Goal: Task Accomplishment & Management: Complete application form

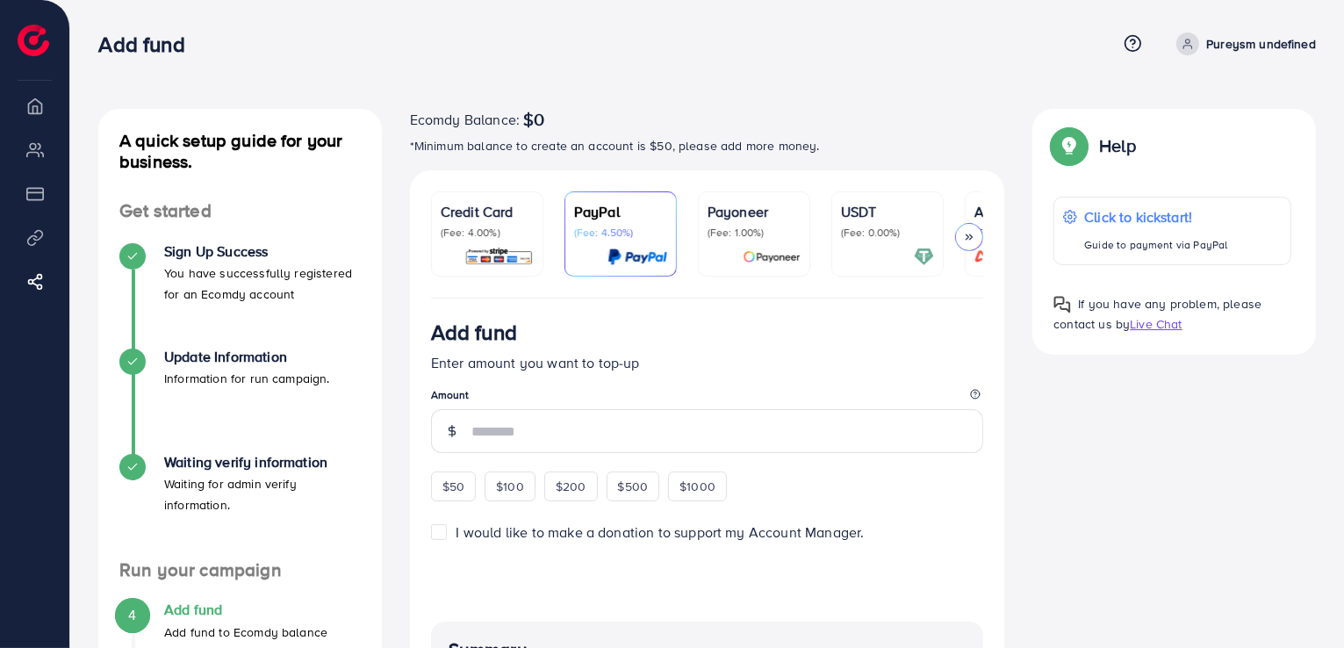
click at [867, 241] on div "USDT (Fee: 0.00%)" at bounding box center [887, 234] width 93 height 66
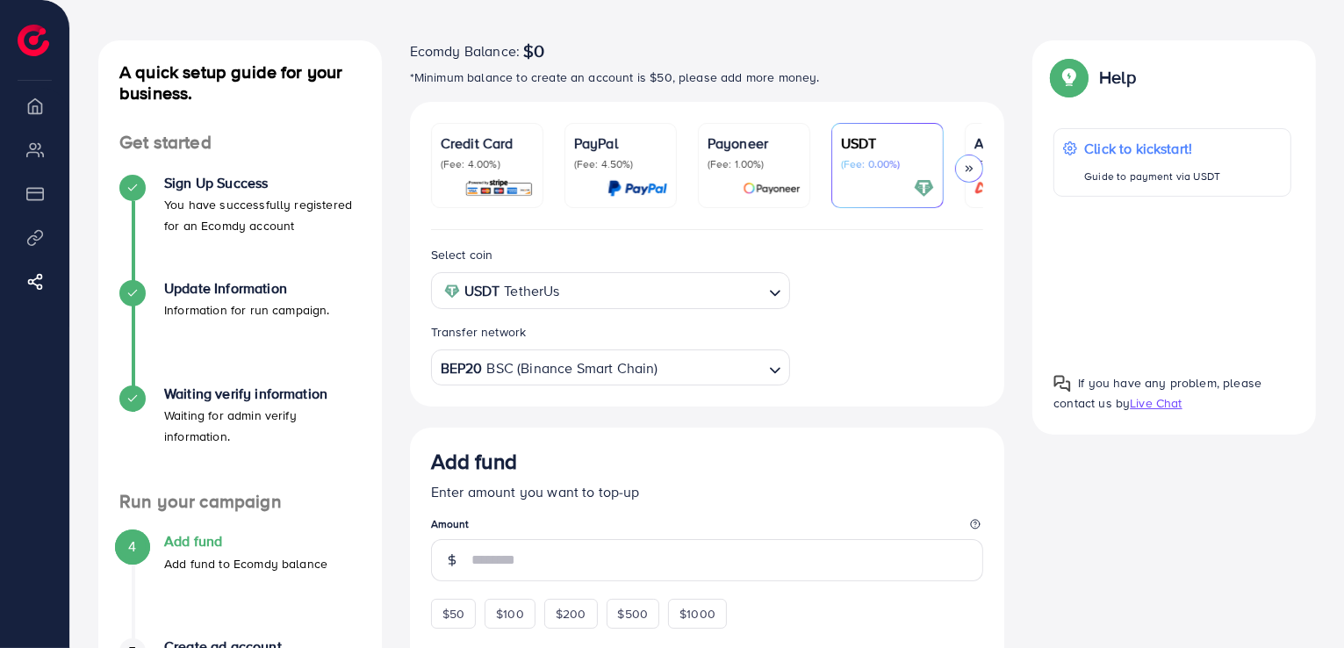
scroll to position [87, 0]
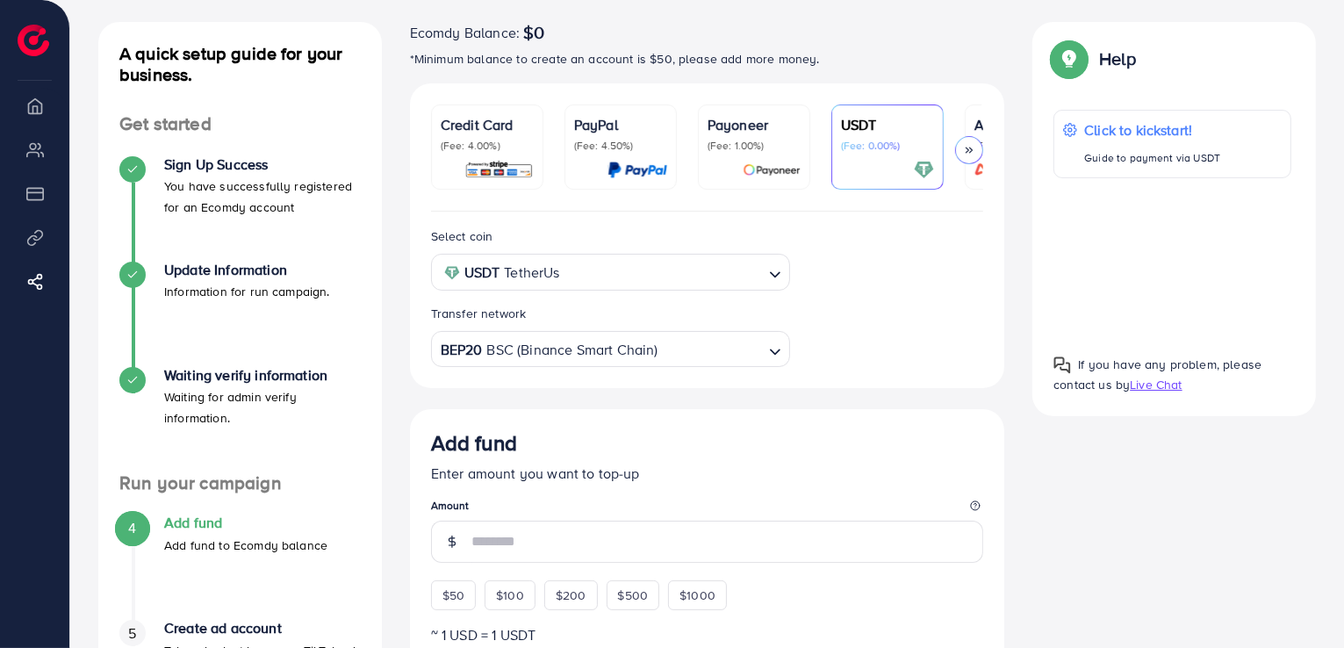
click at [713, 276] on input "Search for option" at bounding box center [663, 272] width 197 height 27
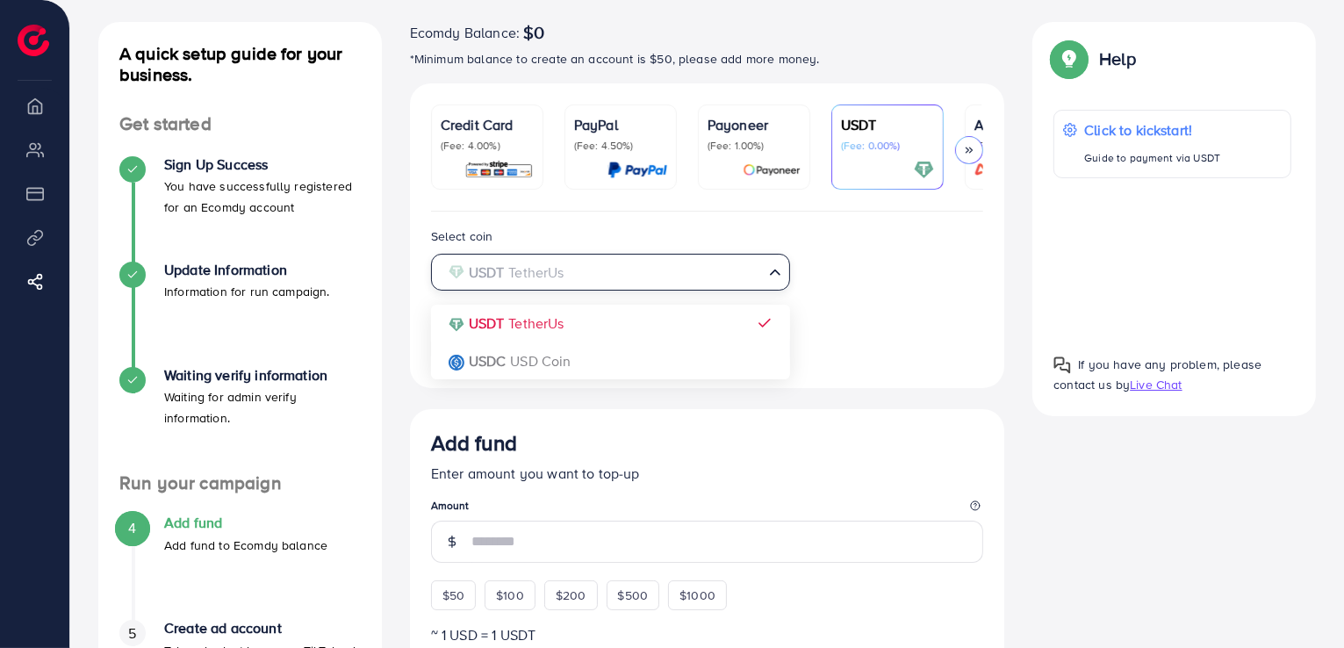
click at [713, 276] on input "Search for option" at bounding box center [600, 272] width 323 height 27
click at [771, 276] on icon "Search for option" at bounding box center [775, 275] width 18 height 18
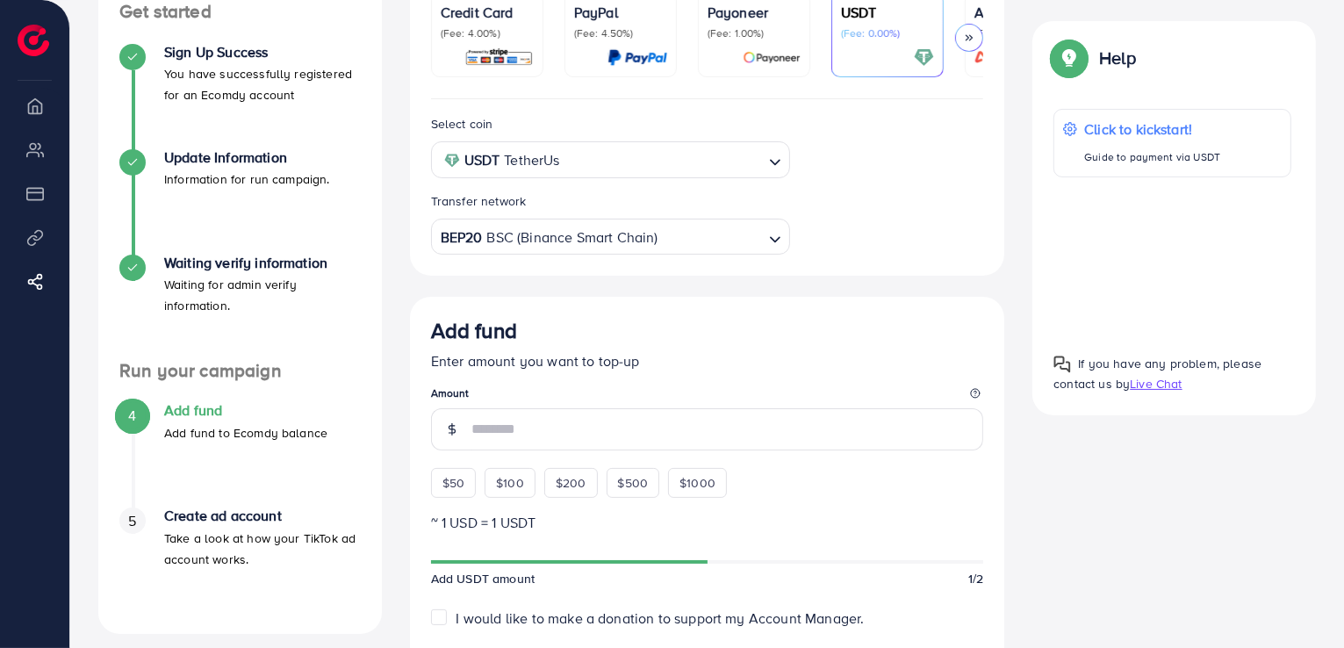
scroll to position [241, 0]
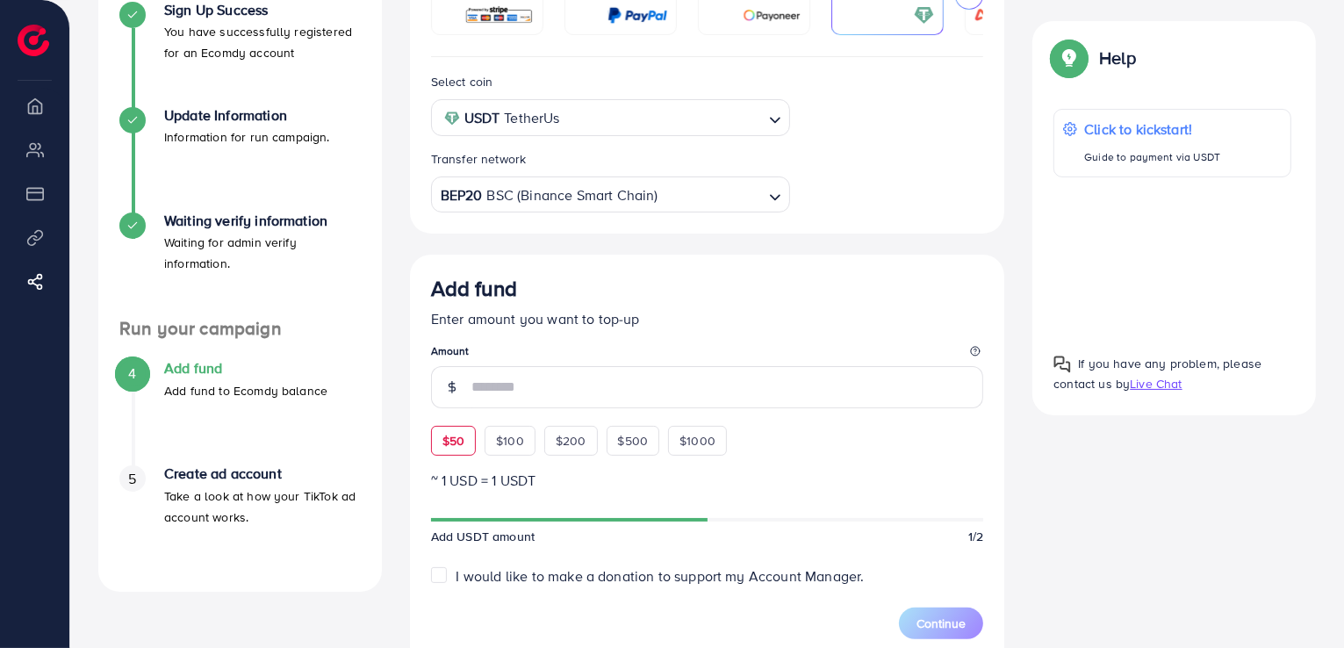
click at [465, 443] on div "$50" at bounding box center [453, 441] width 45 height 30
type input "**"
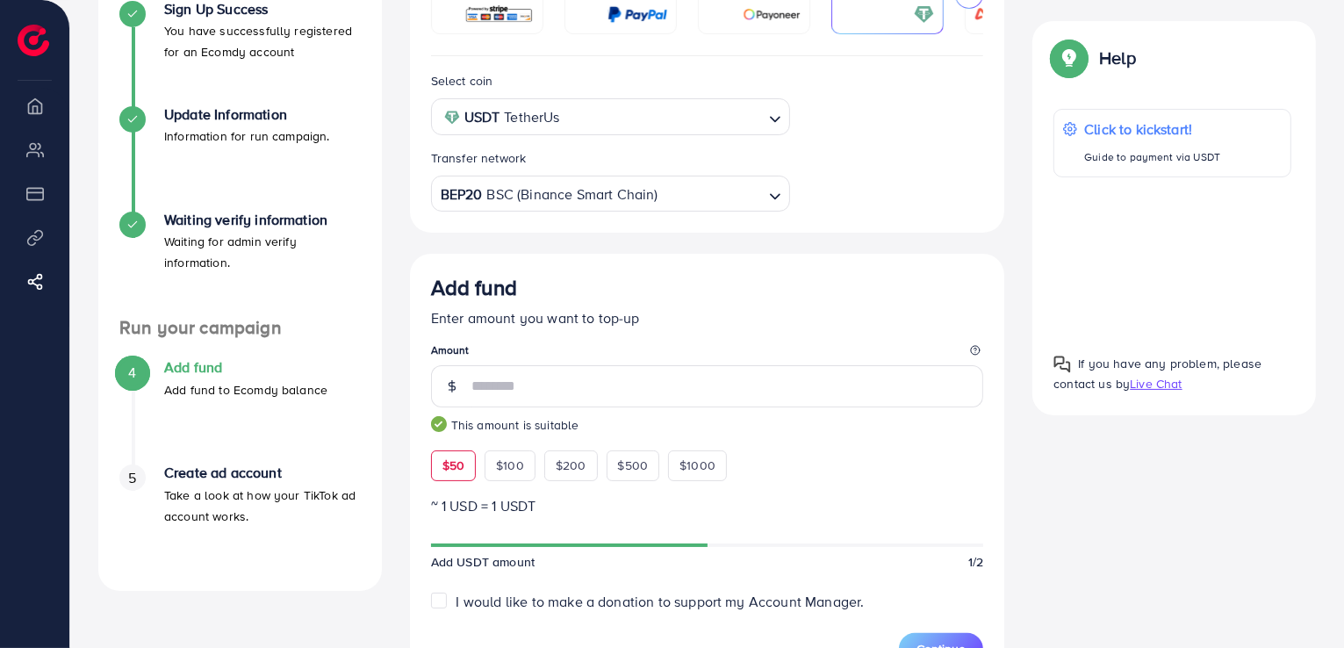
scroll to position [0, 0]
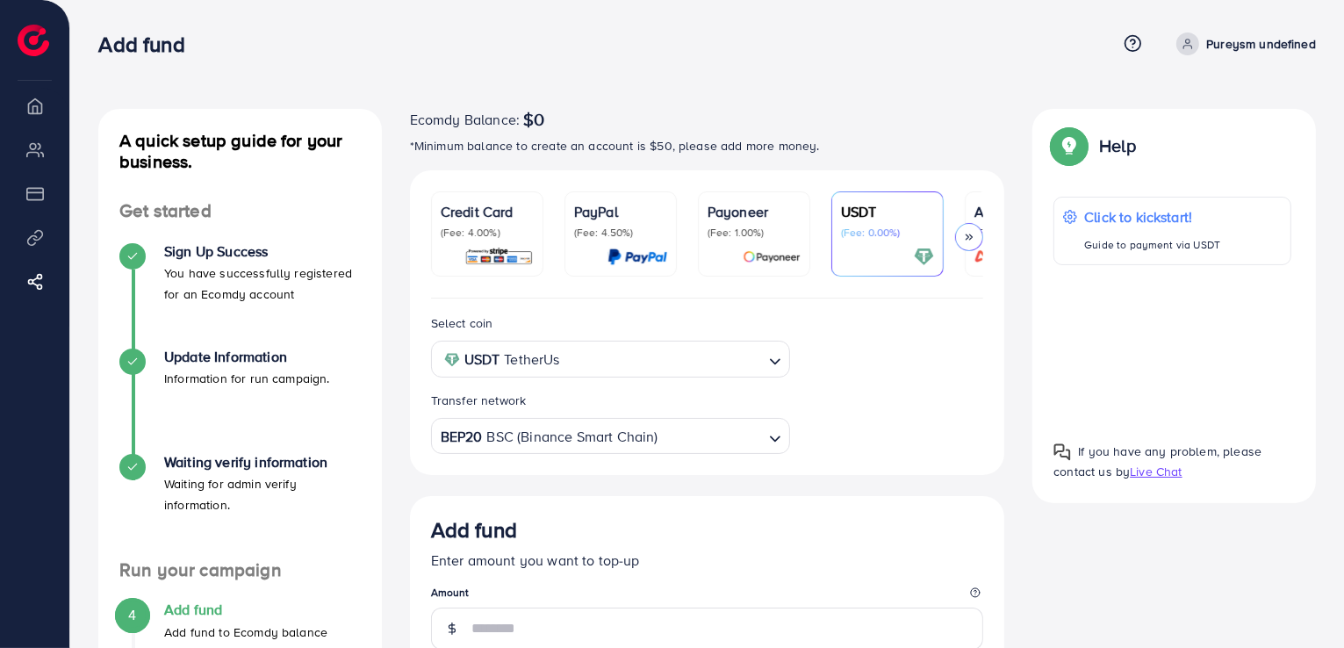
click at [971, 237] on icon at bounding box center [969, 237] width 12 height 12
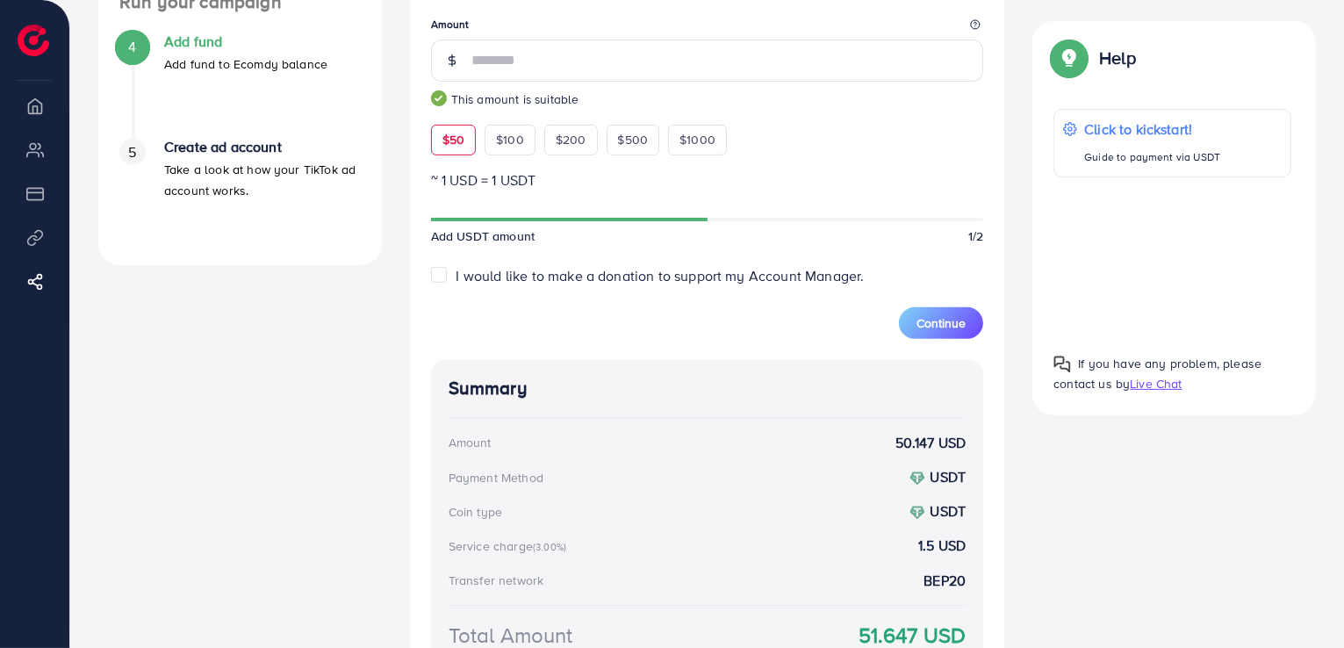
scroll to position [565, 0]
click at [937, 327] on span "Continue" at bounding box center [940, 326] width 49 height 18
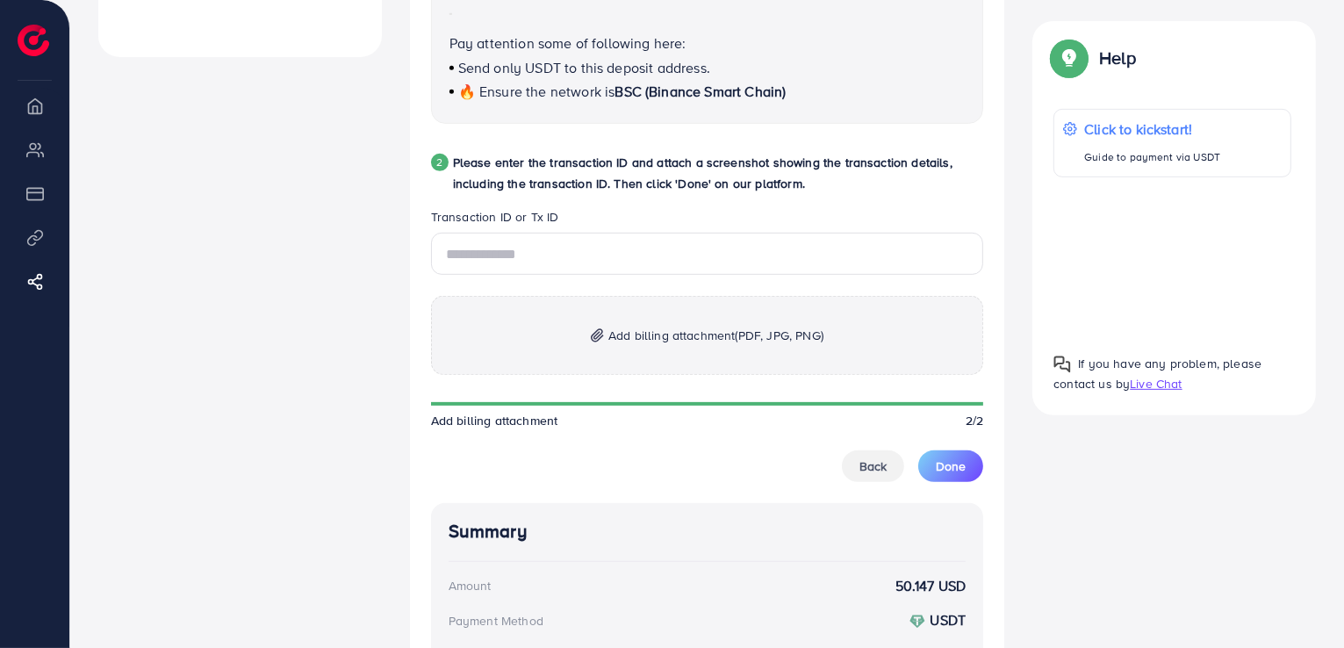
scroll to position [786, 0]
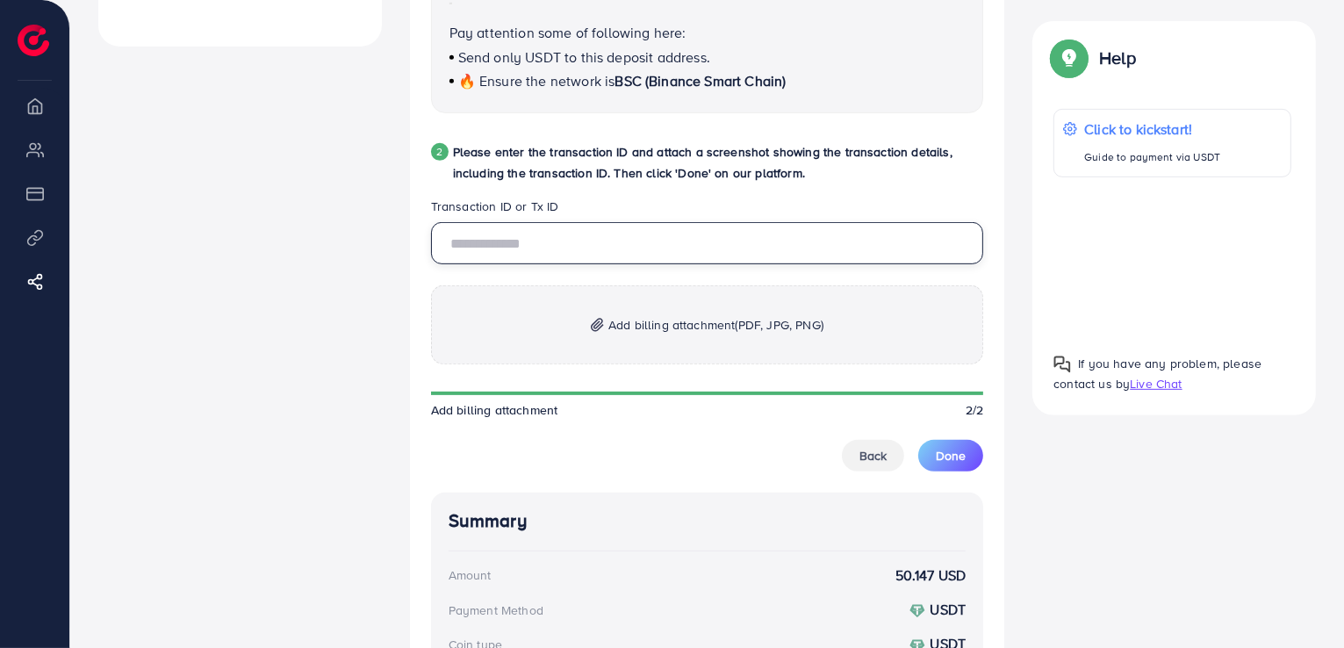
click at [627, 255] on input "text" at bounding box center [707, 243] width 553 height 42
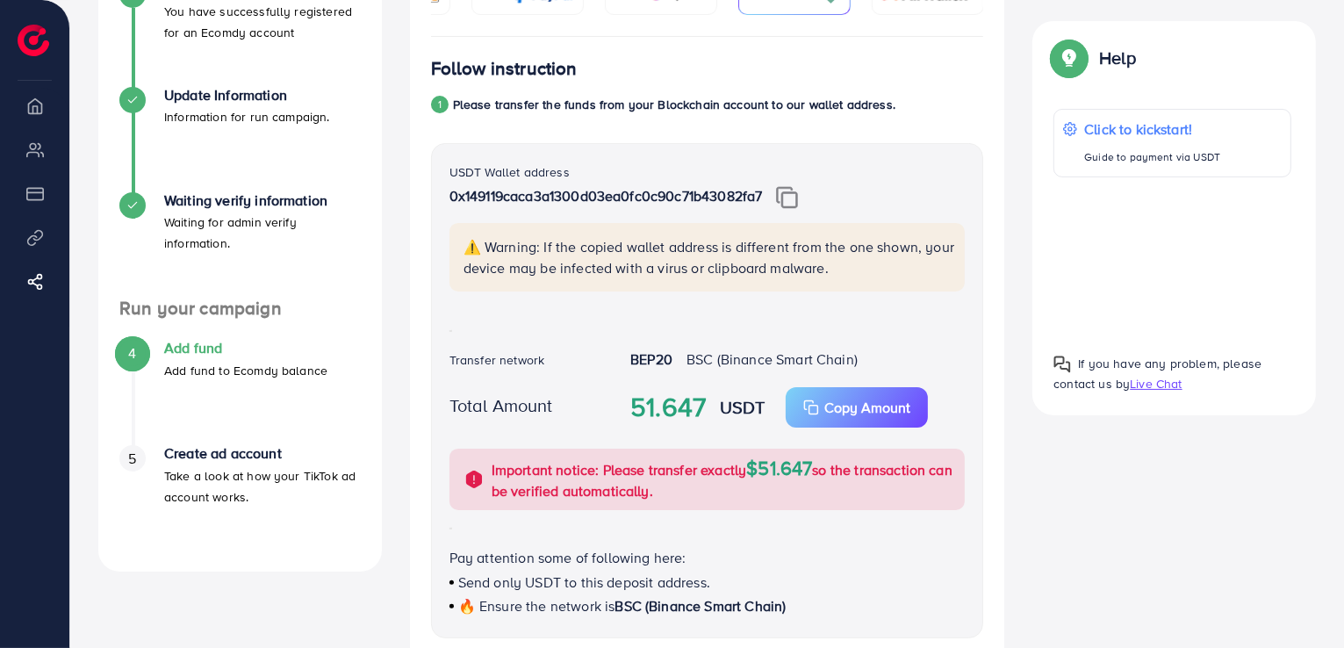
scroll to position [260, 0]
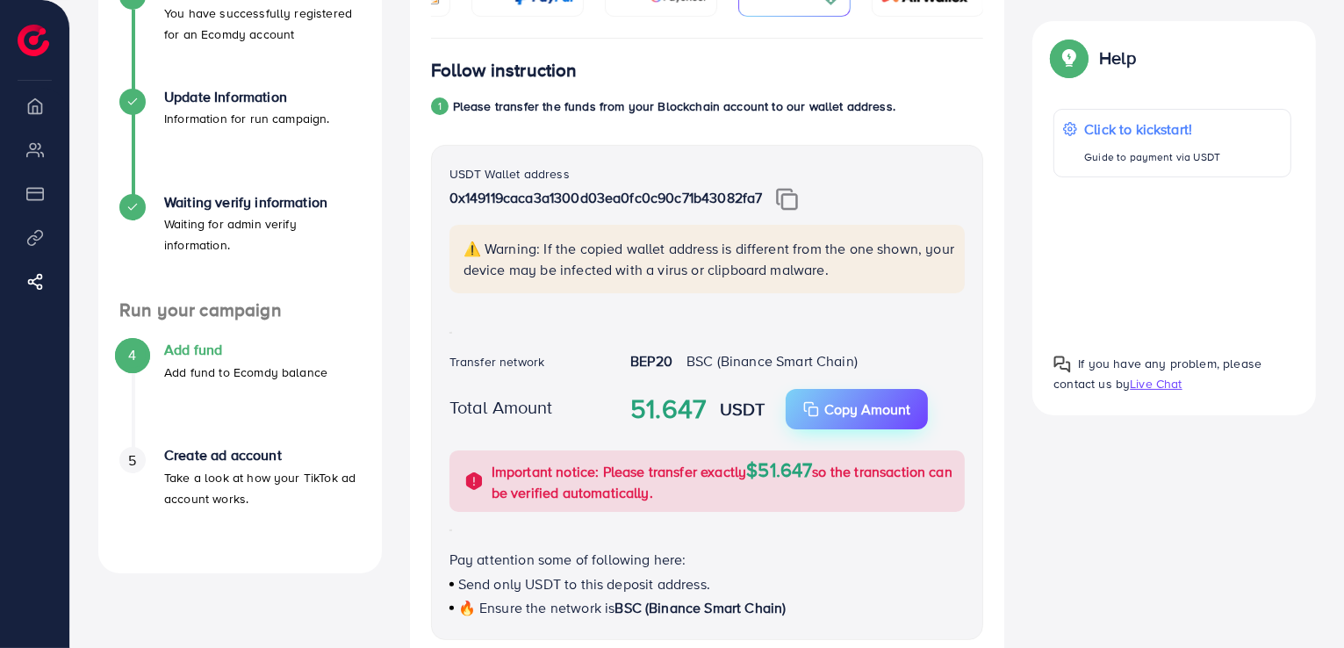
click at [814, 407] on icon "button" at bounding box center [811, 409] width 16 height 16
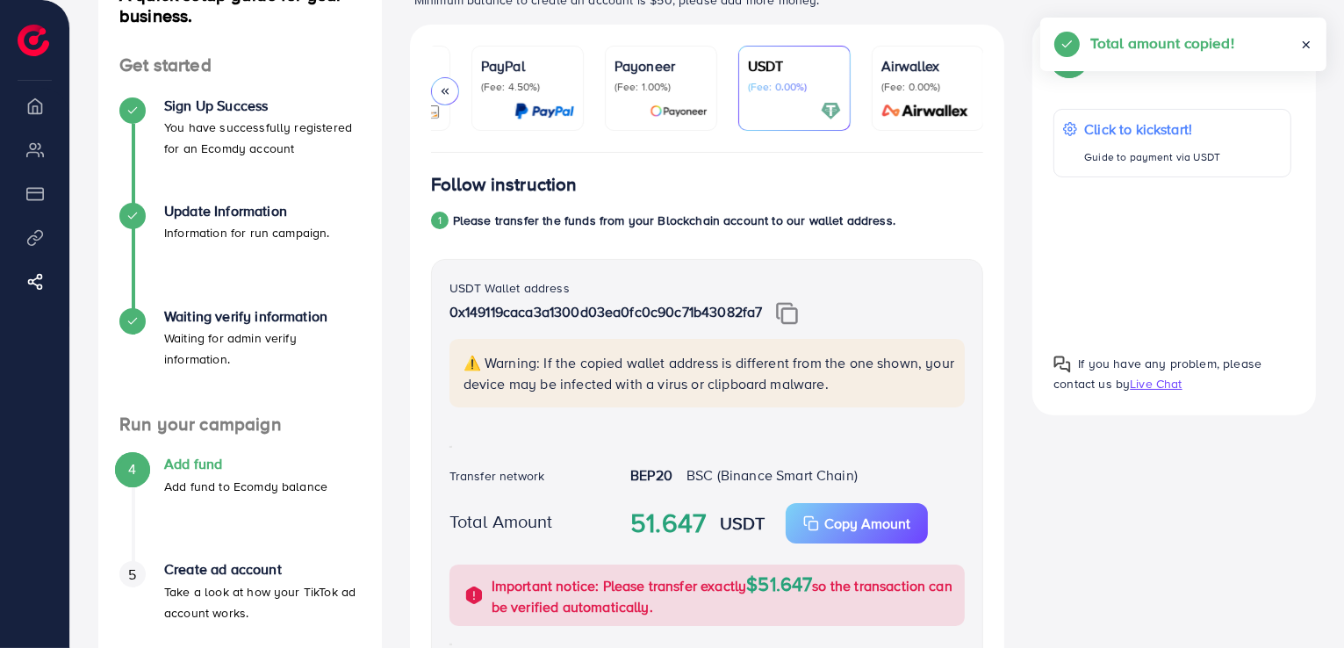
scroll to position [102, 0]
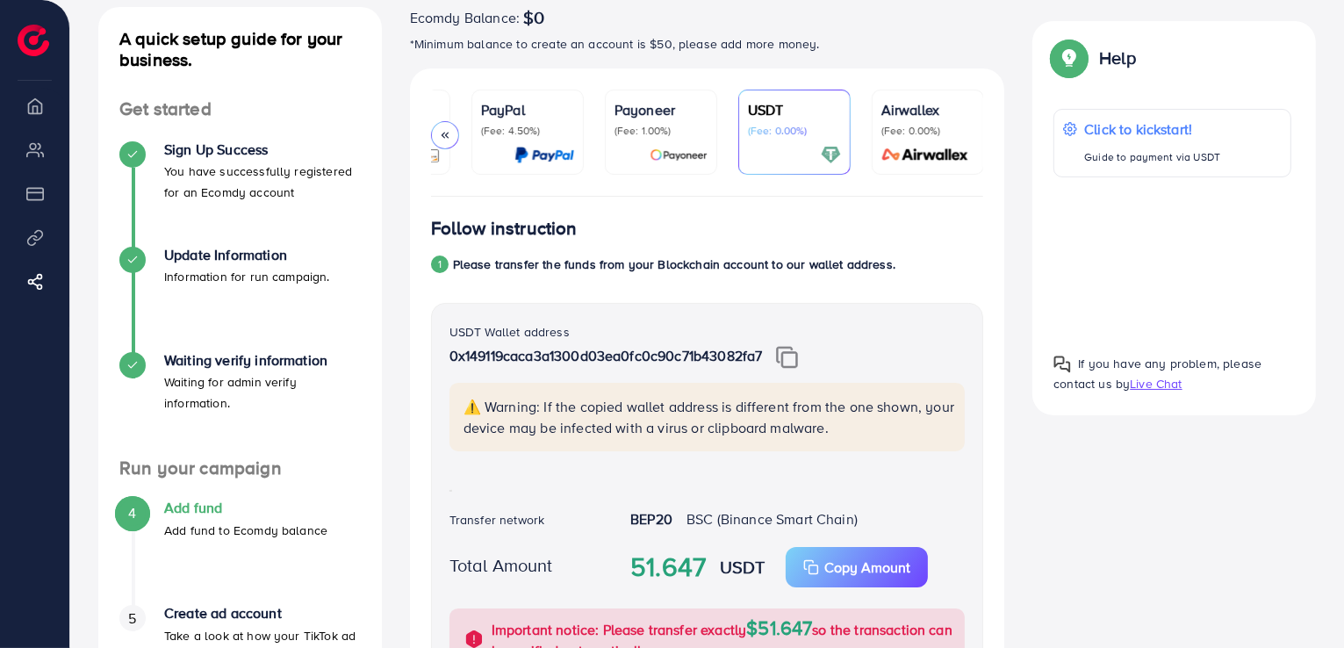
click at [796, 360] on img at bounding box center [787, 357] width 22 height 23
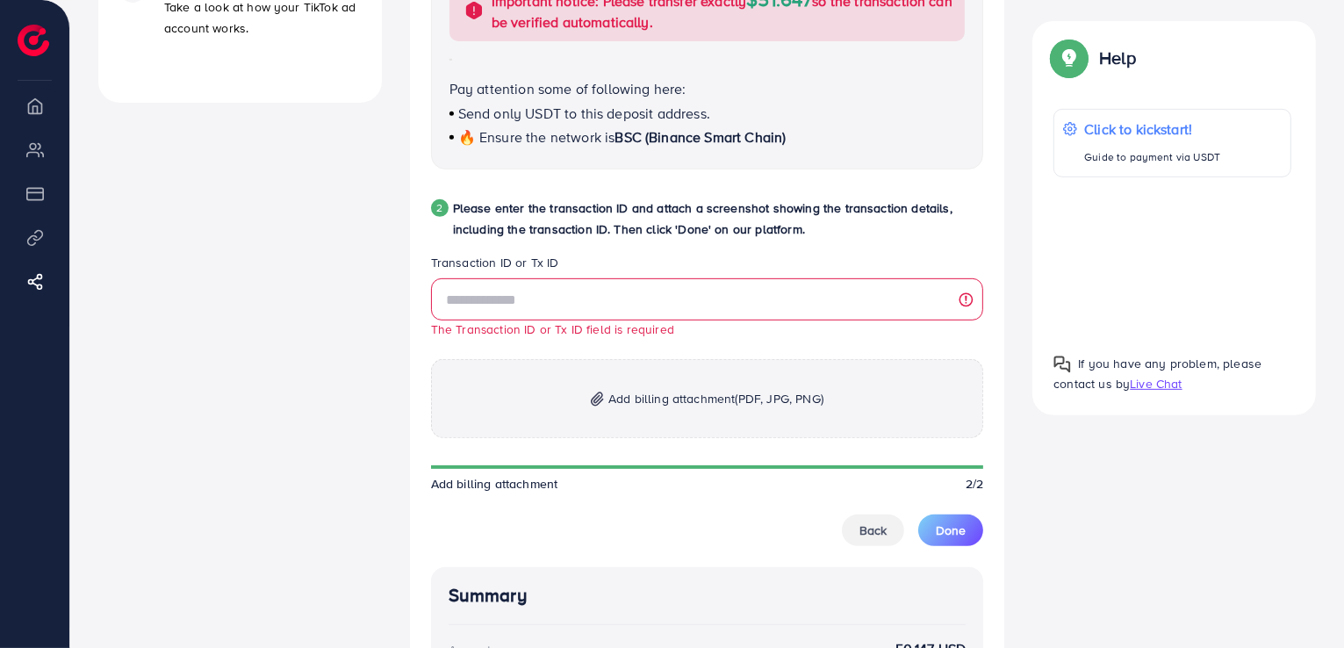
scroll to position [778, 0]
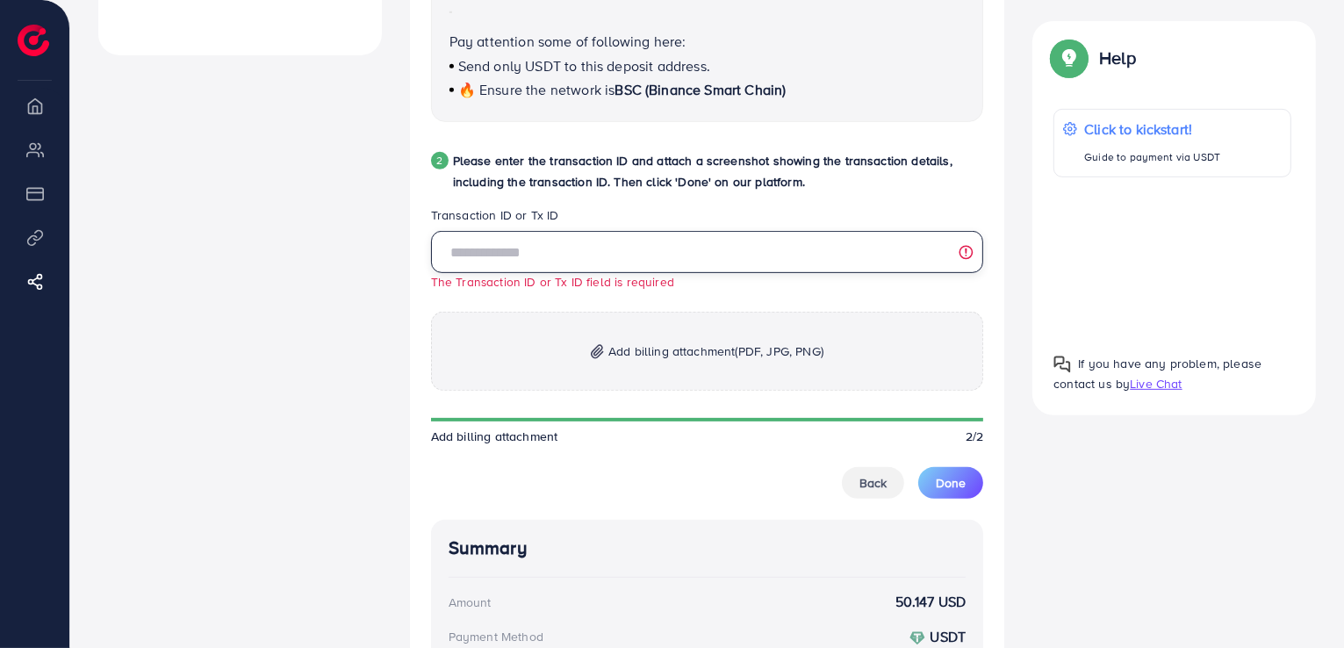
click at [652, 259] on input "text" at bounding box center [707, 252] width 553 height 42
paste input "**********"
type input "**********"
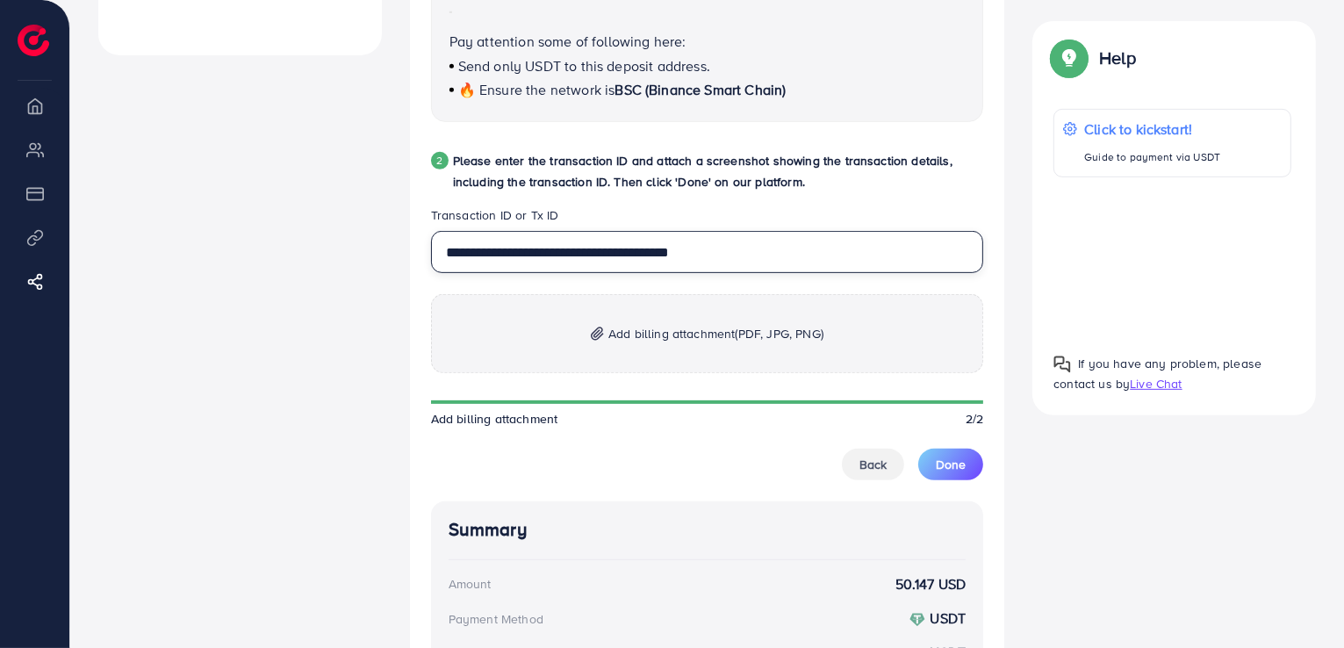
click at [776, 248] on input "**********" at bounding box center [707, 252] width 553 height 42
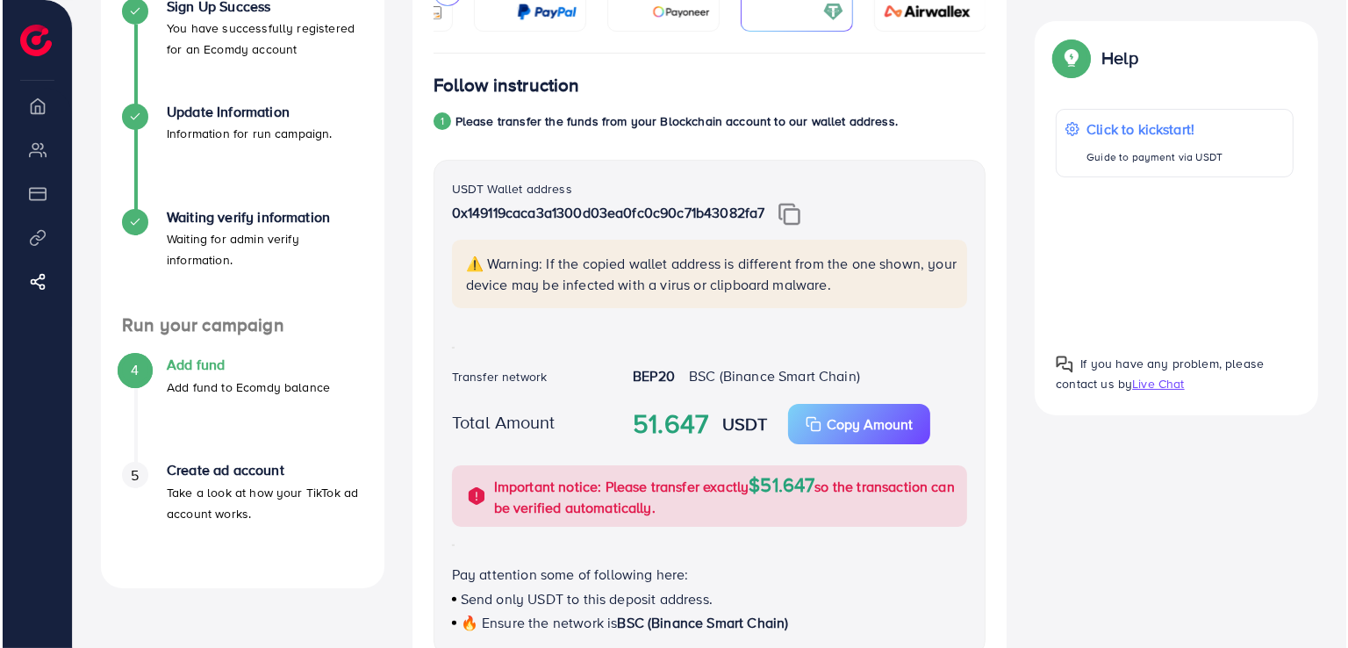
scroll to position [244, 0]
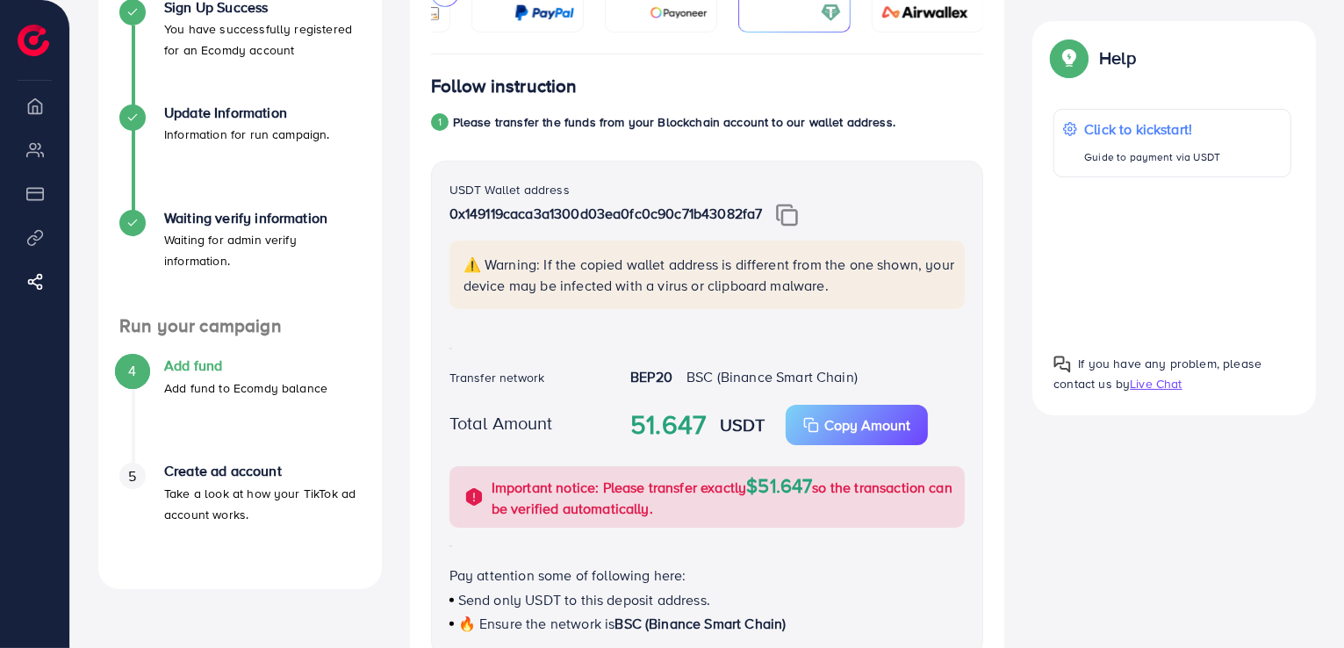
click at [1158, 254] on div at bounding box center [1172, 257] width 238 height 133
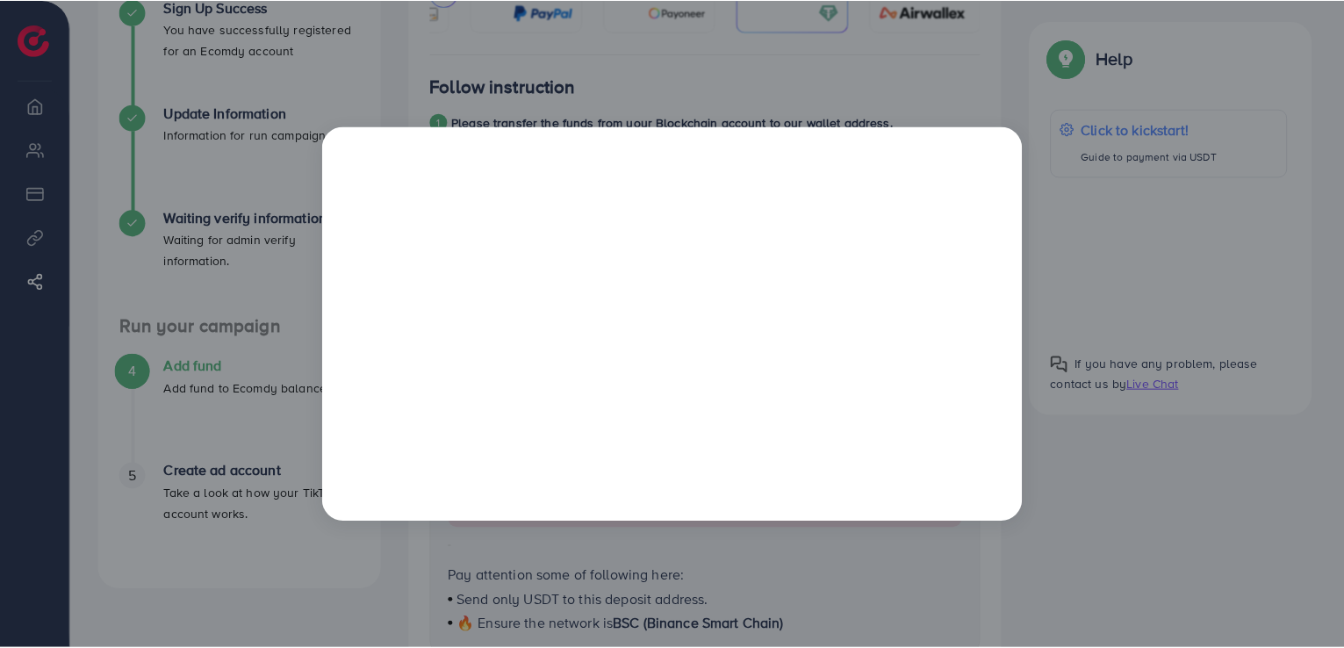
scroll to position [0, 0]
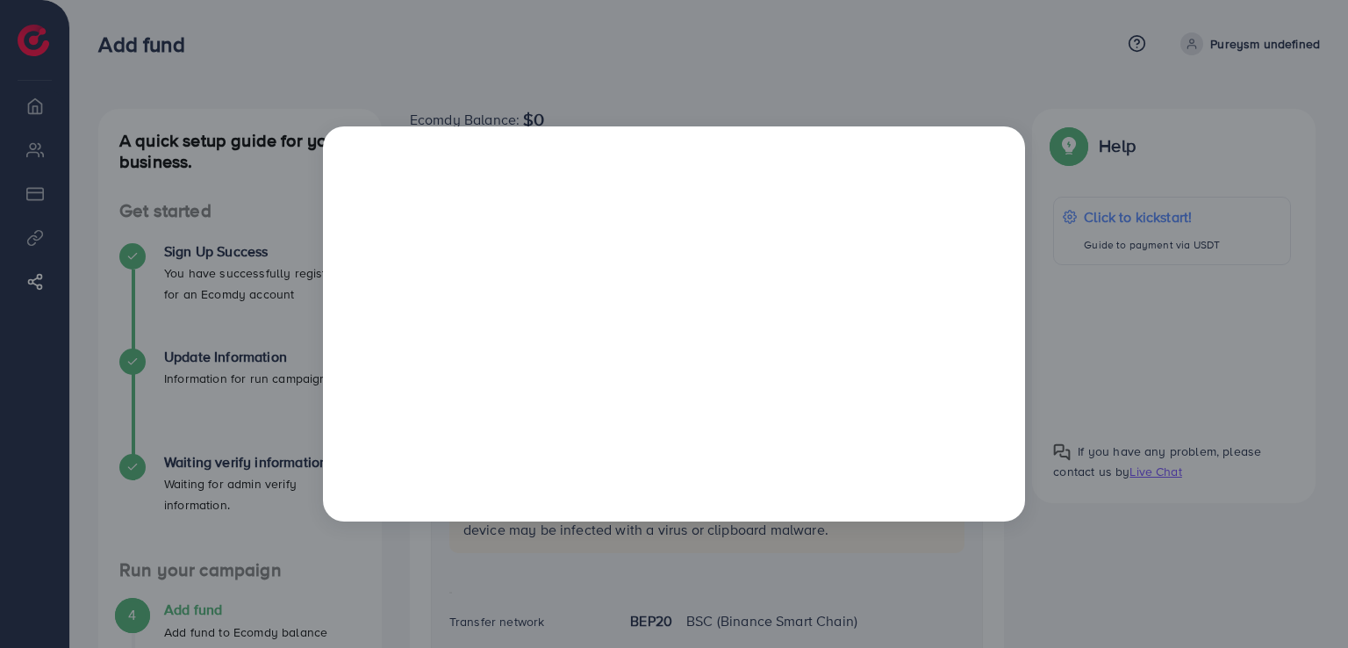
click at [720, 91] on div at bounding box center [674, 324] width 1348 height 648
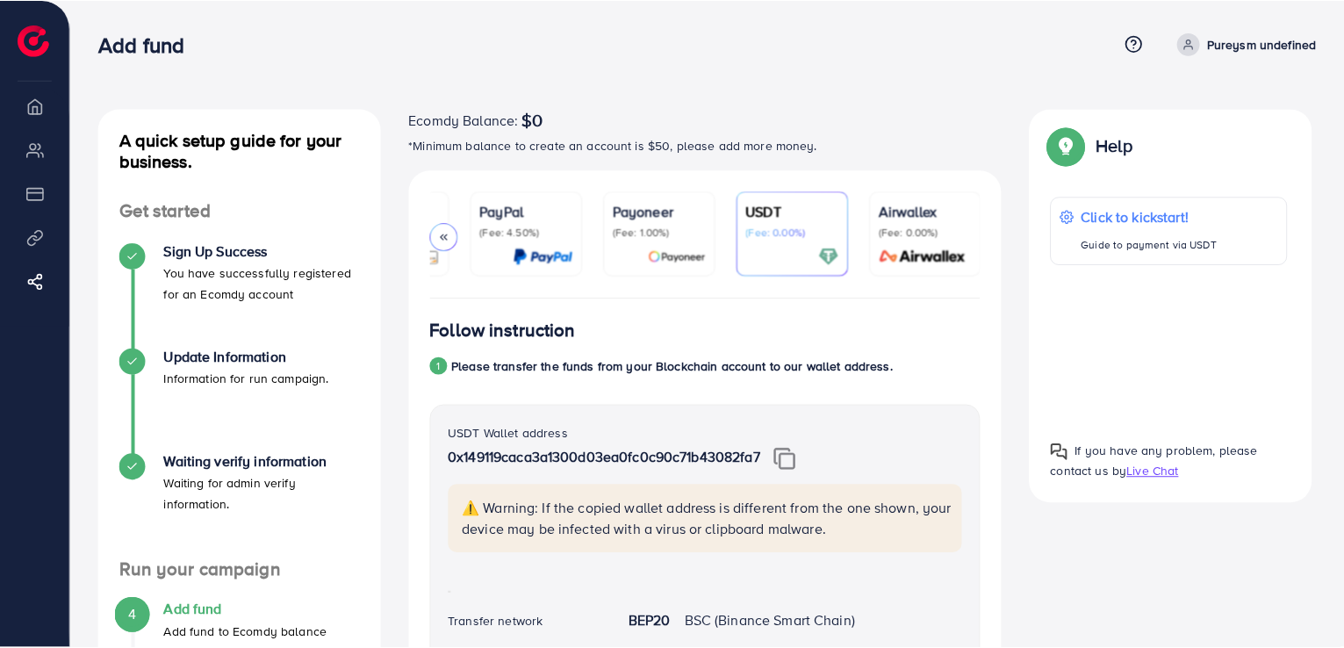
scroll to position [0, 91]
click at [39, 131] on ul "Overview My ad accounts Payment Product Links Affiliate Program" at bounding box center [34, 207] width 69 height 239
click at [33, 111] on li "Overview" at bounding box center [34, 105] width 69 height 35
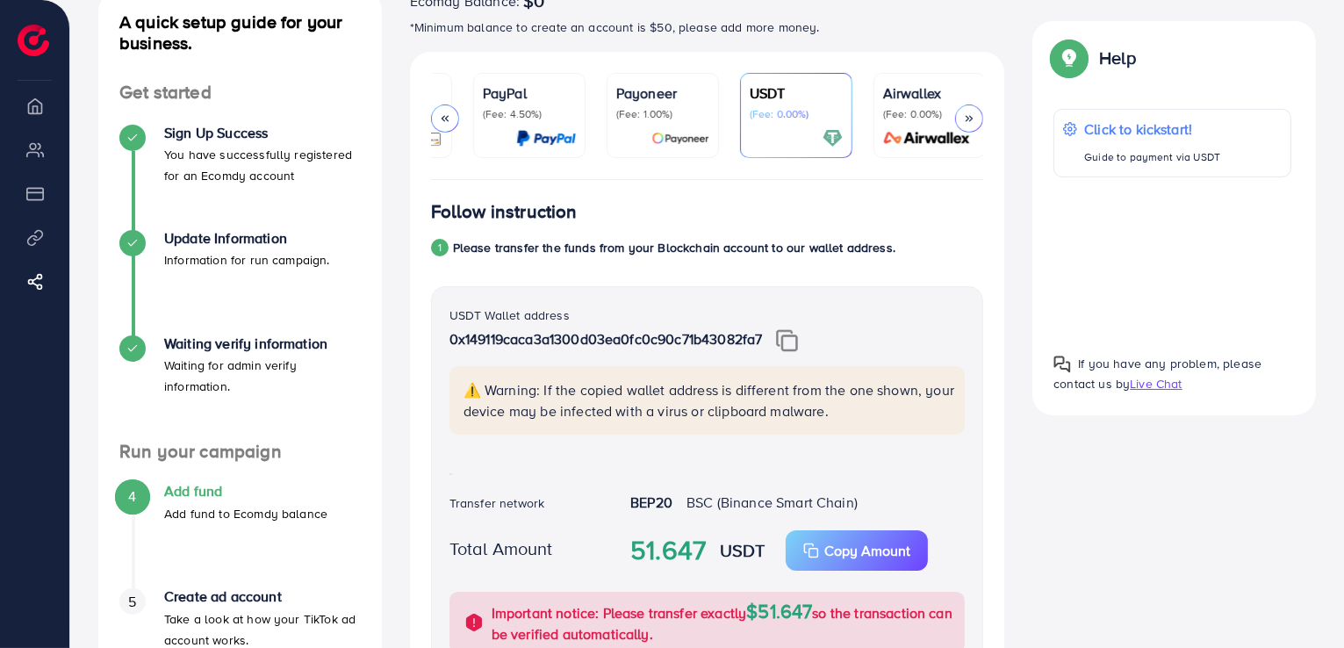
scroll to position [113, 0]
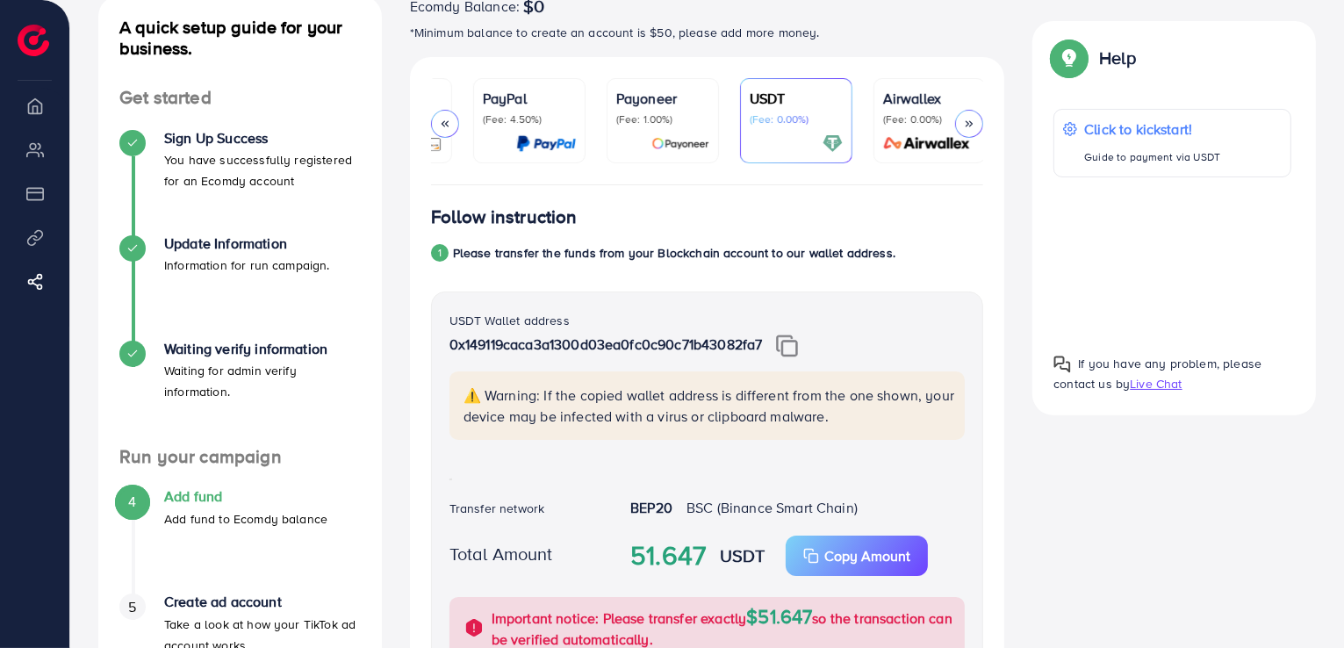
click at [811, 142] on div at bounding box center [795, 143] width 93 height 20
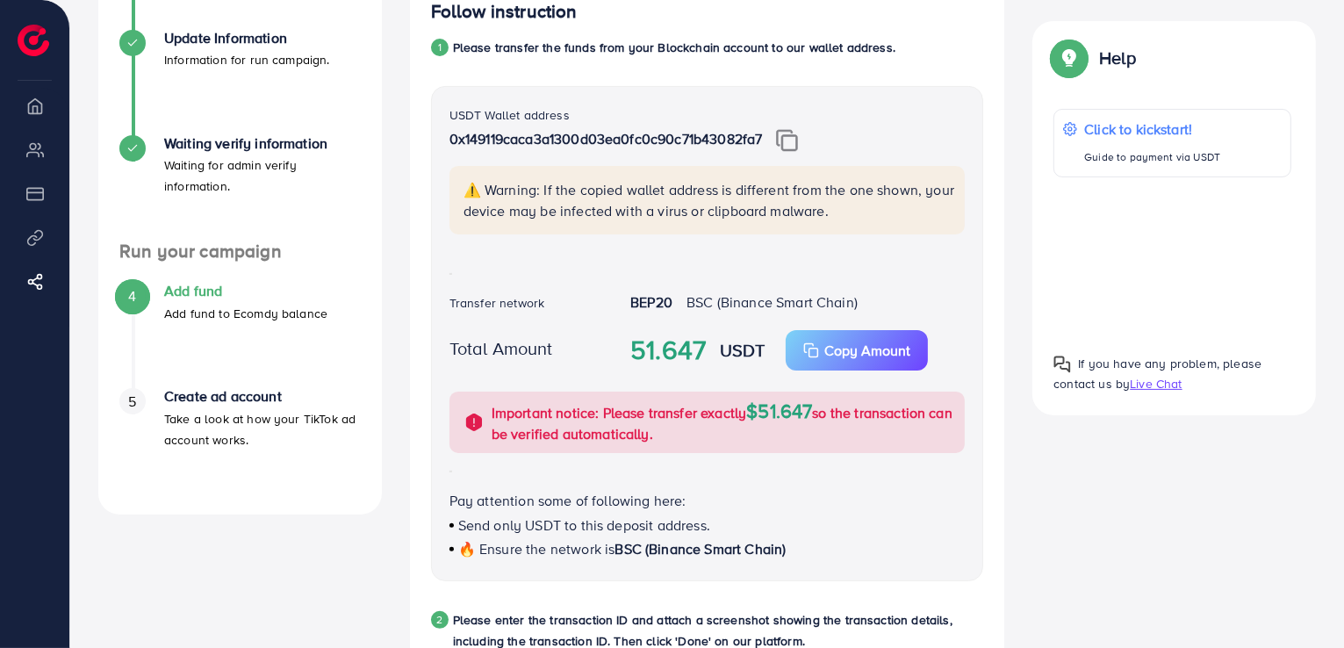
scroll to position [322, 0]
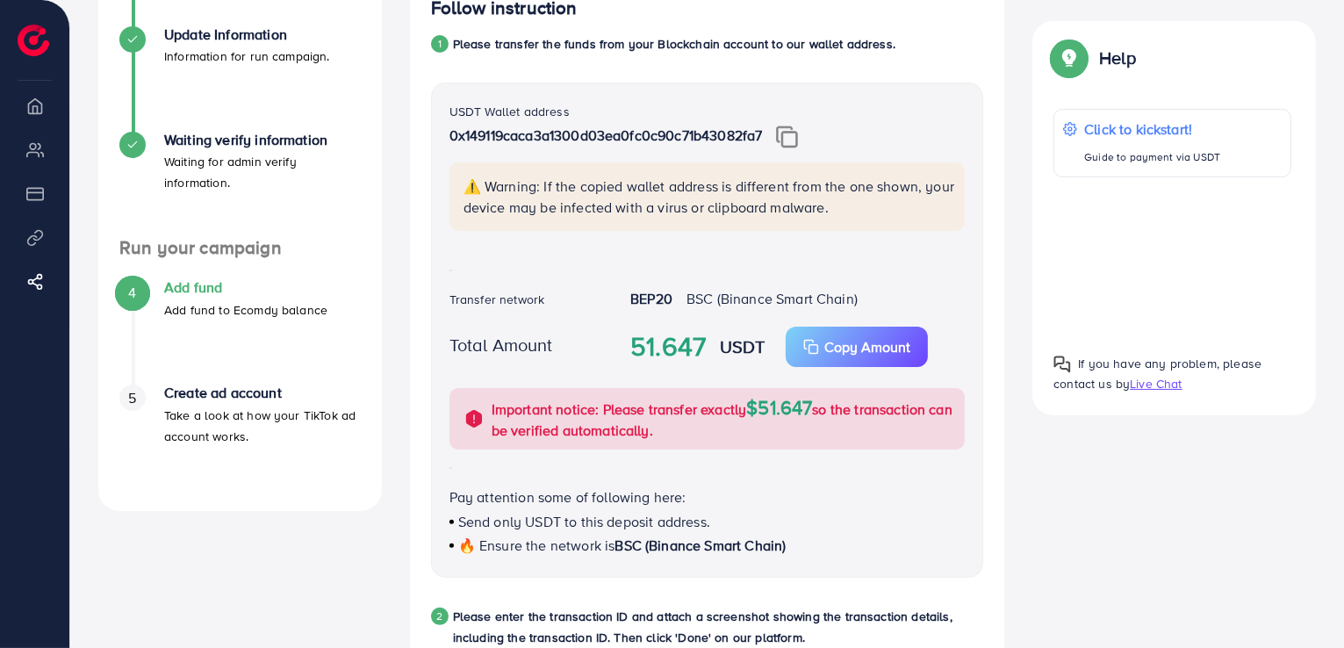
click at [661, 291] on strong "BEP20" at bounding box center [651, 298] width 42 height 19
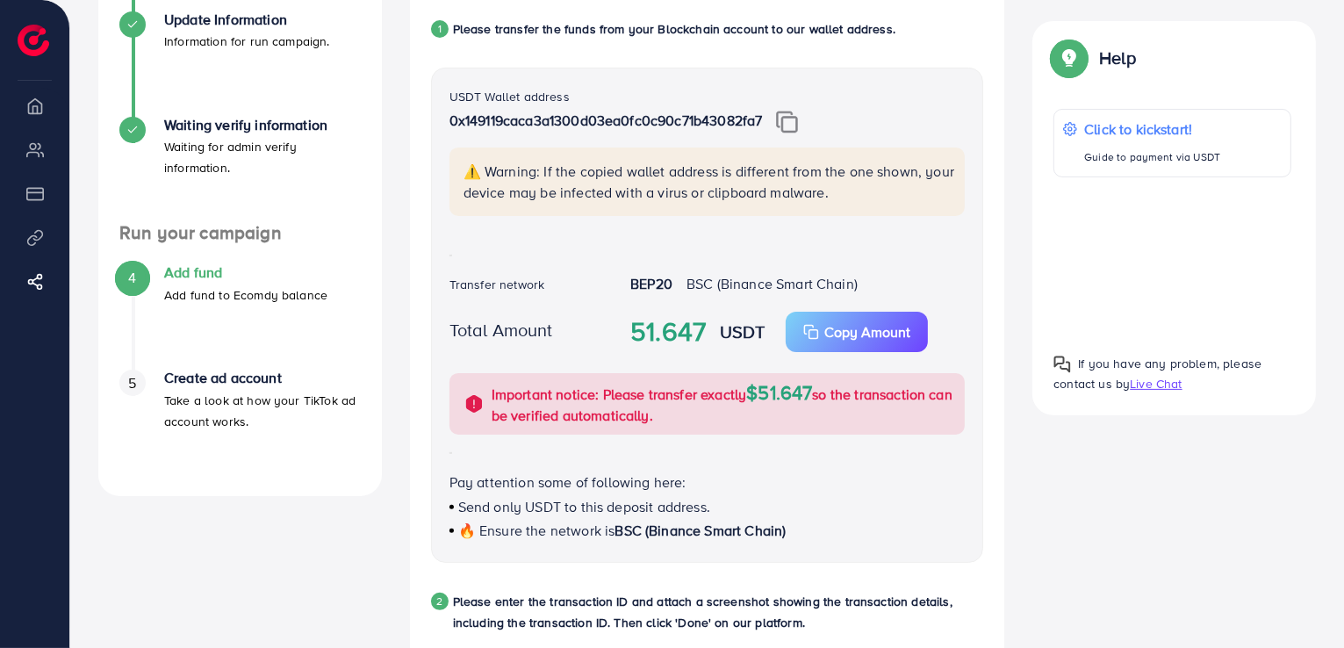
scroll to position [339, 0]
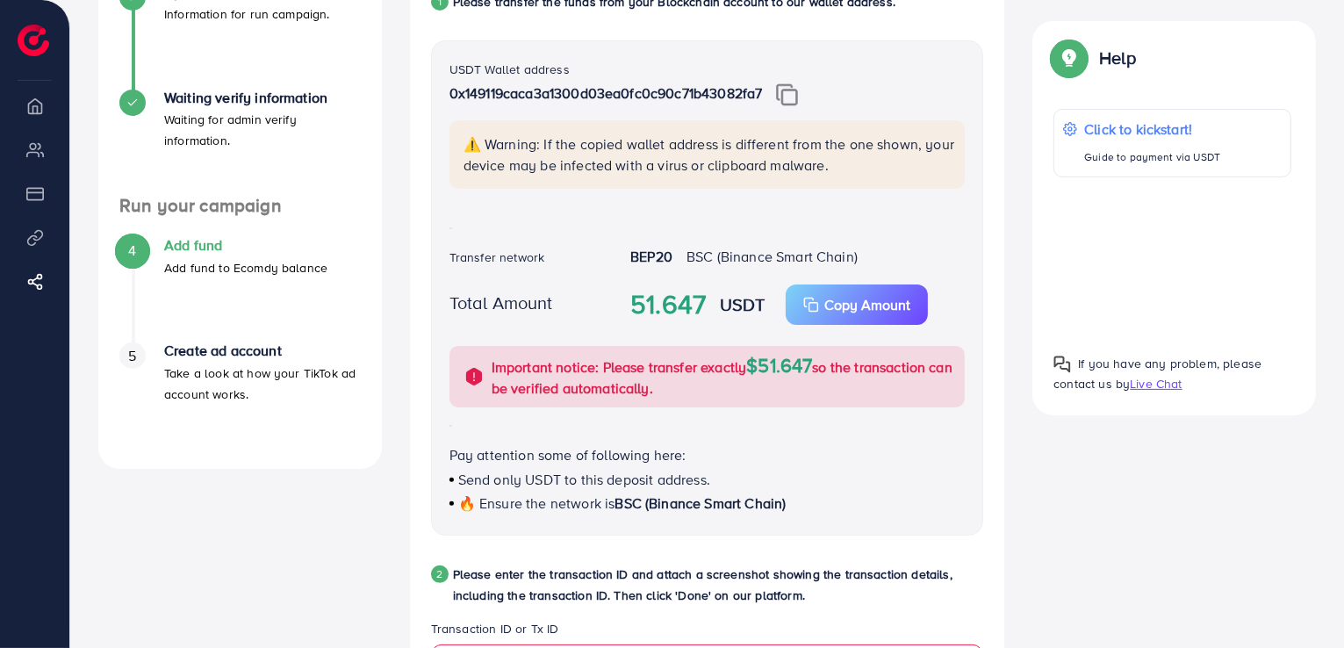
scroll to position [370, 0]
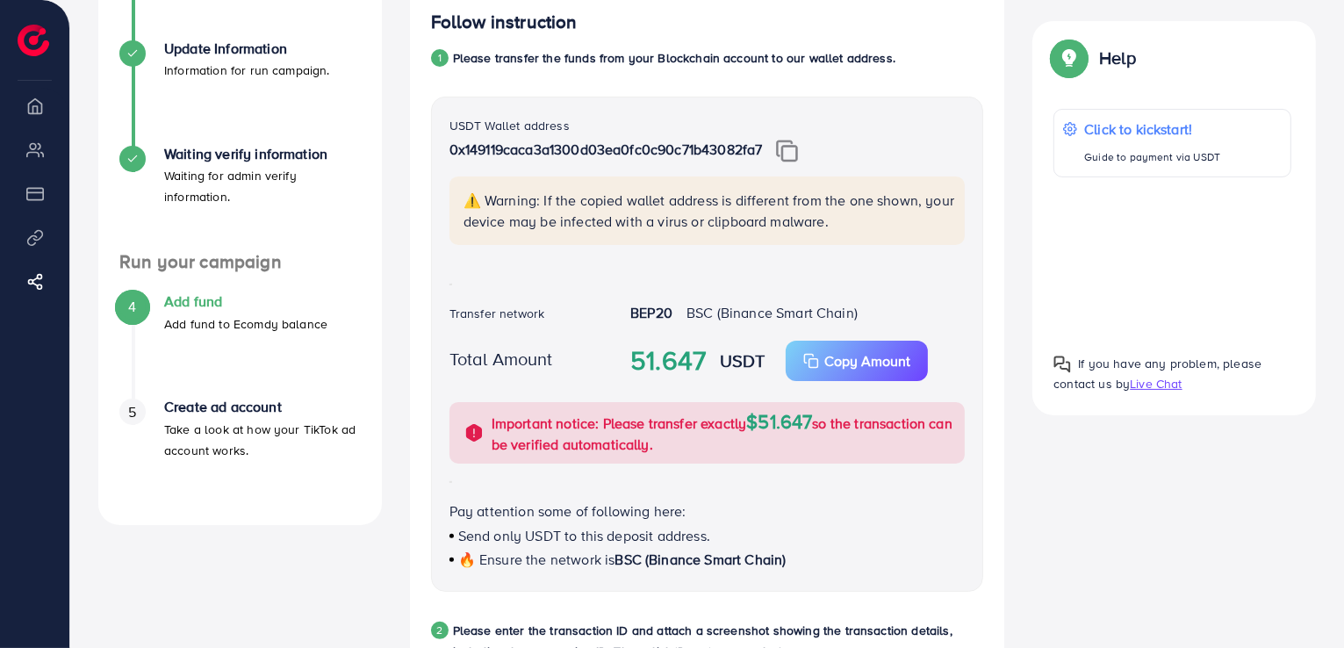
scroll to position [309, 0]
click at [616, 303] on div "USDT Wallet address 0x149119caca3a1300d03ea0fc0c90c71b43082fa7 ⚠️ Warning: If t…" at bounding box center [707, 343] width 553 height 495
click at [723, 330] on div "USDT Wallet address 0x149119caca3a1300d03ea0fc0c90c71b43082fa7 ⚠️ Warning: If t…" at bounding box center [707, 343] width 553 height 495
click at [804, 310] on span "BSC (Binance Smart Chain)" at bounding box center [771, 311] width 171 height 19
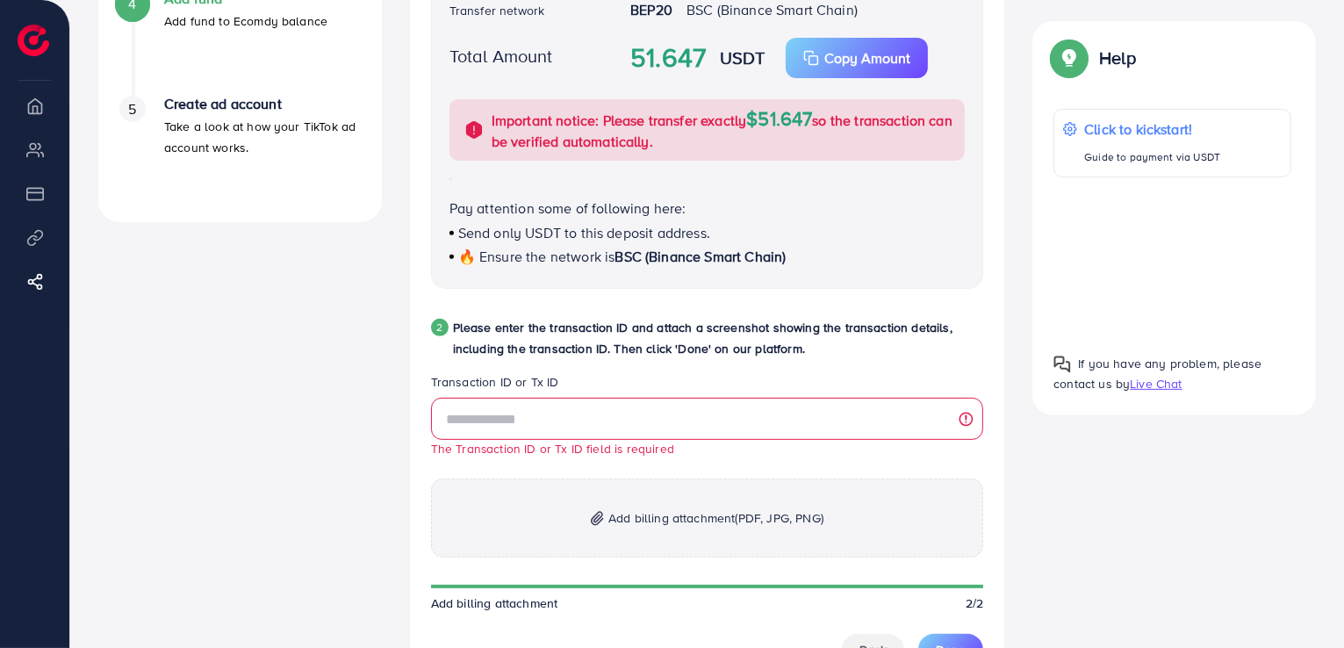
scroll to position [610, 0]
click at [960, 423] on input "text" at bounding box center [707, 419] width 553 height 42
click at [965, 421] on input "text" at bounding box center [707, 419] width 553 height 42
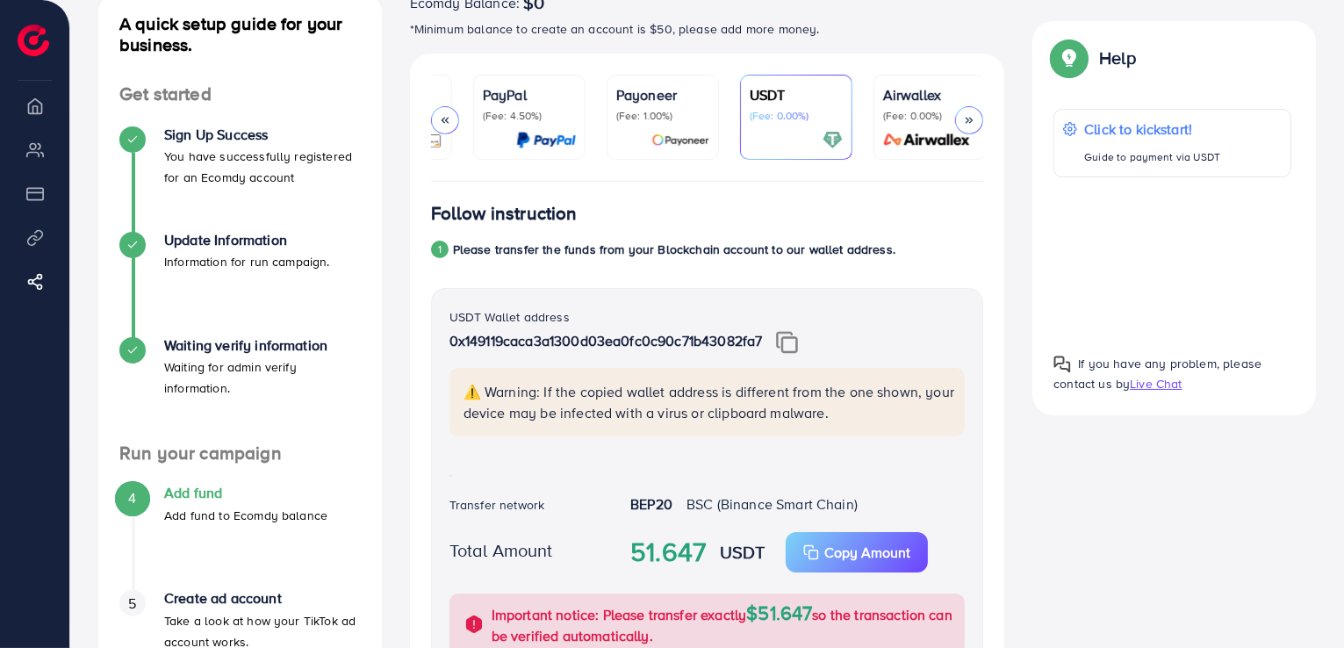
scroll to position [0, 0]
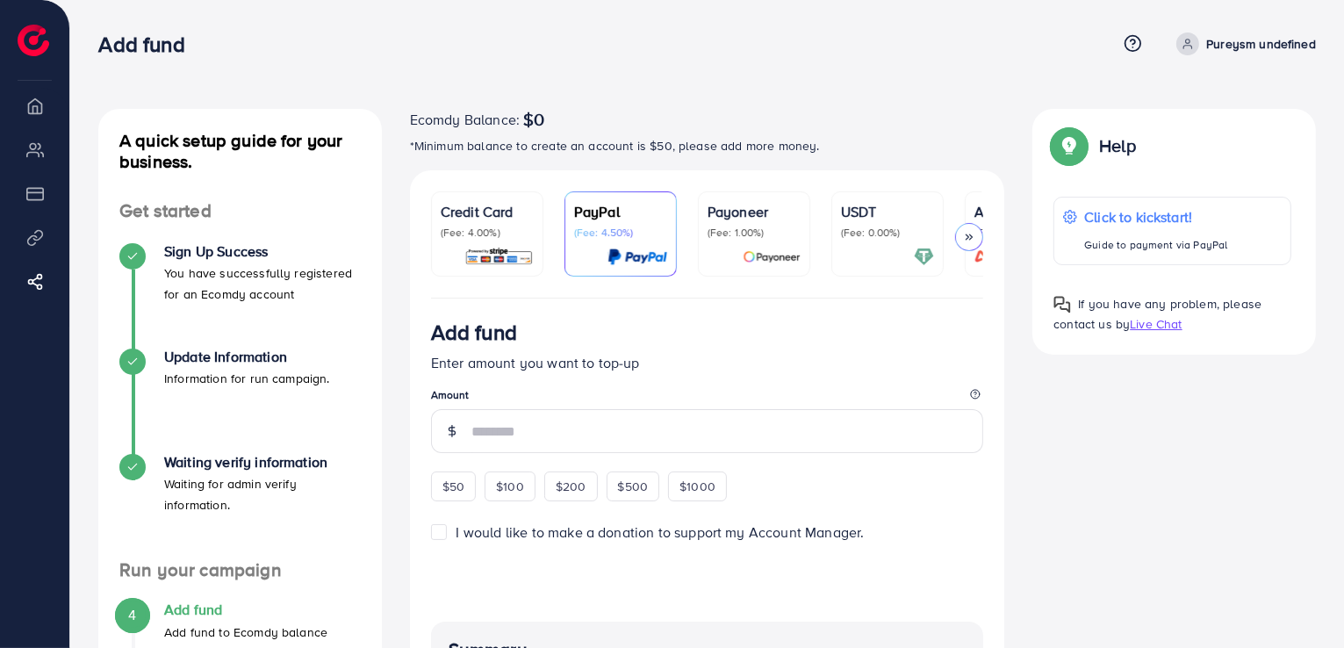
click at [866, 226] on p "(Fee: 0.00%)" at bounding box center [887, 233] width 93 height 14
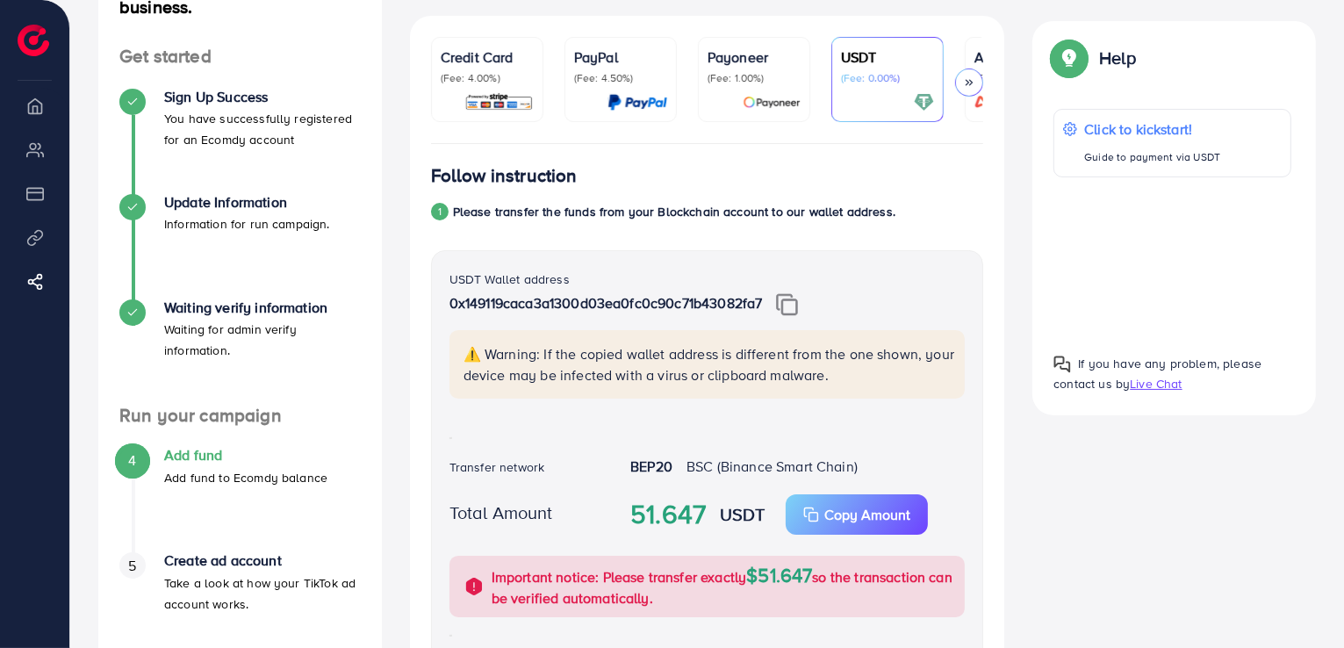
scroll to position [160, 0]
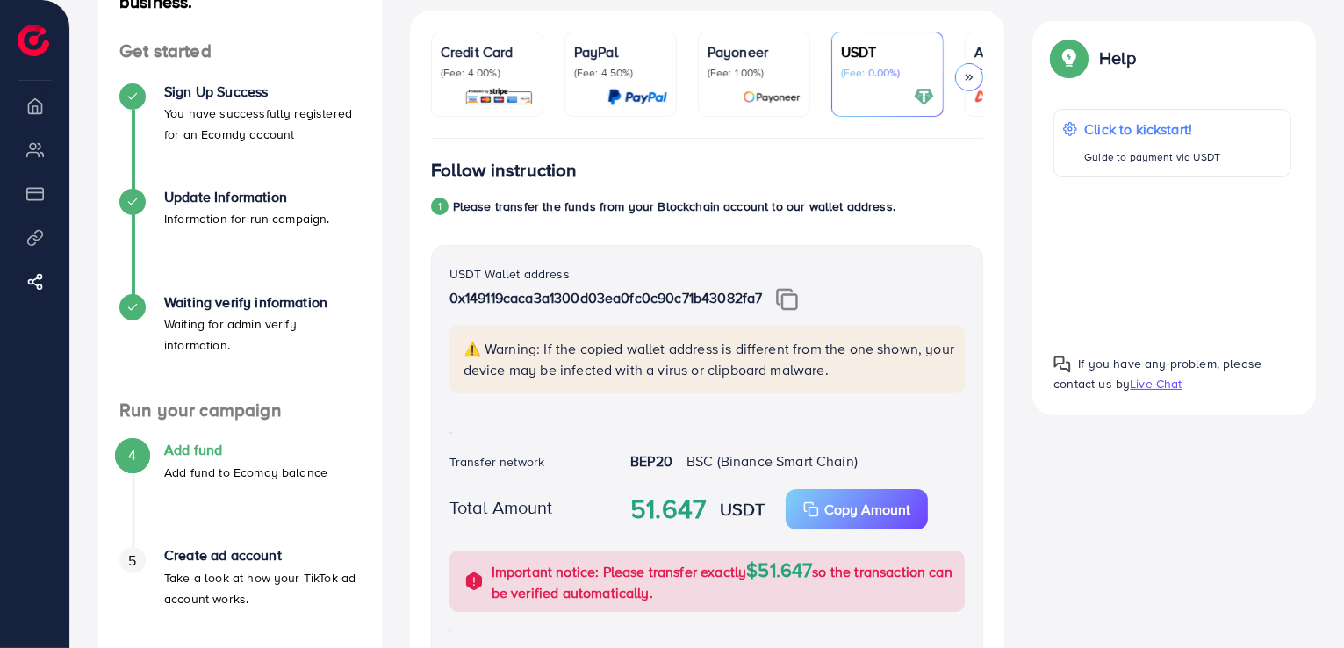
click at [758, 470] on span "BSC (Binance Smart Chain)" at bounding box center [771, 460] width 171 height 19
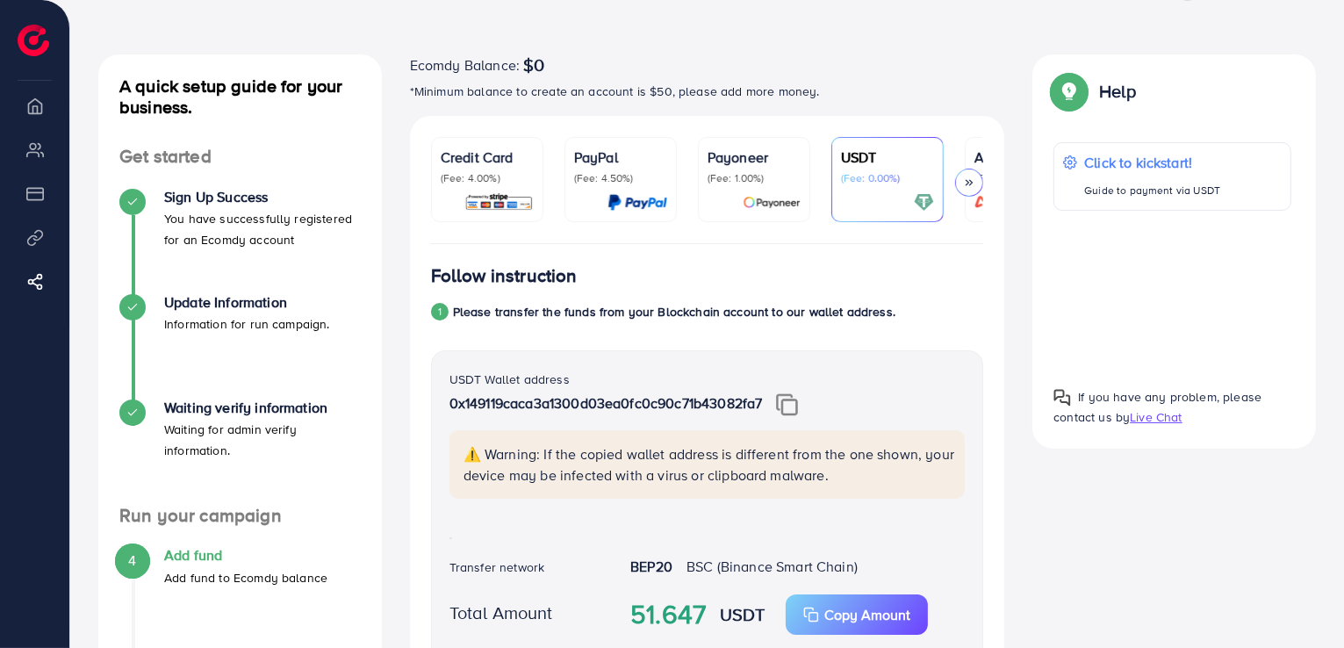
scroll to position [0, 0]
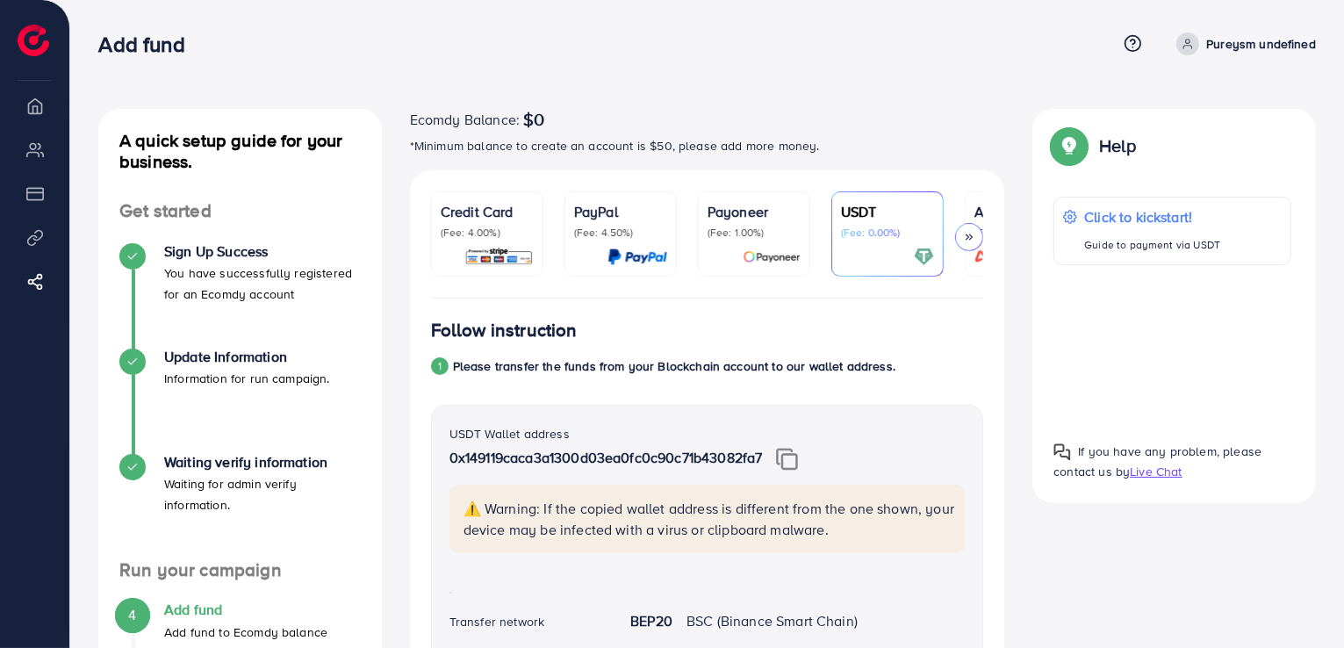
click at [973, 237] on icon at bounding box center [969, 237] width 12 height 12
click at [467, 231] on p "(Fee: 4.00%)" at bounding box center [487, 233] width 93 height 14
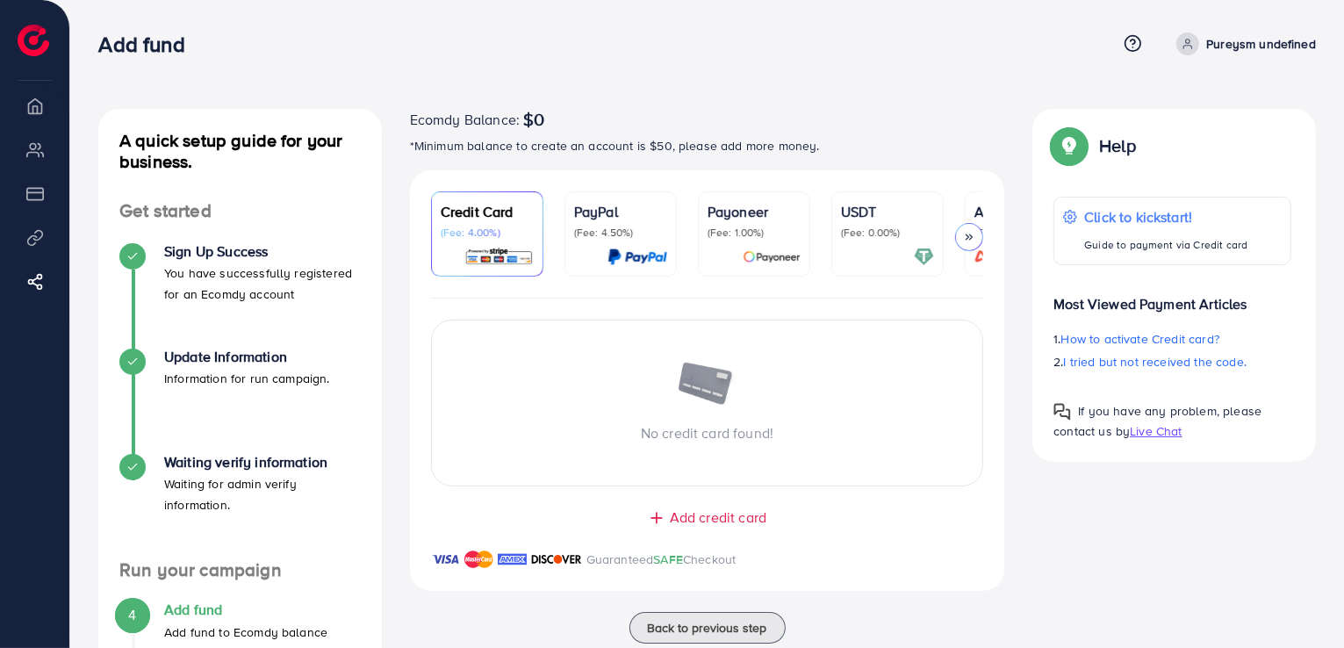
click at [859, 237] on p "(Fee: 0.00%)" at bounding box center [887, 233] width 93 height 14
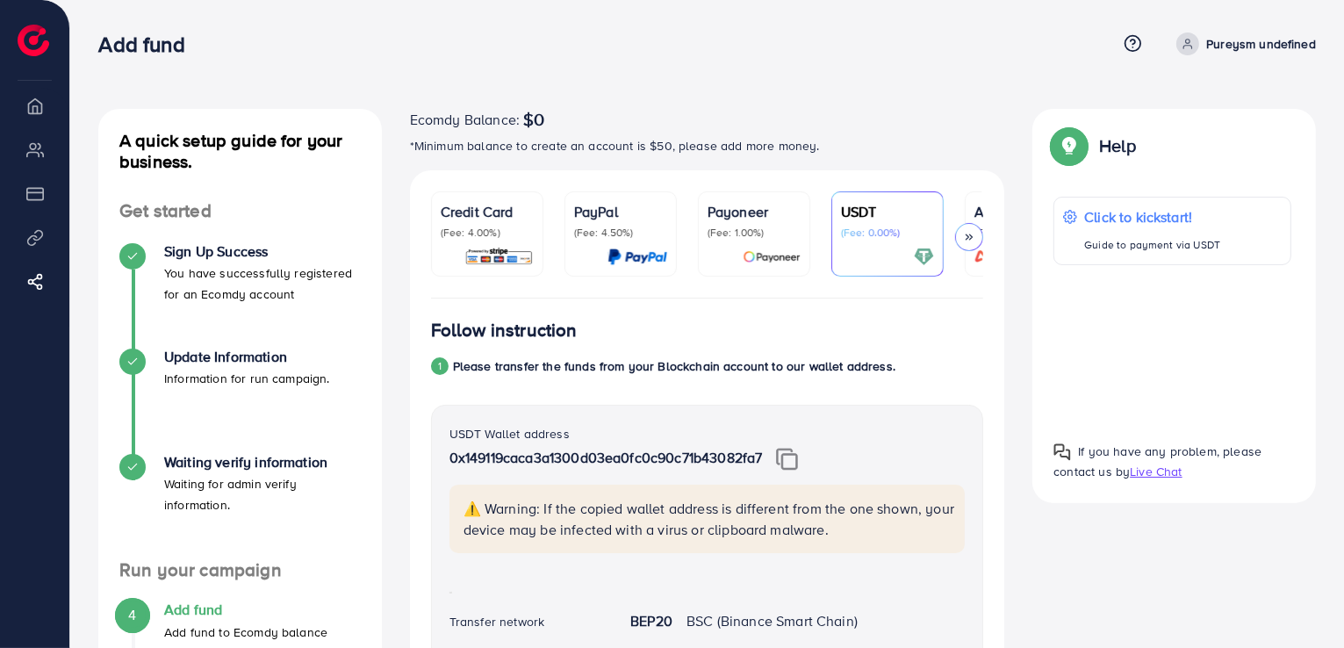
click at [504, 176] on div "Credit Card (Fee: 4.00%) PayPal (Fee: 4.50%) Payoneer (Fee: 1.00%) USDT (Fee: 0…" at bounding box center [707, 234] width 595 height 128
click at [488, 219] on p "Credit Card" at bounding box center [487, 211] width 93 height 21
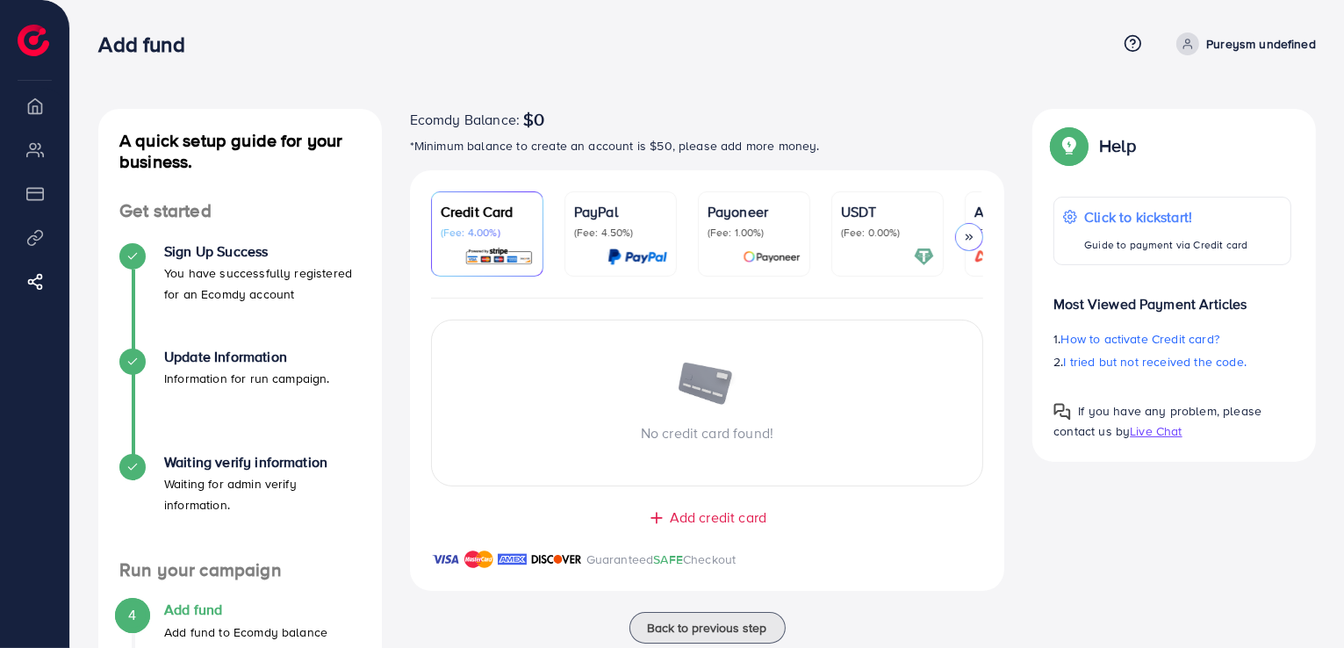
scroll to position [214, 0]
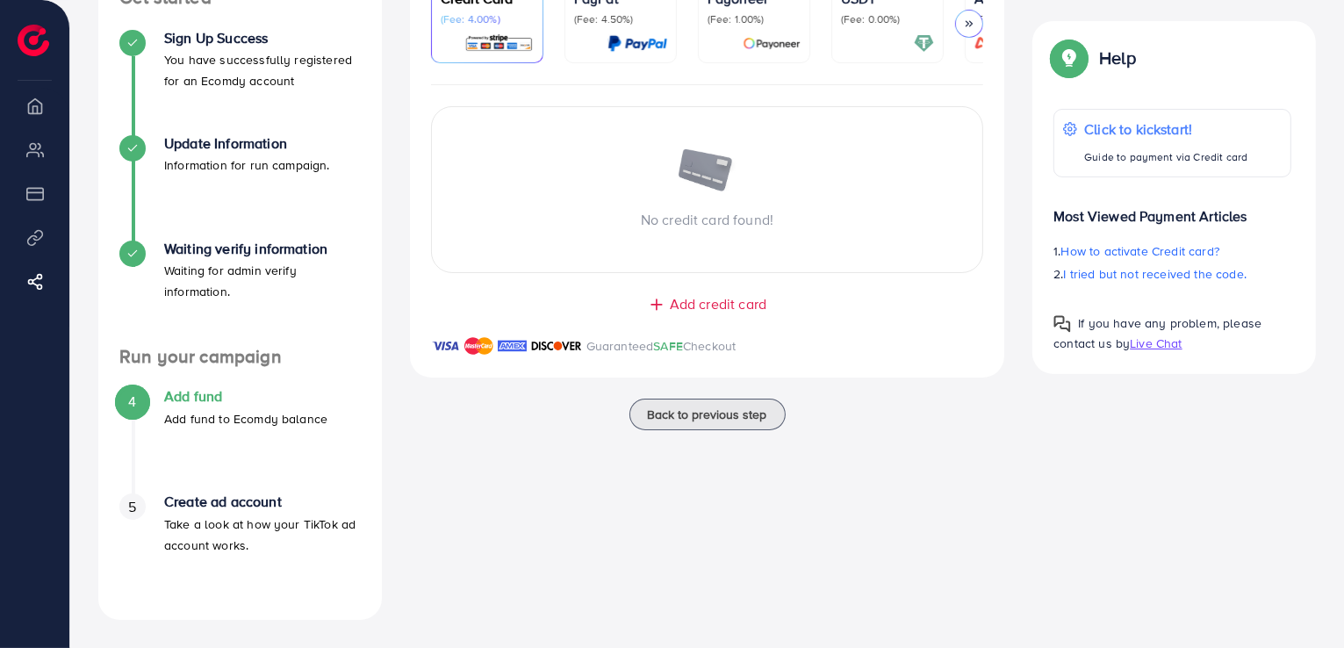
click at [685, 312] on span "Add credit card" at bounding box center [718, 304] width 97 height 20
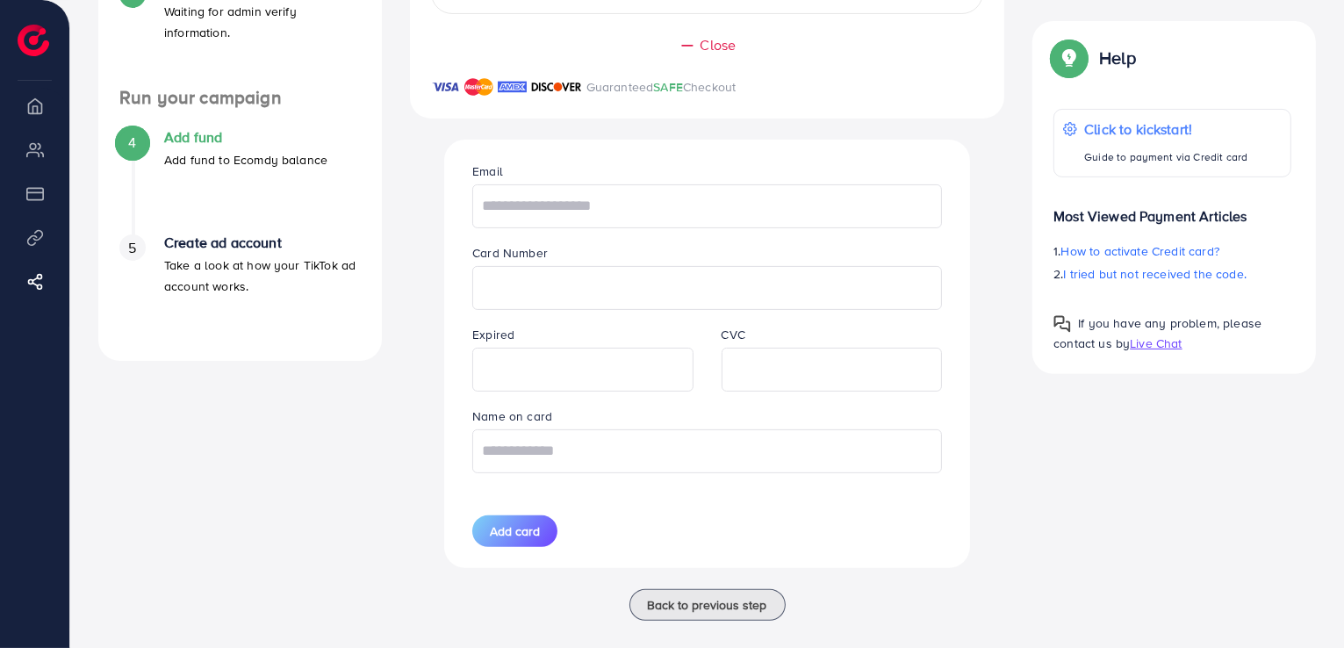
scroll to position [473, 0]
click at [635, 468] on input "text" at bounding box center [707, 450] width 470 height 44
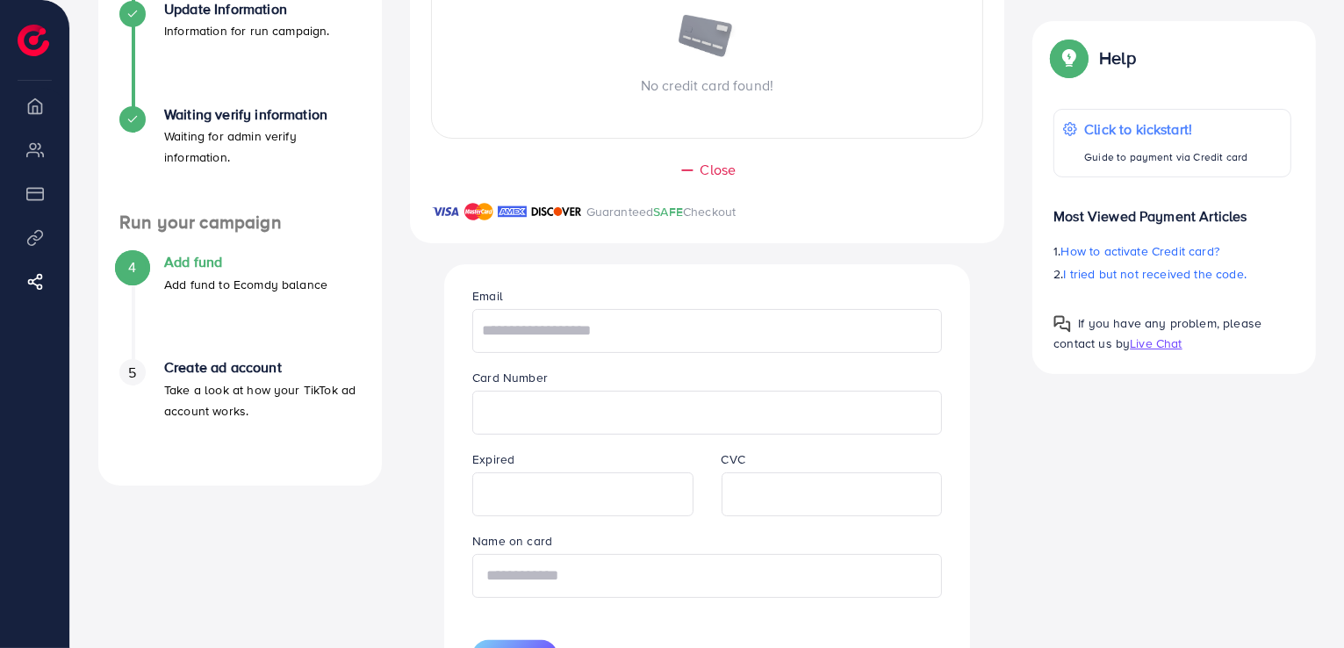
scroll to position [348, 0]
click at [534, 315] on input "text" at bounding box center [707, 331] width 470 height 44
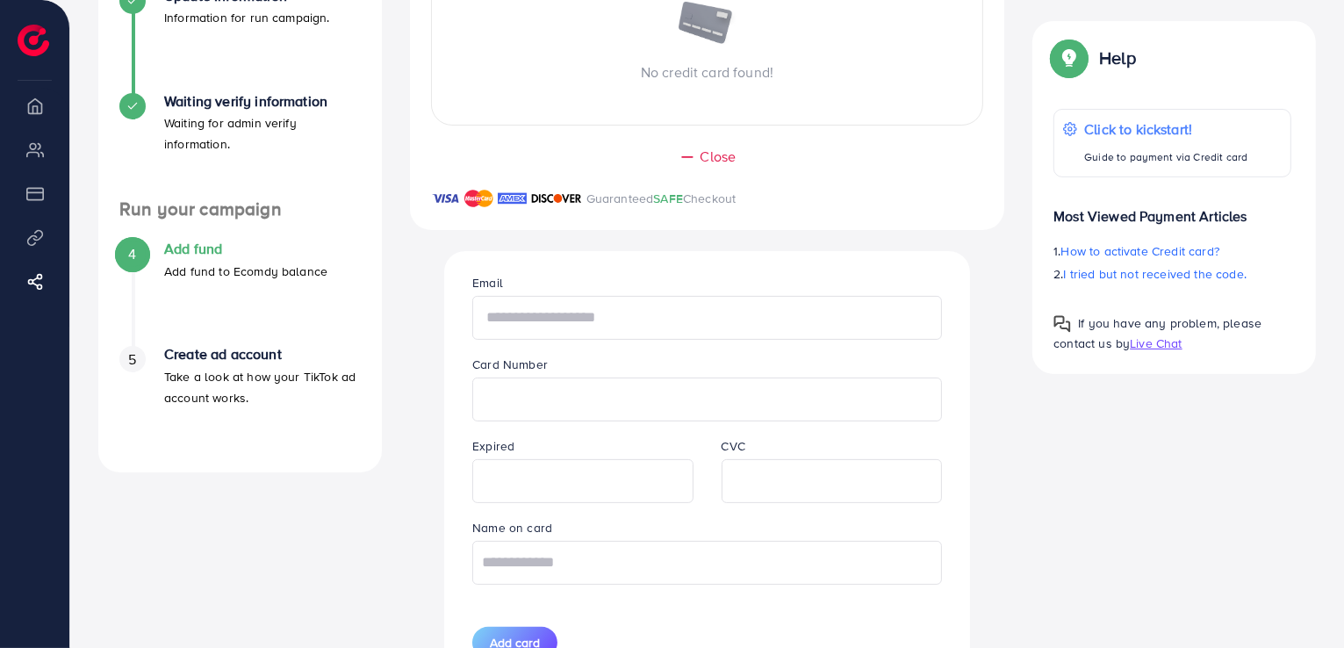
scroll to position [498, 0]
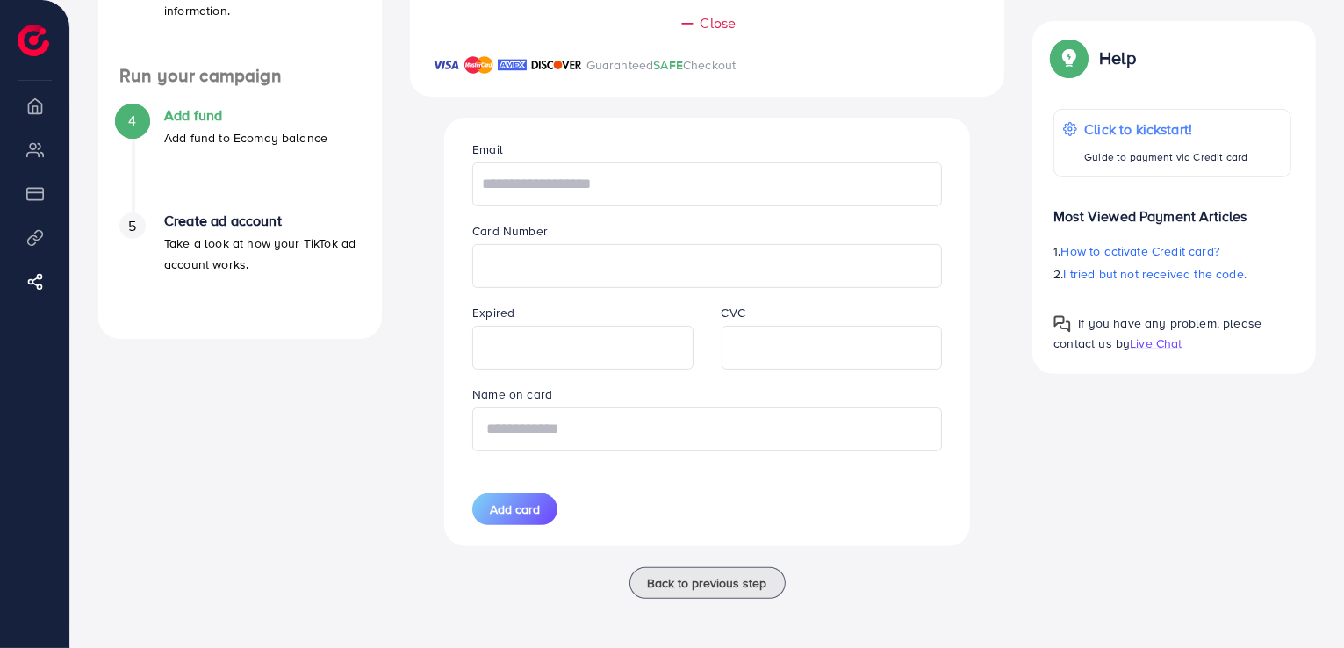
click at [498, 409] on input "text" at bounding box center [707, 429] width 470 height 44
click at [655, 577] on span "Back to previous step" at bounding box center [707, 583] width 119 height 18
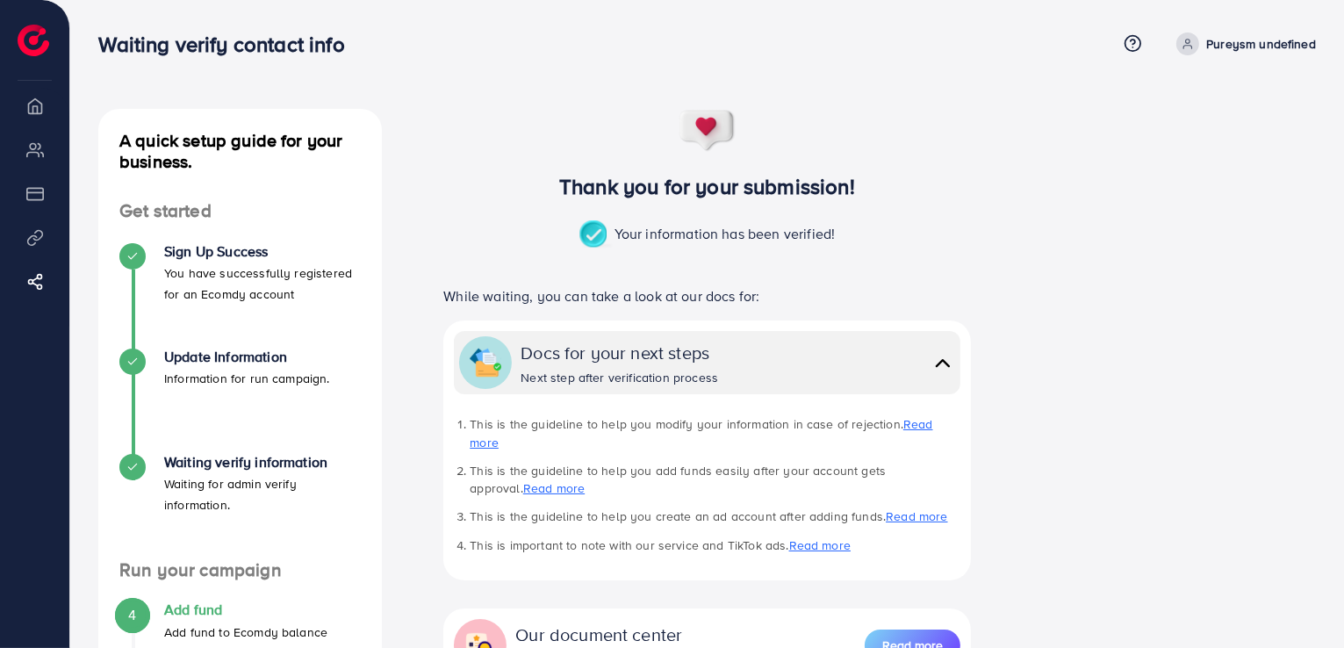
scroll to position [256, 0]
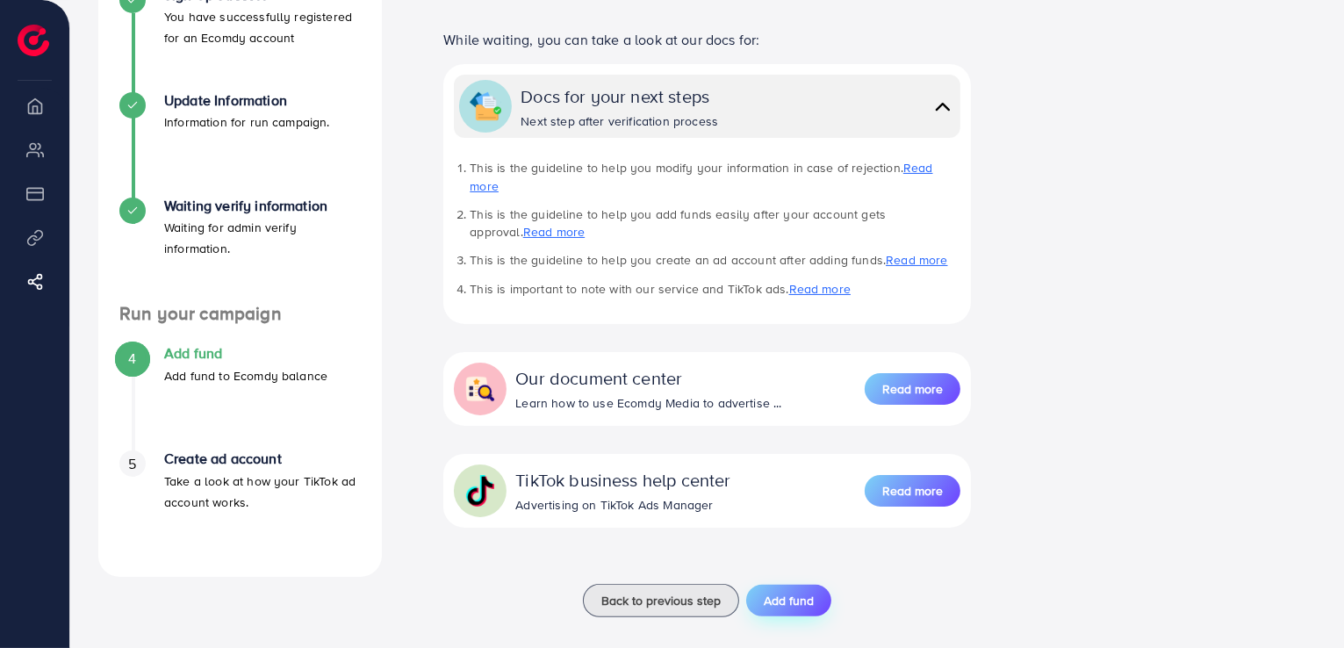
click at [789, 591] on button "Add fund" at bounding box center [788, 600] width 85 height 32
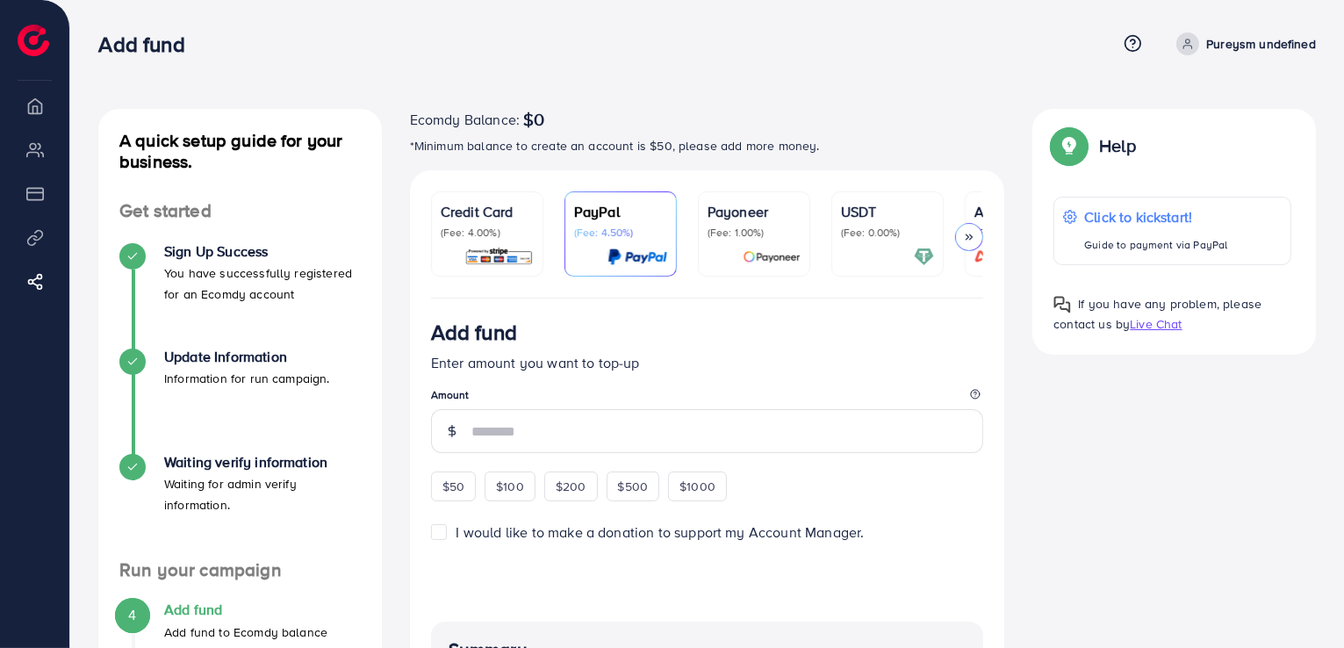
click at [971, 244] on div at bounding box center [969, 237] width 28 height 28
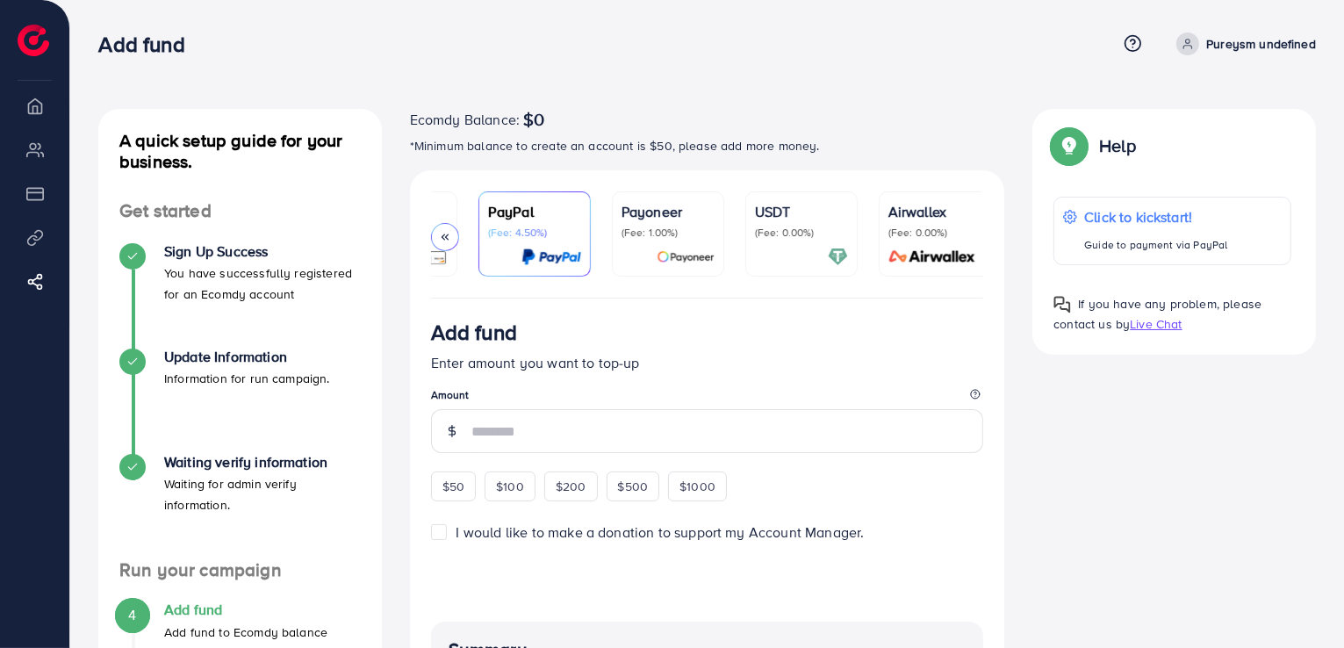
scroll to position [0, 93]
click at [446, 237] on polyline at bounding box center [446, 236] width 3 height 5
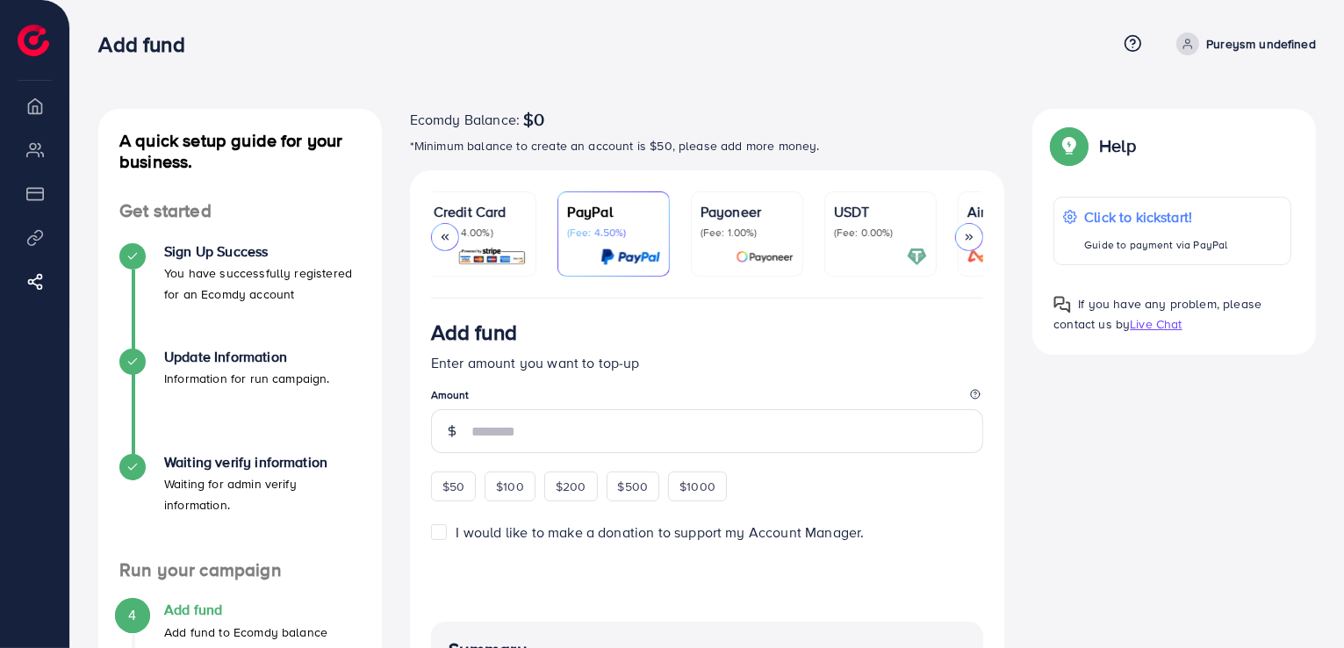
scroll to position [0, 0]
click at [885, 222] on div "USDT (Fee: 0.00%)" at bounding box center [887, 220] width 93 height 39
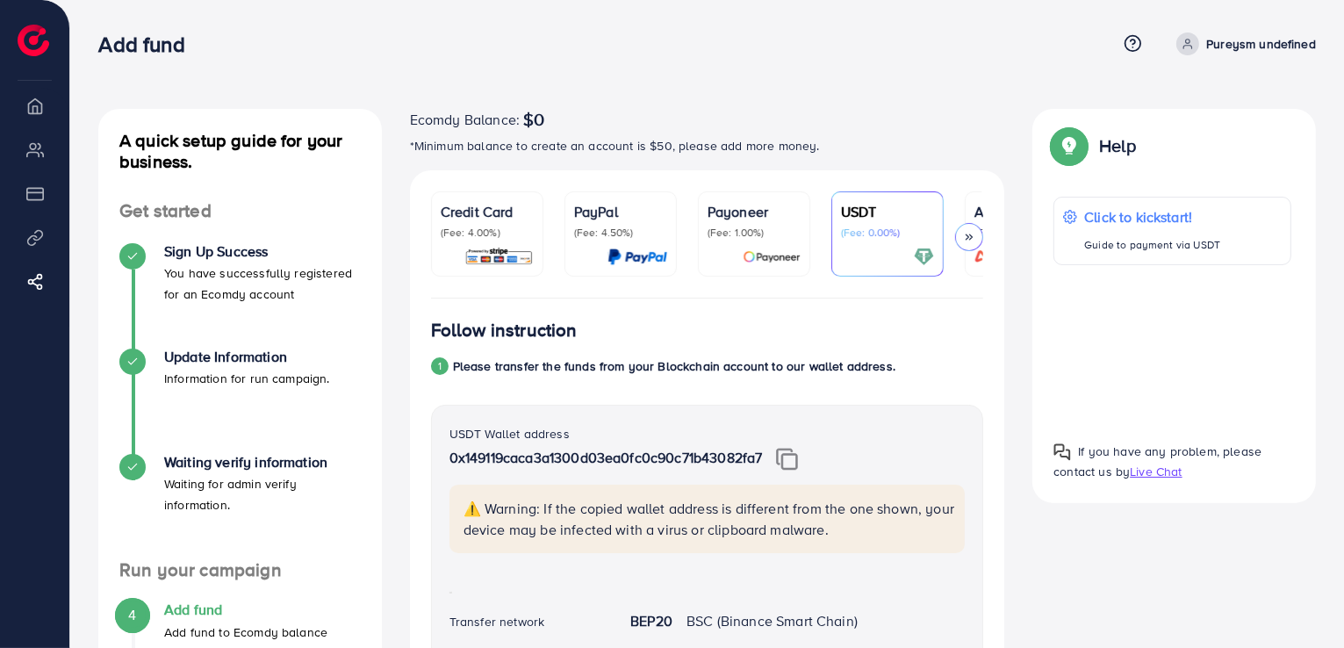
click at [502, 236] on p "(Fee: 4.00%)" at bounding box center [487, 233] width 93 height 14
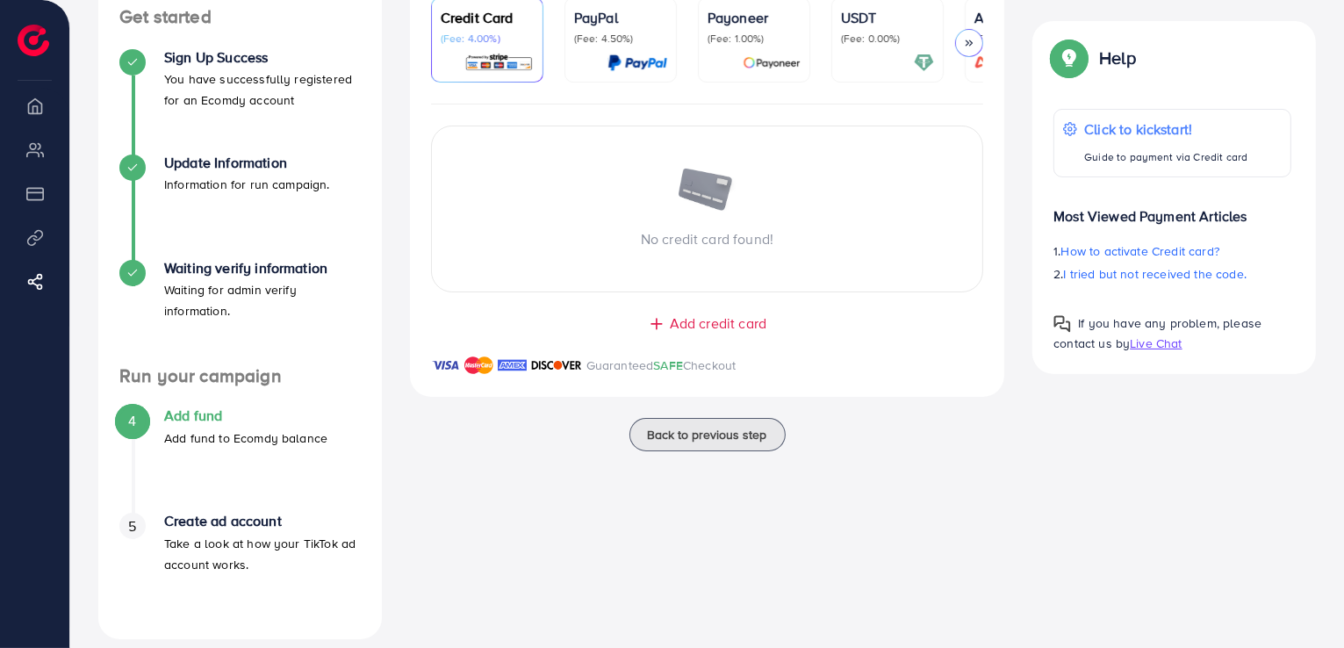
scroll to position [214, 0]
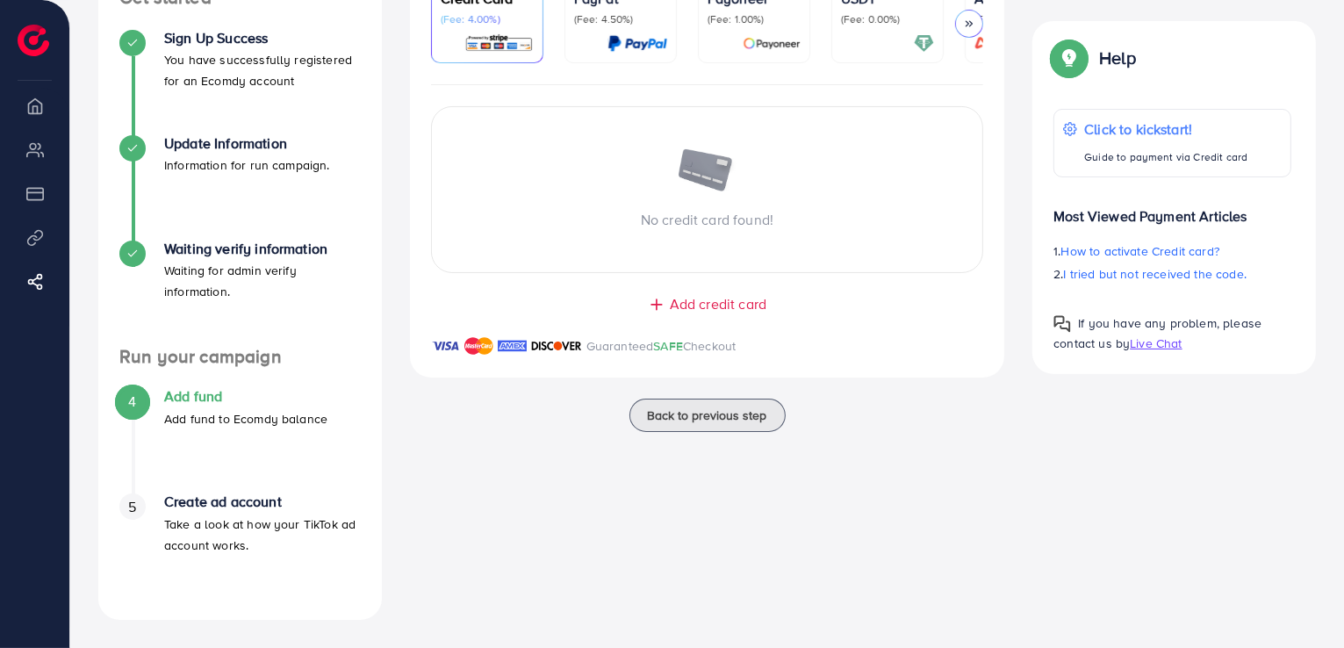
click at [735, 313] on span "Add credit card" at bounding box center [718, 304] width 97 height 20
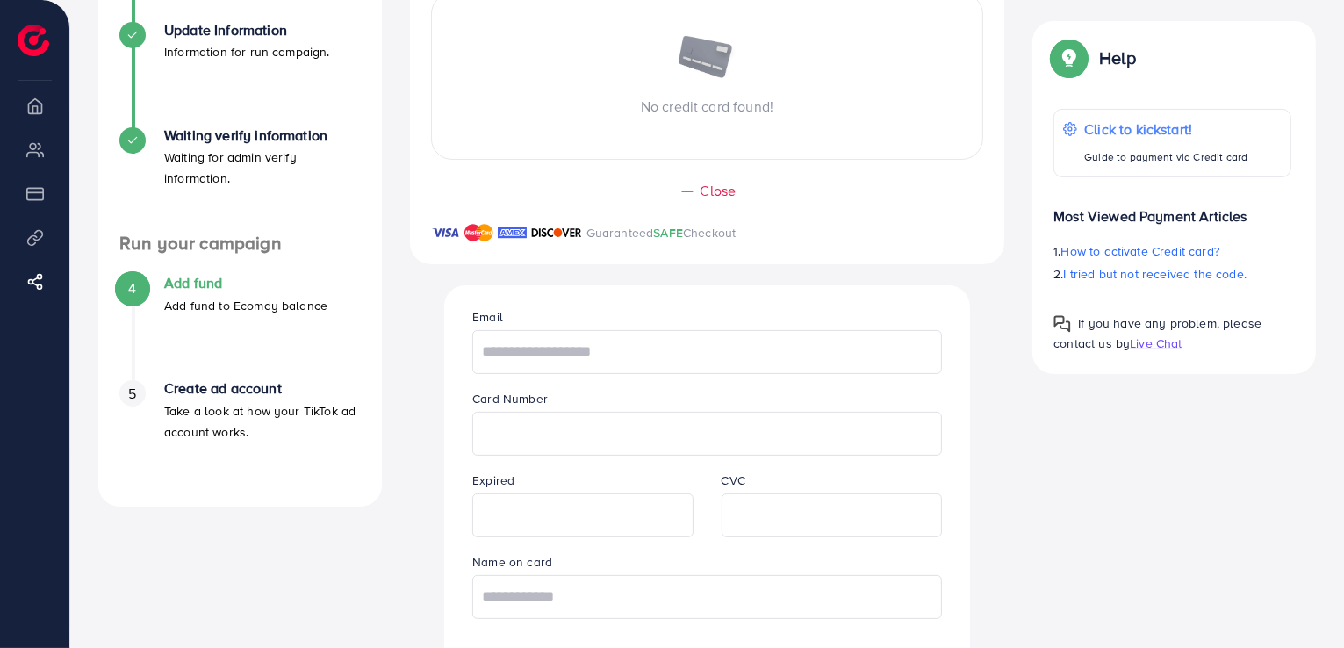
scroll to position [360, 0]
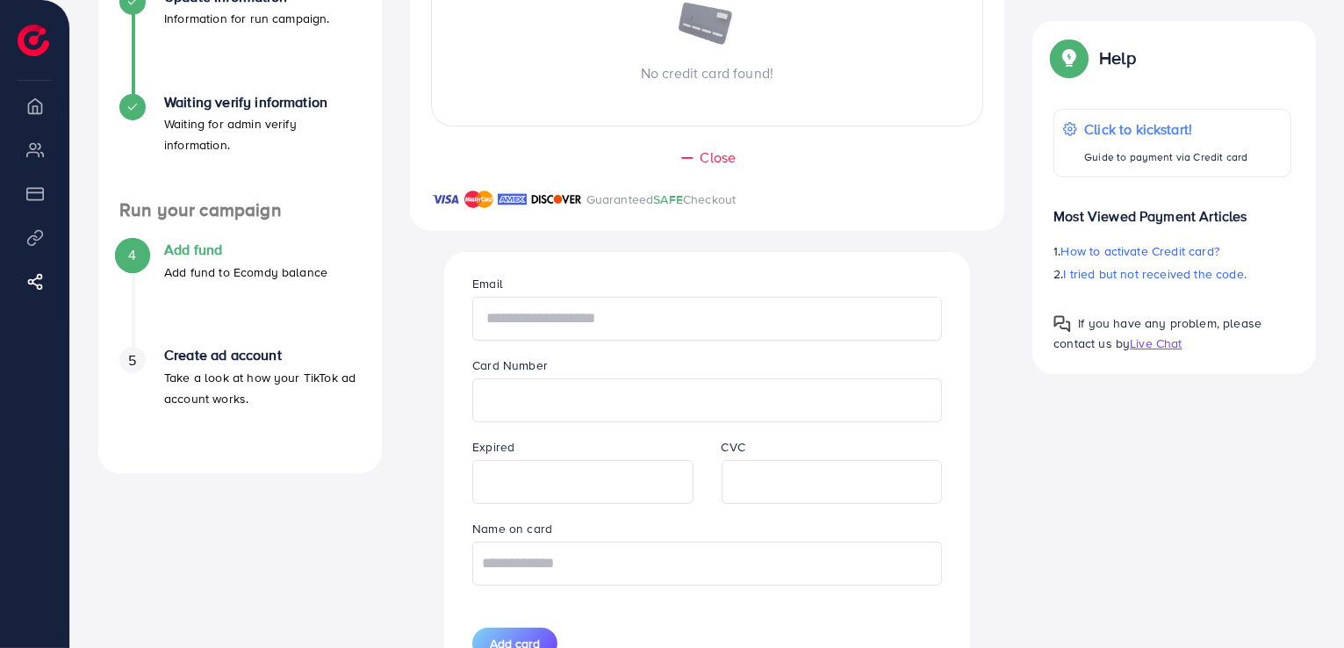
click at [541, 323] on input "text" at bounding box center [707, 319] width 470 height 44
type input "**********"
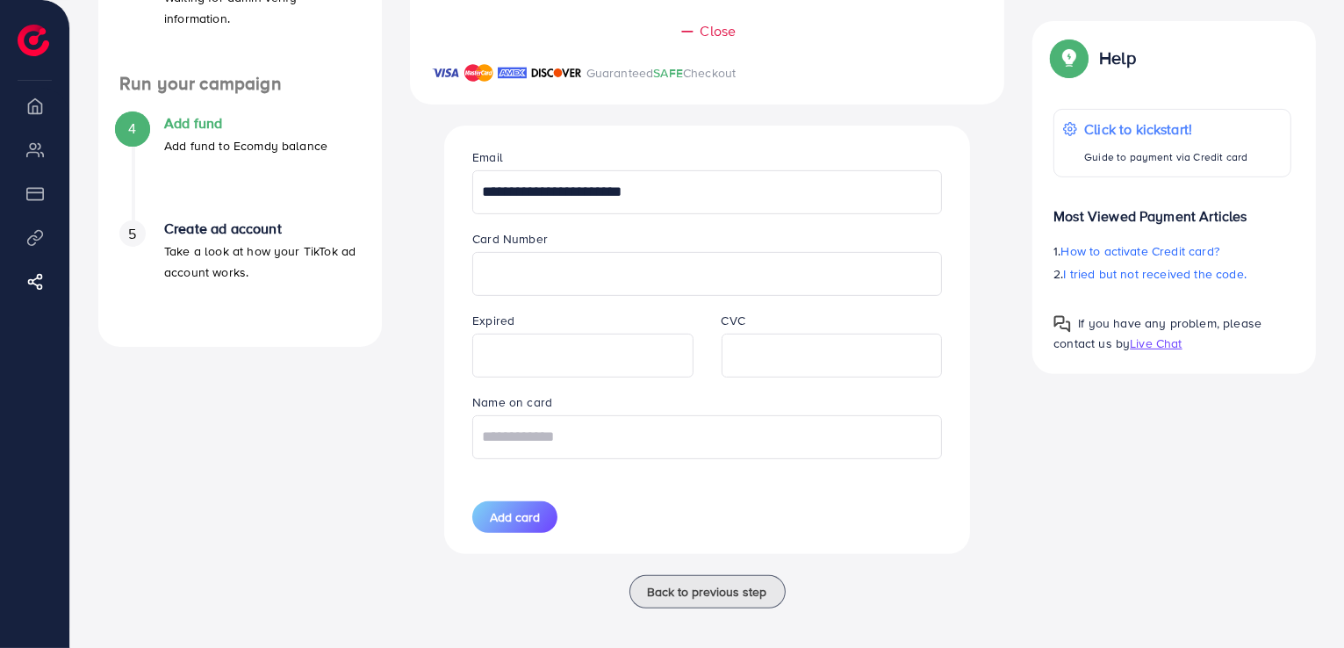
scroll to position [500, 0]
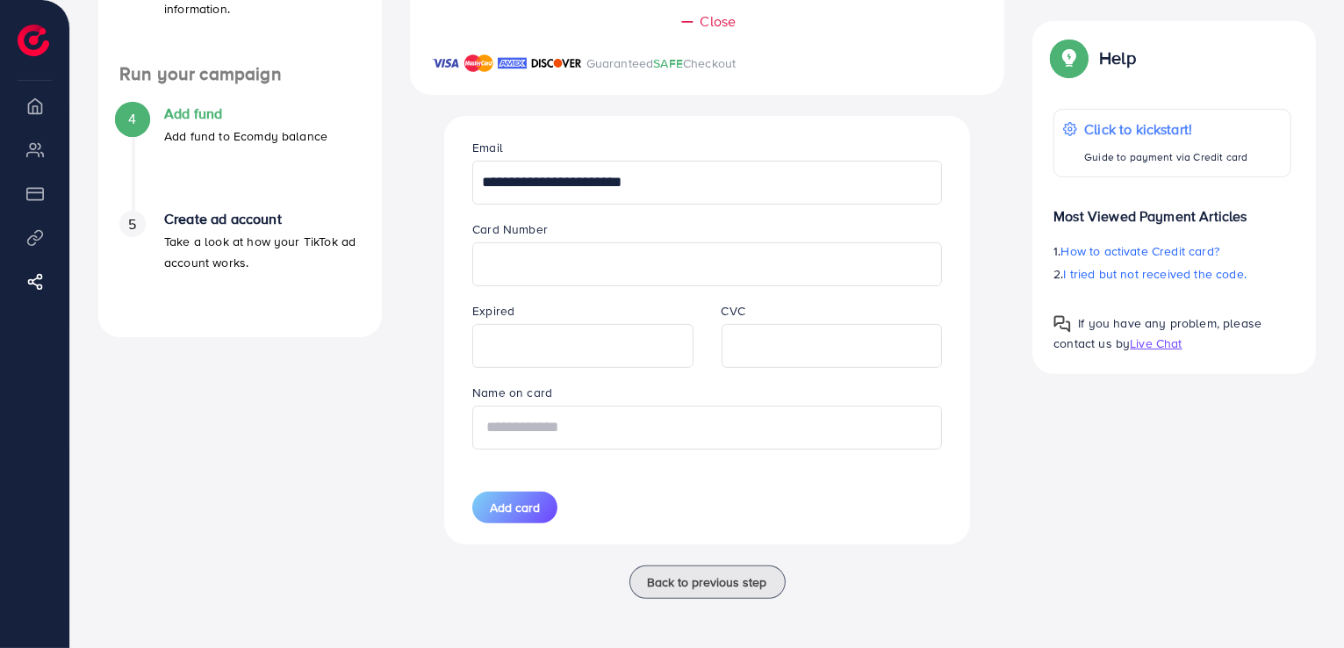
click at [579, 429] on input "text" at bounding box center [707, 427] width 470 height 44
type input "**********"
click at [516, 514] on span "Add card" at bounding box center [515, 507] width 50 height 18
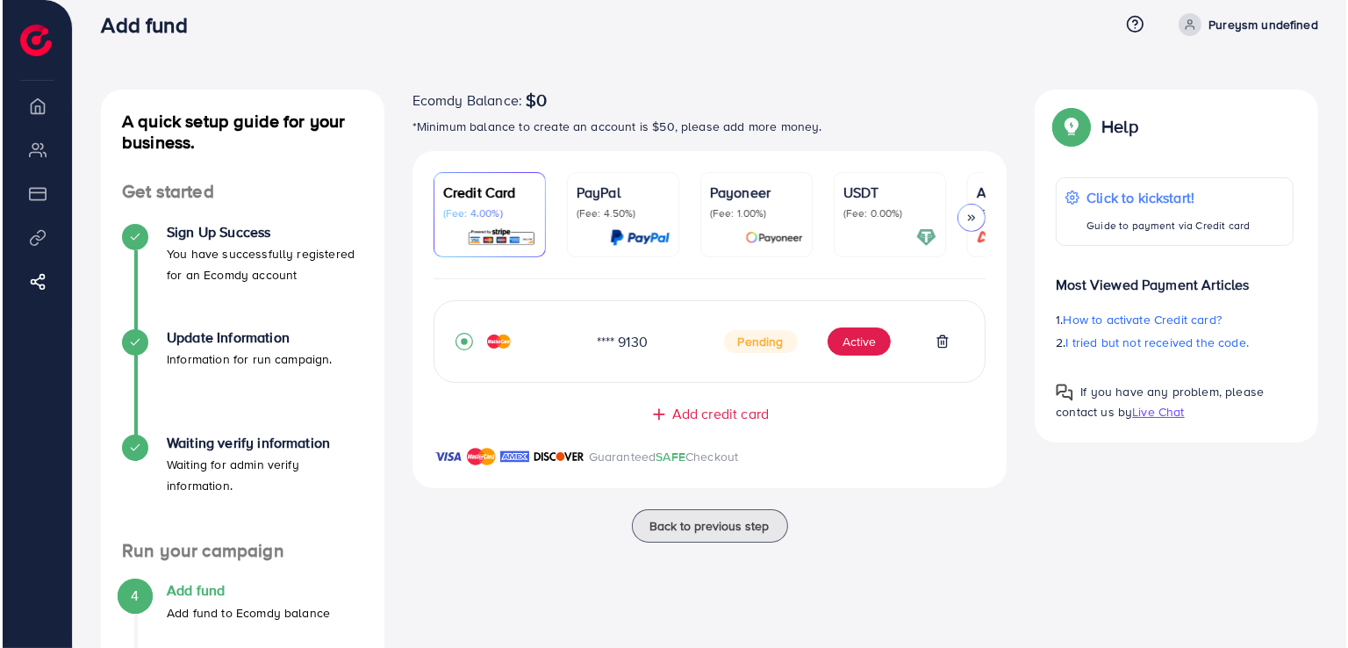
scroll to position [0, 0]
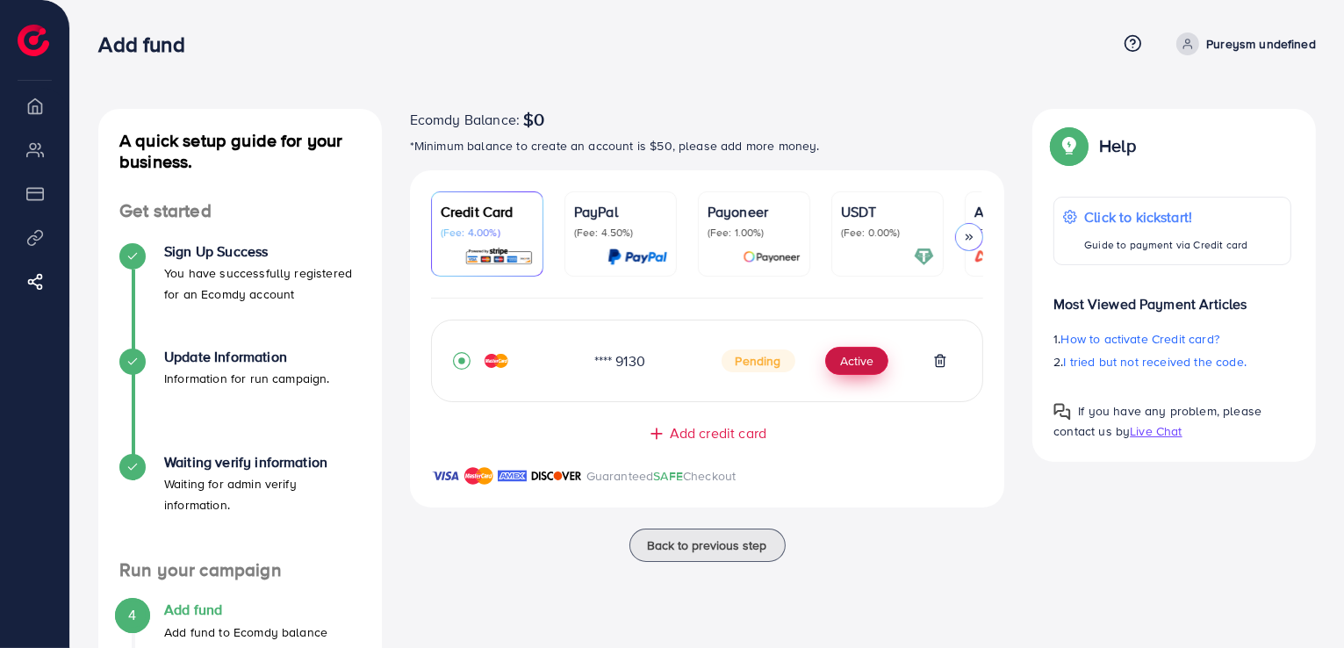
click at [863, 364] on button "Active" at bounding box center [856, 361] width 63 height 28
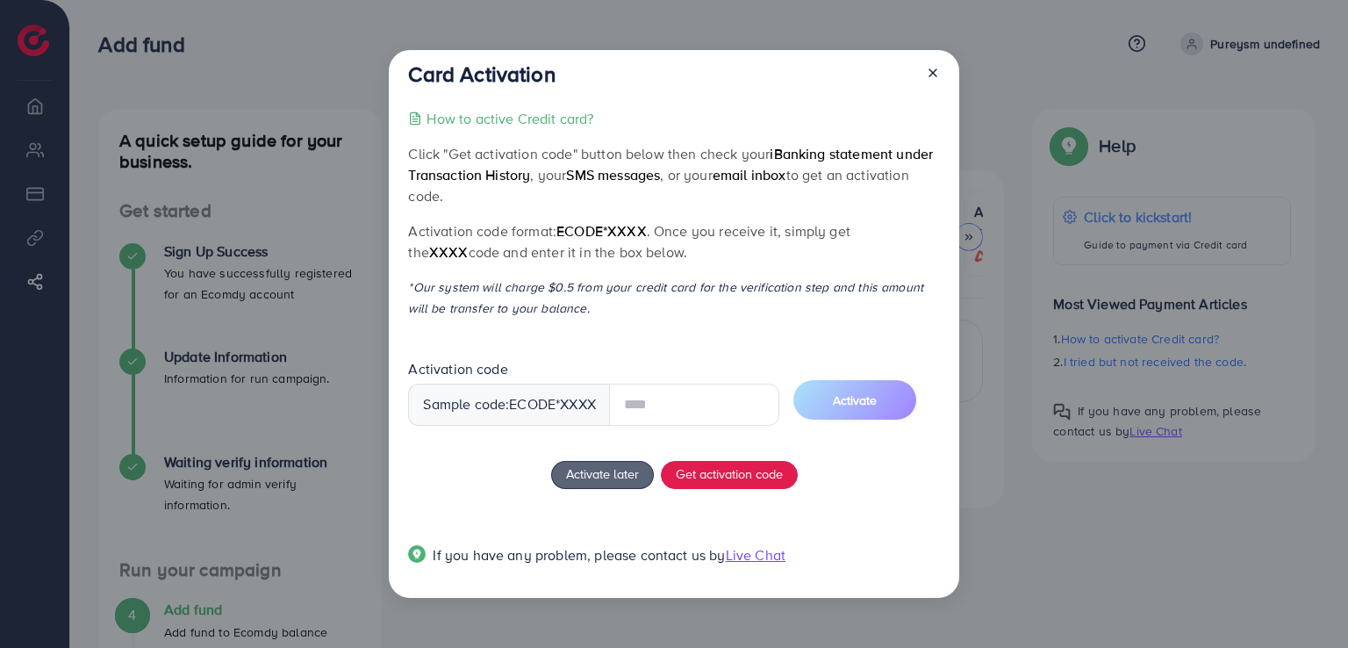
click at [682, 404] on input "text" at bounding box center [694, 404] width 170 height 42
click at [656, 406] on input "text" at bounding box center [694, 404] width 170 height 42
click at [717, 464] on div "How to active Credit card? Click "Get activation code" button below then check …" at bounding box center [673, 347] width 531 height 478
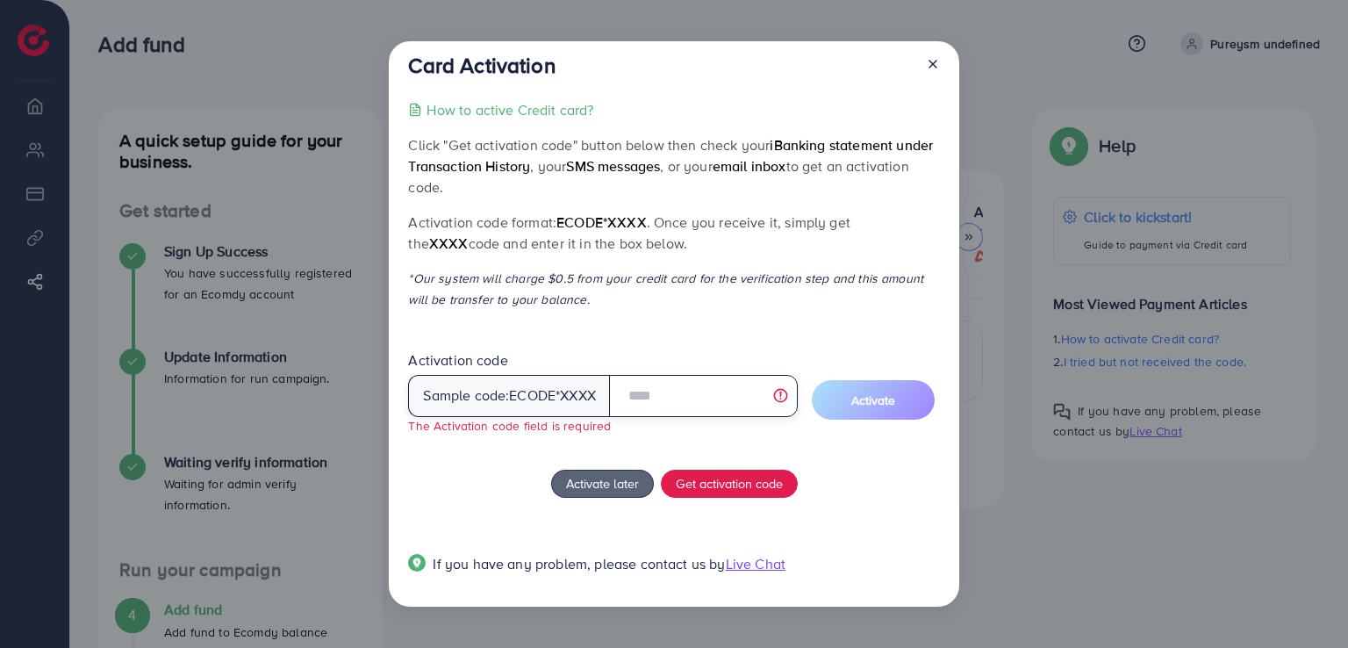
click at [681, 401] on input "text" at bounding box center [703, 396] width 189 height 42
click at [671, 402] on input "text" at bounding box center [703, 396] width 189 height 42
click at [788, 393] on input "text" at bounding box center [703, 396] width 189 height 42
click at [663, 391] on input "text" at bounding box center [703, 396] width 189 height 42
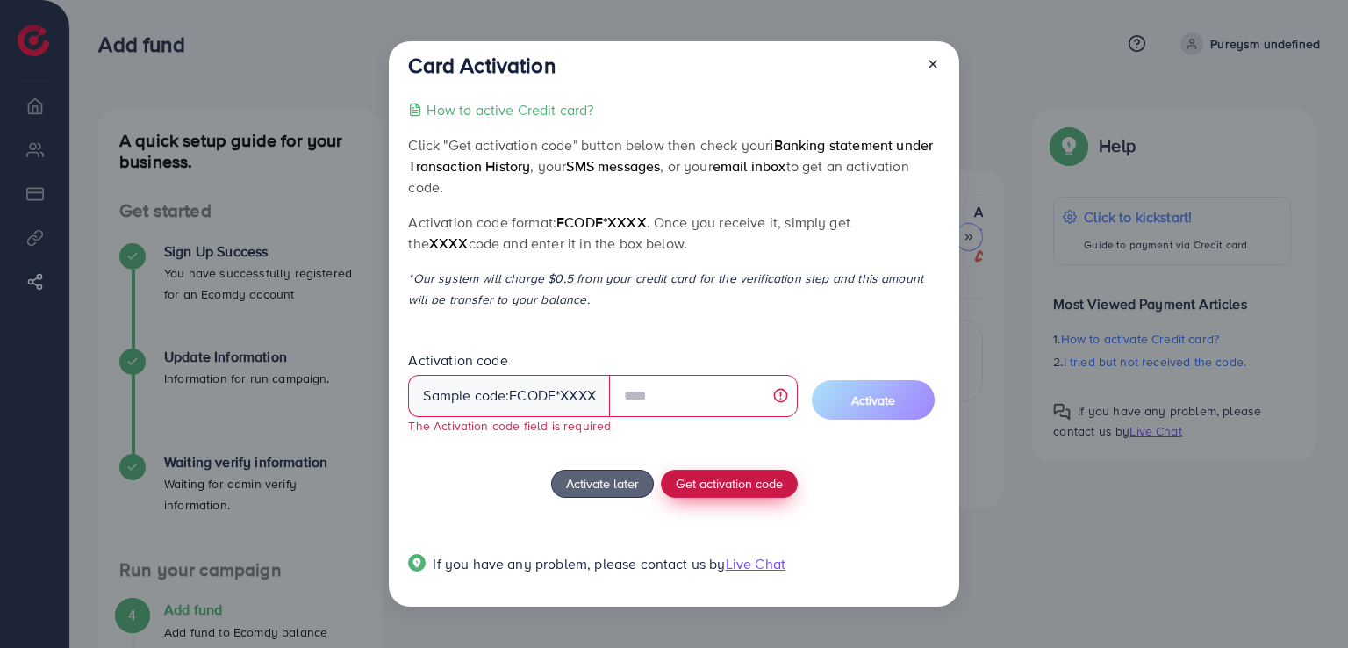
click at [699, 477] on span "Get activation code" at bounding box center [729, 483] width 107 height 18
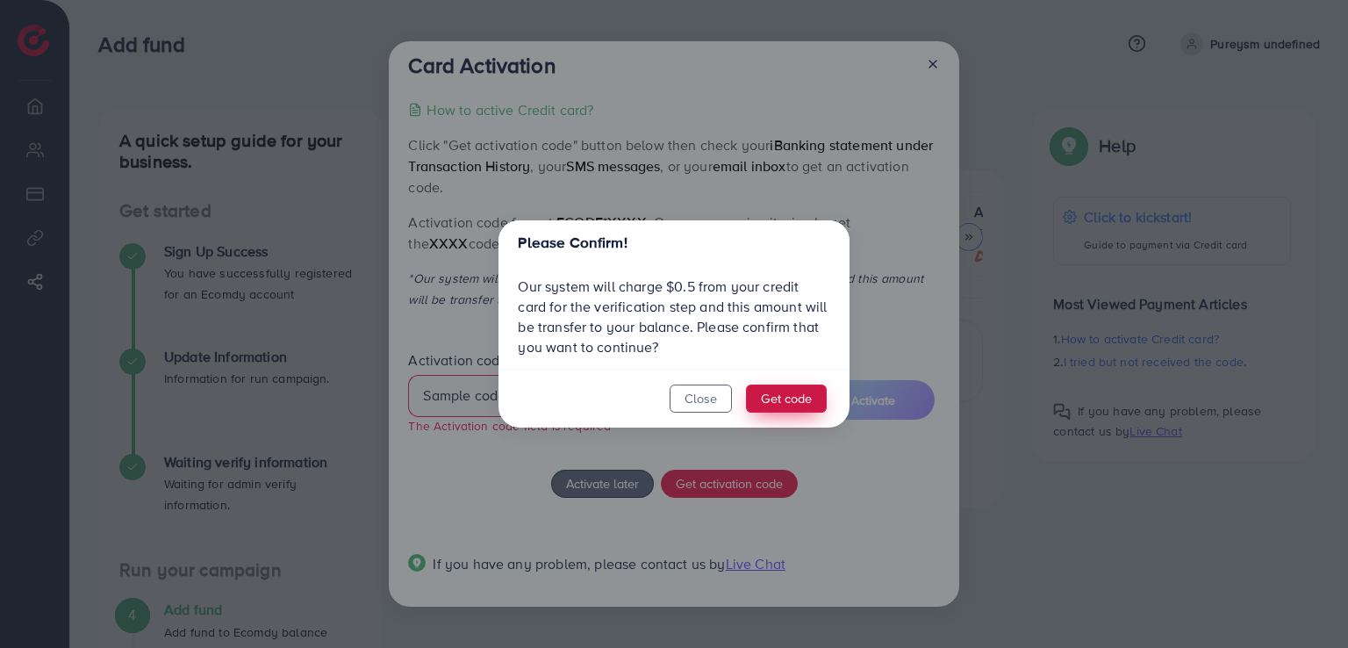
click at [777, 402] on button "Get code" at bounding box center [786, 398] width 81 height 28
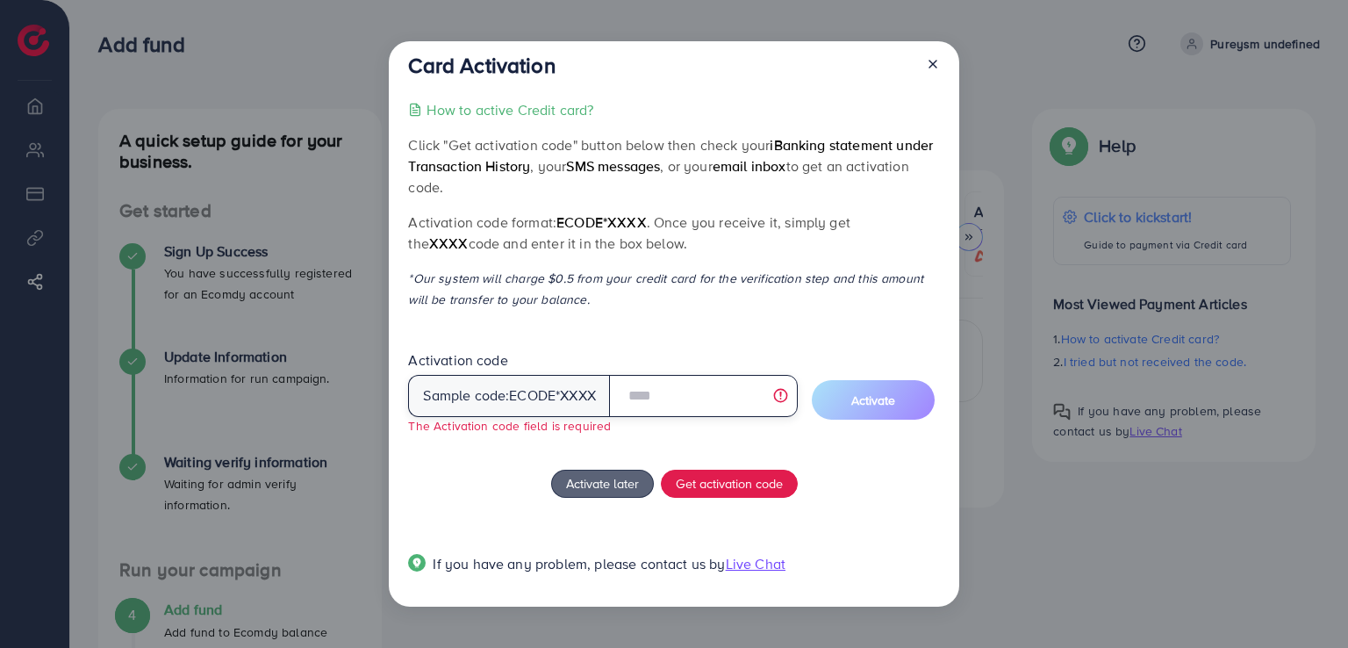
click at [681, 391] on input "text" at bounding box center [703, 396] width 189 height 42
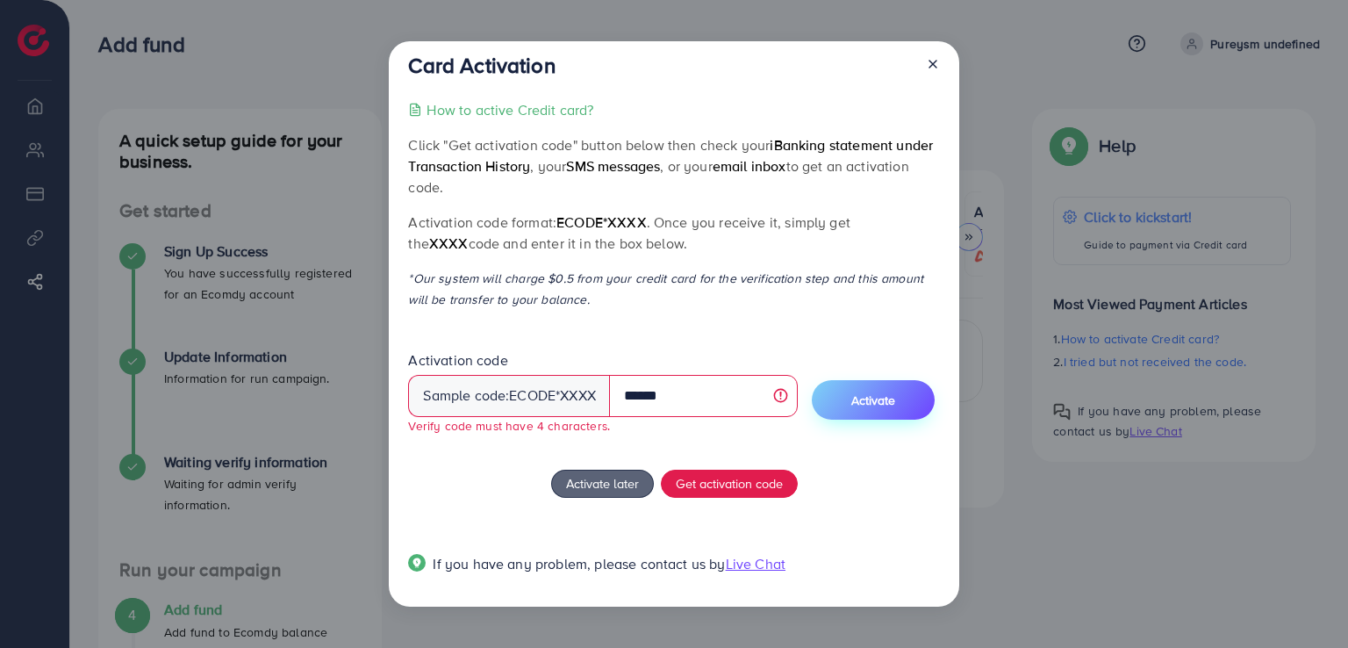
click at [885, 398] on span "Activate" at bounding box center [873, 400] width 44 height 18
click at [861, 408] on span "Activate" at bounding box center [873, 400] width 44 height 18
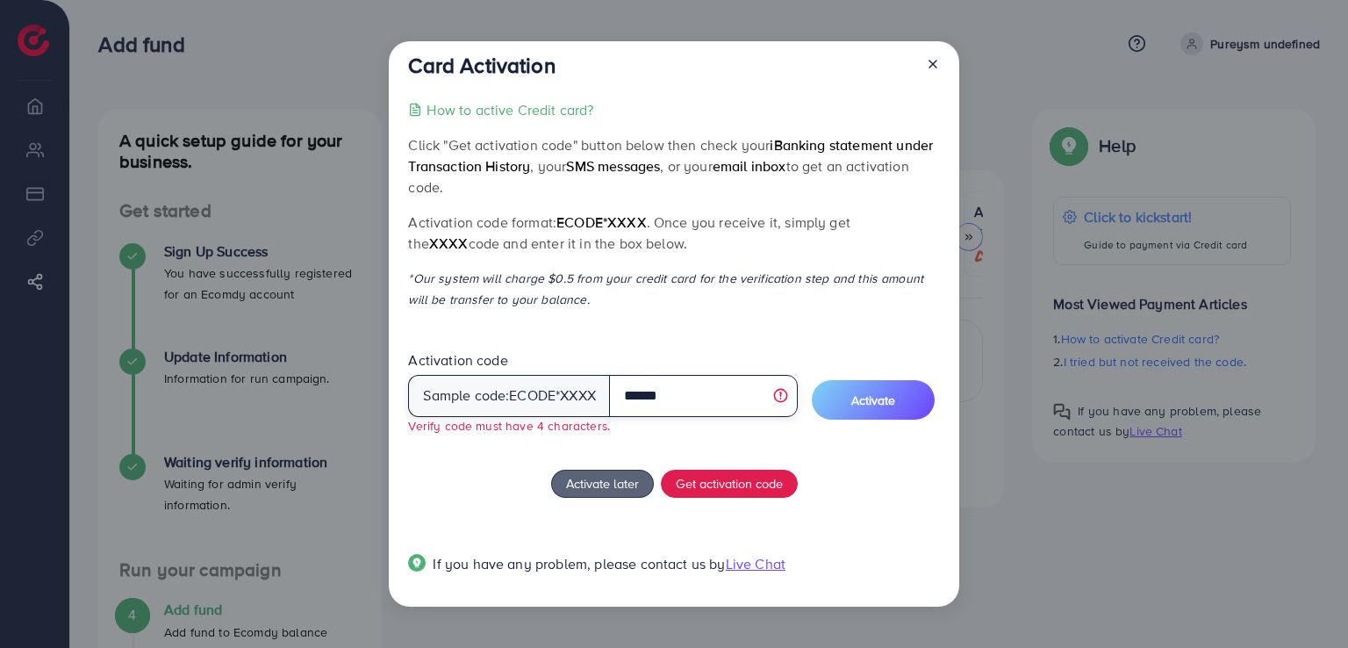
click at [691, 391] on input "******" at bounding box center [703, 396] width 189 height 42
click at [786, 392] on input "******" at bounding box center [703, 396] width 189 height 42
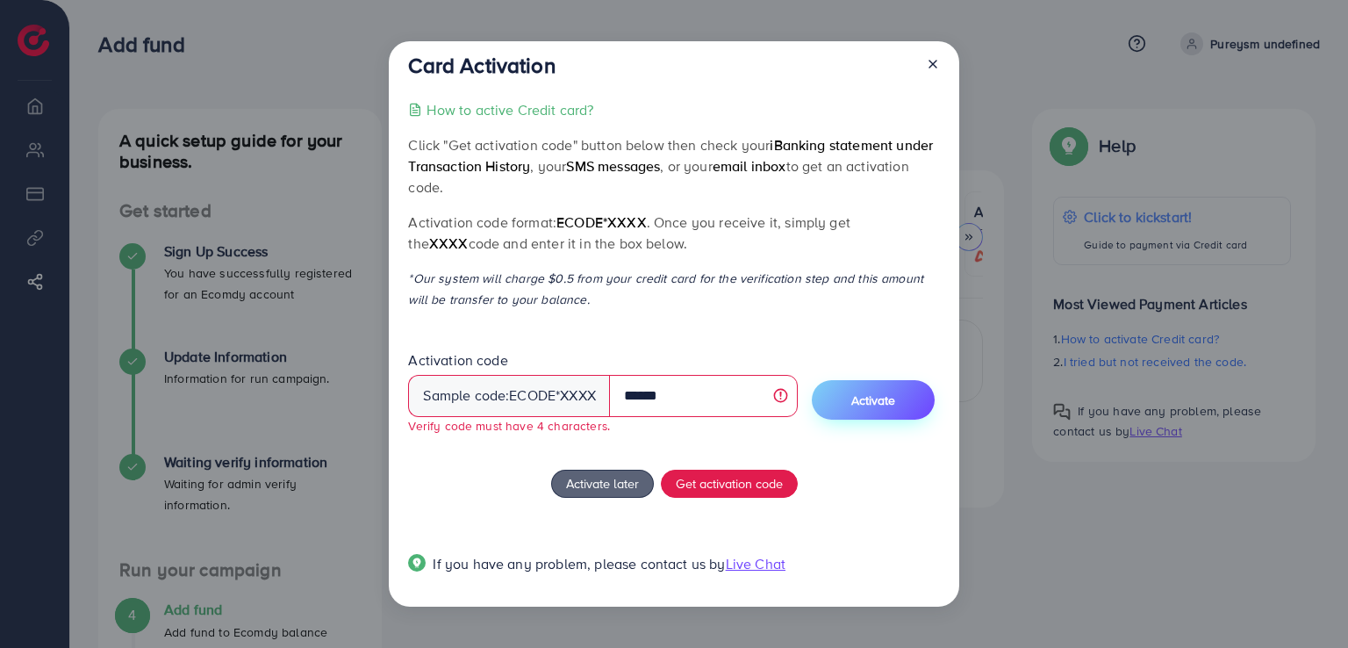
click at [874, 398] on span "Activate" at bounding box center [873, 400] width 44 height 18
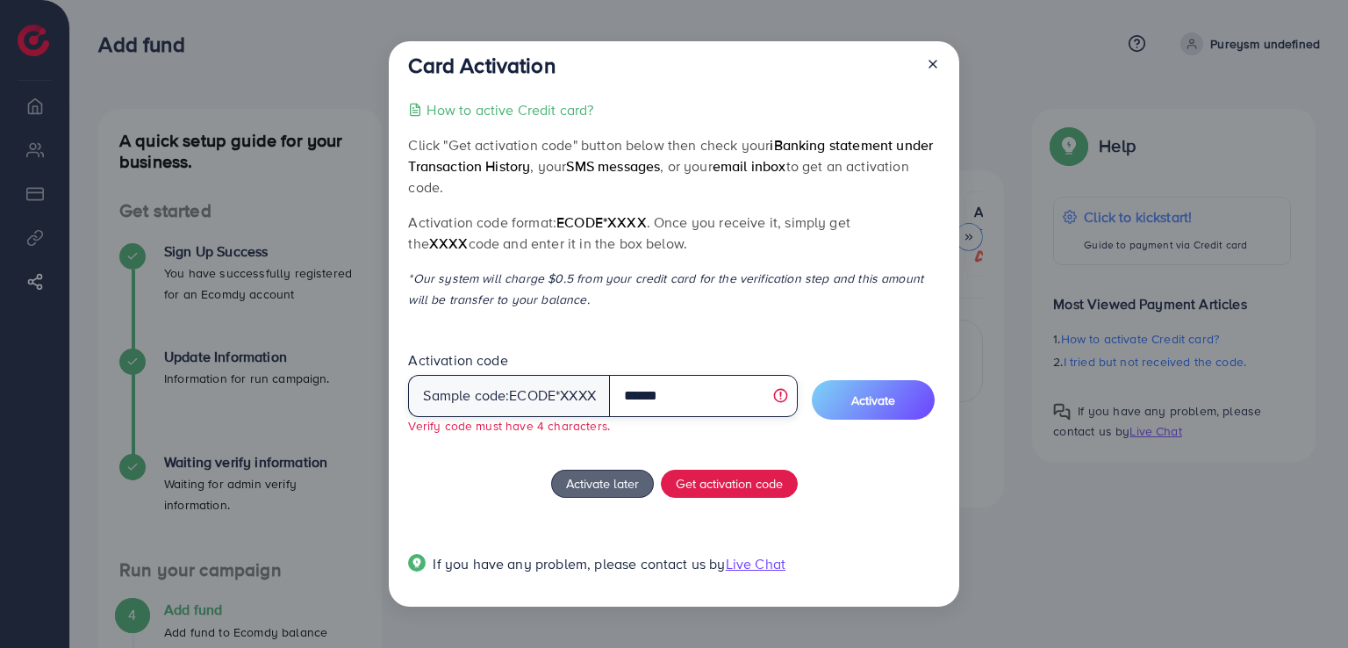
click at [711, 391] on input "******" at bounding box center [703, 396] width 189 height 42
type input "*"
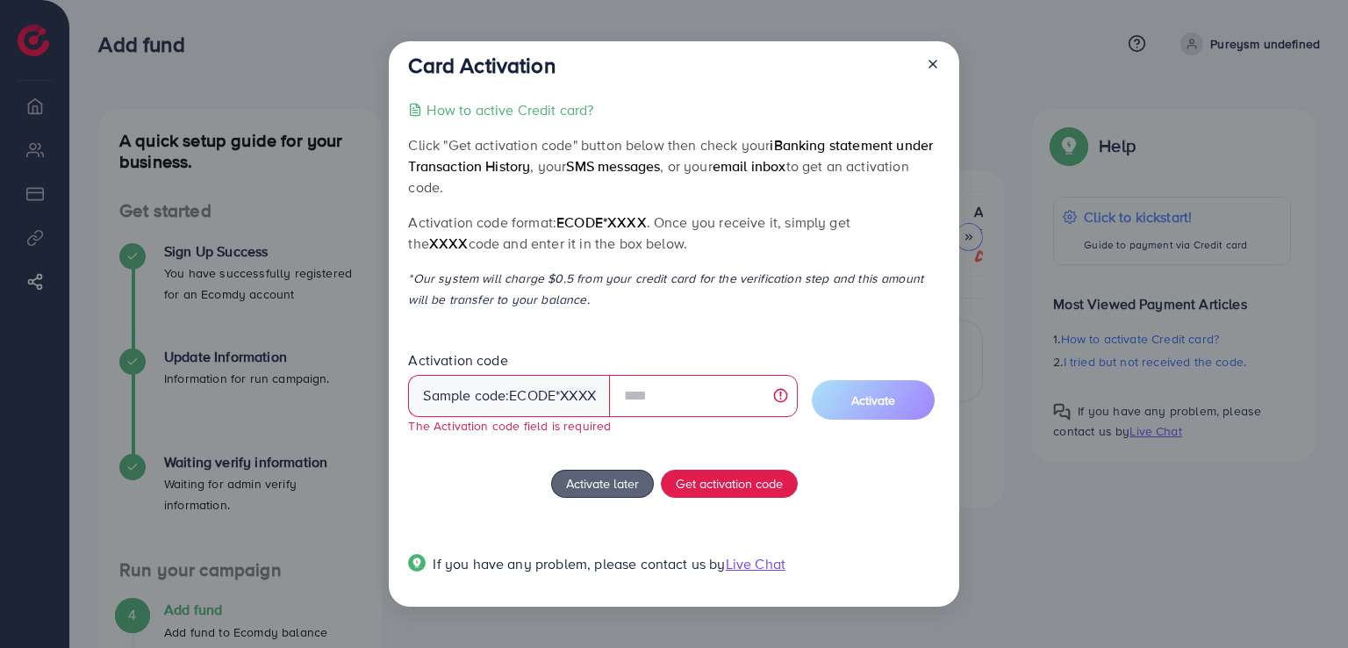
click at [505, 107] on p "How to active Credit card?" at bounding box center [509, 109] width 167 height 21
click at [654, 402] on input "text" at bounding box center [703, 396] width 189 height 42
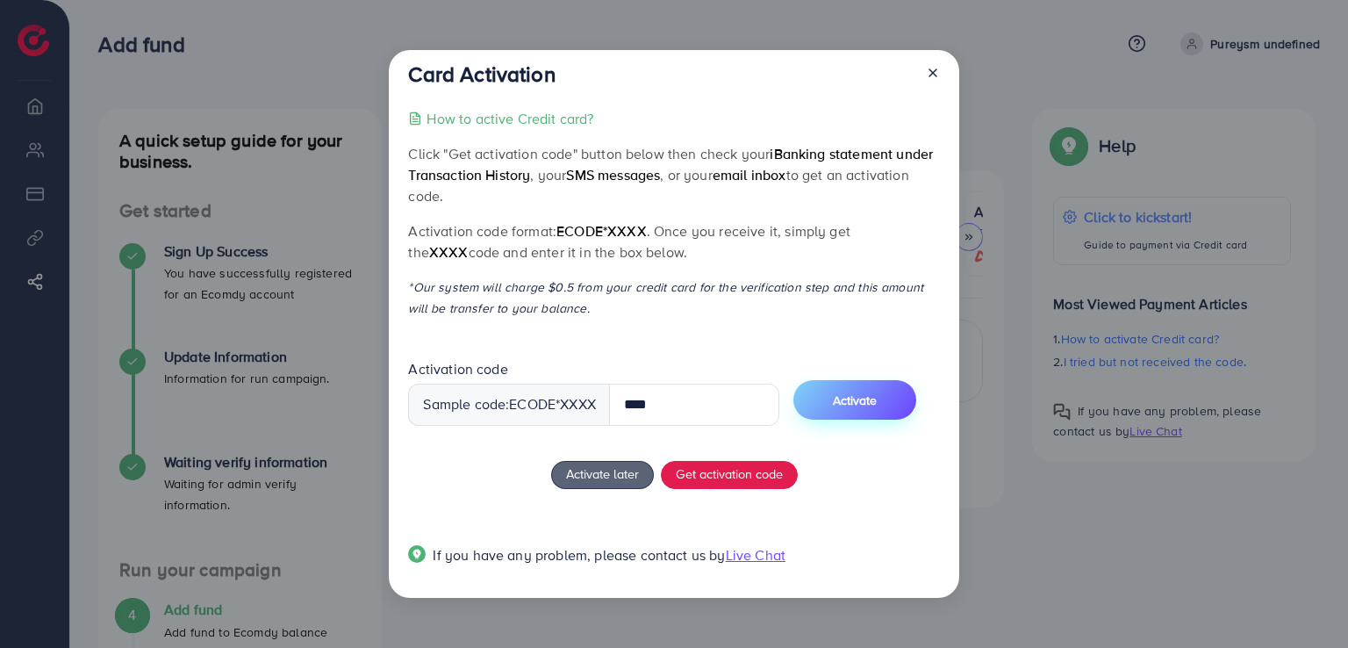
click at [862, 403] on span "Activate" at bounding box center [855, 400] width 44 height 18
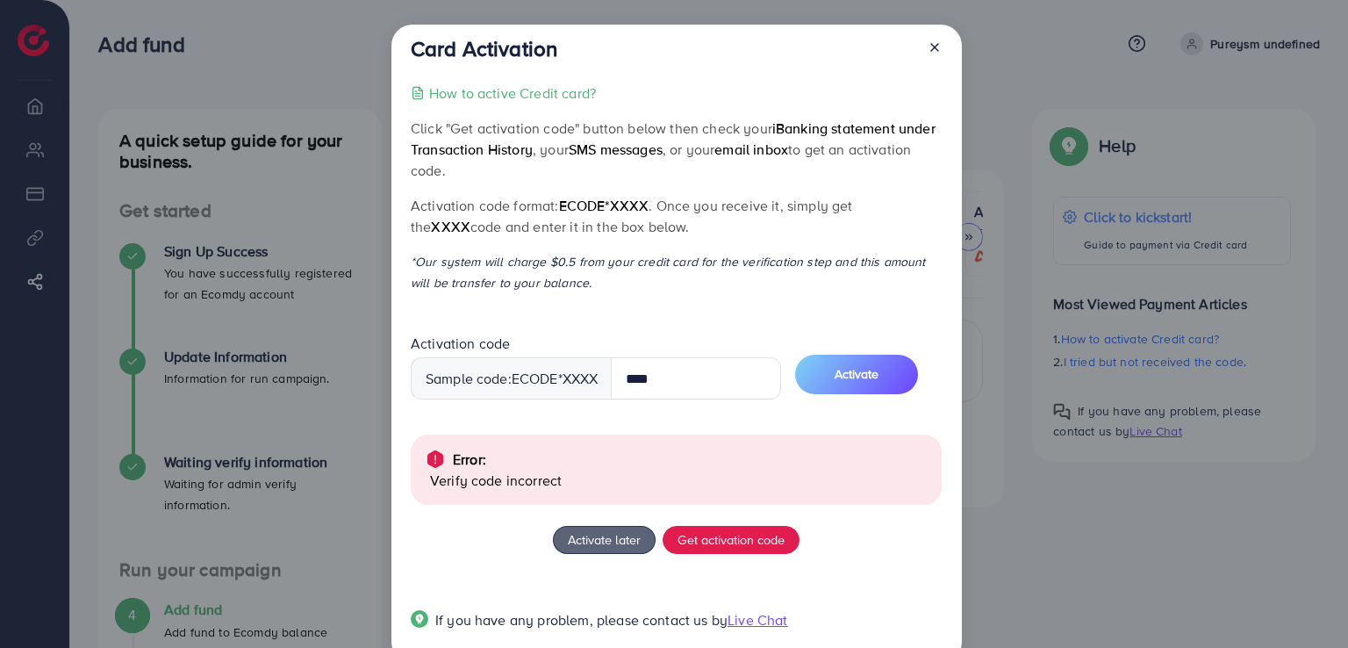
scroll to position [39, 0]
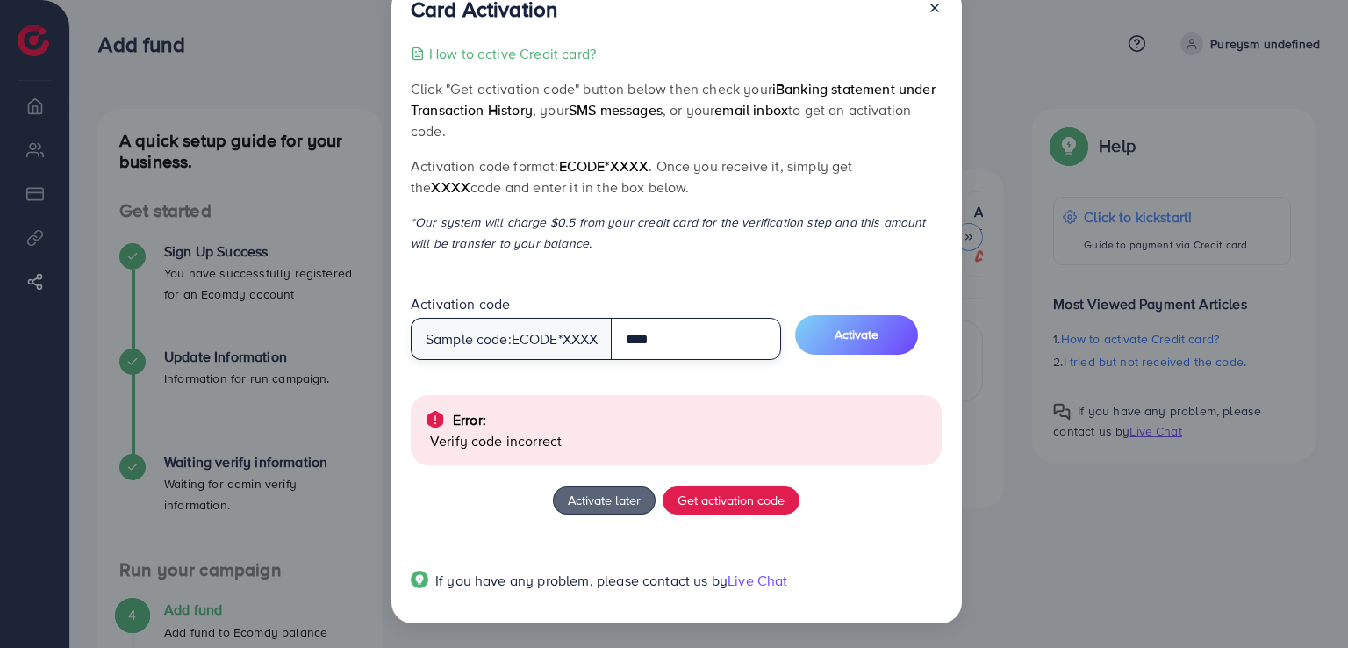
click at [735, 348] on input "****" at bounding box center [696, 339] width 170 height 42
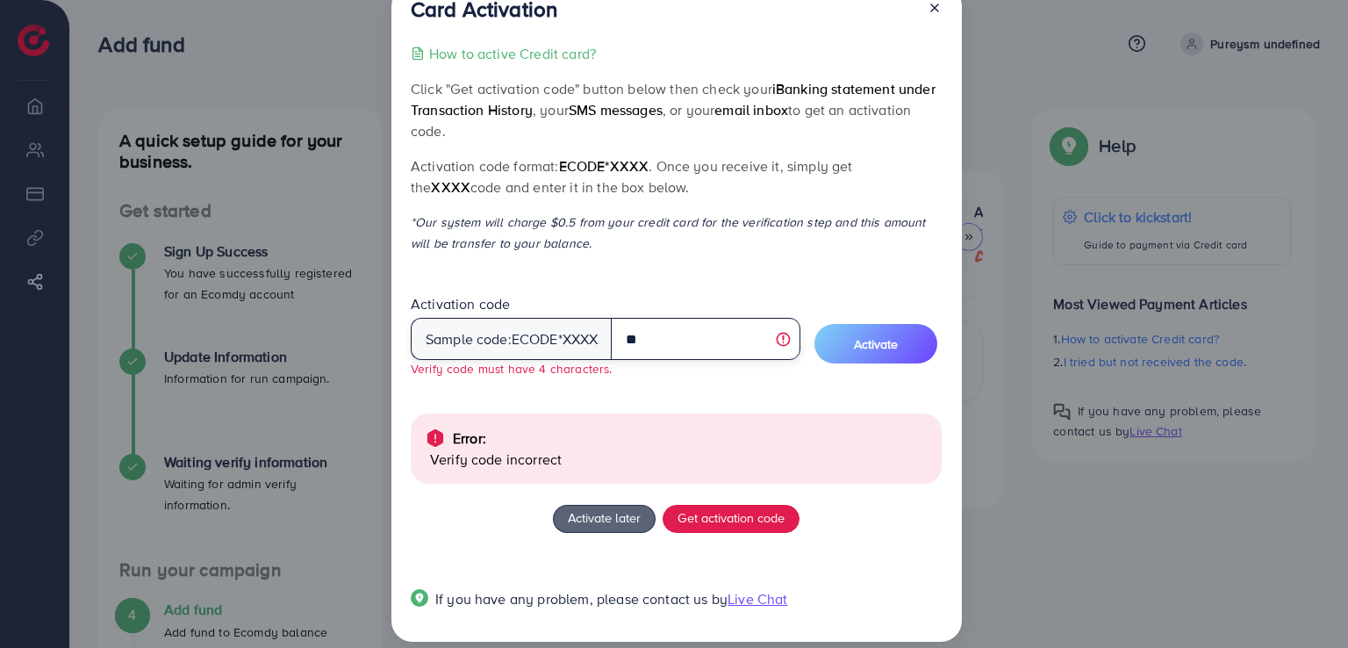
type input "*"
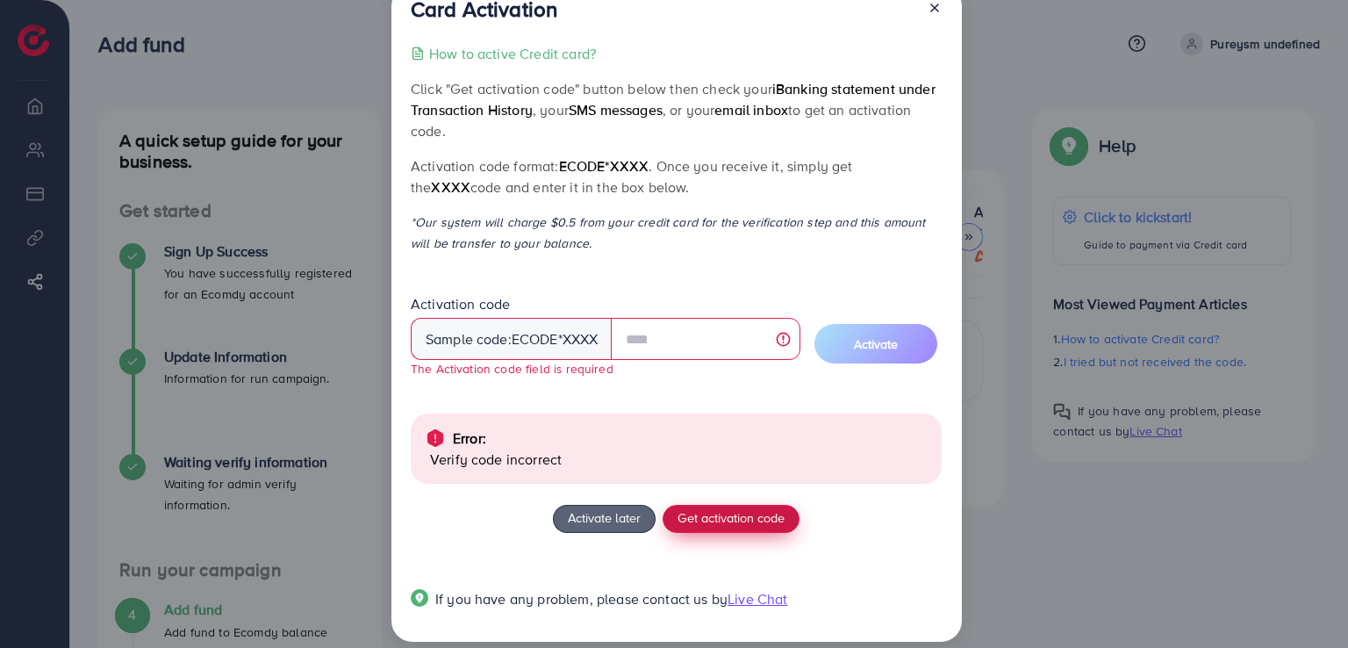
click at [719, 506] on button "Get activation code" at bounding box center [731, 519] width 137 height 28
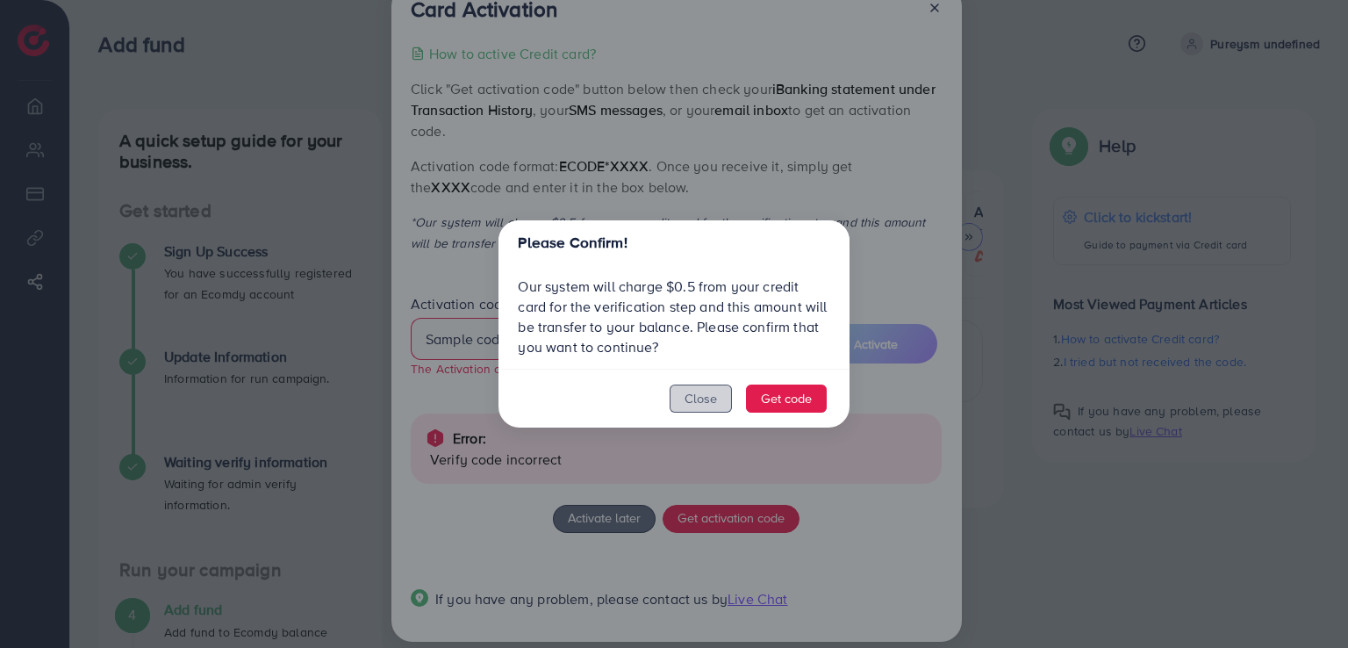
click at [707, 403] on button "Close" at bounding box center [701, 398] width 62 height 28
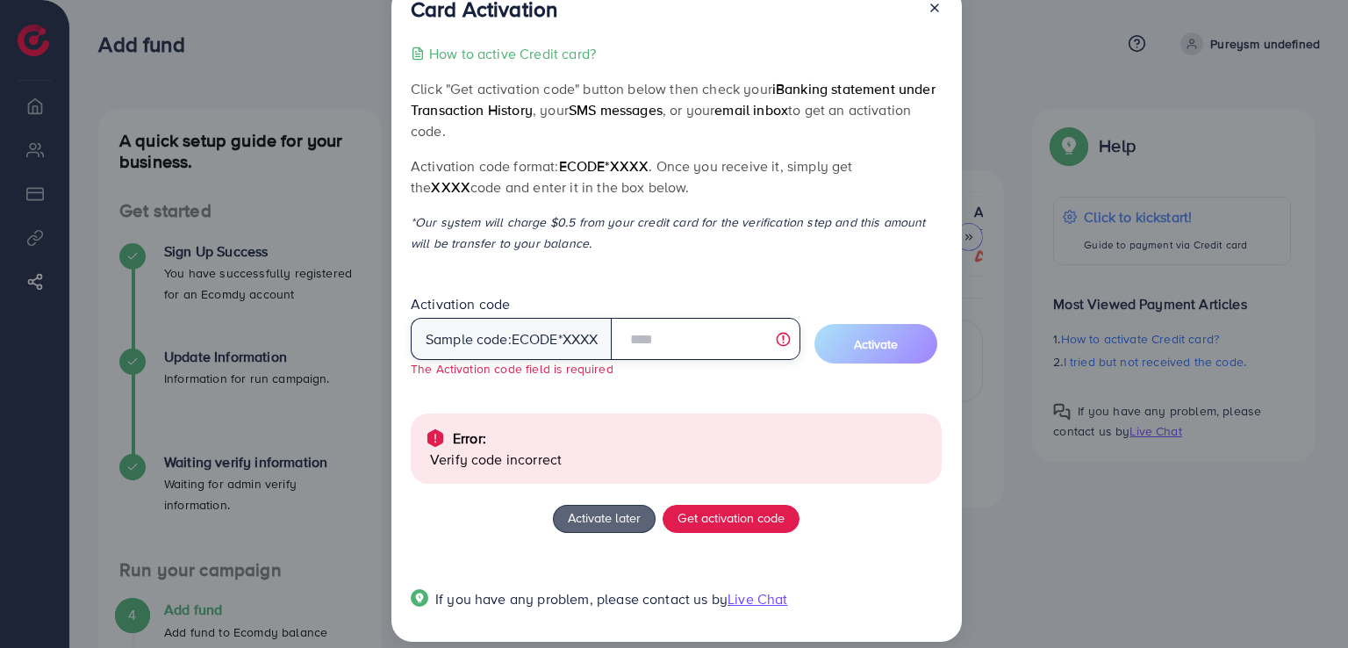
click at [656, 338] on input "text" at bounding box center [705, 339] width 189 height 42
click at [676, 342] on input "text" at bounding box center [705, 339] width 189 height 42
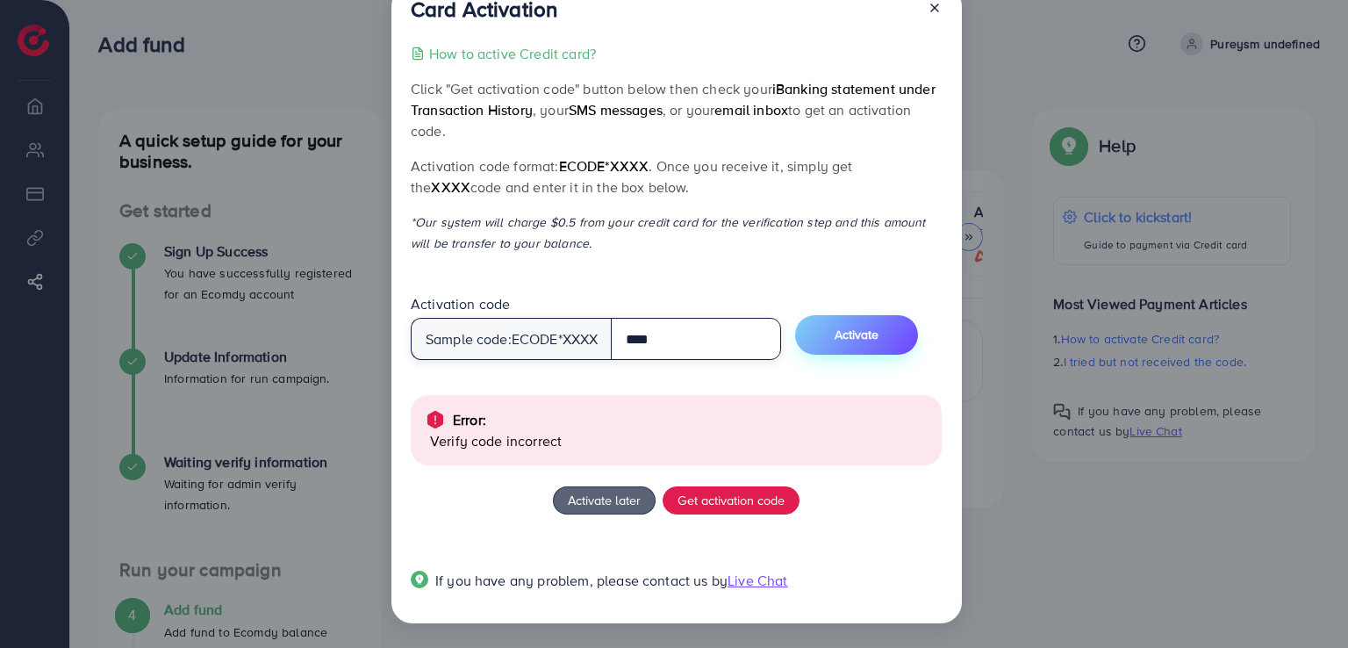
type input "****"
click at [842, 338] on button "Activate" at bounding box center [856, 334] width 123 height 39
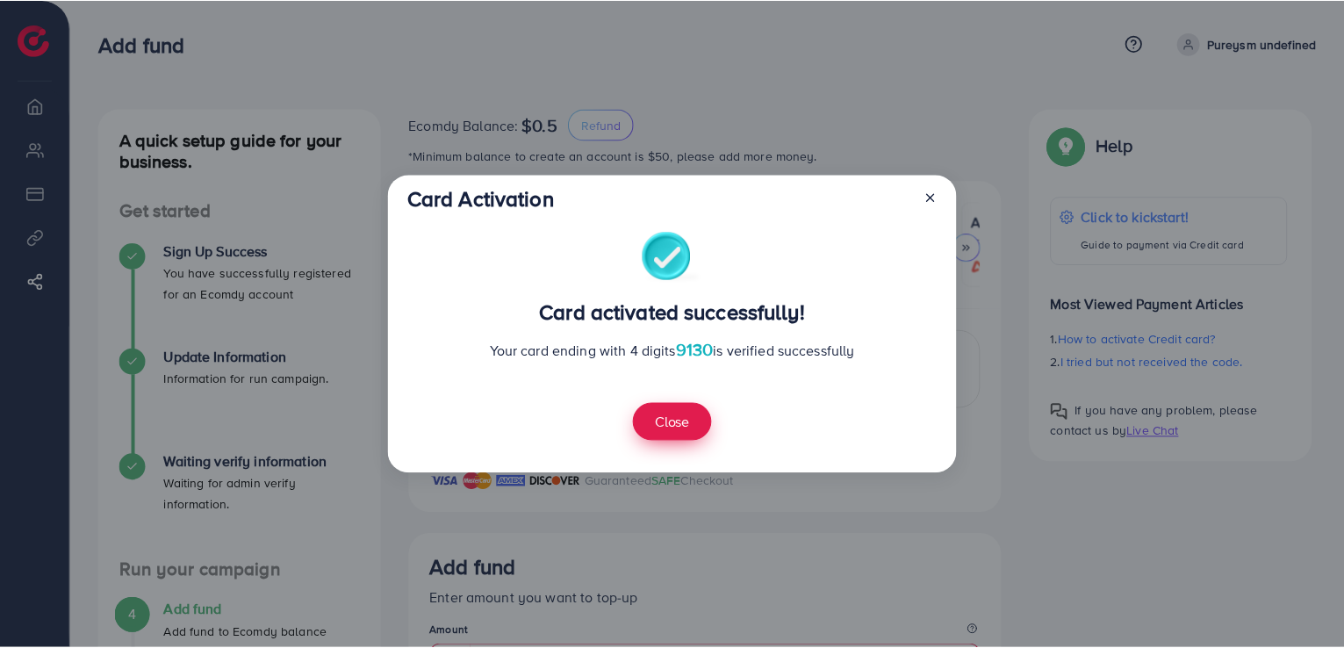
scroll to position [346, 0]
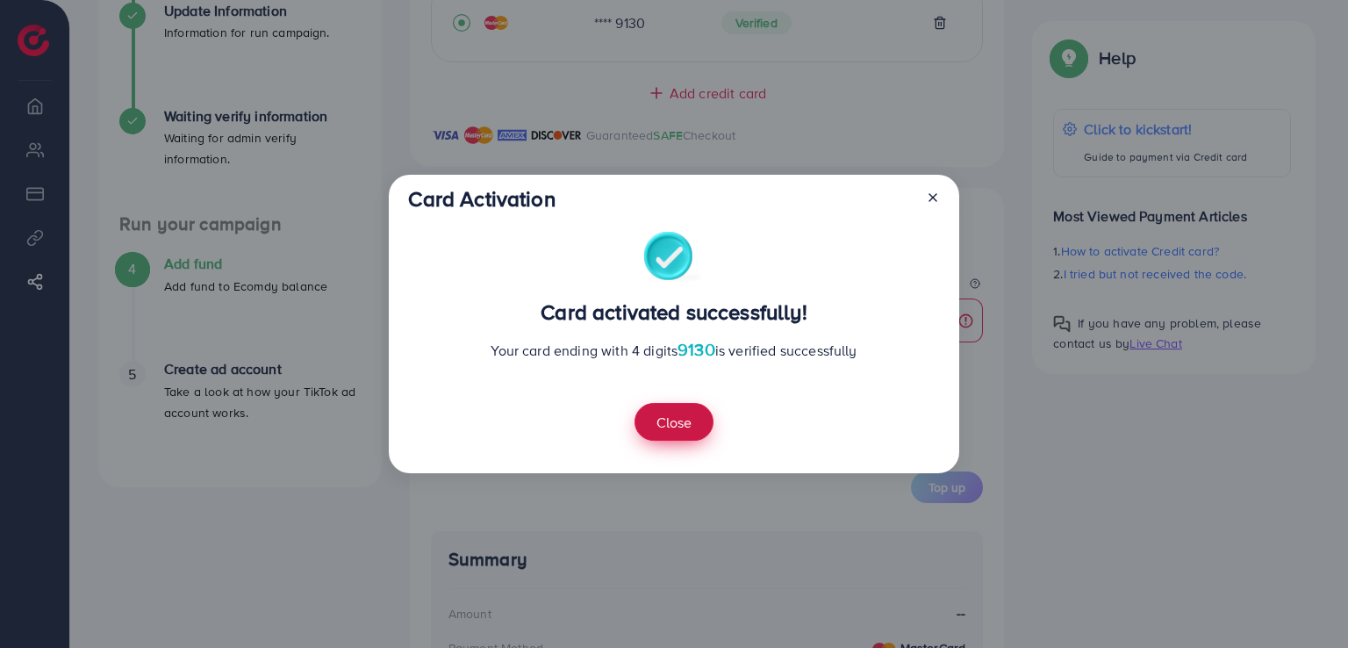
click at [673, 422] on button "Close" at bounding box center [673, 422] width 79 height 38
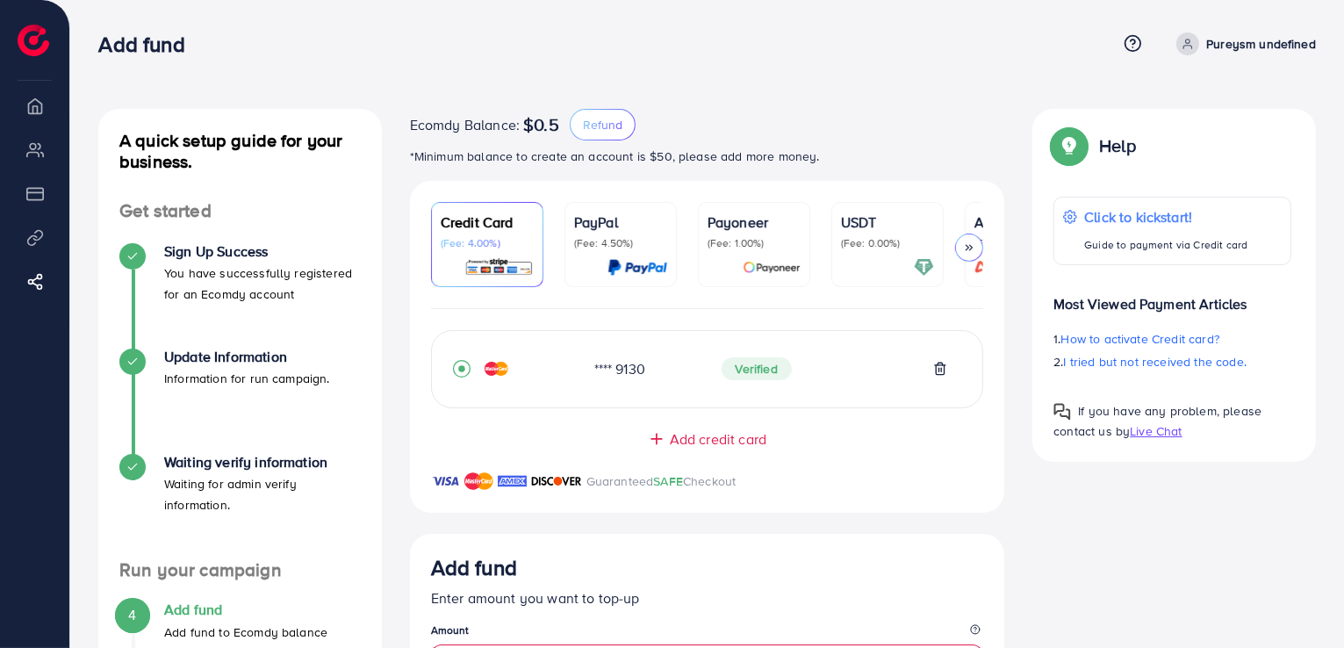
scroll to position [419, 0]
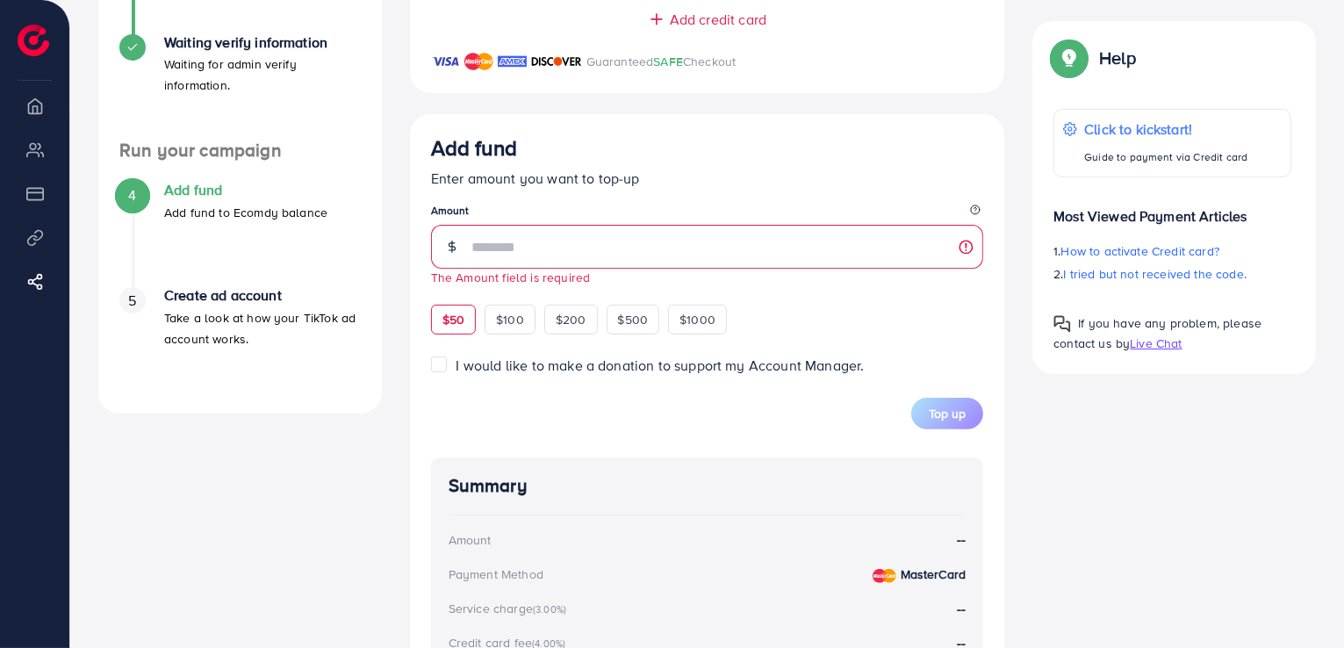
click at [454, 309] on div "$50" at bounding box center [453, 320] width 45 height 30
type input "**"
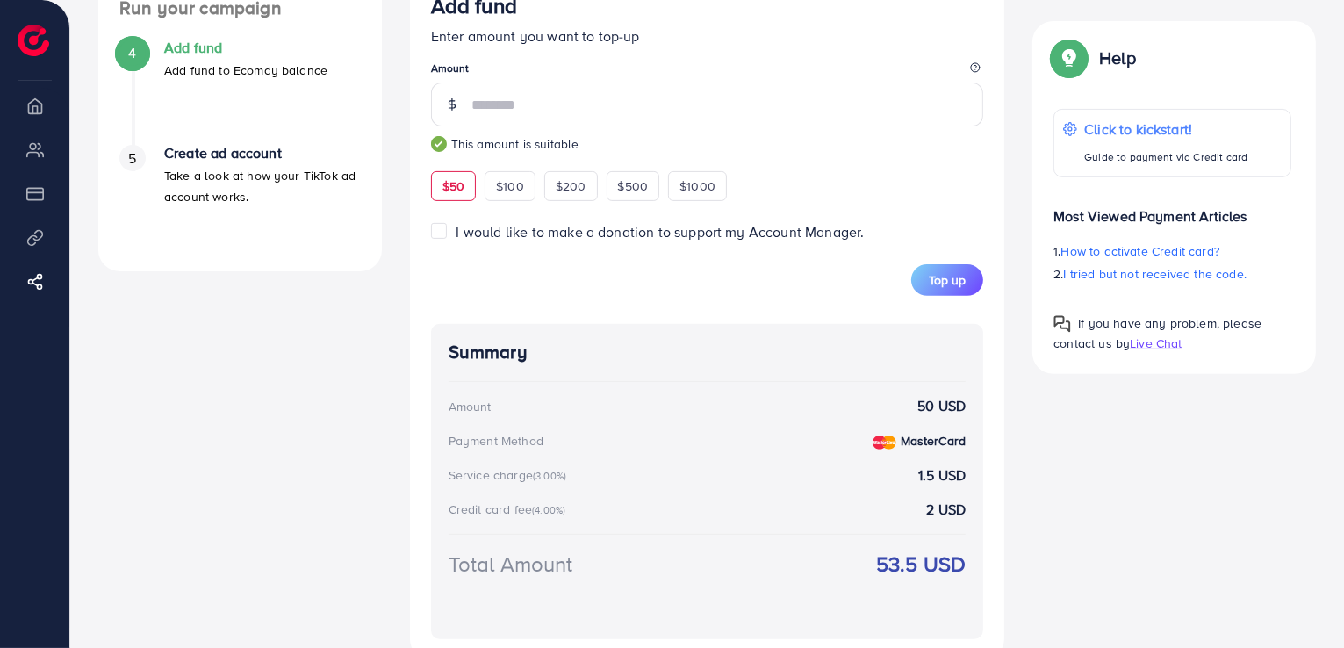
scroll to position [659, 0]
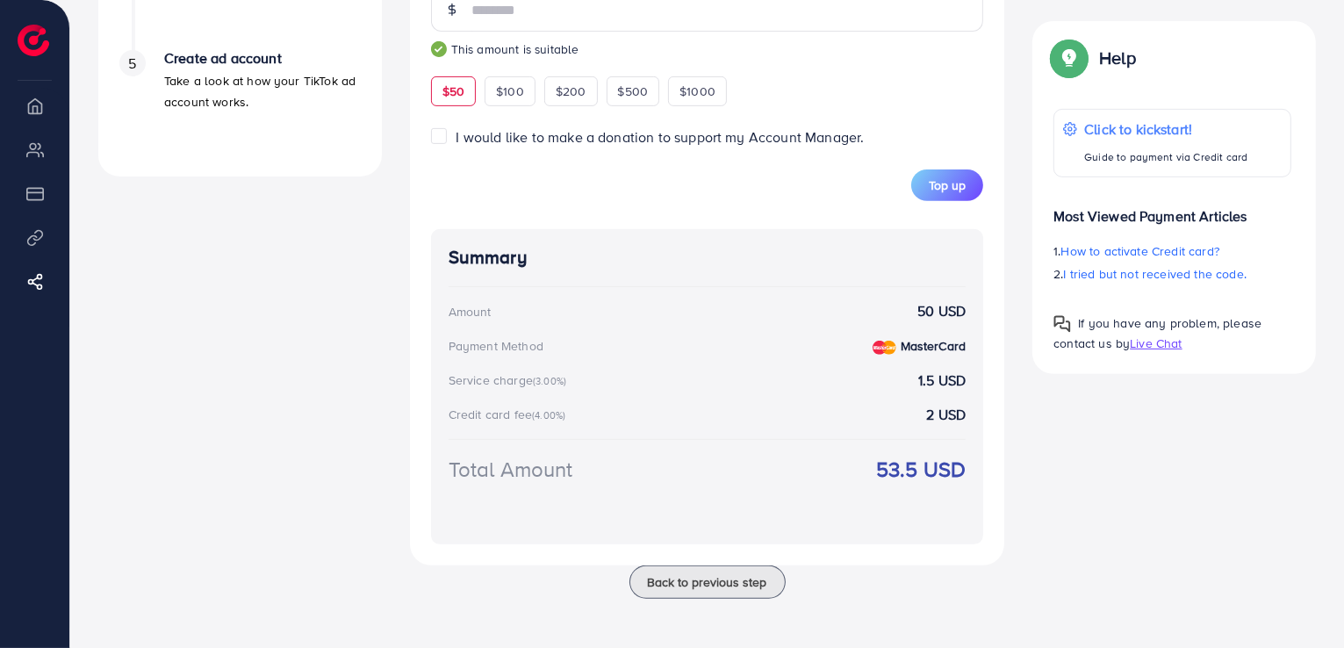
click at [352, 240] on div "A quick setup guide for your business. Get started Sign Up Success You have suc…" at bounding box center [240, 35] width 312 height 1167
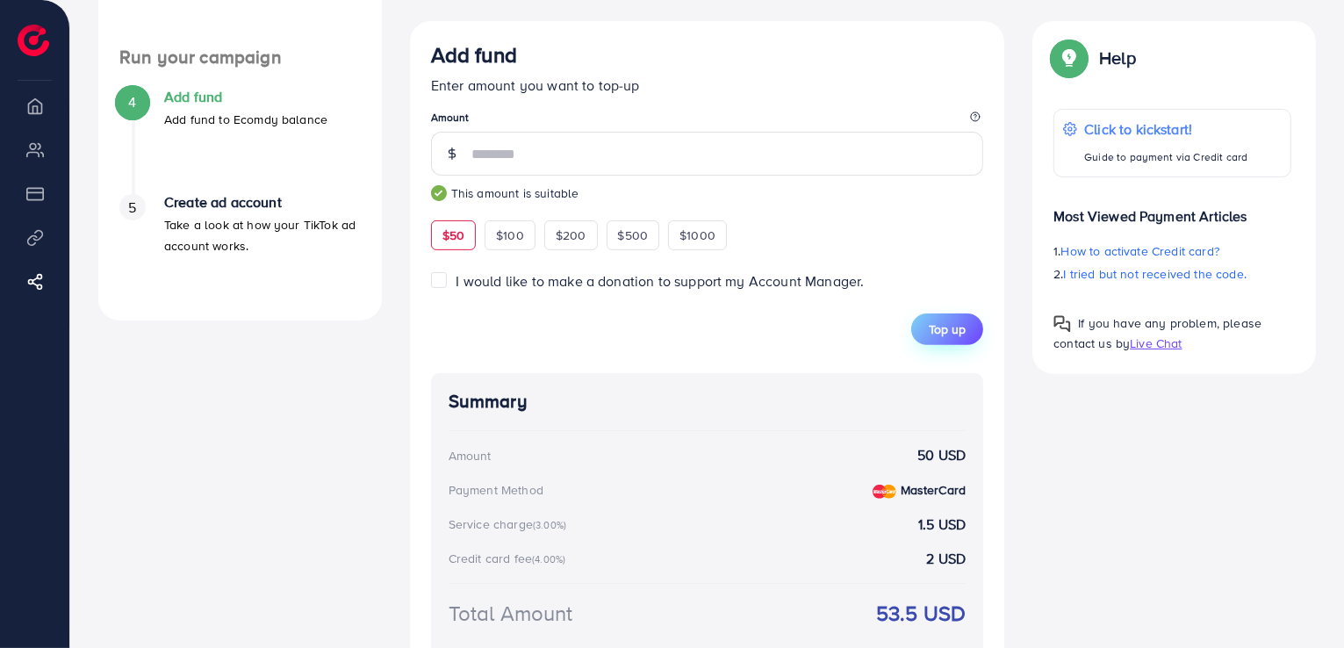
click at [943, 327] on span "Top up" at bounding box center [946, 329] width 37 height 18
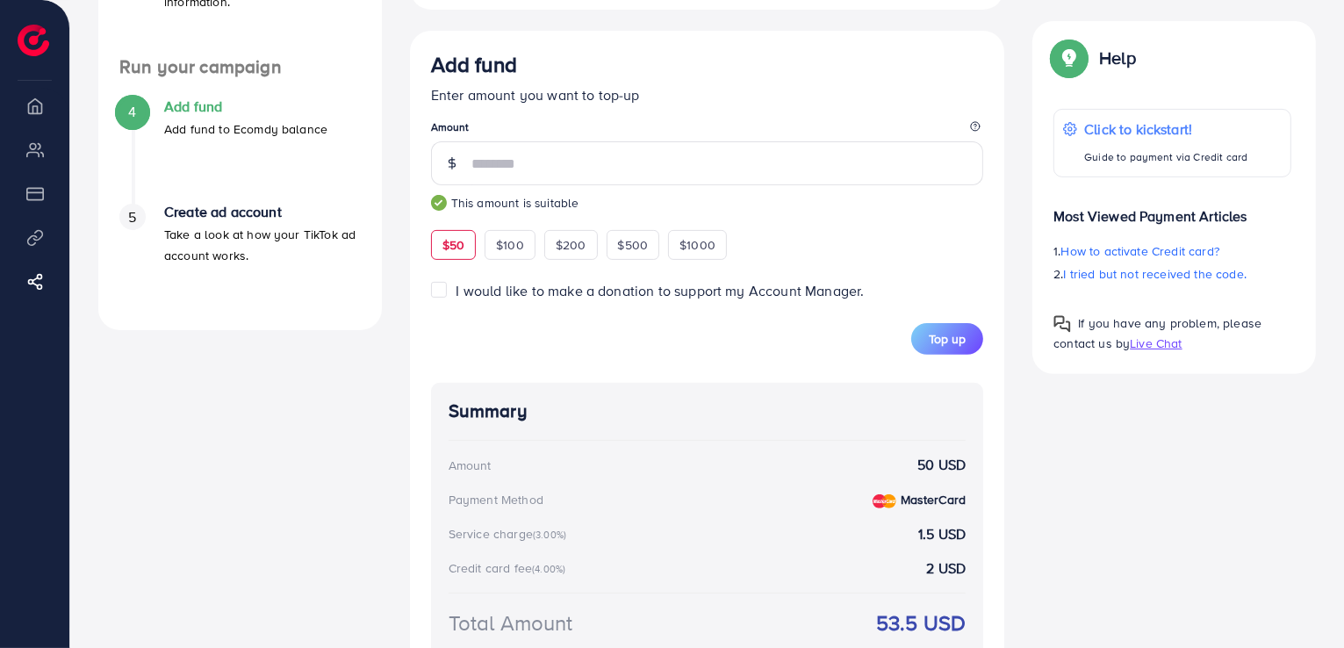
scroll to position [496, 0]
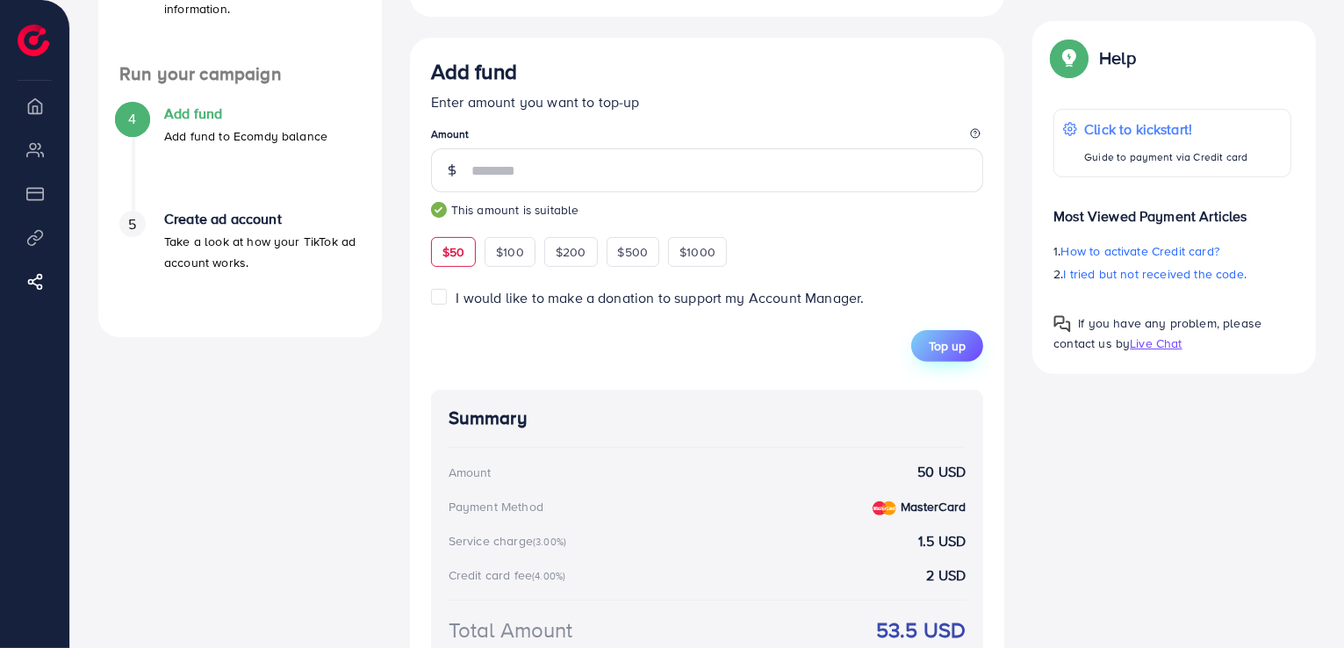
click at [944, 355] on span "Top up" at bounding box center [946, 346] width 37 height 18
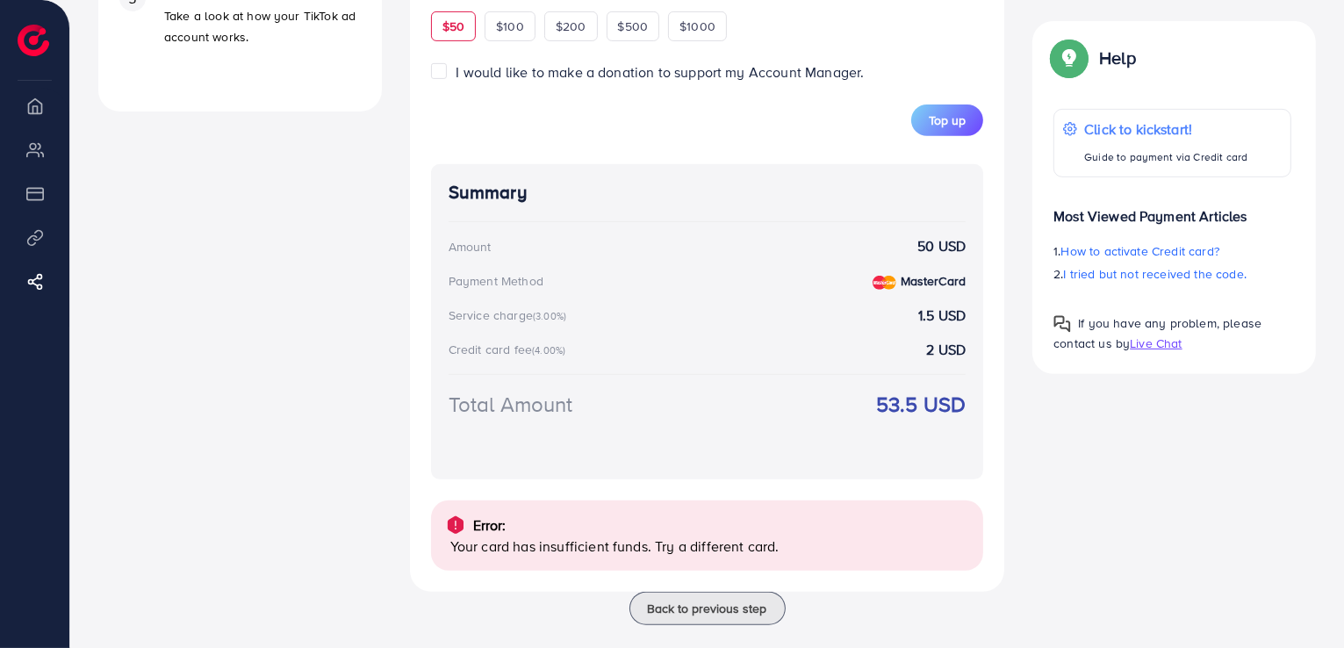
scroll to position [750, 0]
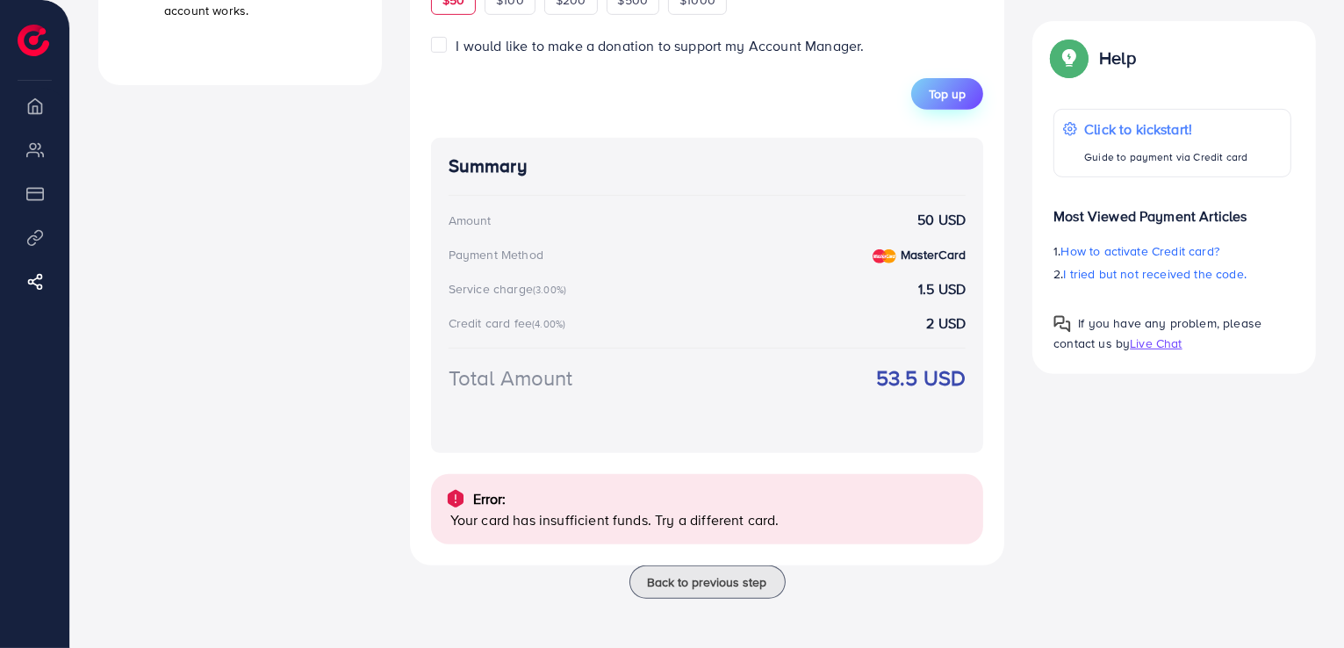
click at [958, 105] on button "Top up" at bounding box center [947, 94] width 72 height 32
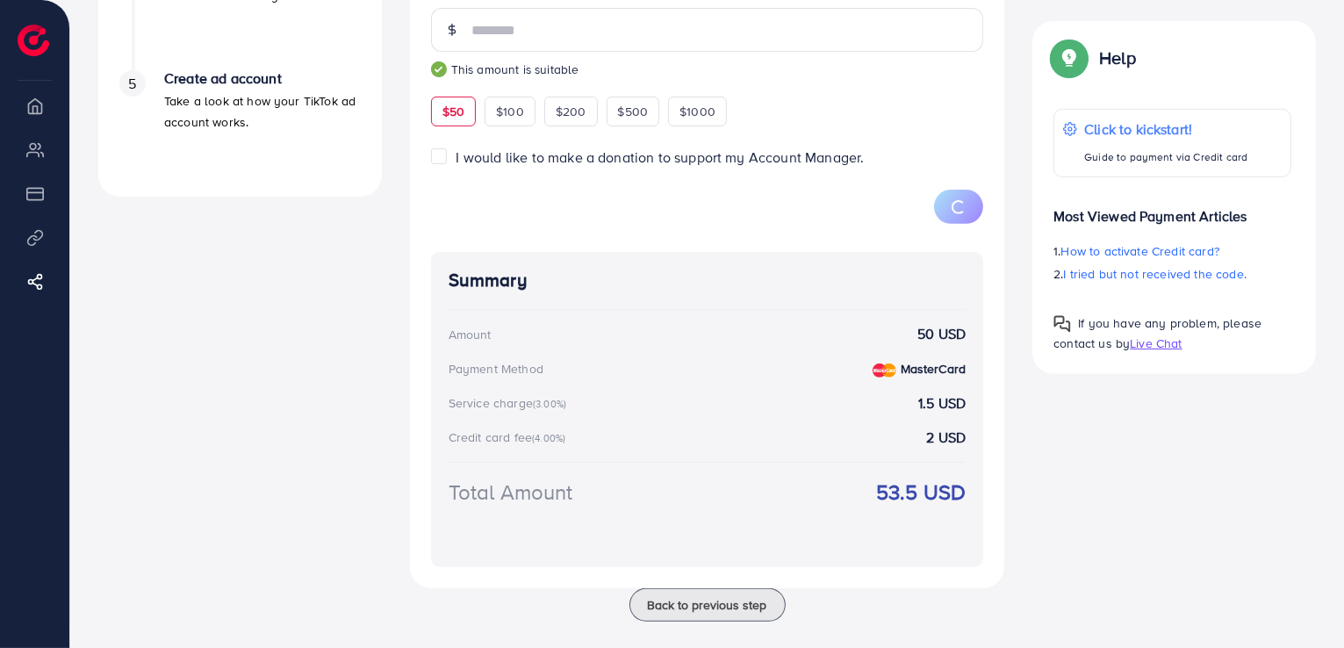
scroll to position [661, 0]
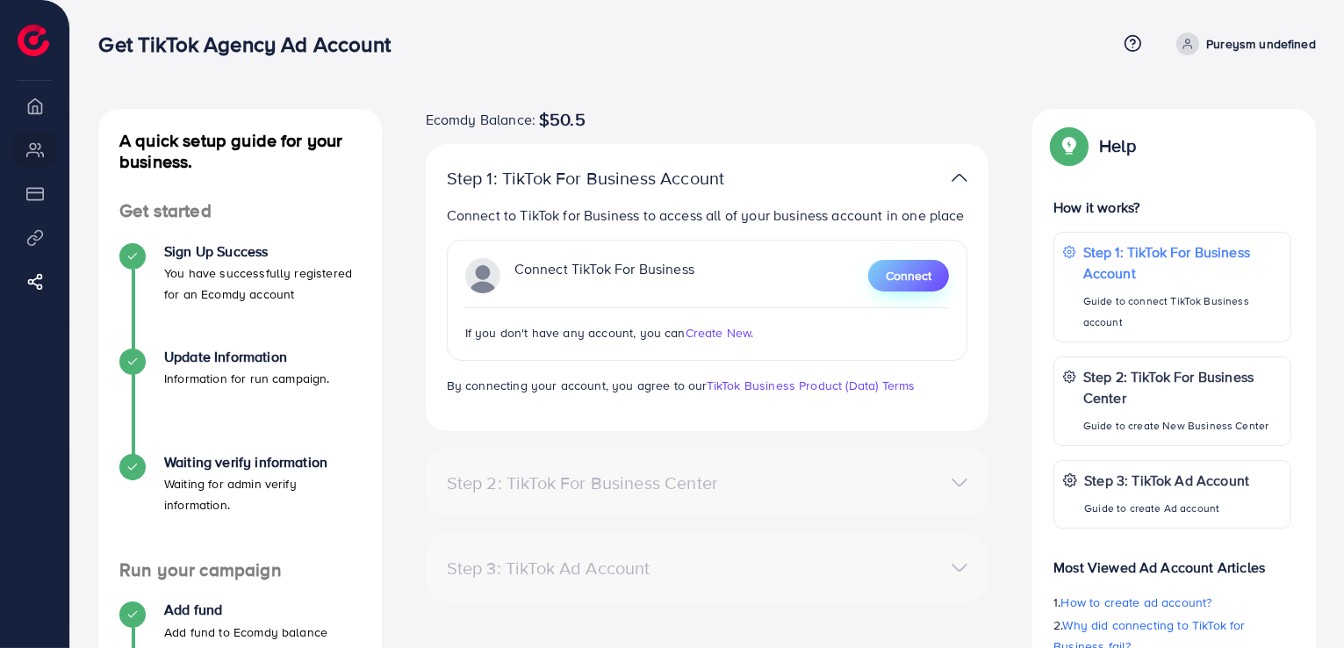
click at [911, 276] on span "Connect" at bounding box center [908, 276] width 46 height 18
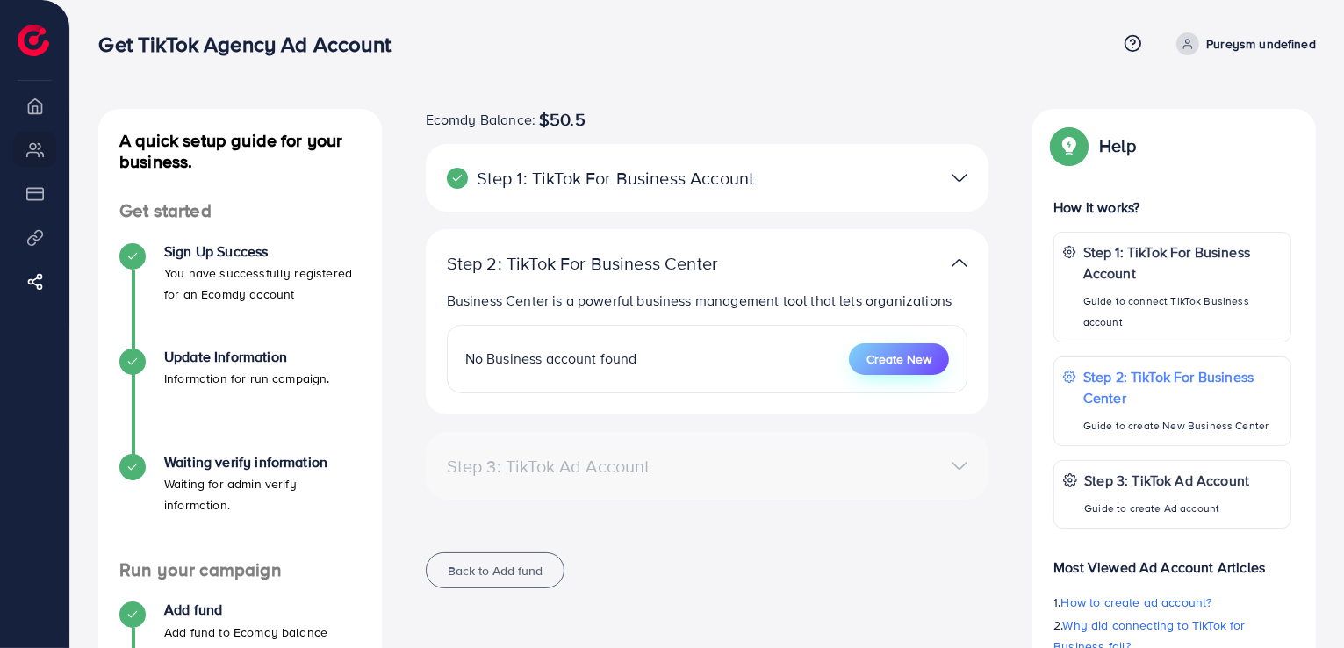
click at [912, 359] on span "Create New" at bounding box center [898, 359] width 65 height 18
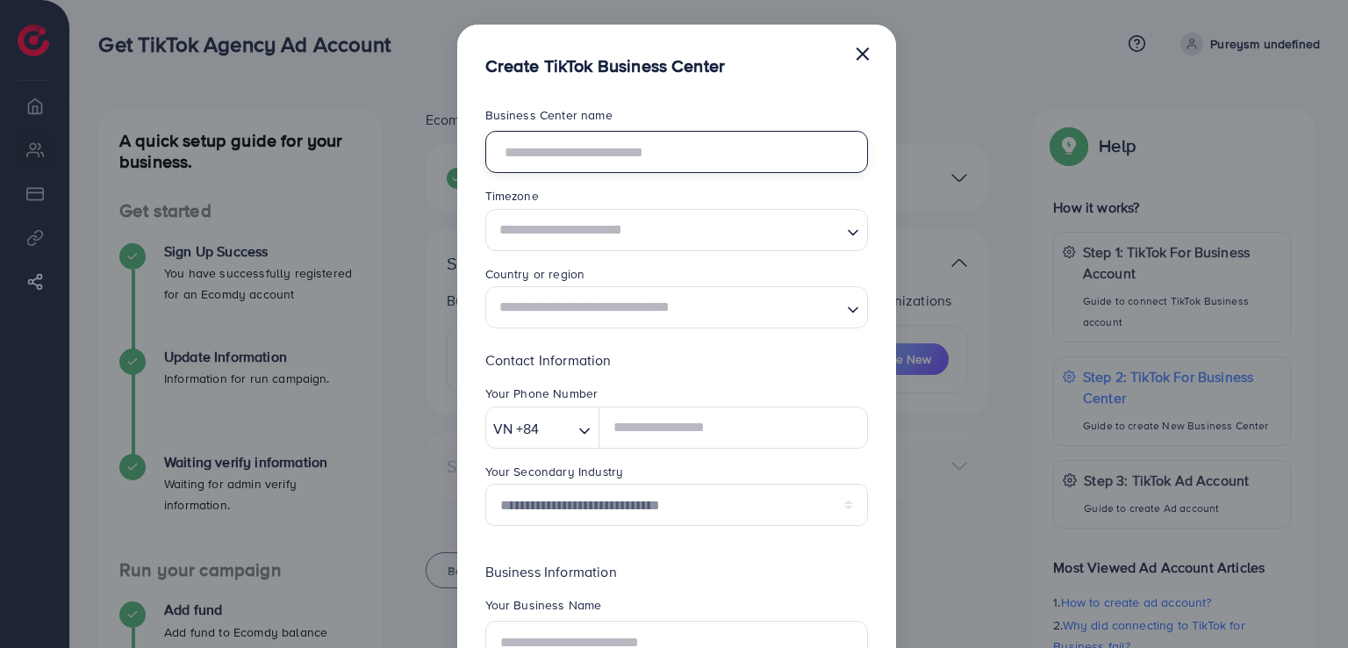
click at [620, 154] on input "text" at bounding box center [676, 152] width 383 height 42
type input "**********"
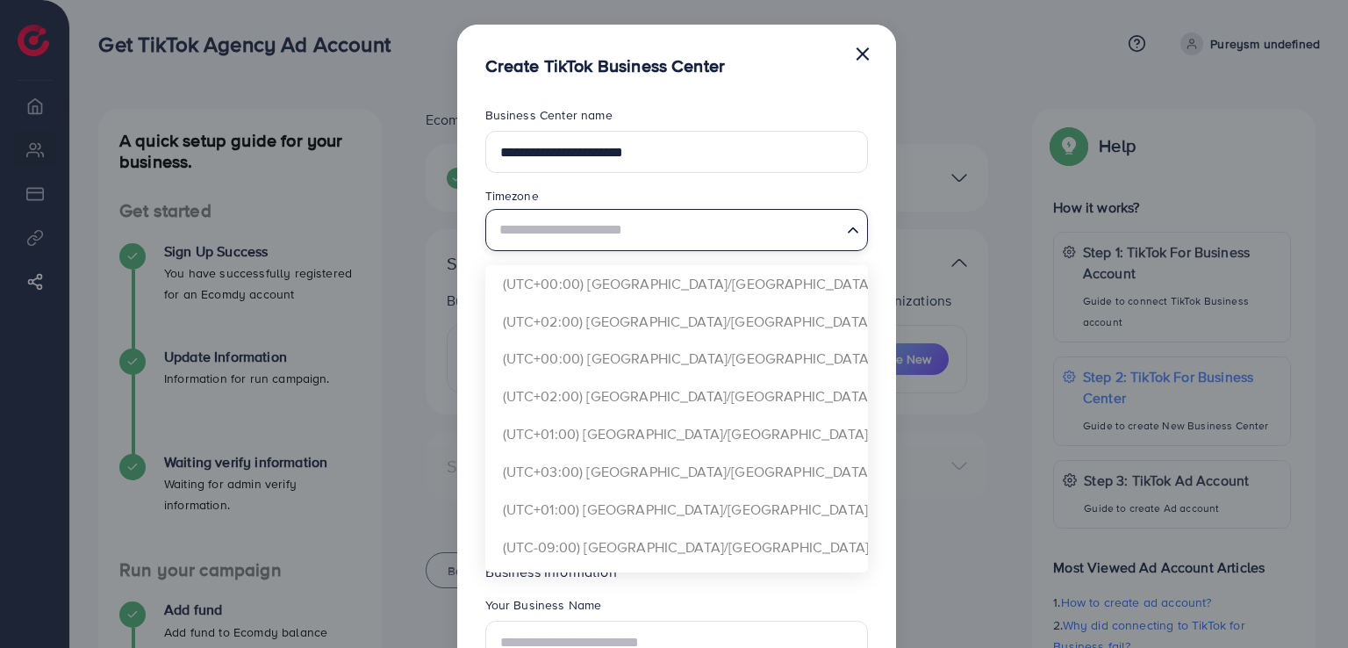
click at [628, 216] on input "Search for option" at bounding box center [666, 229] width 347 height 32
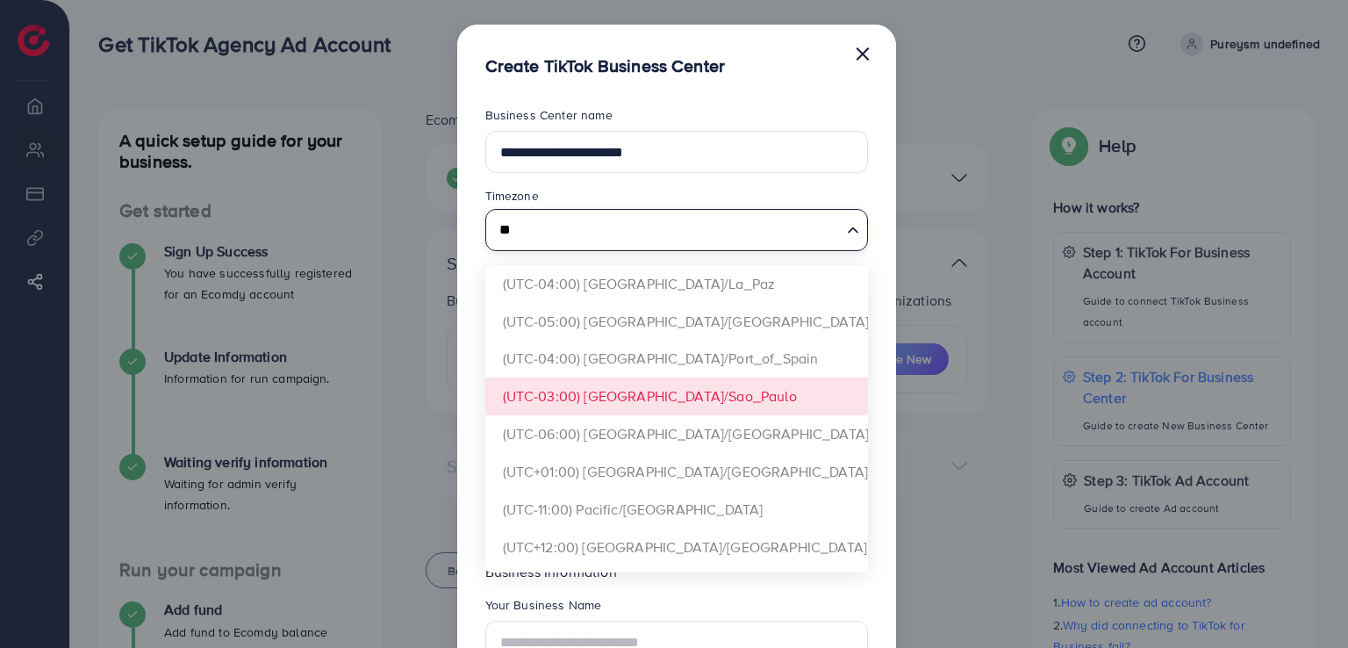
type input "*"
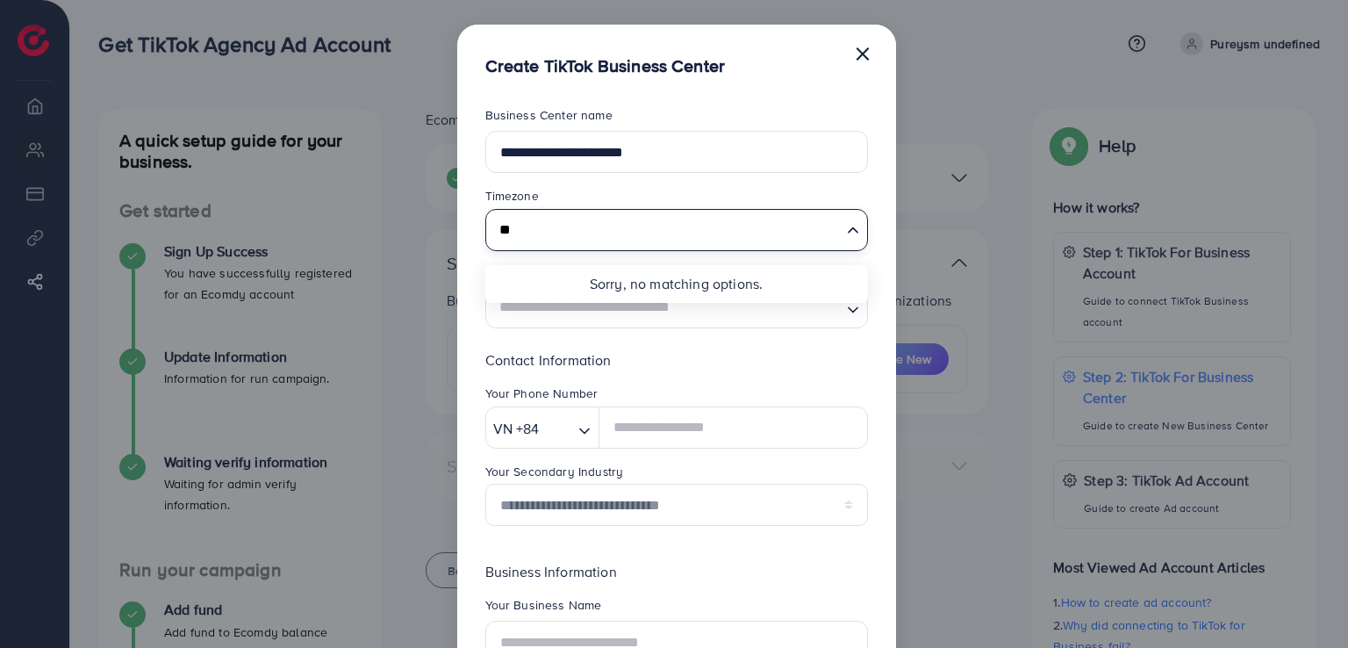
type input "*"
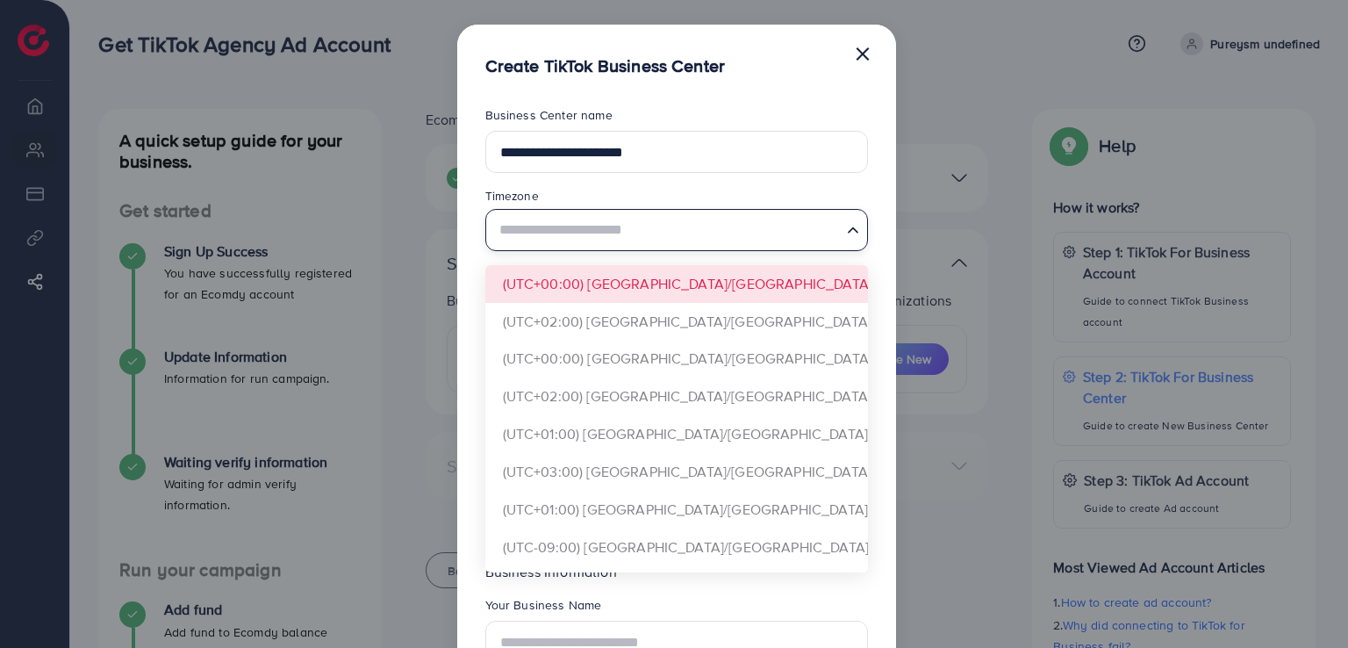
paste input "**********"
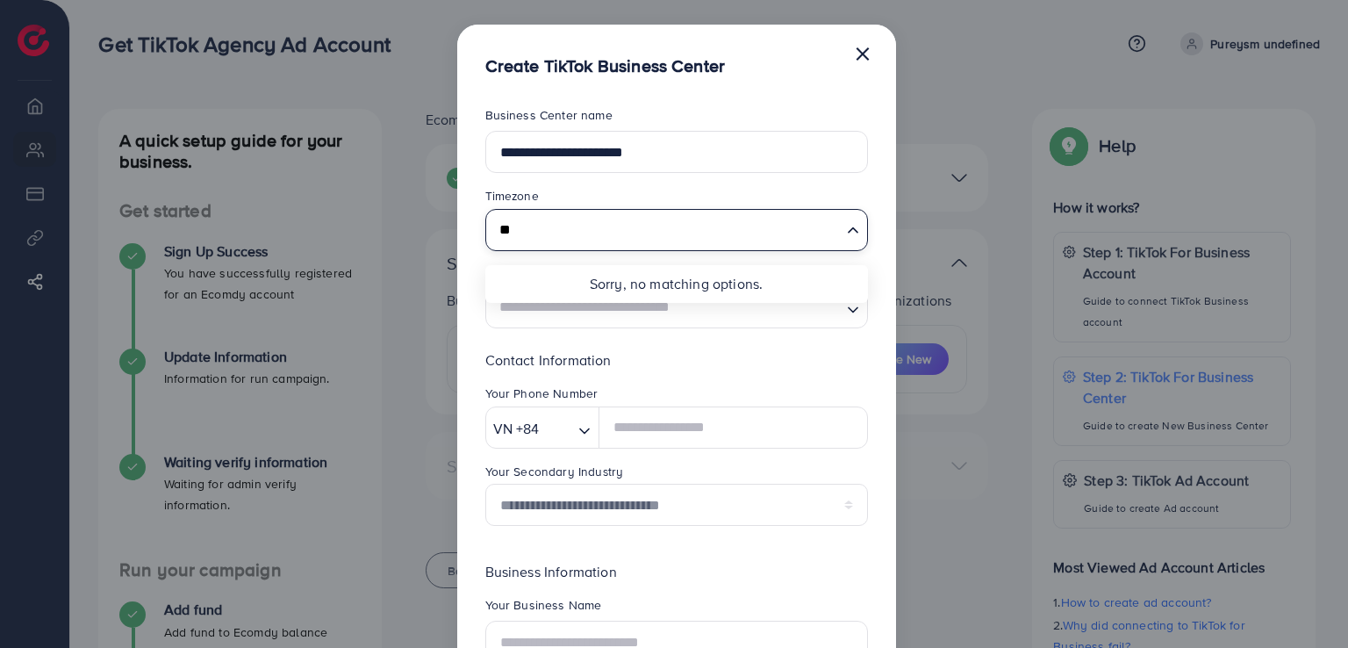
type input "*"
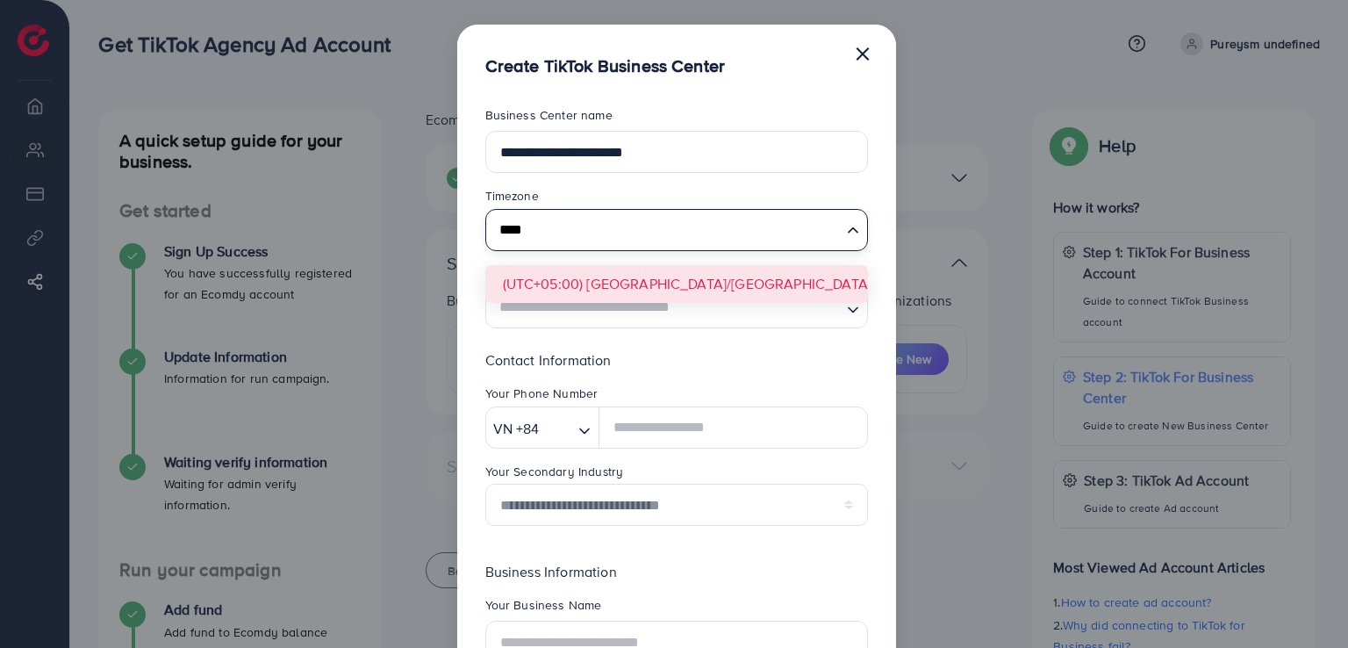
type input "****"
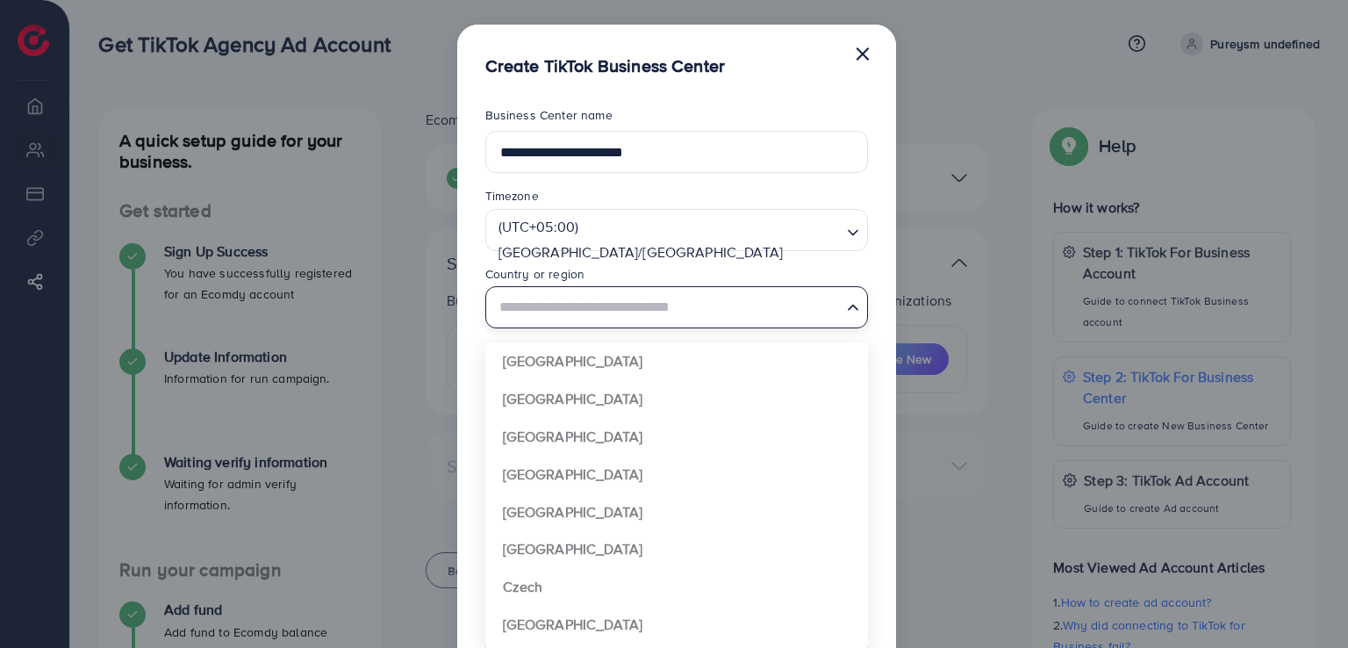
click at [627, 313] on input "Search for option" at bounding box center [666, 307] width 347 height 32
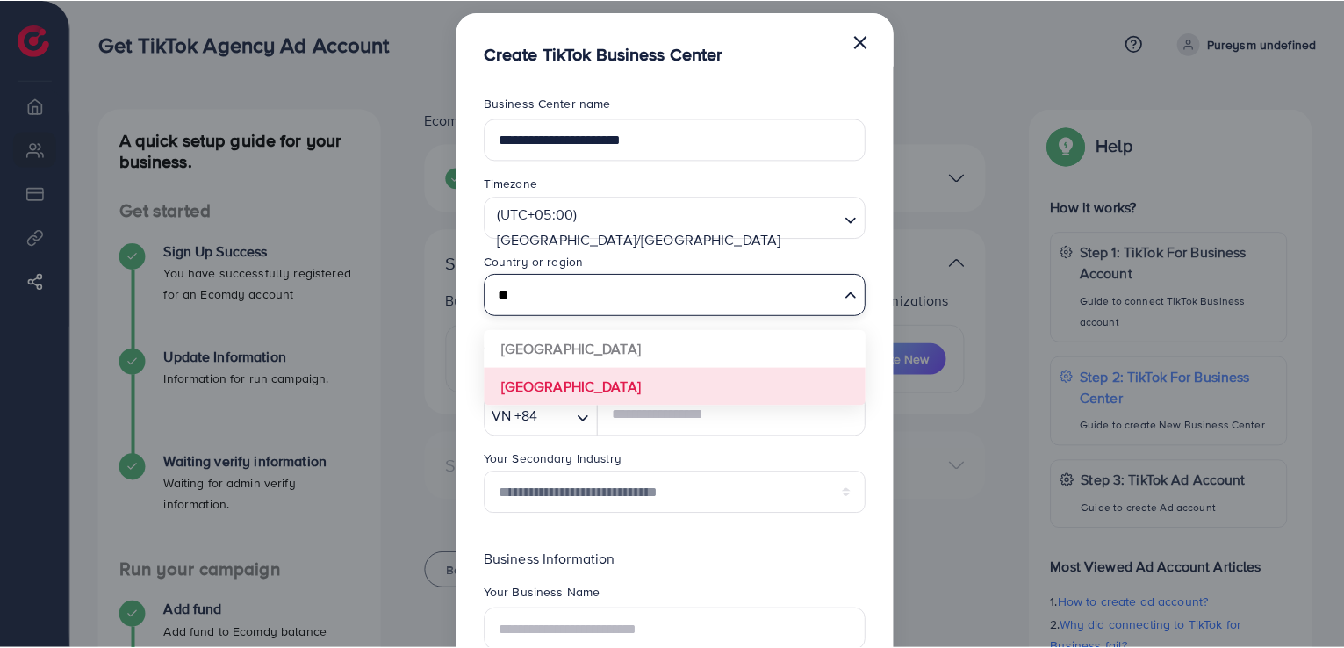
scroll to position [11, 0]
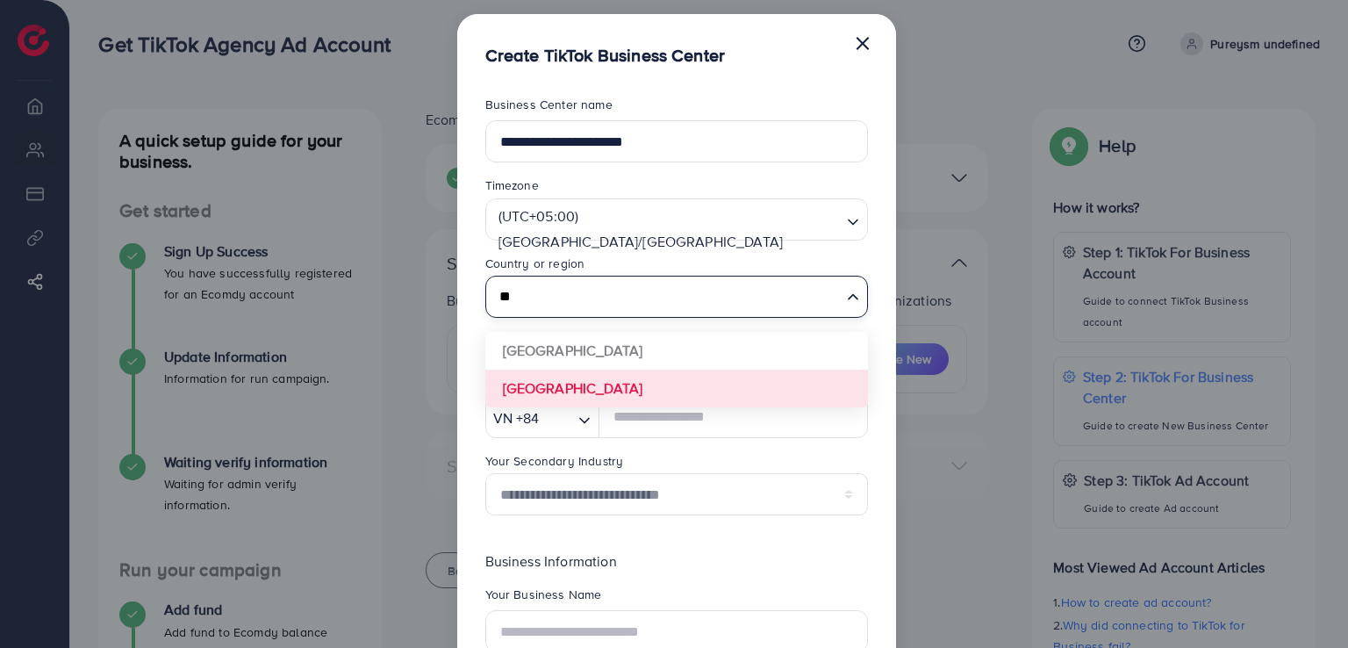
type input "*"
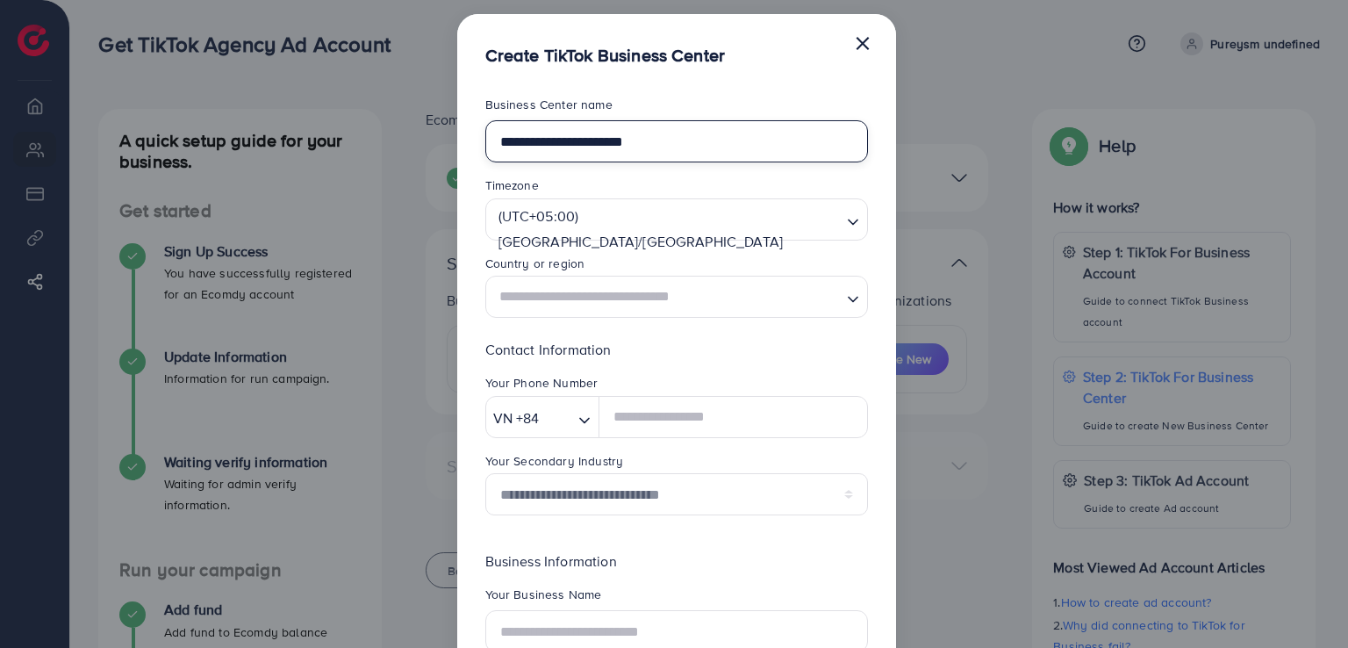
click at [685, 135] on input "**********" at bounding box center [676, 141] width 383 height 42
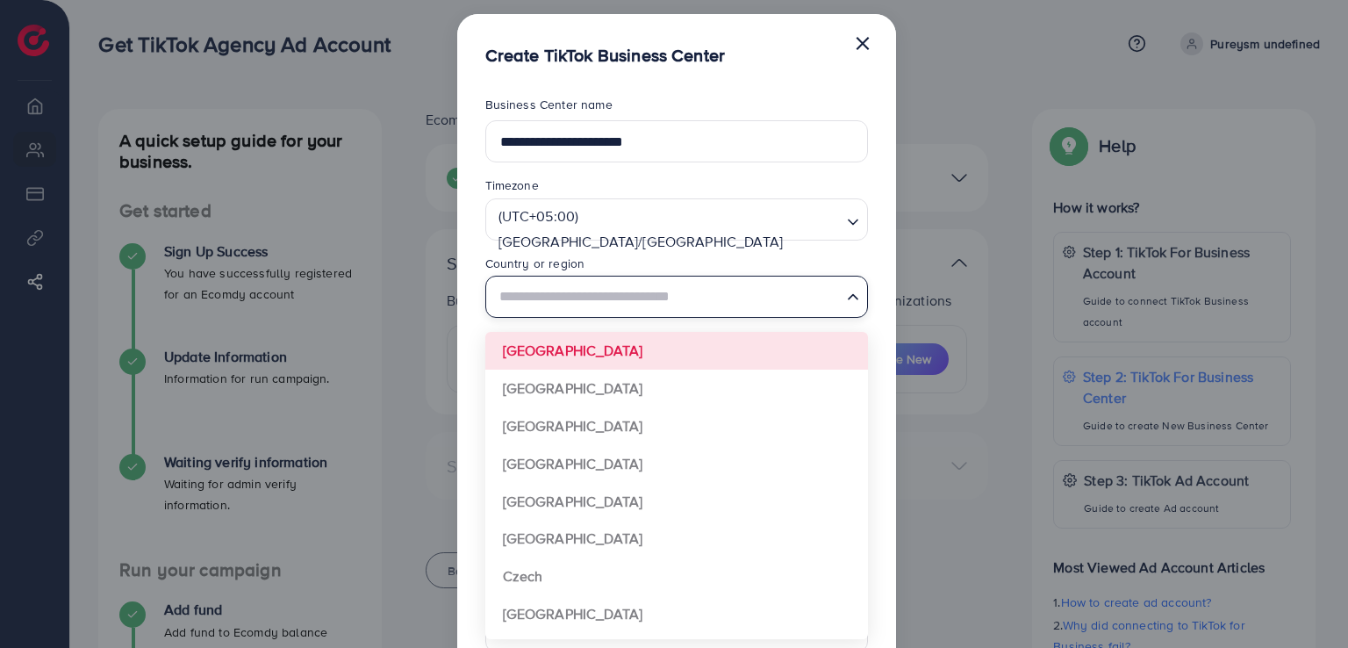
click at [719, 283] on input "Search for option" at bounding box center [666, 297] width 347 height 32
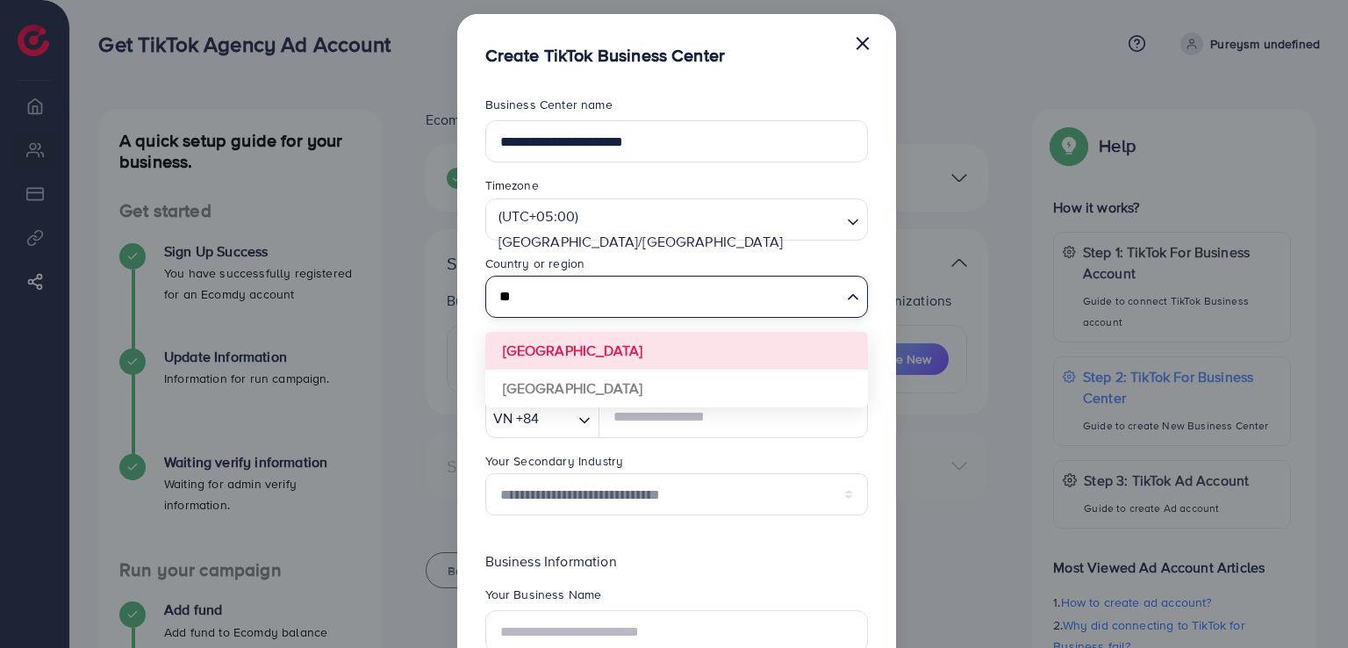
type input "*"
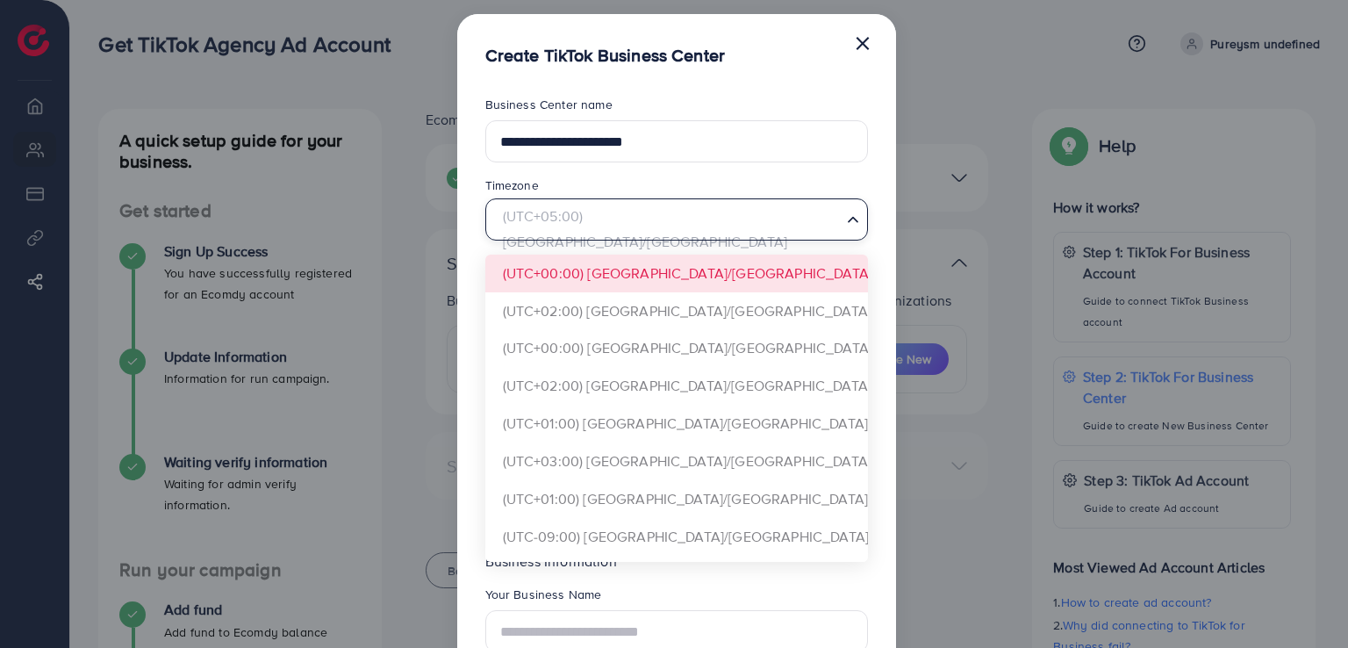
click at [730, 232] on input "Search for option" at bounding box center [666, 219] width 347 height 32
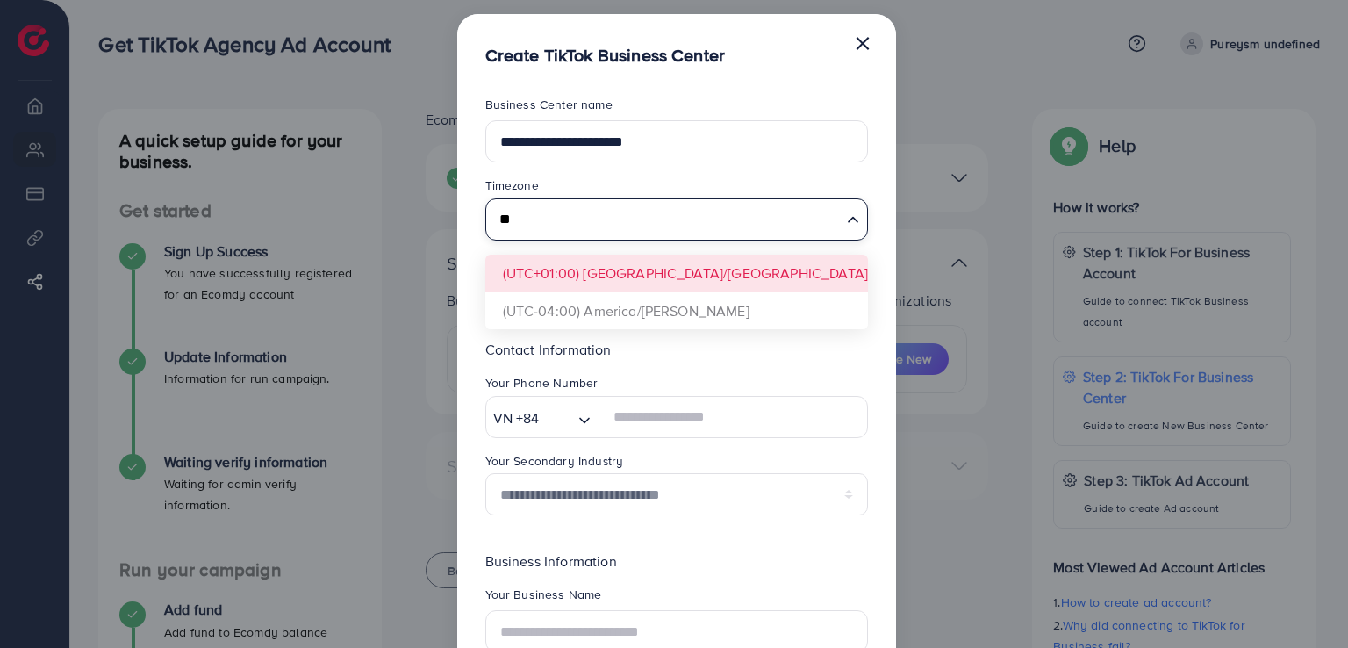
type input "*"
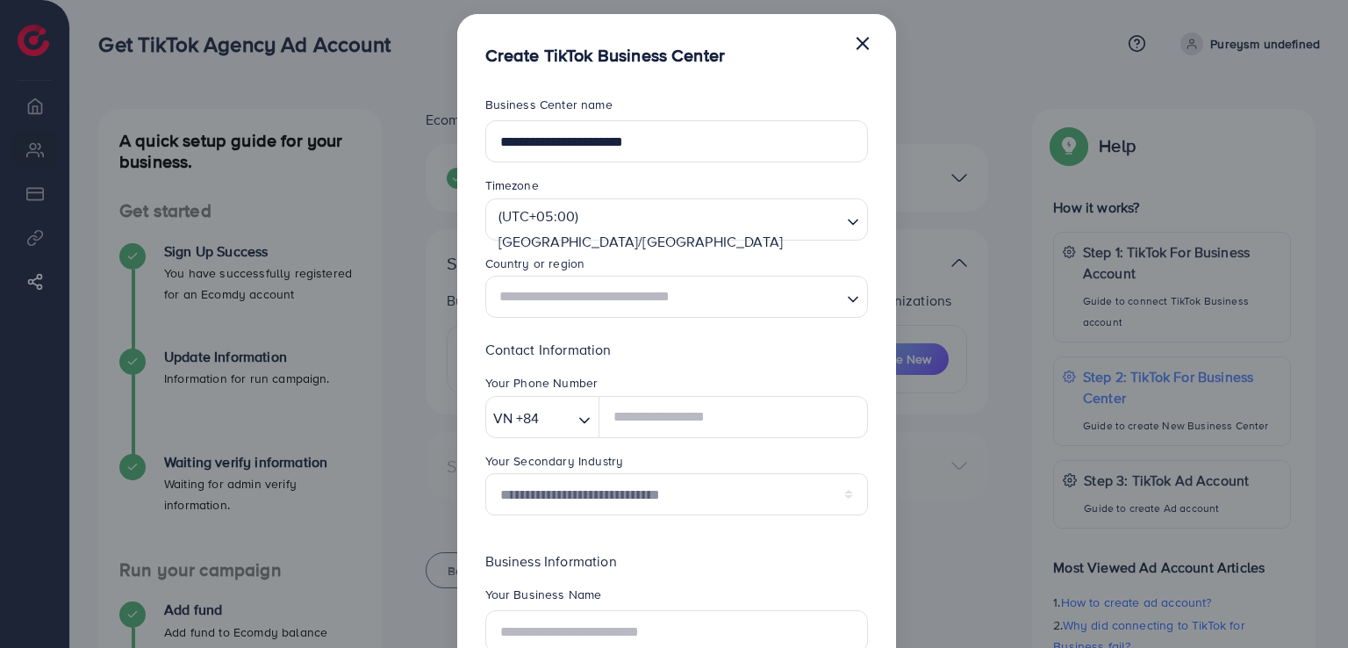
click at [860, 47] on button "×" at bounding box center [863, 42] width 18 height 35
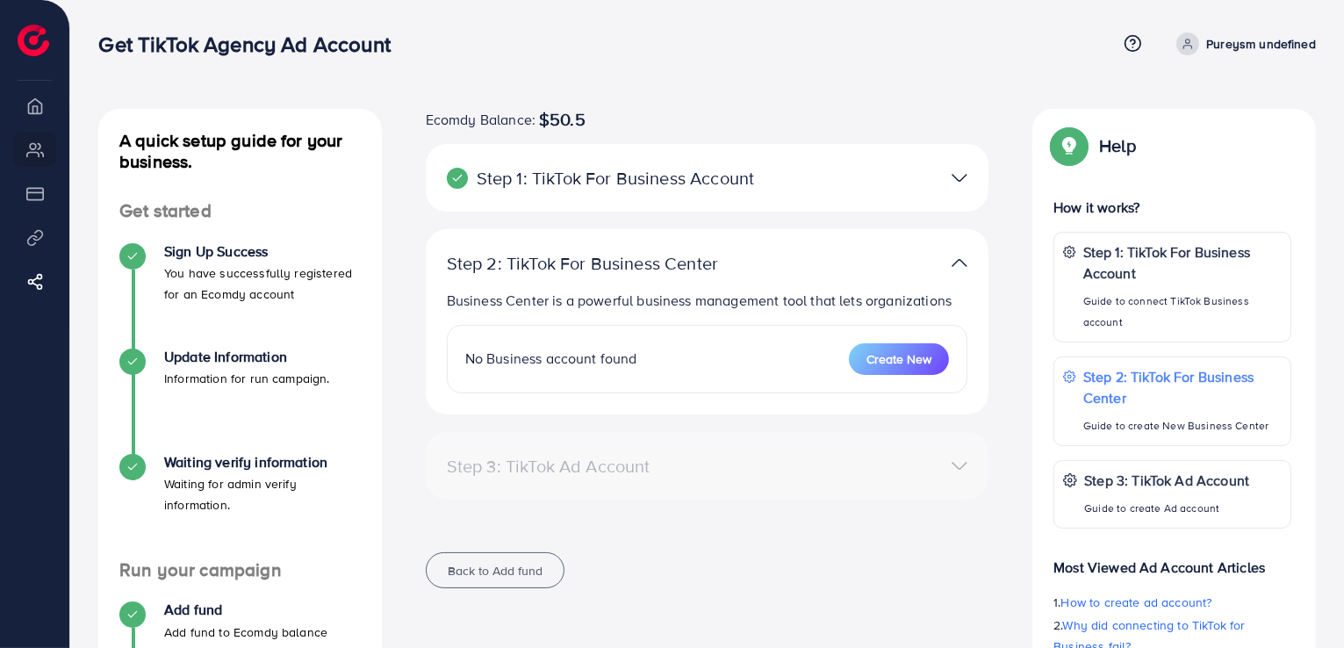
click at [956, 176] on img at bounding box center [959, 177] width 16 height 25
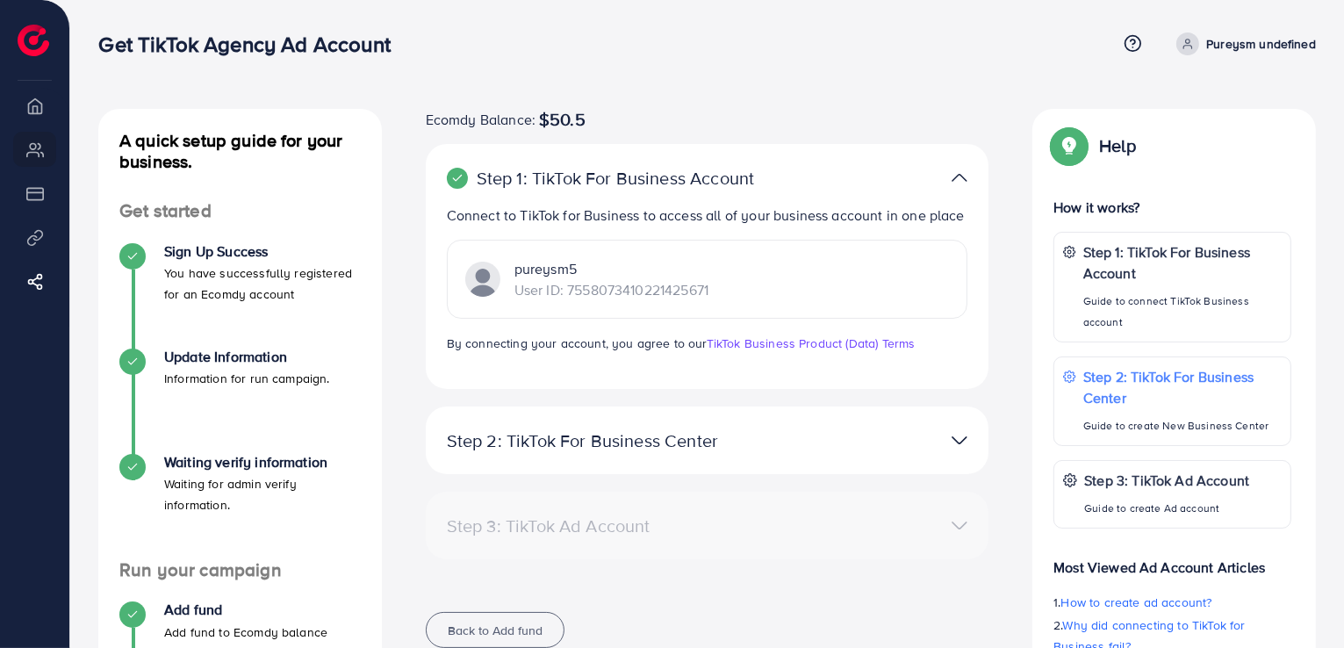
click at [519, 294] on p "User ID: 7558073410221425671" at bounding box center [611, 289] width 194 height 21
click at [1113, 397] on p "Step 2: TikTok For Business Center" at bounding box center [1182, 387] width 200 height 42
click at [626, 288] on p "User ID: 7558073410221425671" at bounding box center [611, 289] width 194 height 21
click at [778, 288] on div "pureysm5 User ID: 7558073410221425671" at bounding box center [707, 279] width 521 height 79
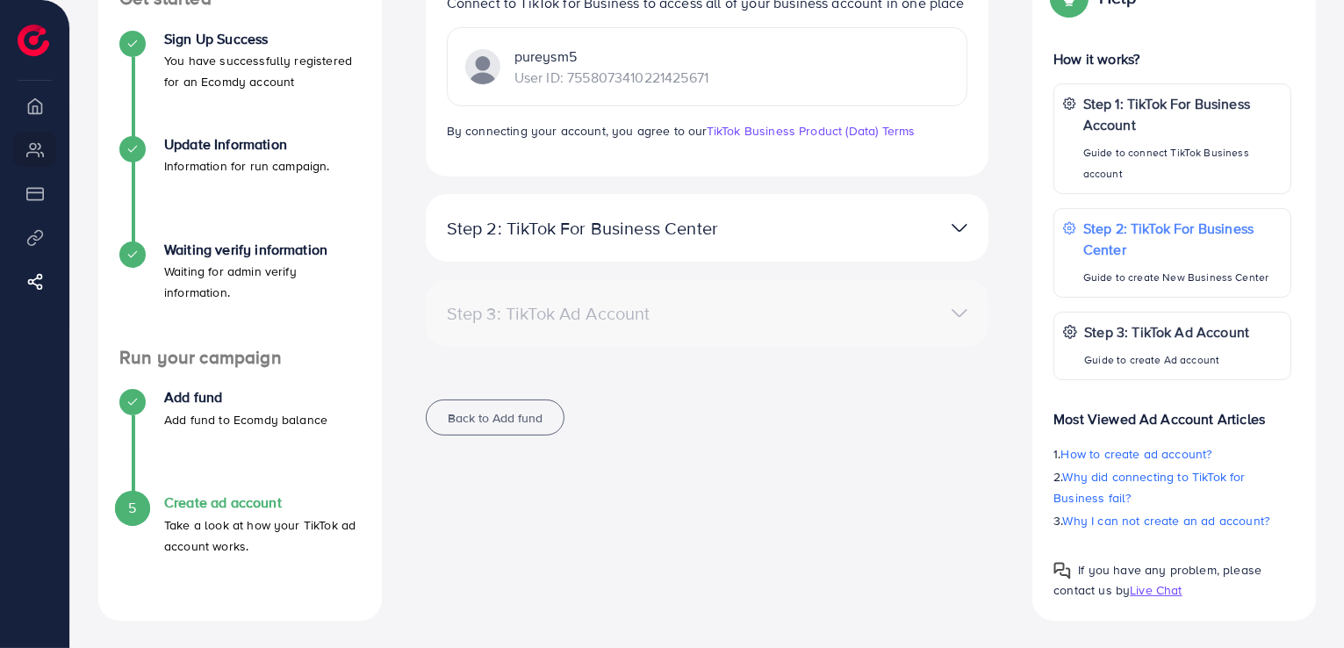
scroll to position [214, 0]
click at [956, 222] on img at bounding box center [959, 226] width 16 height 25
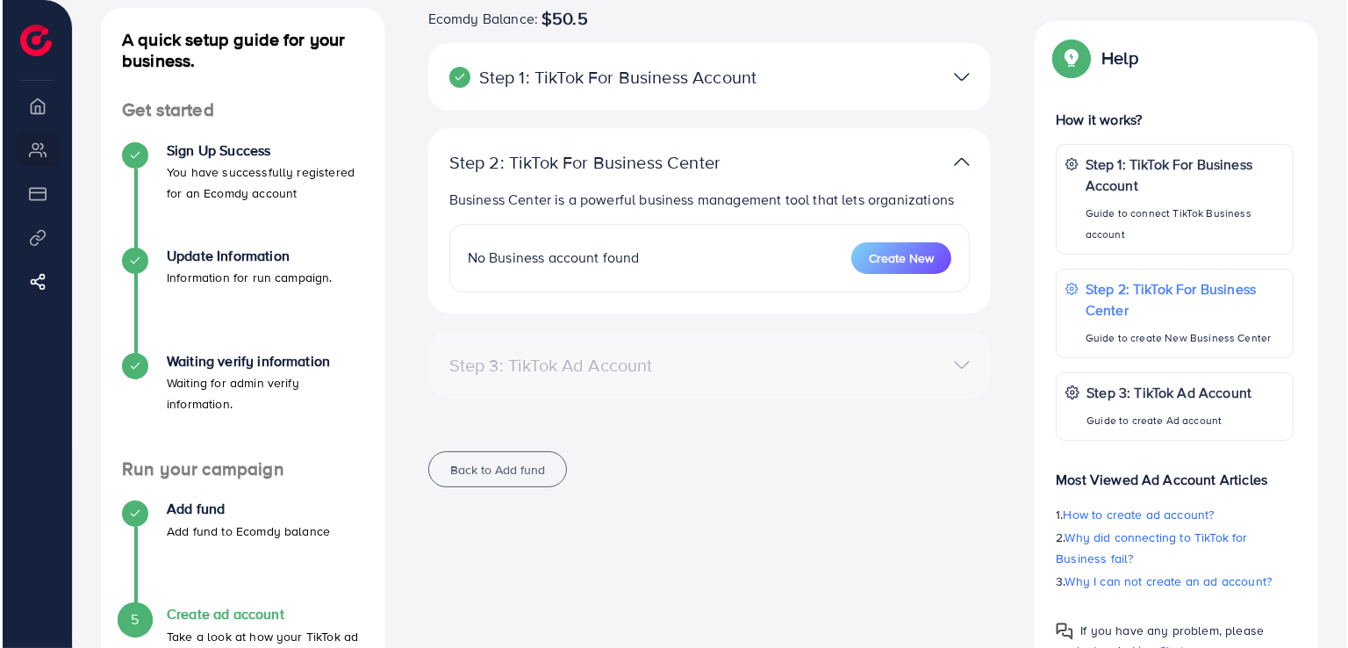
scroll to position [68, 0]
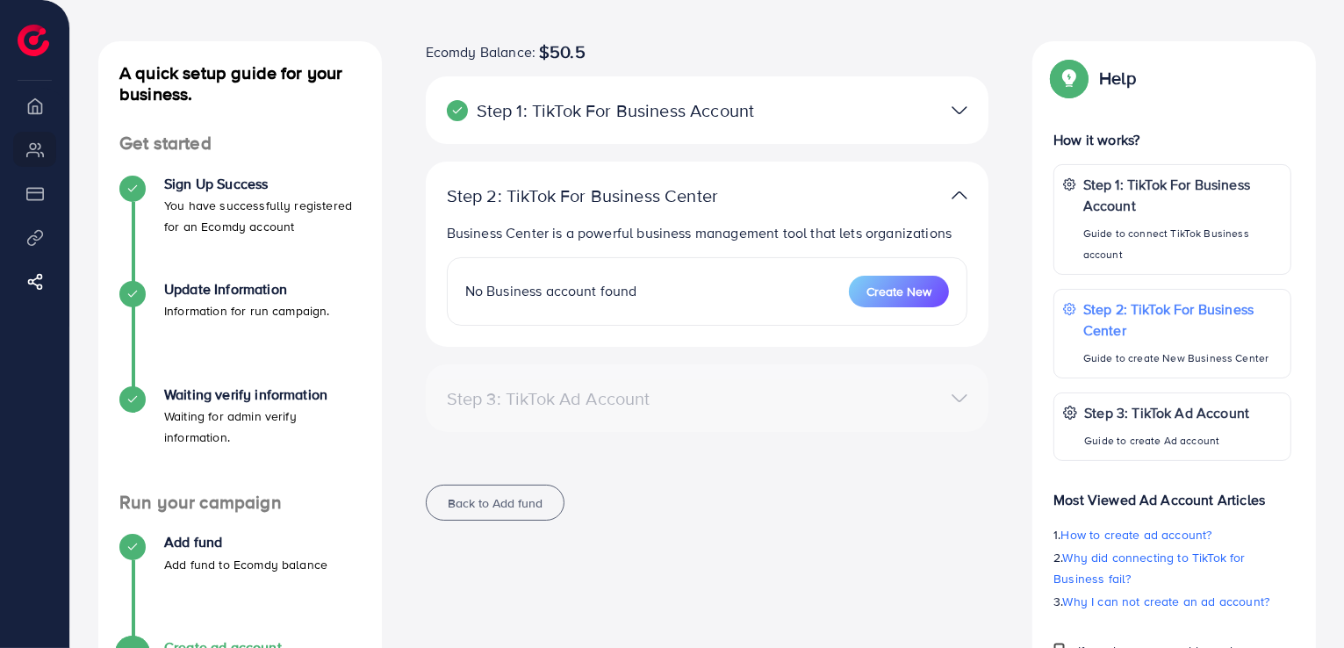
click at [888, 268] on div "No Business account found Create New" at bounding box center [707, 291] width 521 height 68
click at [887, 307] on div "No Business account found Create New" at bounding box center [707, 291] width 521 height 68
click at [888, 298] on span "Create New" at bounding box center [898, 292] width 65 height 18
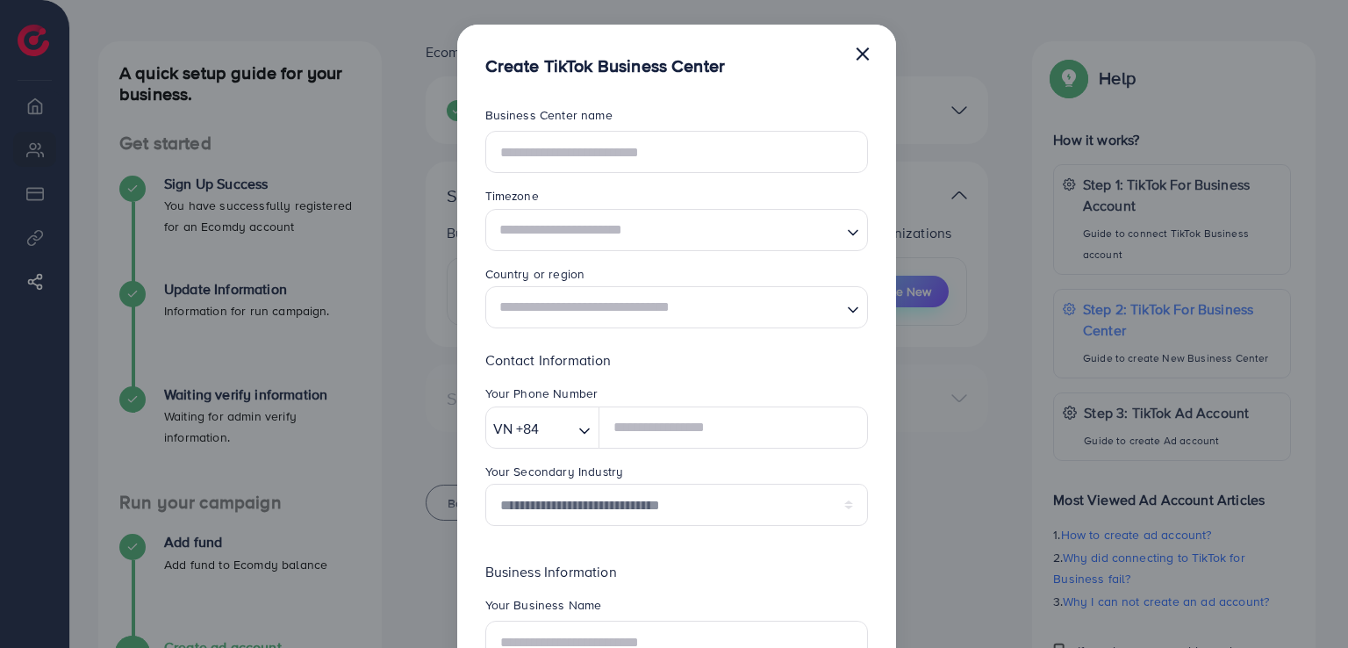
scroll to position [0, 0]
click at [573, 160] on input "text" at bounding box center [676, 152] width 383 height 42
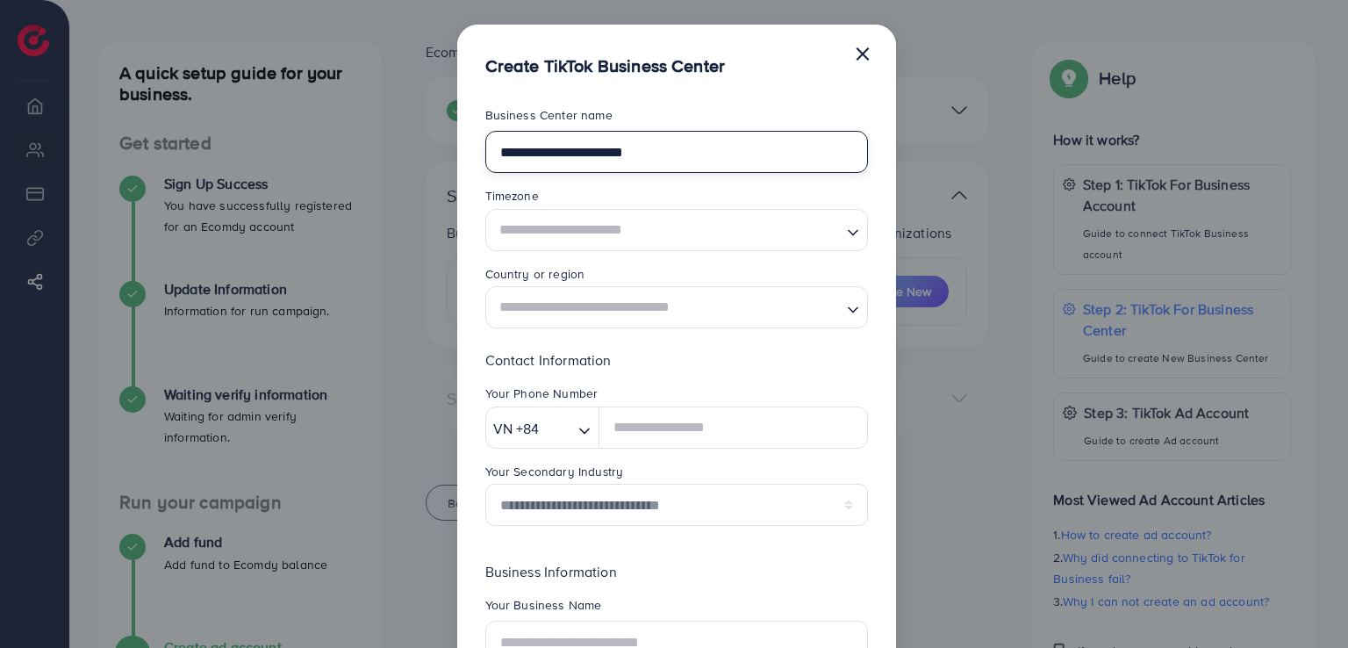
type input "**********"
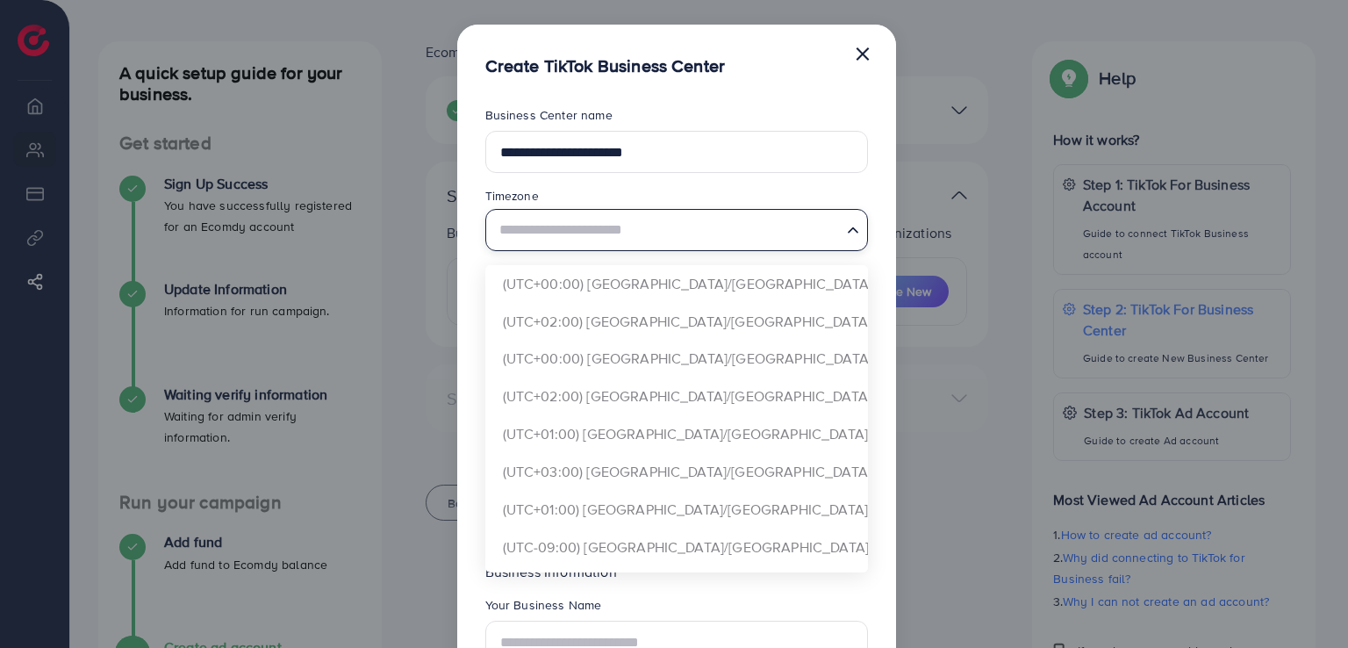
click at [550, 230] on input "Search for option" at bounding box center [666, 229] width 347 height 32
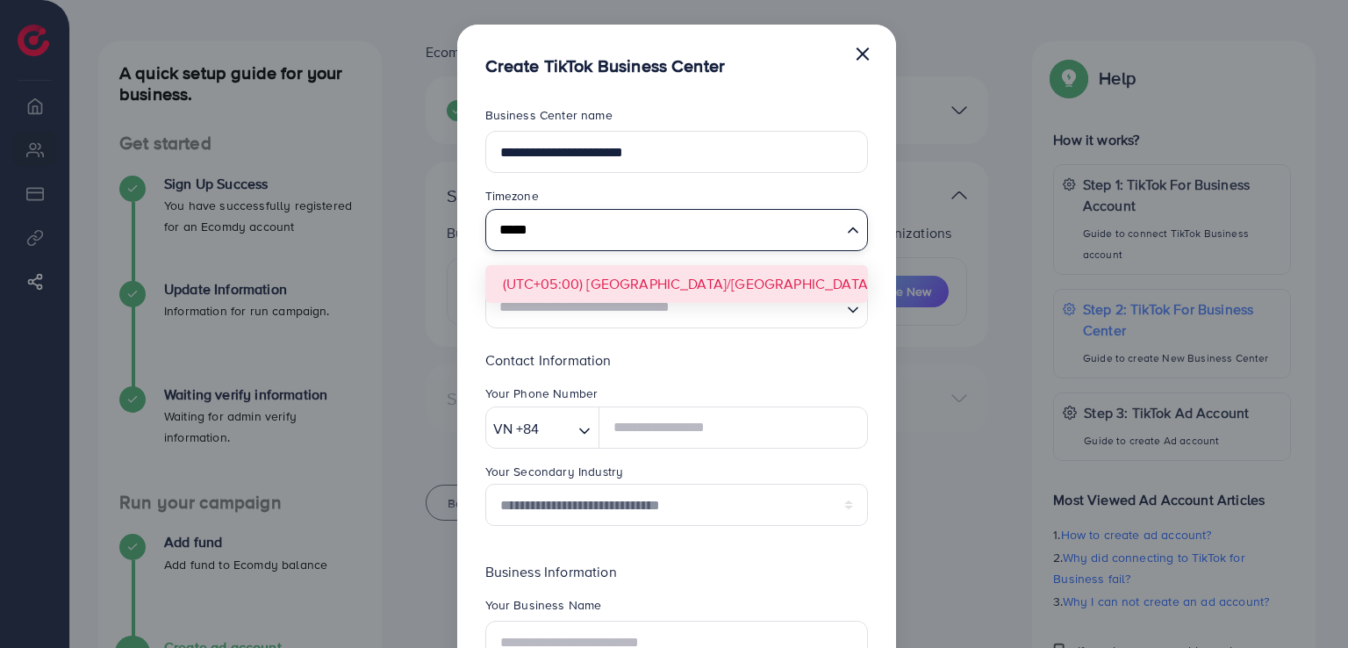
type input "*****"
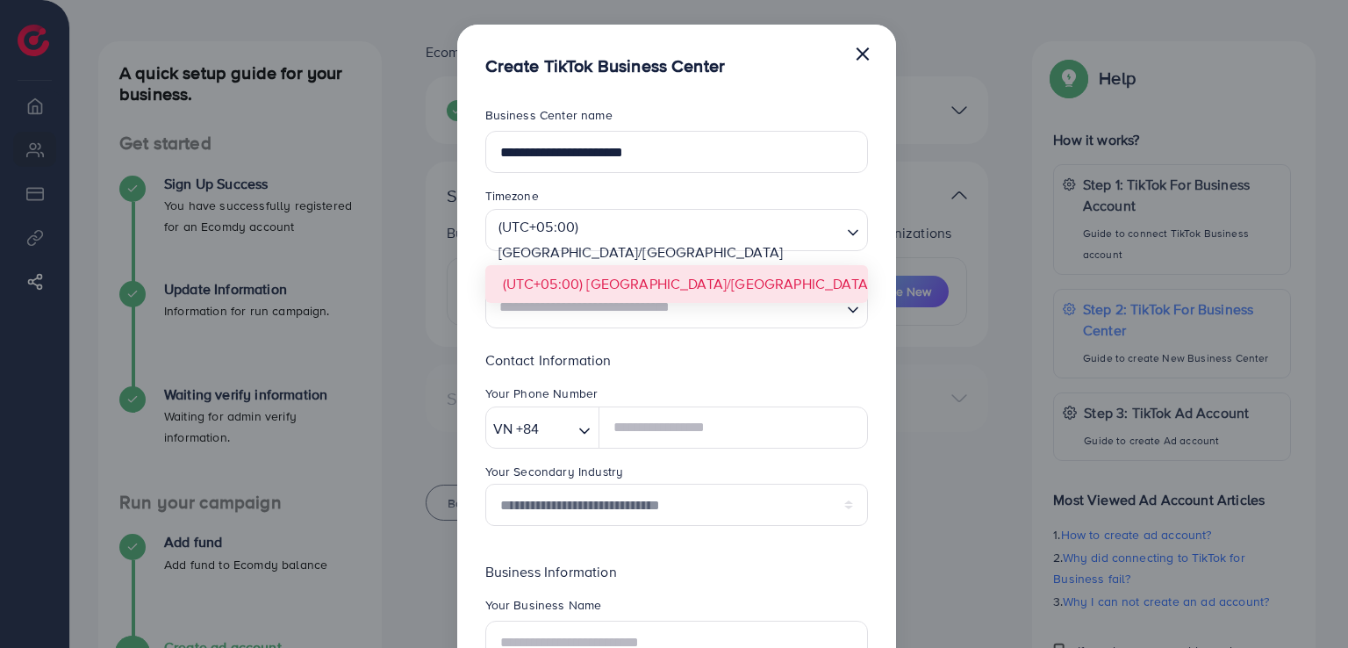
click at [552, 276] on form "**********" at bounding box center [676, 458] width 383 height 705
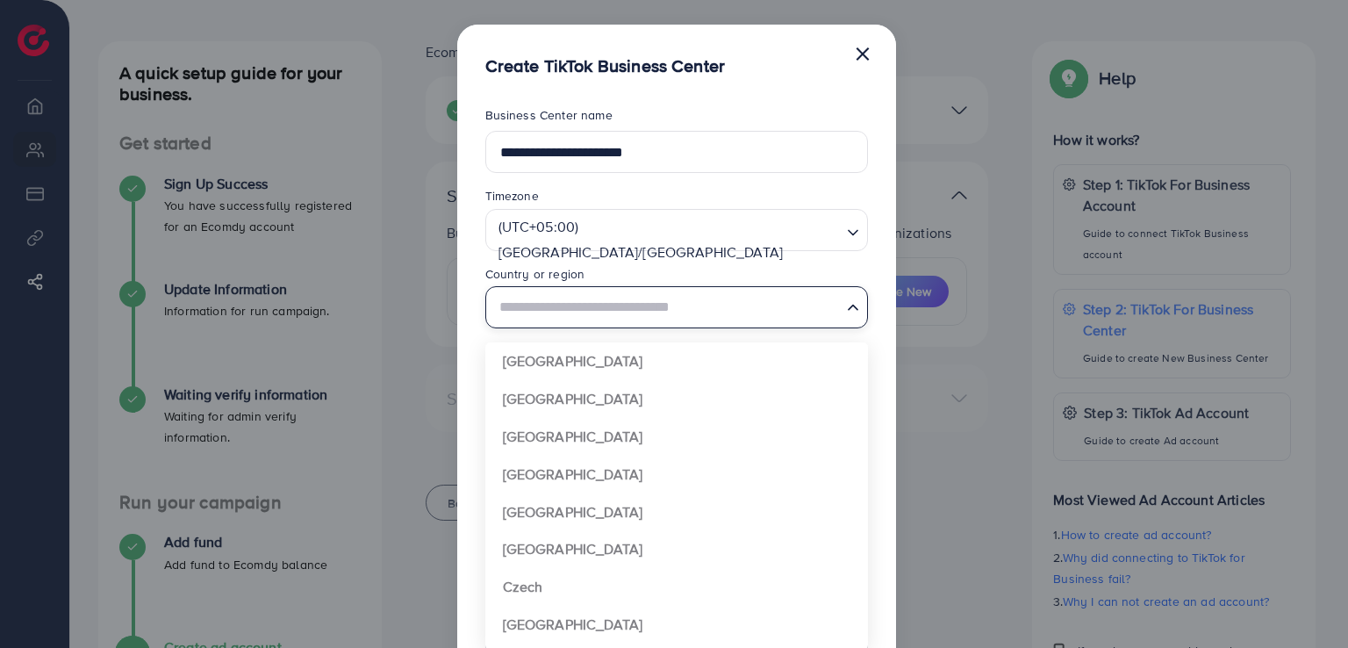
click at [544, 312] on input "Search for option" at bounding box center [666, 307] width 347 height 32
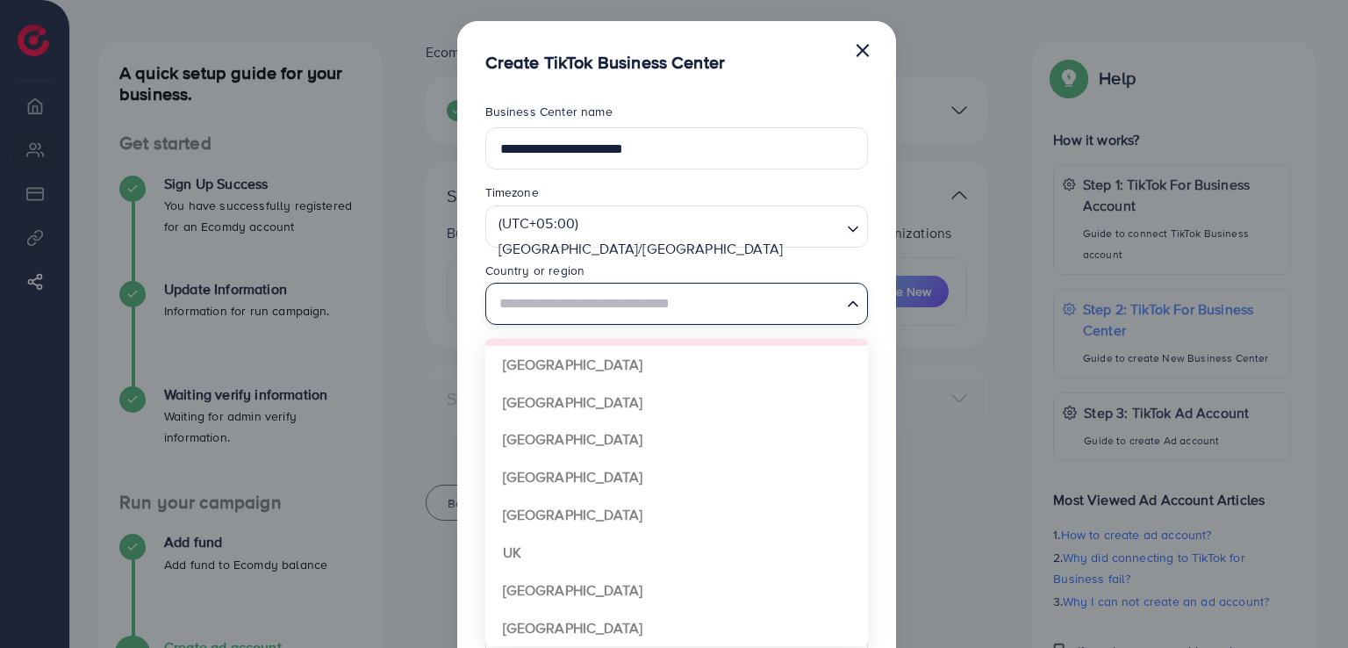
scroll to position [1278, 0]
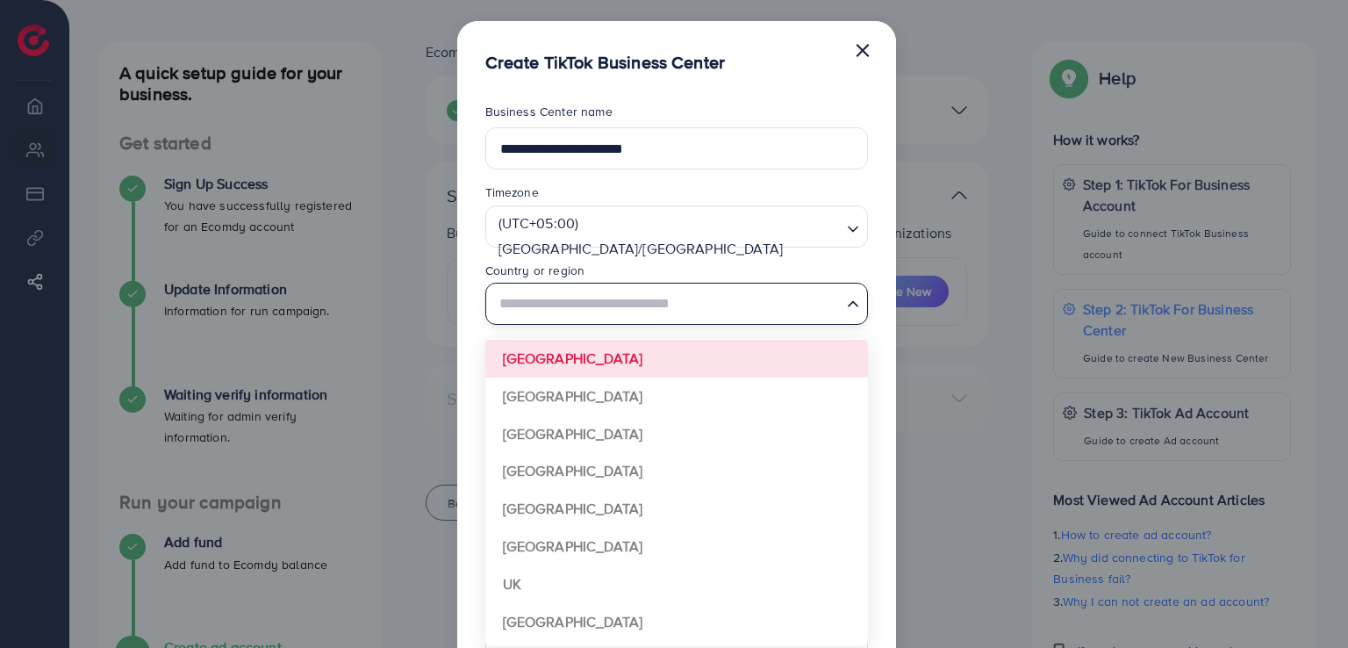
click at [794, 309] on input "Search for option" at bounding box center [666, 304] width 347 height 32
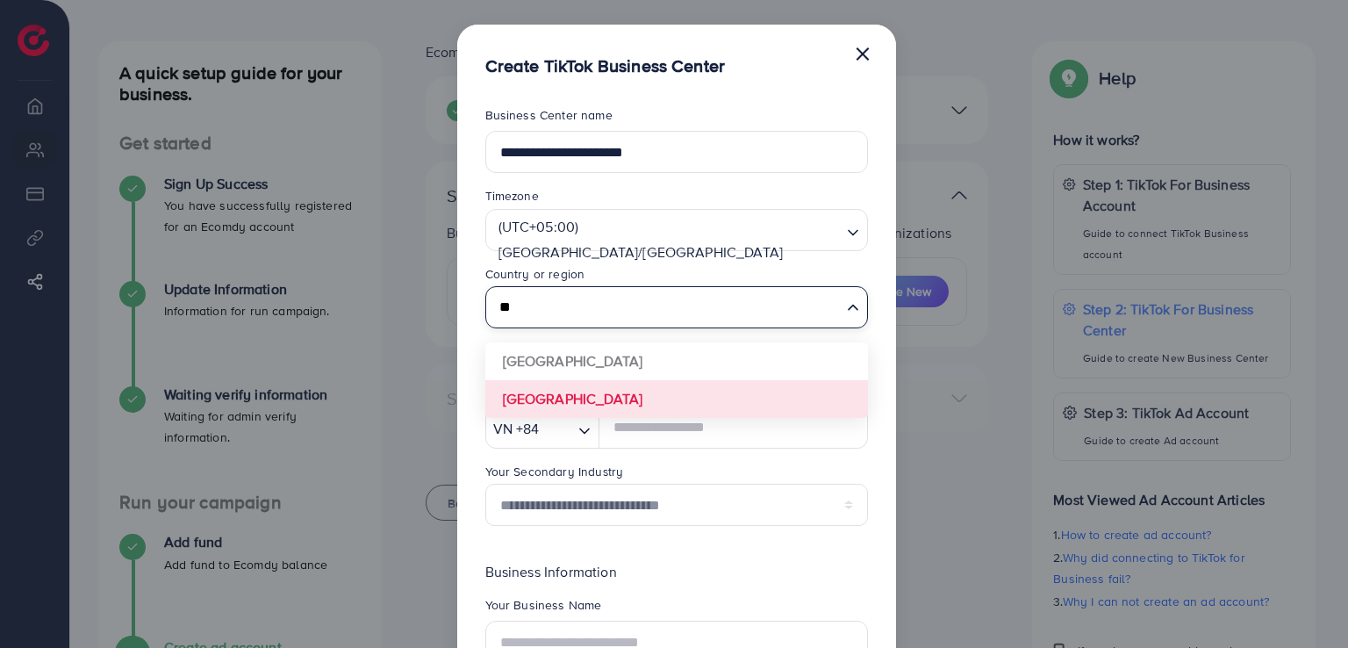
scroll to position [0, 0]
click at [681, 313] on input "**" at bounding box center [666, 307] width 347 height 32
type input "*"
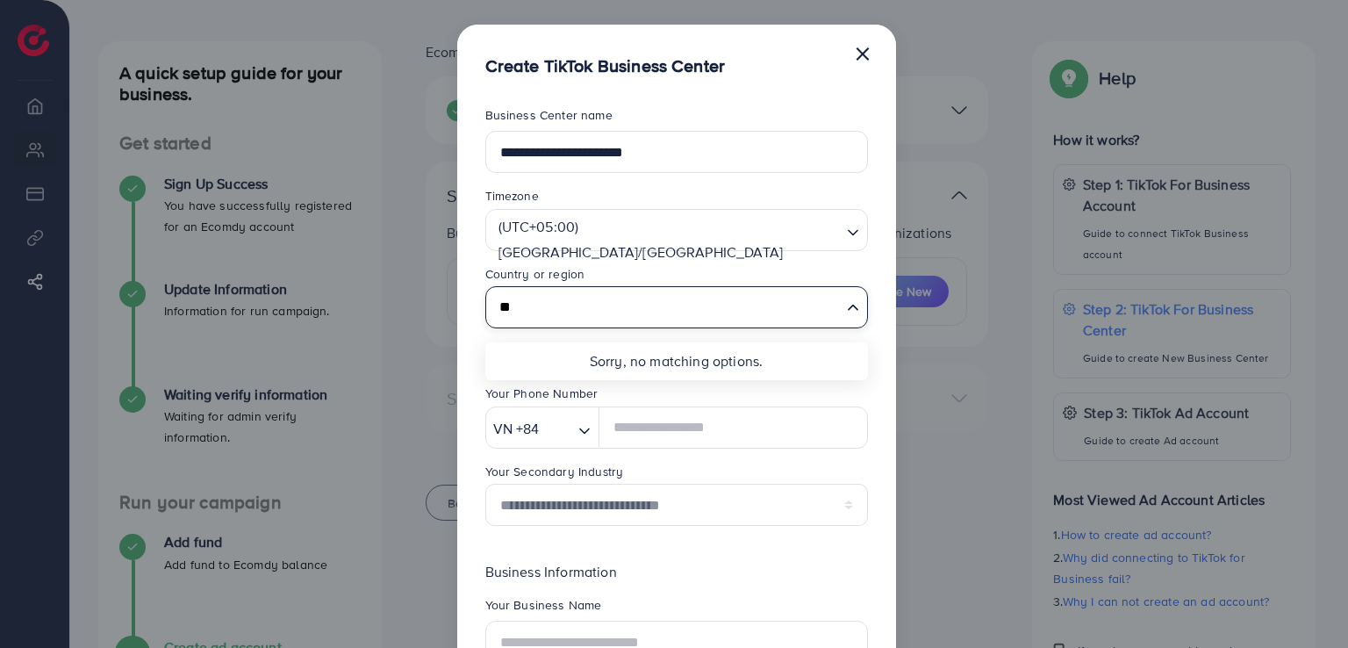
type input "*"
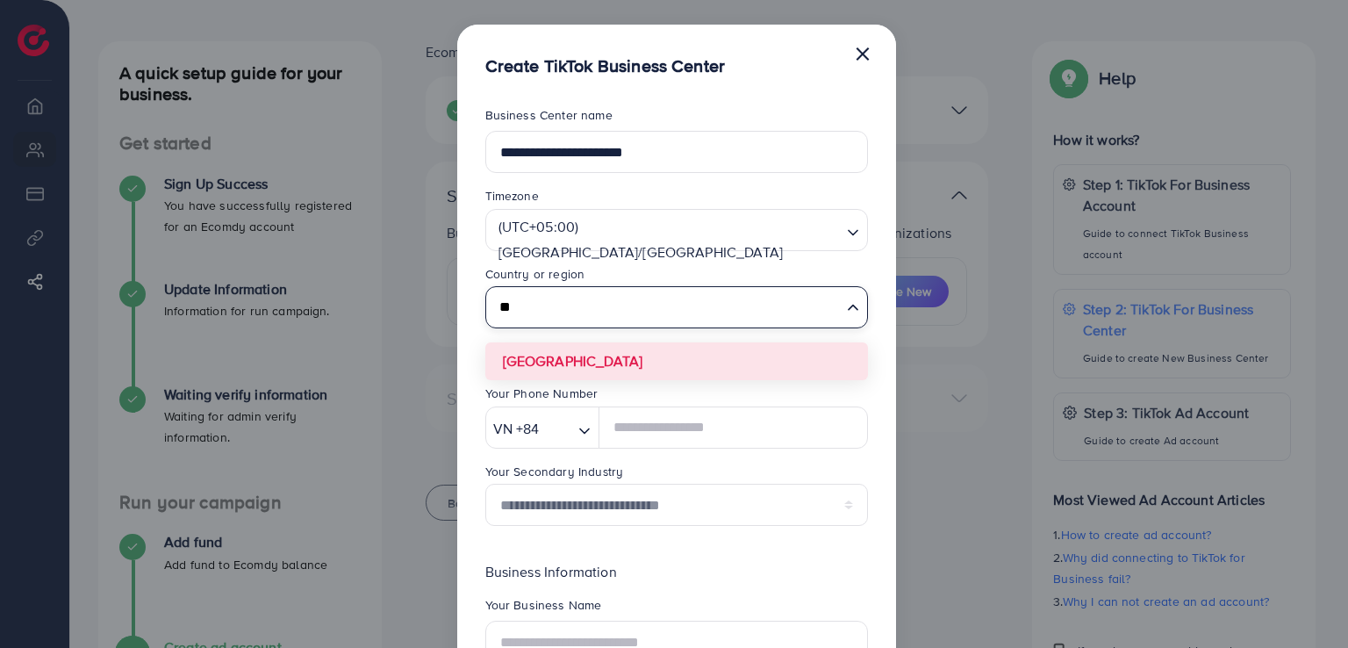
type input "*"
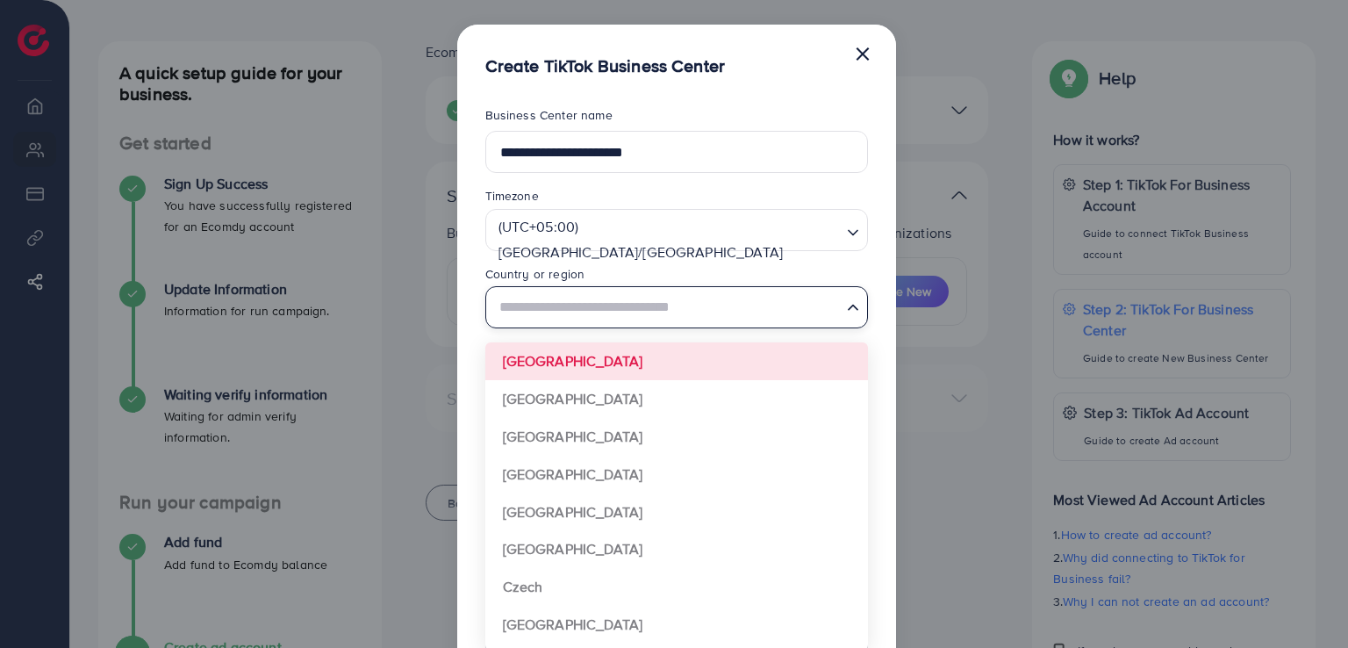
click at [605, 221] on div "(UTC+05:00) [GEOGRAPHIC_DATA]/[GEOGRAPHIC_DATA]" at bounding box center [666, 228] width 350 height 36
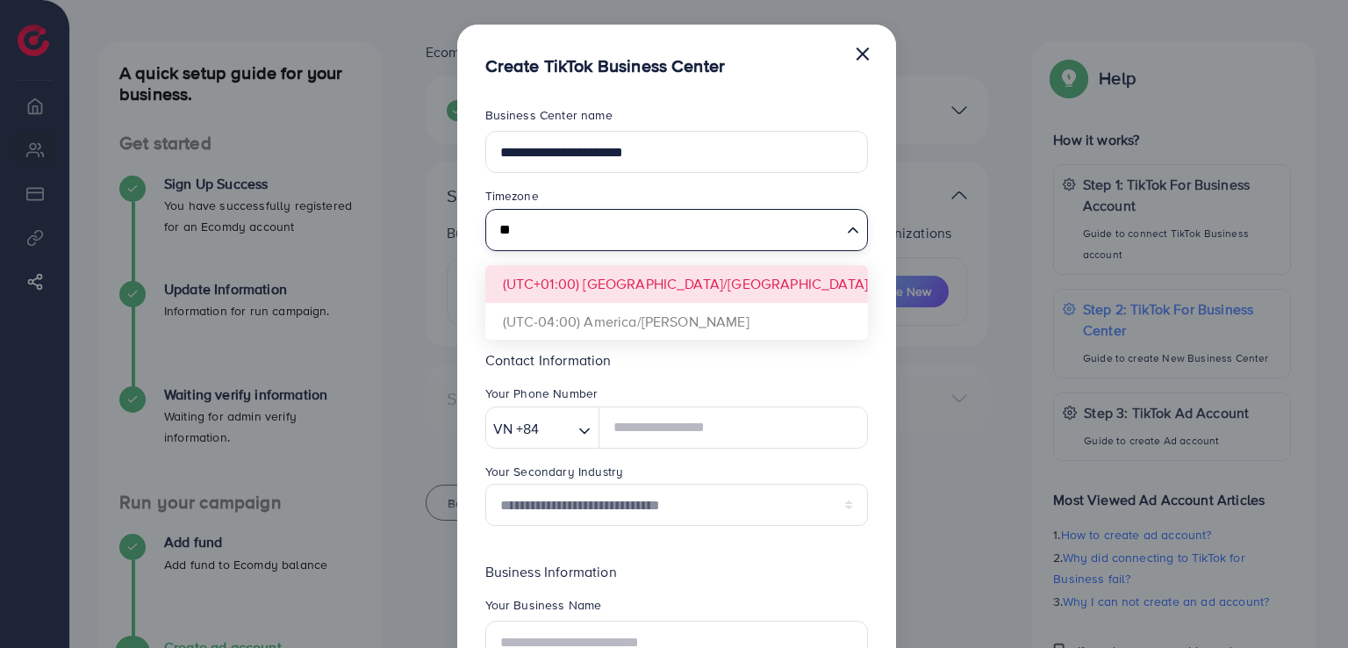
type input "*"
type input "**"
click at [544, 272] on form "**********" at bounding box center [676, 458] width 383 height 705
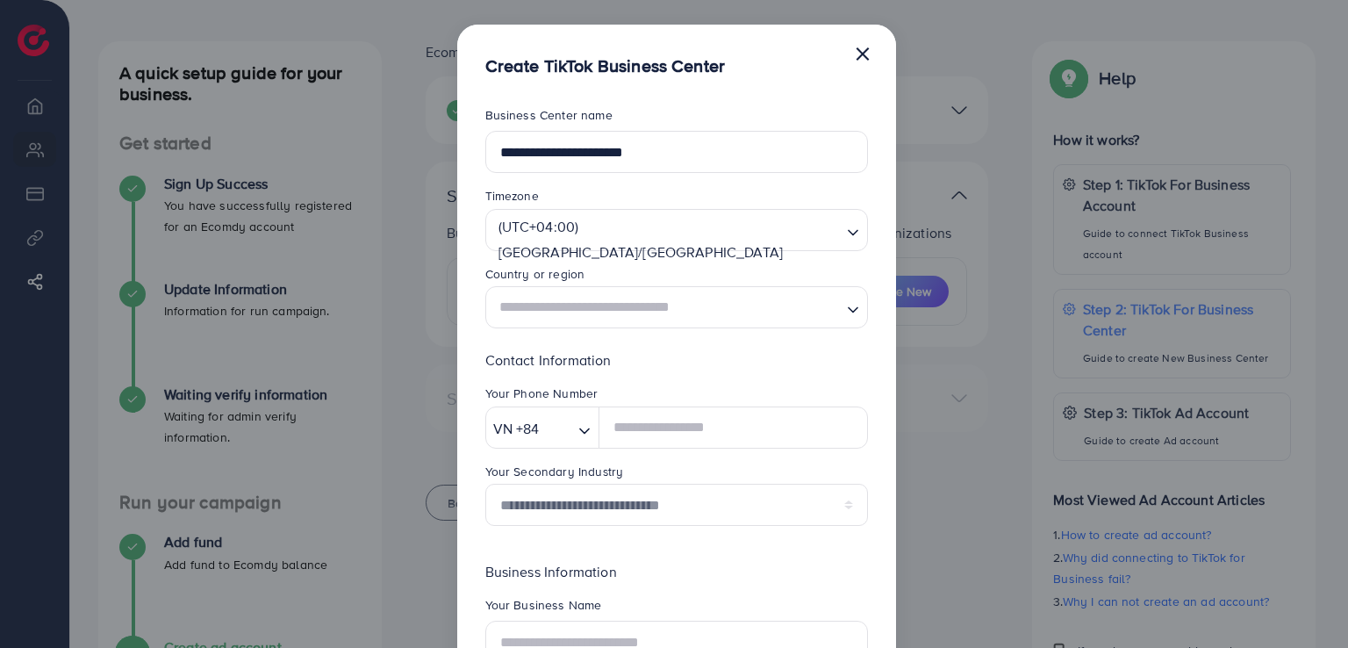
click at [543, 316] on input "Search for option" at bounding box center [666, 307] width 347 height 32
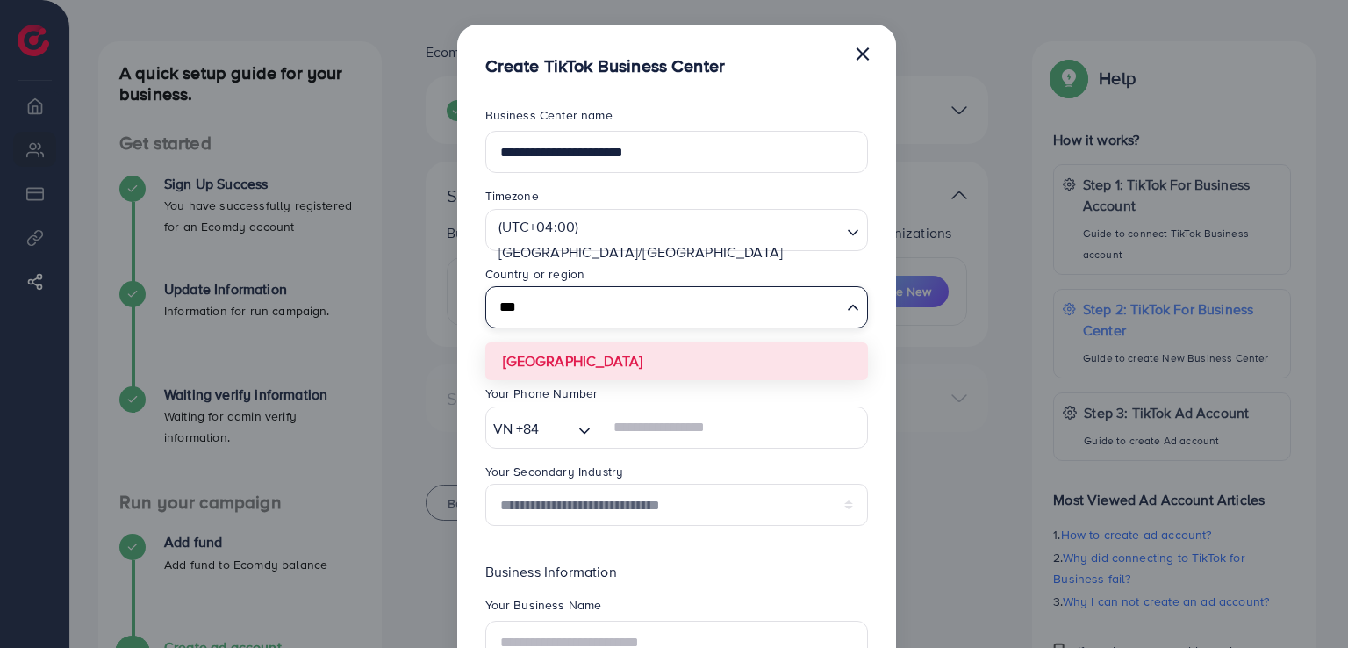
type input "***"
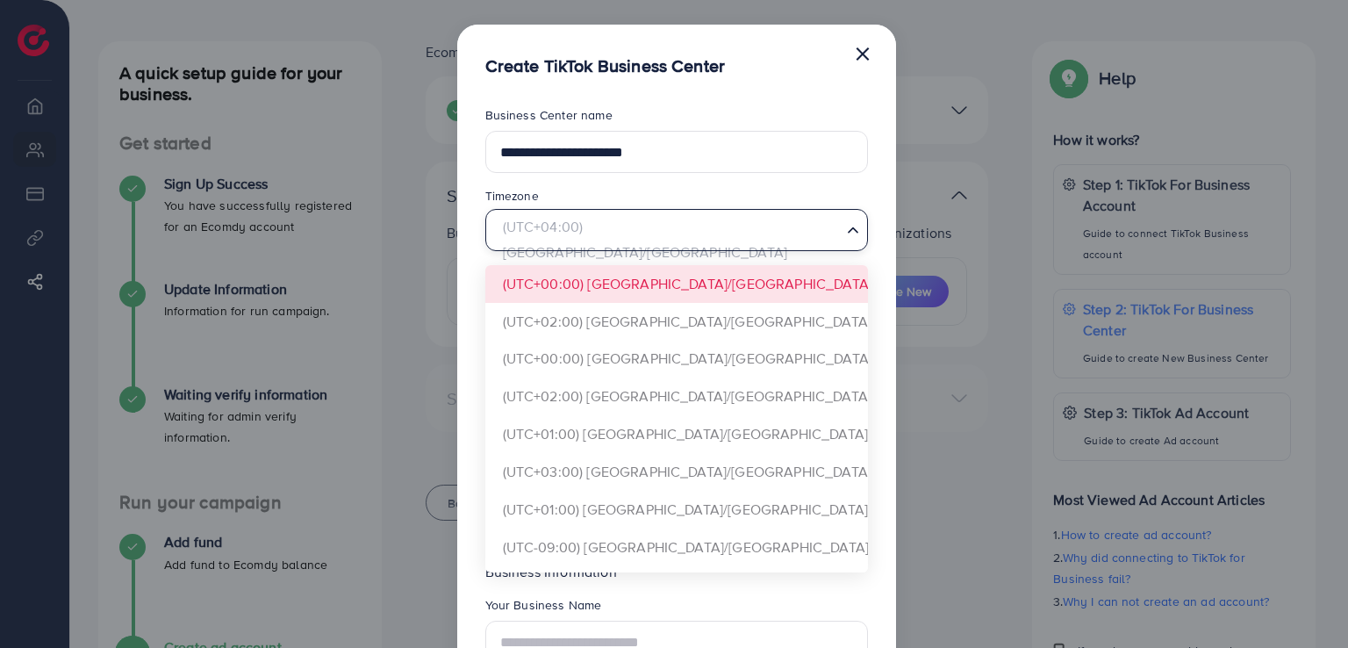
click at [761, 226] on input "Search for option" at bounding box center [666, 229] width 347 height 32
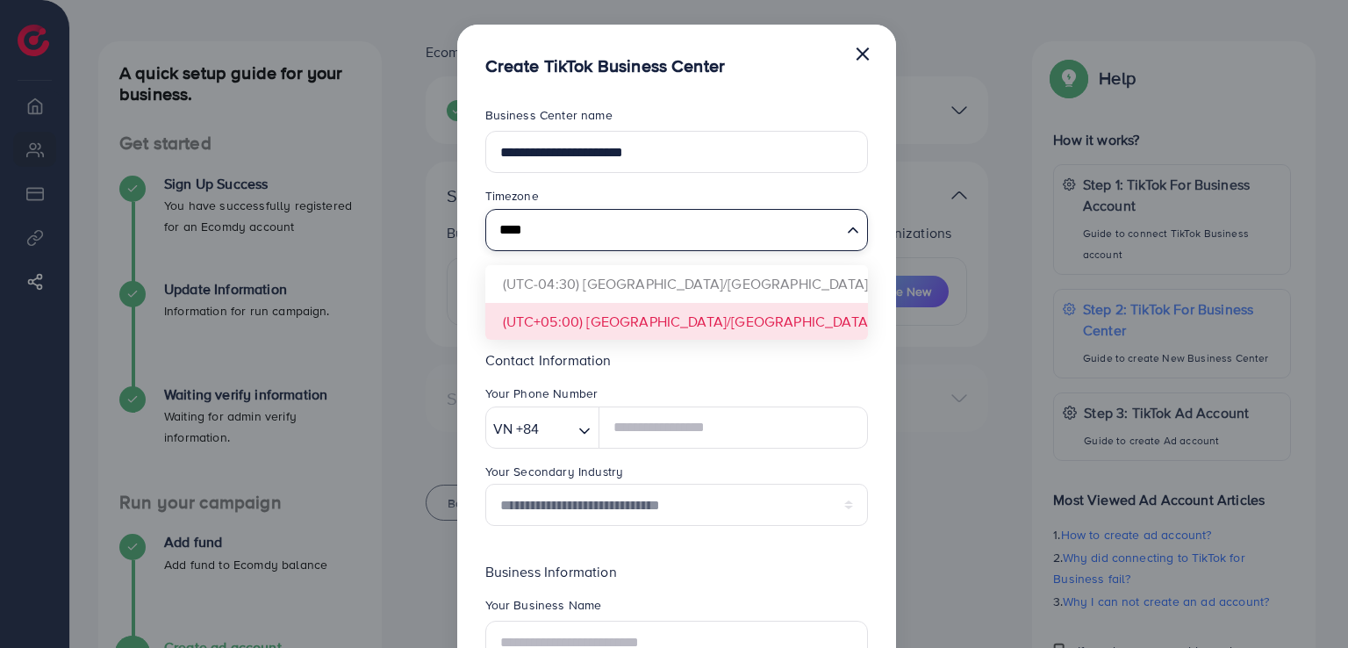
type input "****"
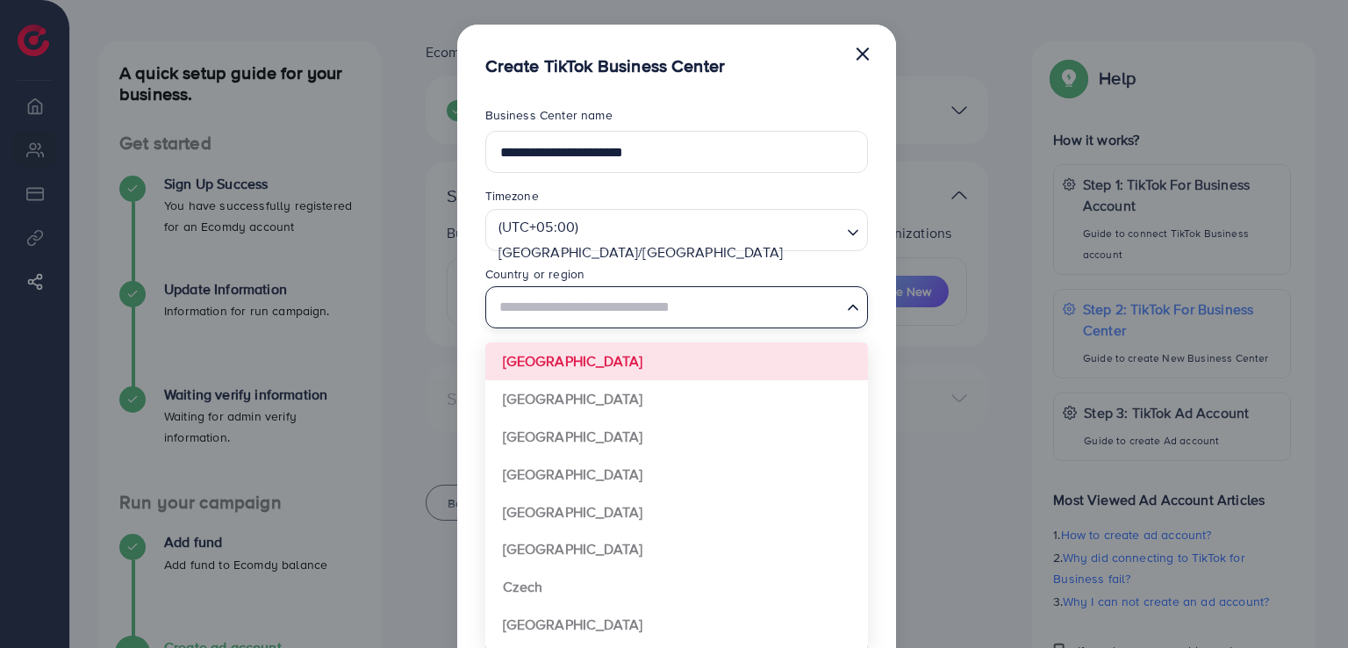
click at [627, 313] on input "Search for option" at bounding box center [666, 307] width 347 height 32
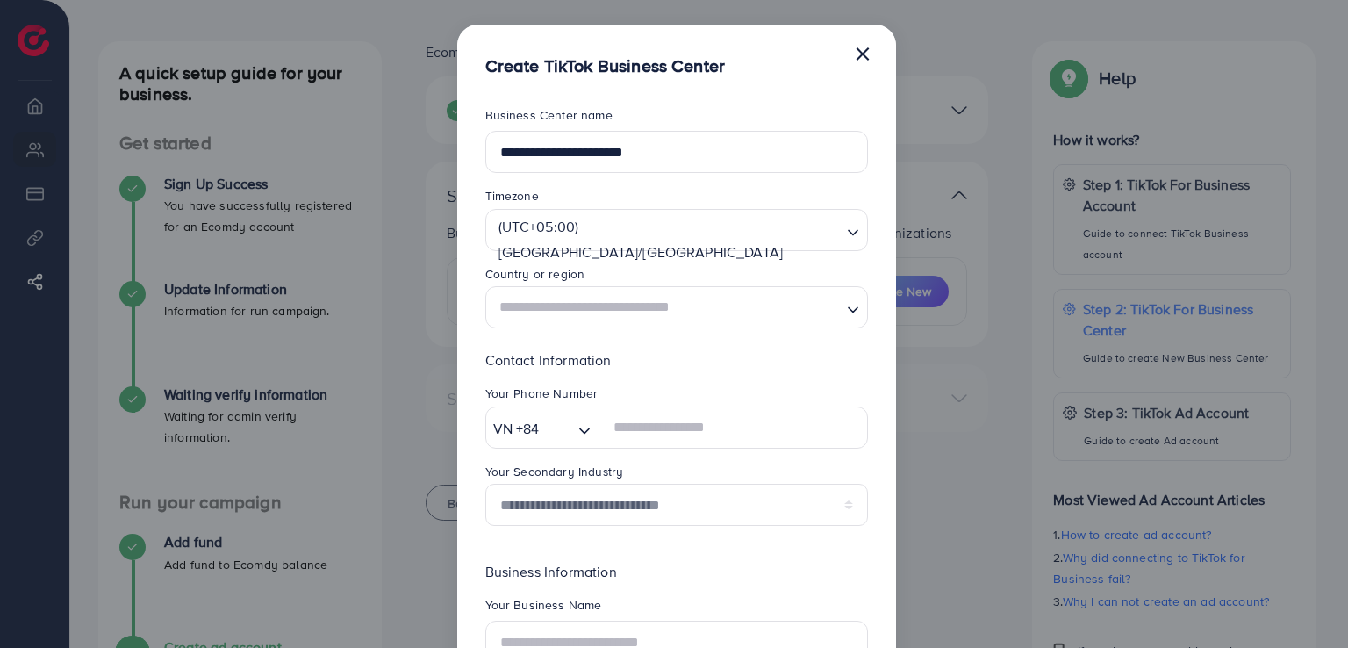
click at [602, 275] on div "Country or region" at bounding box center [676, 275] width 383 height 21
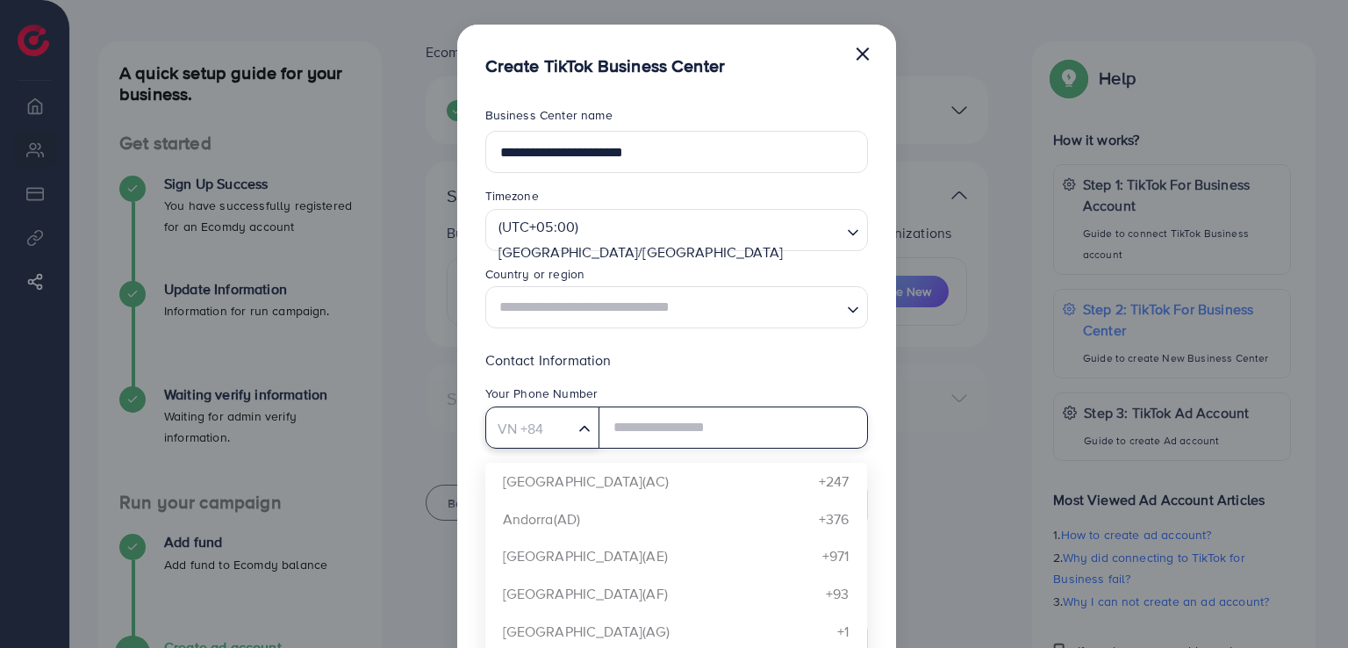
click at [565, 421] on input "Search for option" at bounding box center [530, 428] width 84 height 27
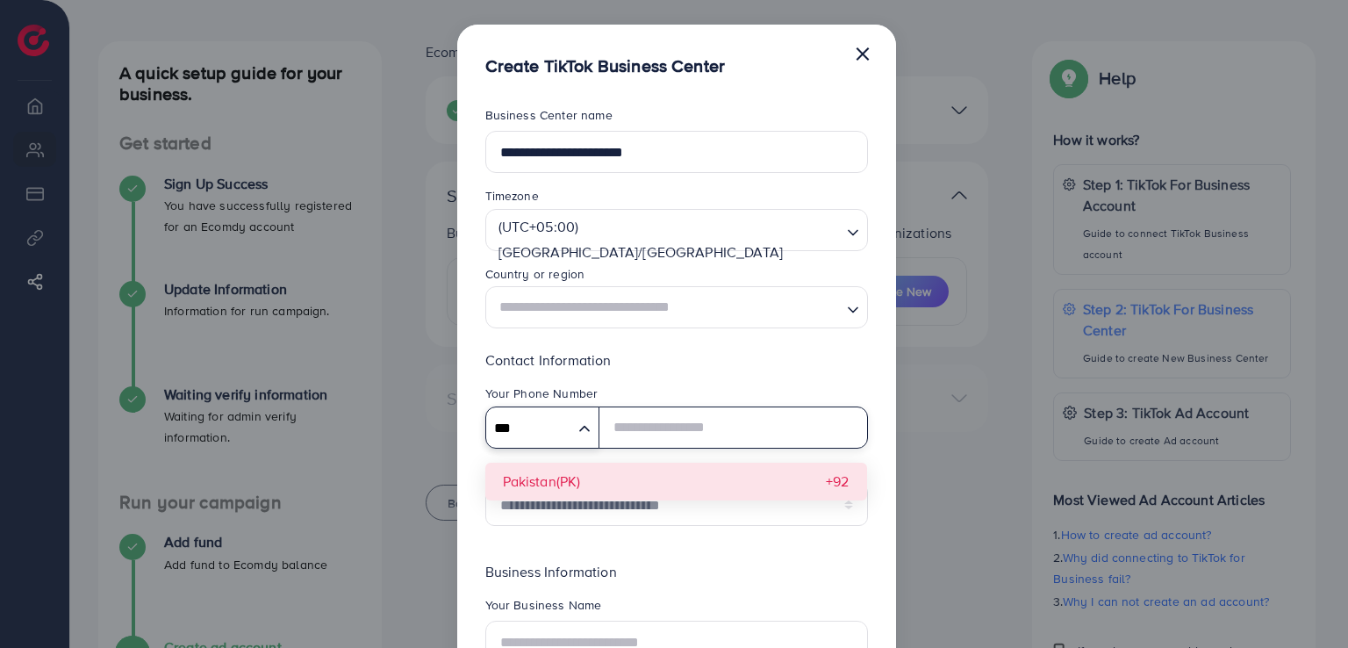
type input "***"
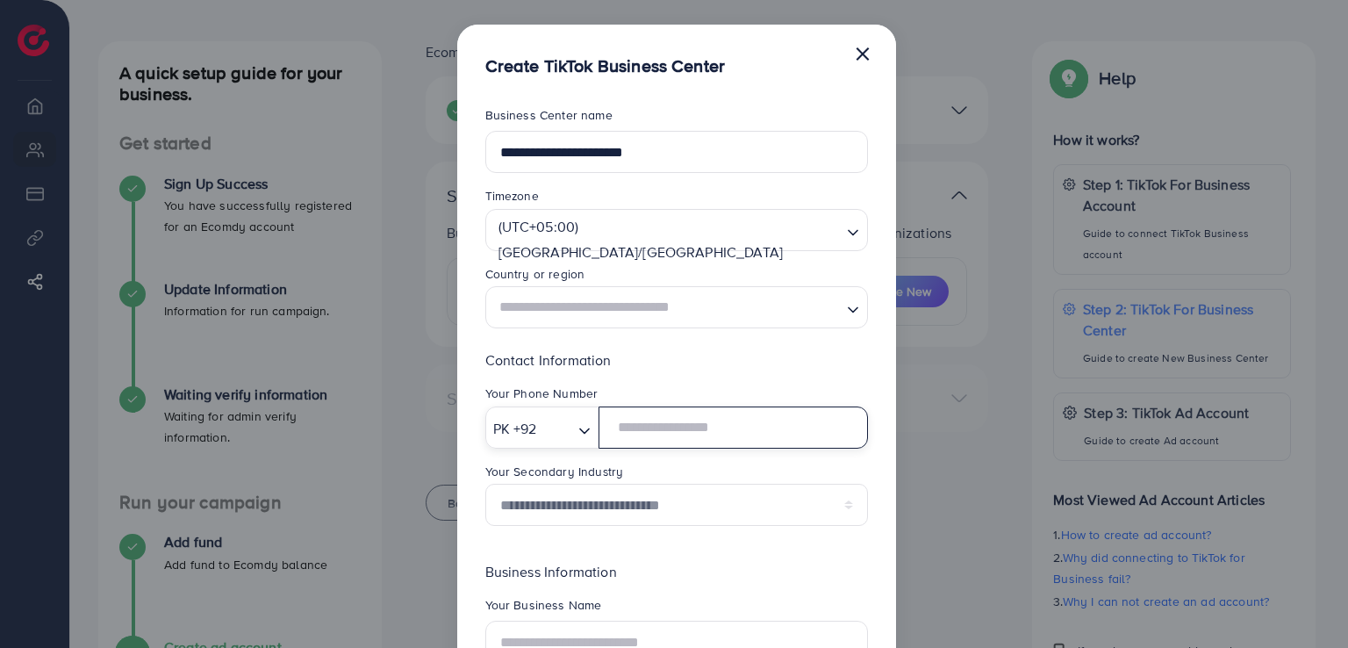
click at [668, 426] on input "text" at bounding box center [733, 427] width 269 height 42
type input "**********"
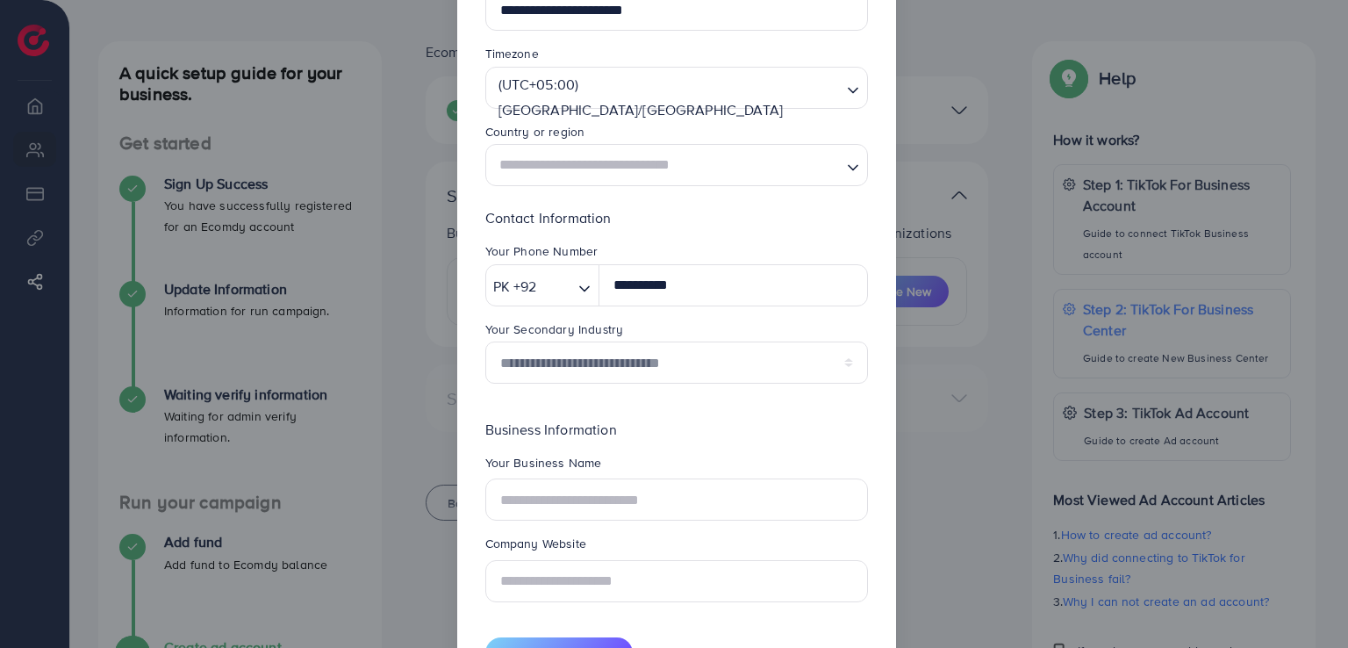
scroll to position [158, 0]
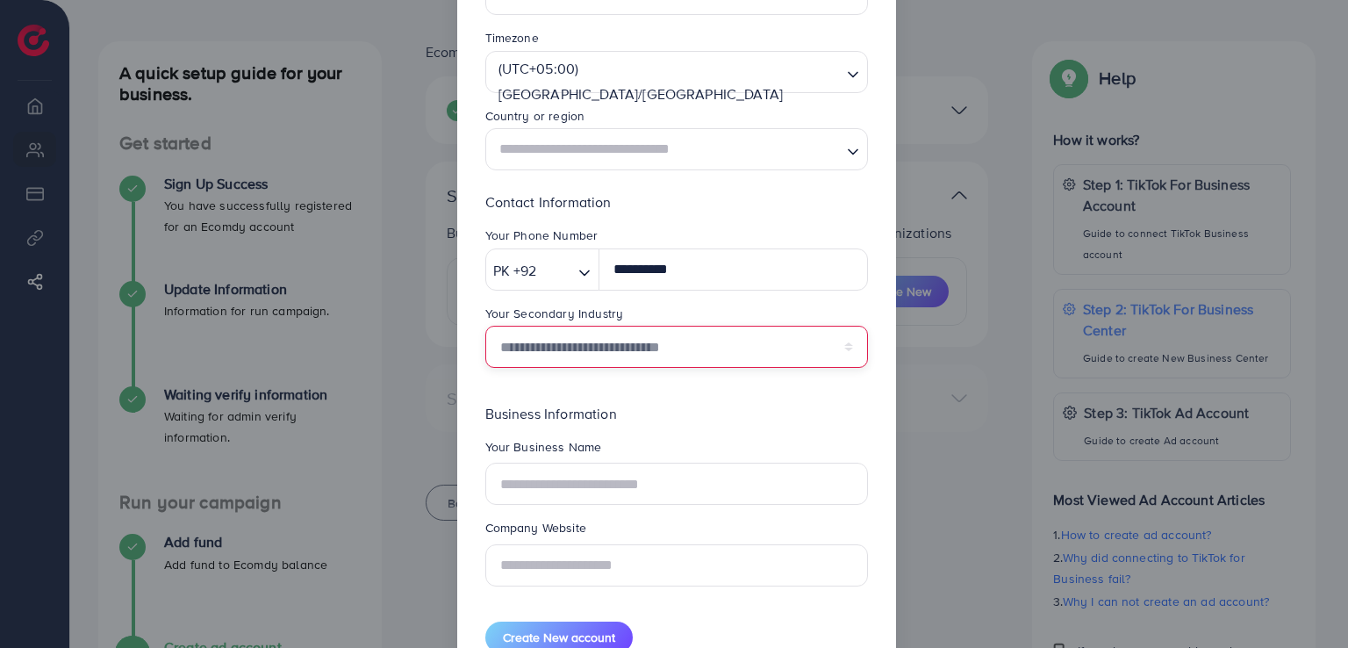
click at [652, 349] on select "**********" at bounding box center [676, 347] width 383 height 42
click at [653, 348] on select "**********" at bounding box center [676, 347] width 383 height 42
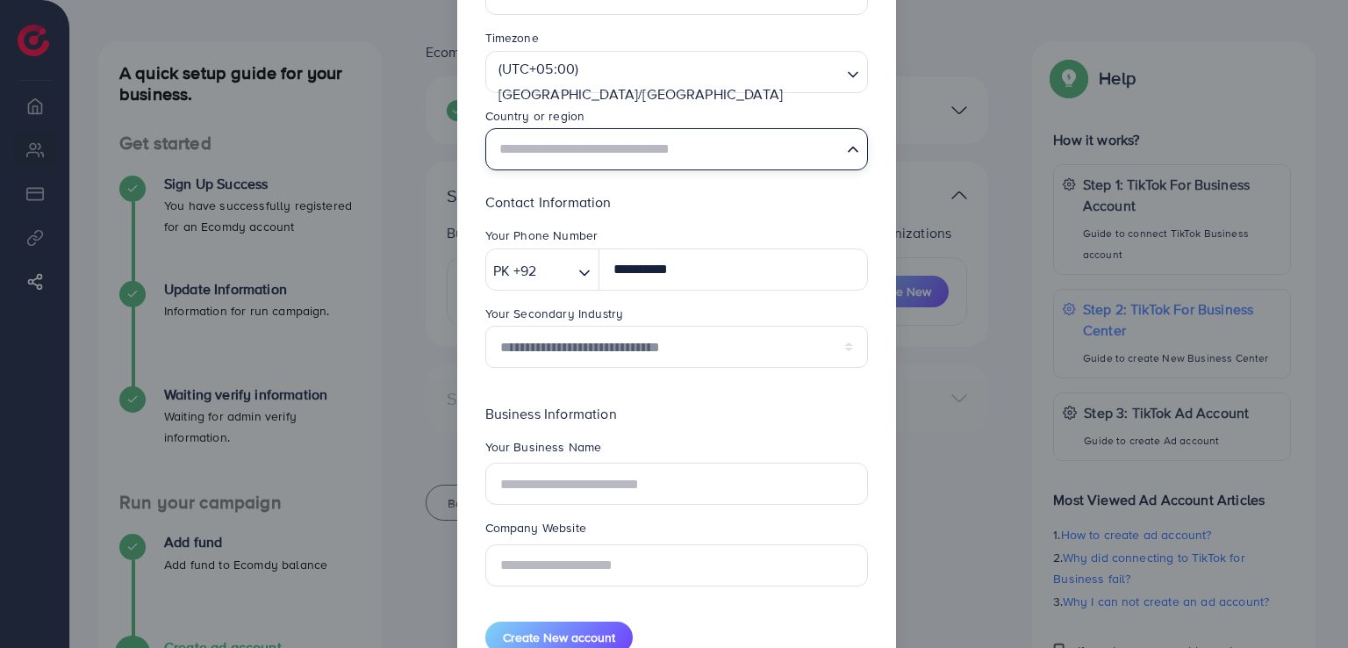
click at [656, 144] on input "Search for option" at bounding box center [666, 149] width 347 height 32
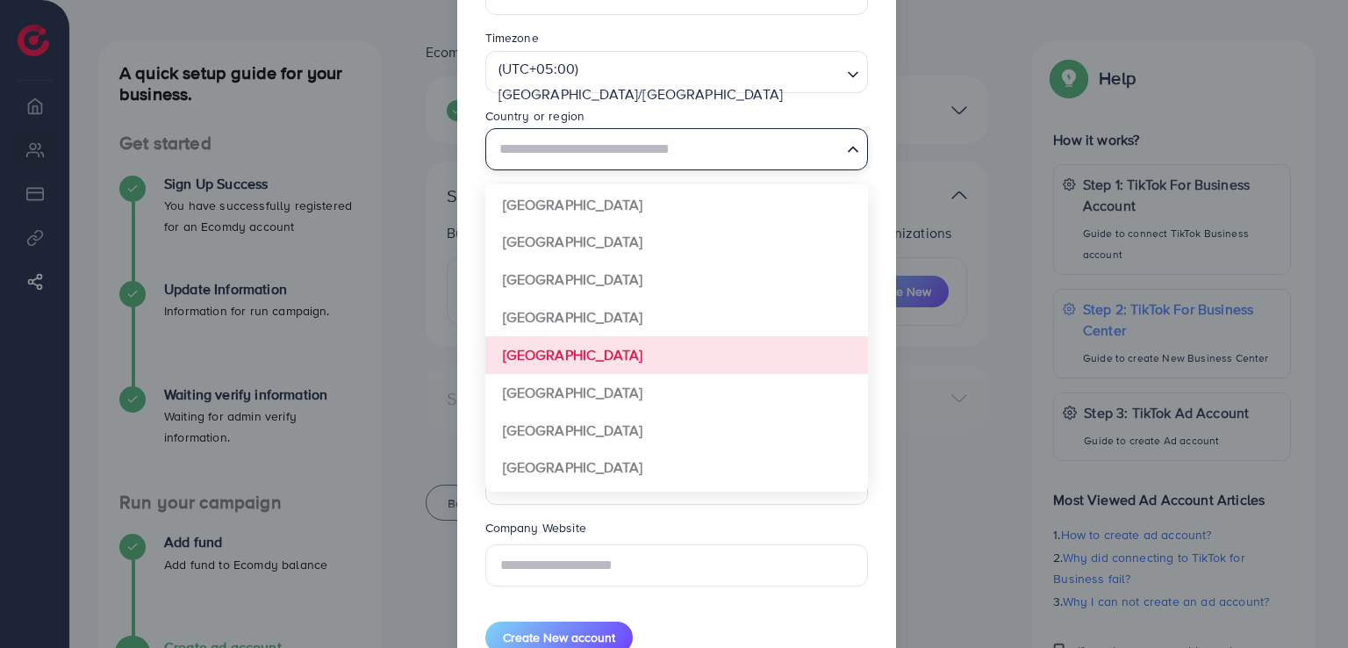
scroll to position [1309, 0]
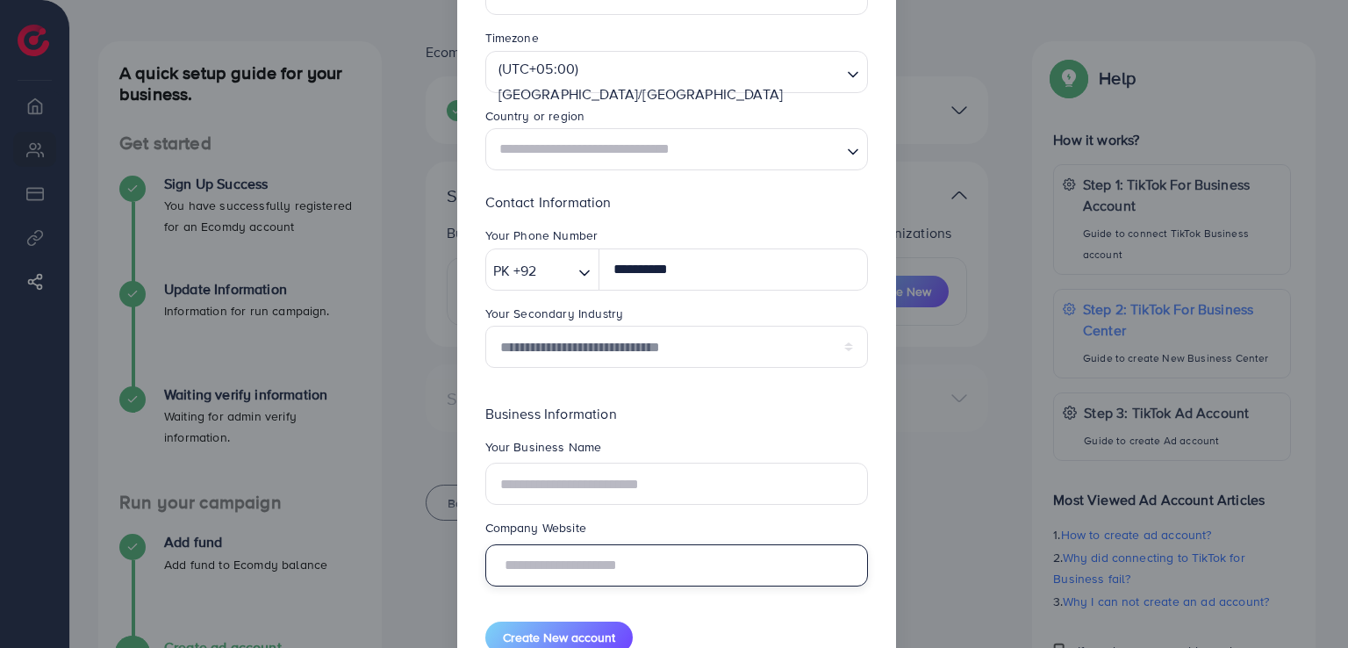
click at [674, 567] on input "text" at bounding box center [676, 565] width 383 height 42
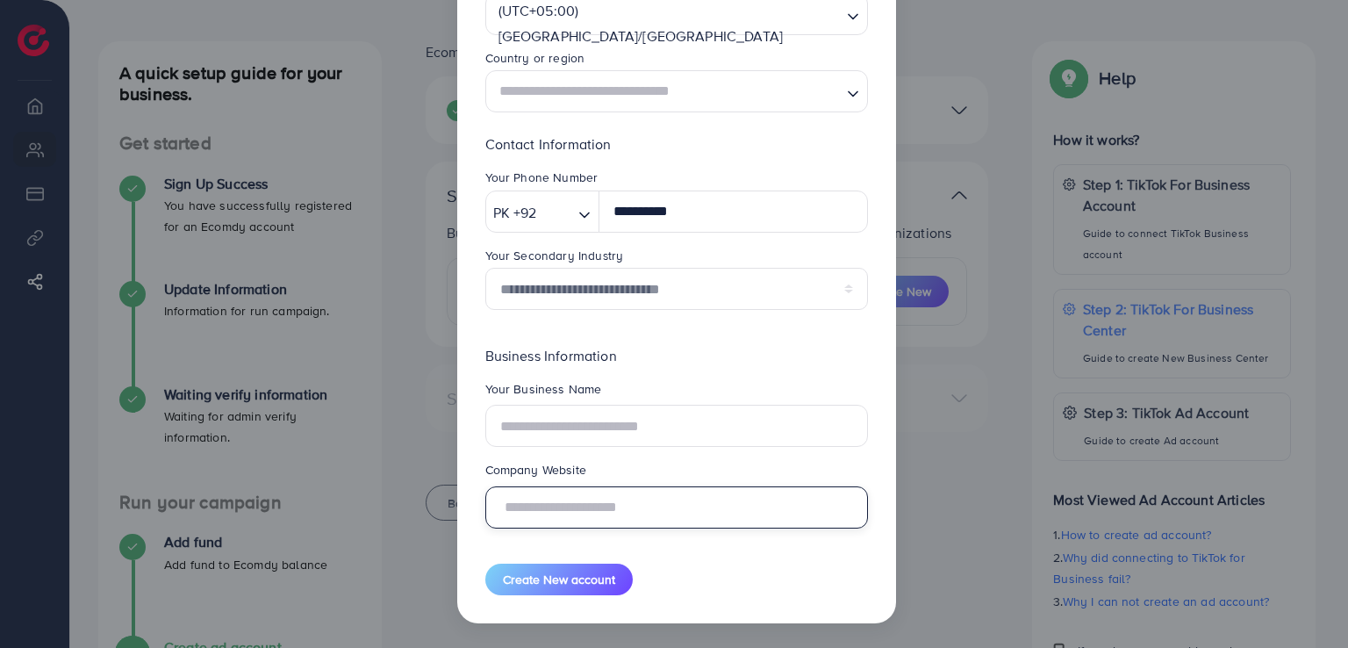
scroll to position [0, 0]
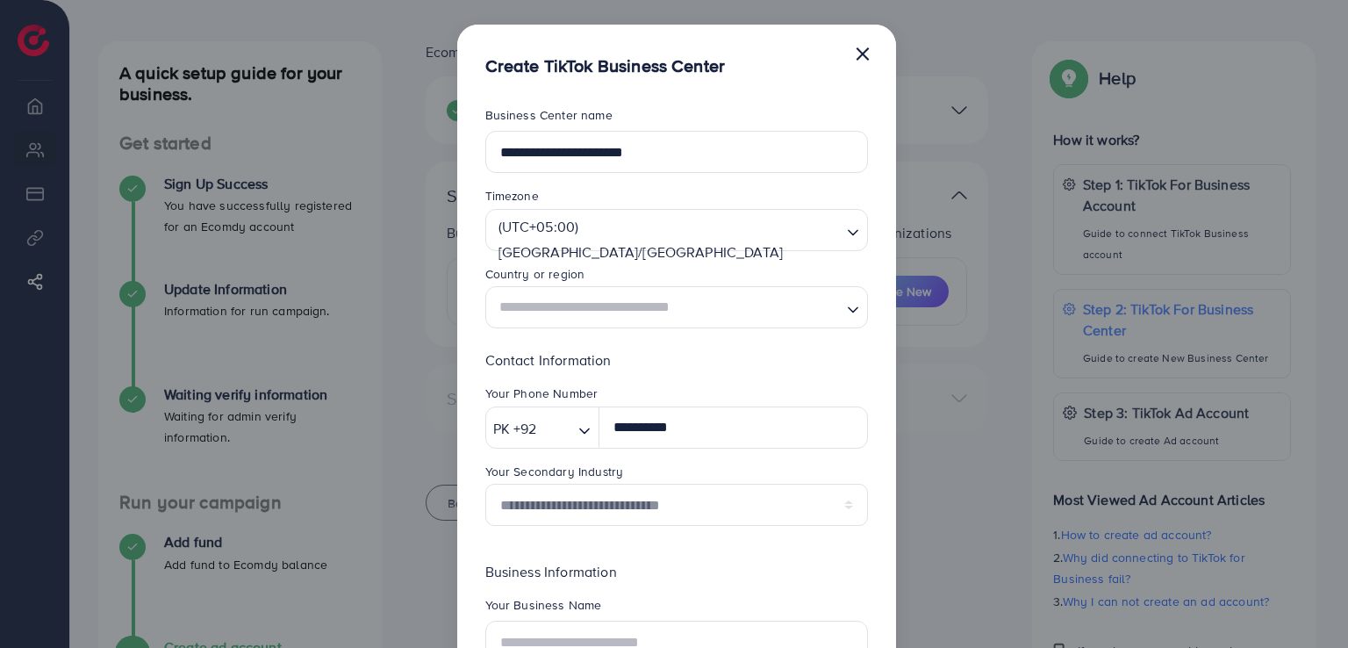
click at [660, 313] on input "Search for option" at bounding box center [666, 307] width 347 height 32
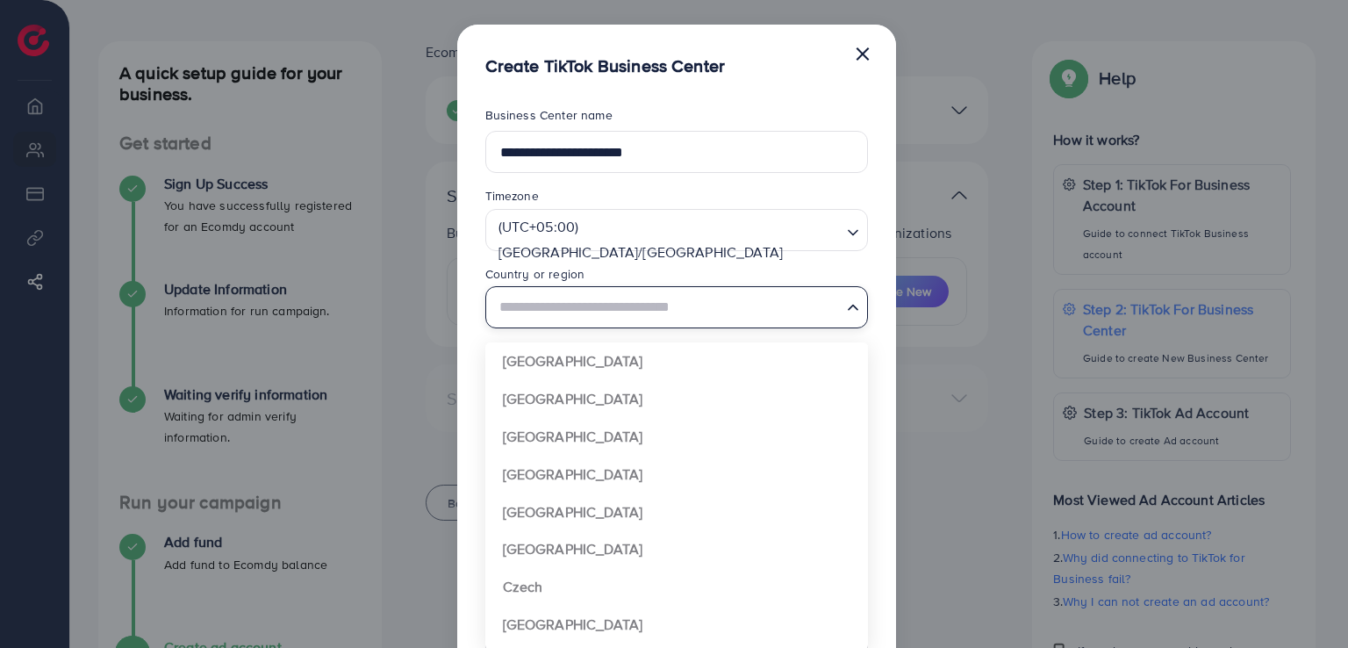
click at [660, 313] on input "Search for option" at bounding box center [666, 307] width 347 height 32
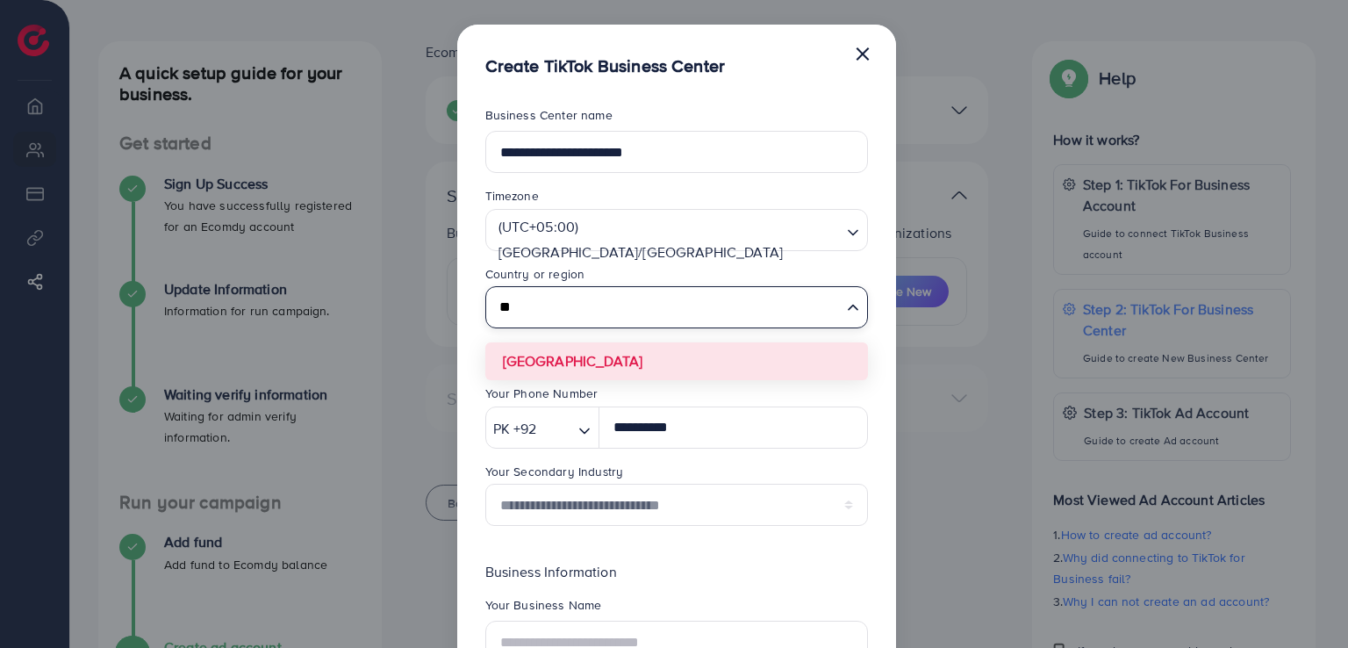
type input "**"
click at [634, 359] on form "**********" at bounding box center [676, 471] width 383 height 731
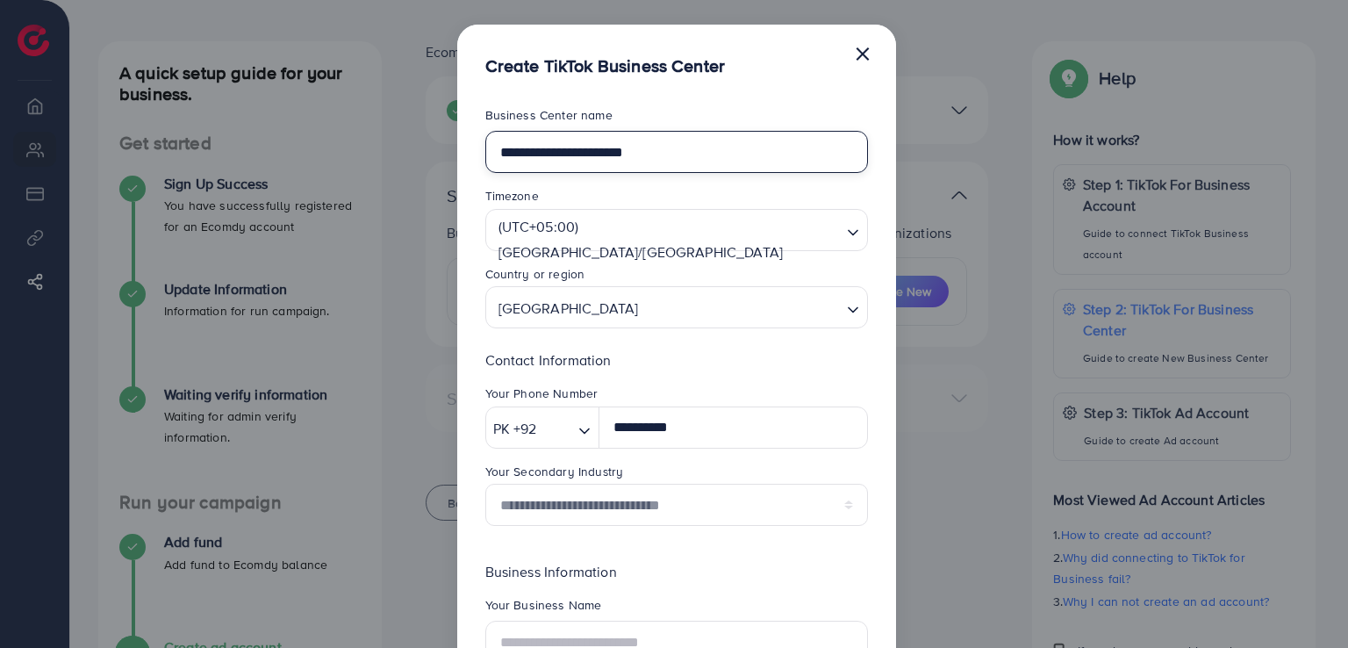
click at [678, 168] on input "**********" at bounding box center [676, 152] width 383 height 42
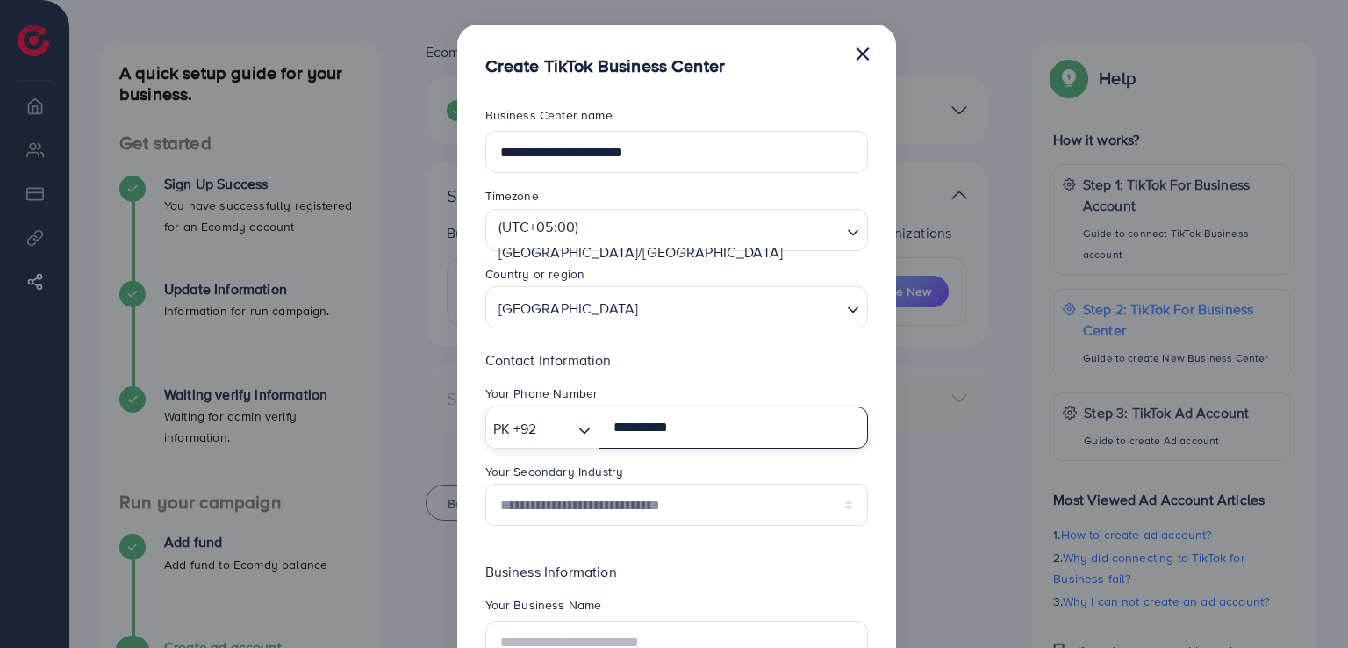
click at [726, 419] on input "**********" at bounding box center [733, 427] width 269 height 42
click at [726, 419] on input "text" at bounding box center [733, 427] width 269 height 42
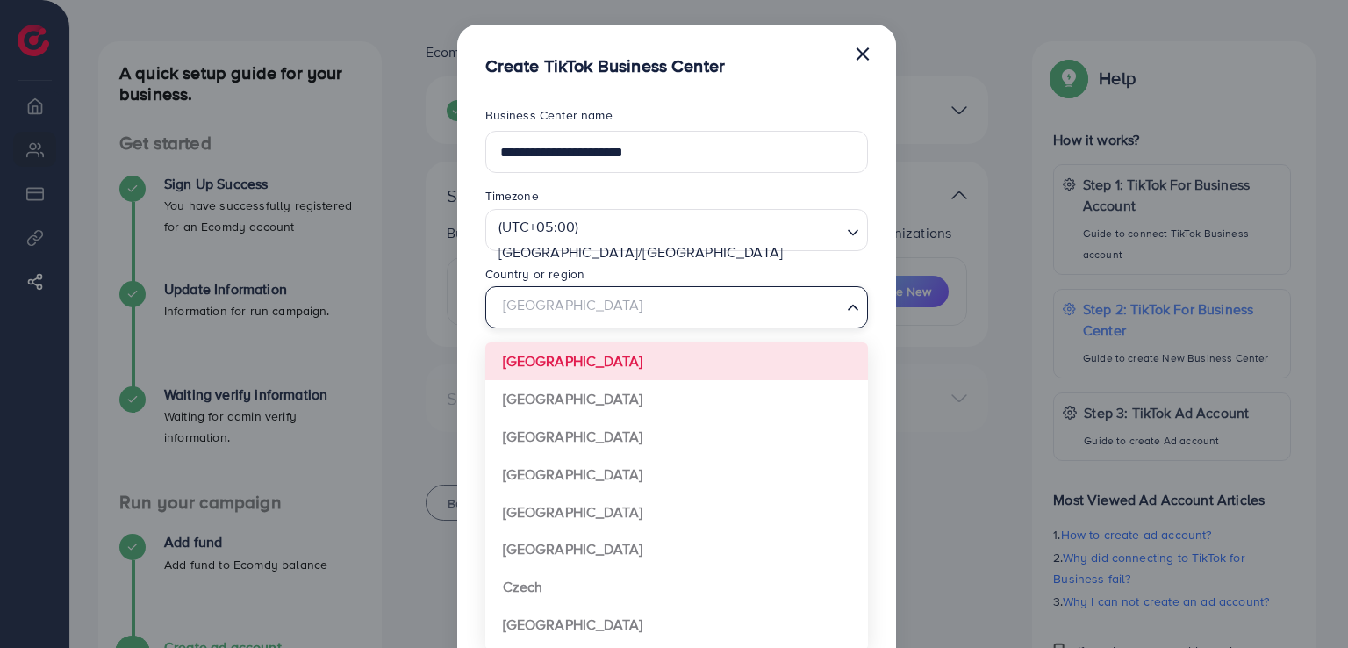
click at [630, 315] on input "Search for option" at bounding box center [666, 307] width 347 height 32
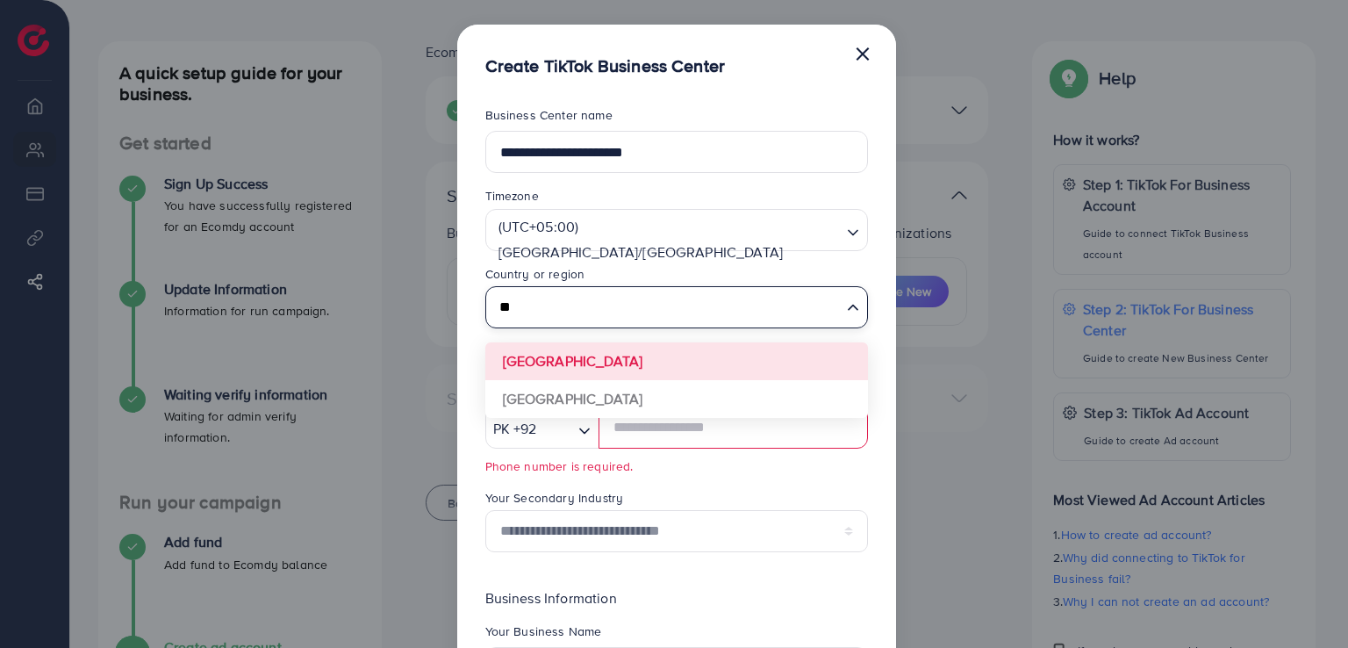
type input "**"
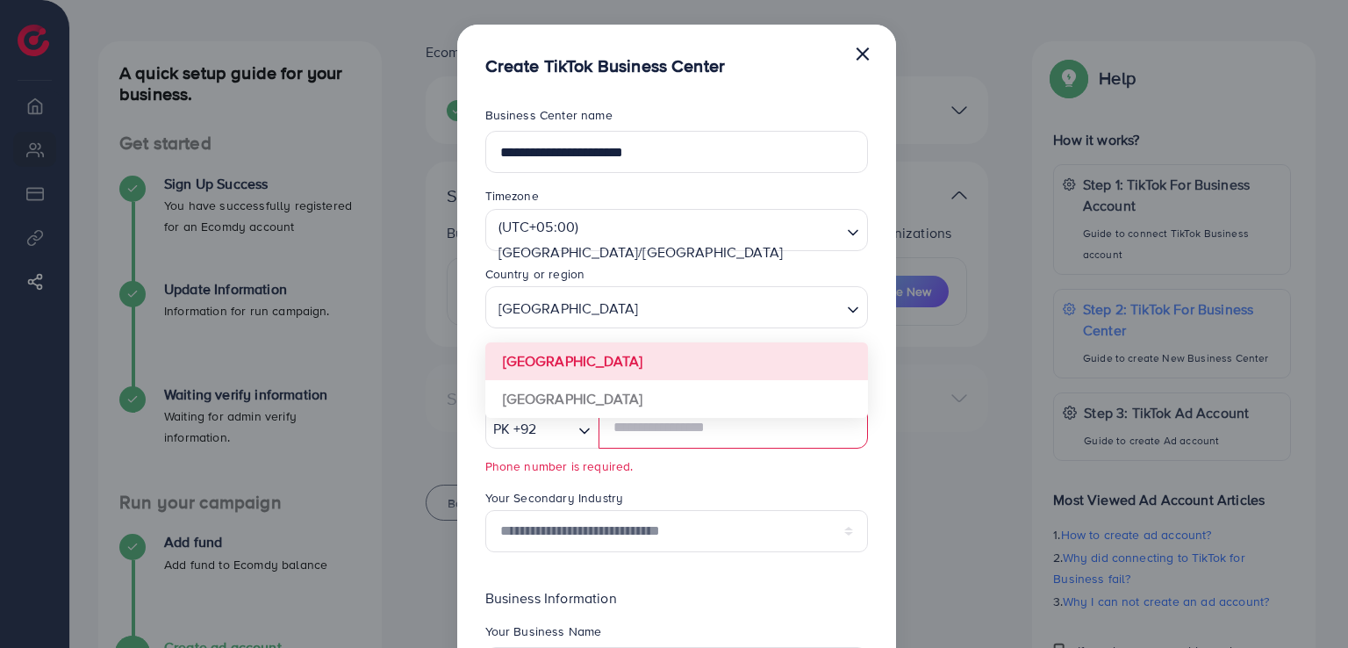
click at [864, 46] on button "×" at bounding box center [863, 52] width 18 height 35
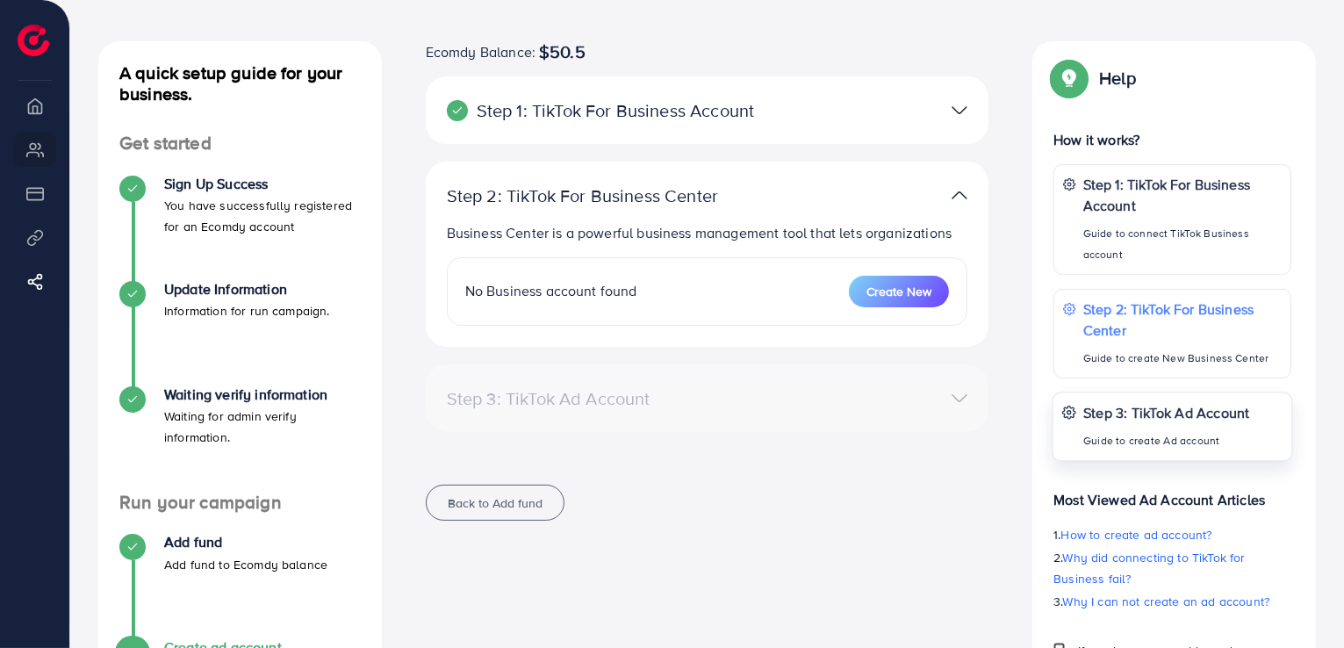
click at [1077, 413] on div "Step 3: TikTok Ad Account Guide to create Ad account" at bounding box center [1172, 426] width 240 height 69
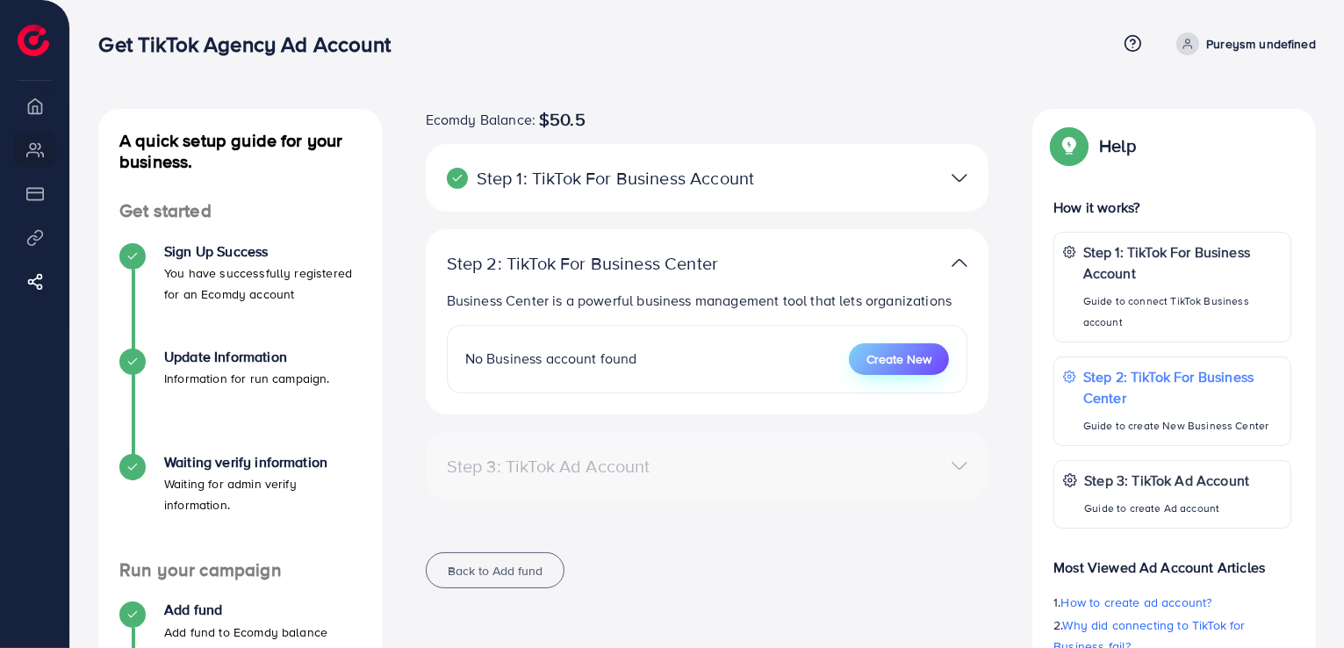
click at [884, 366] on span "Create New" at bounding box center [898, 359] width 65 height 18
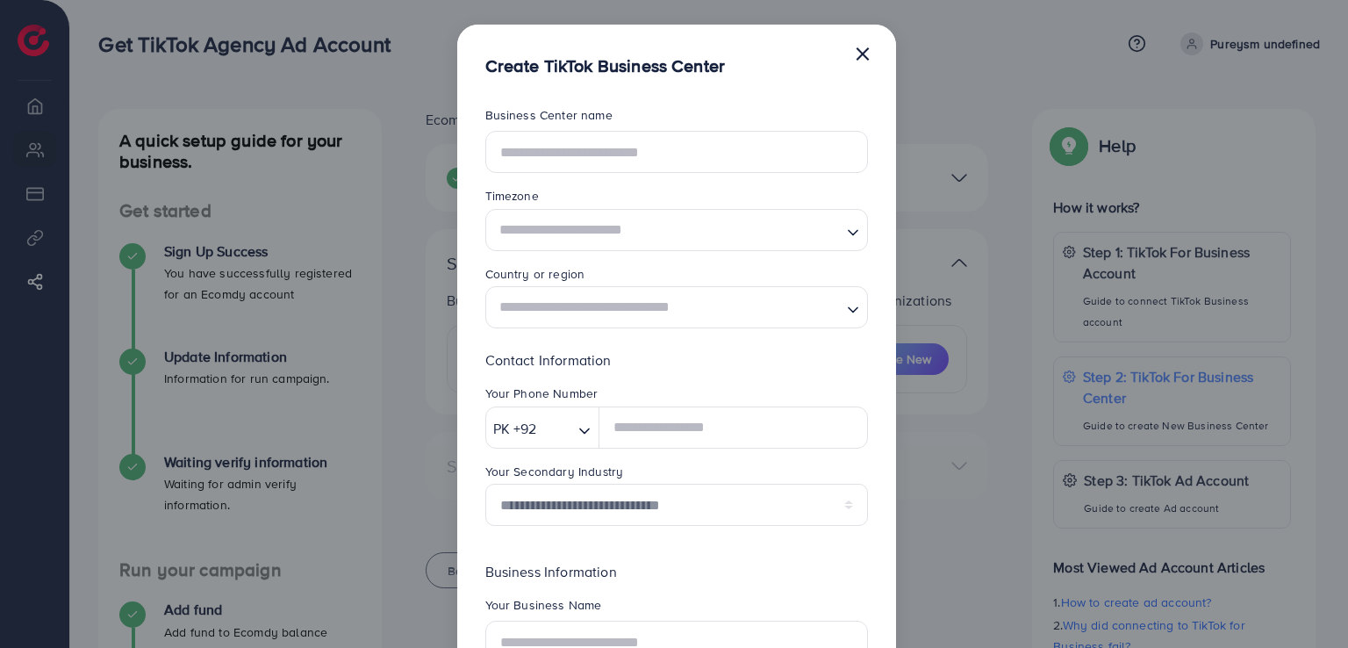
click at [642, 306] on input "Search for option" at bounding box center [666, 307] width 347 height 32
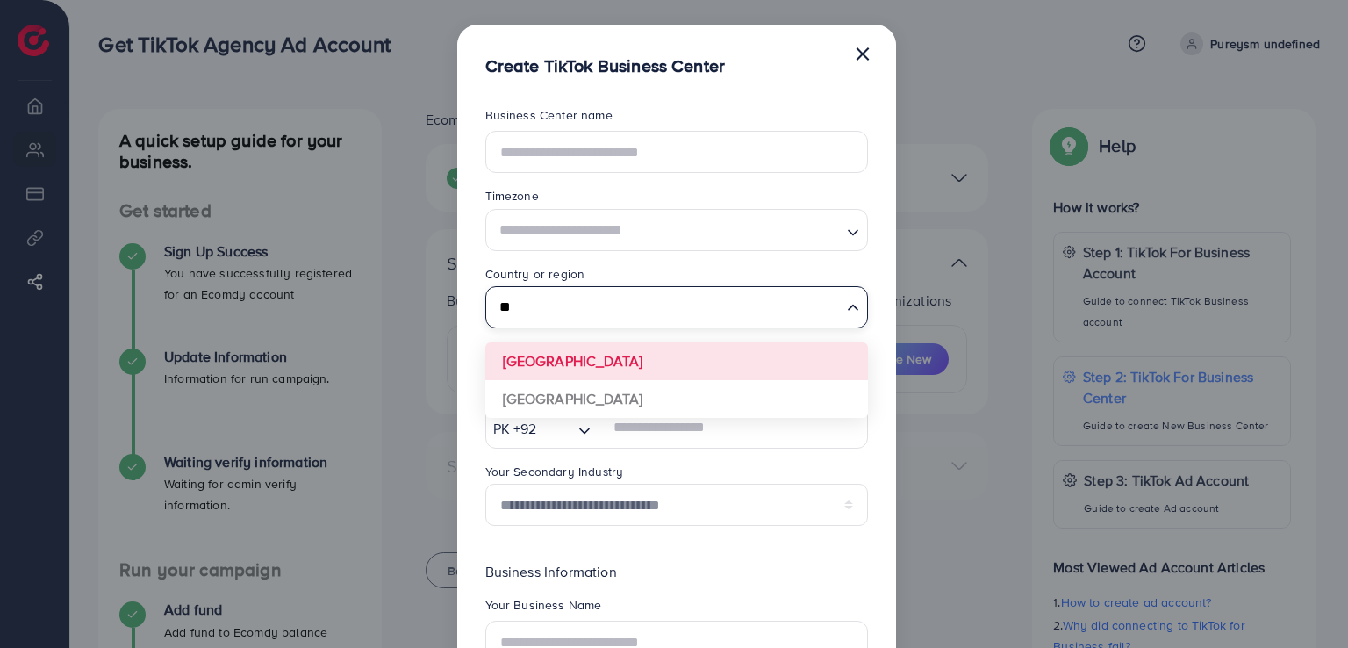
type input "*"
type input "***"
click at [580, 355] on form "**********" at bounding box center [676, 458] width 383 height 705
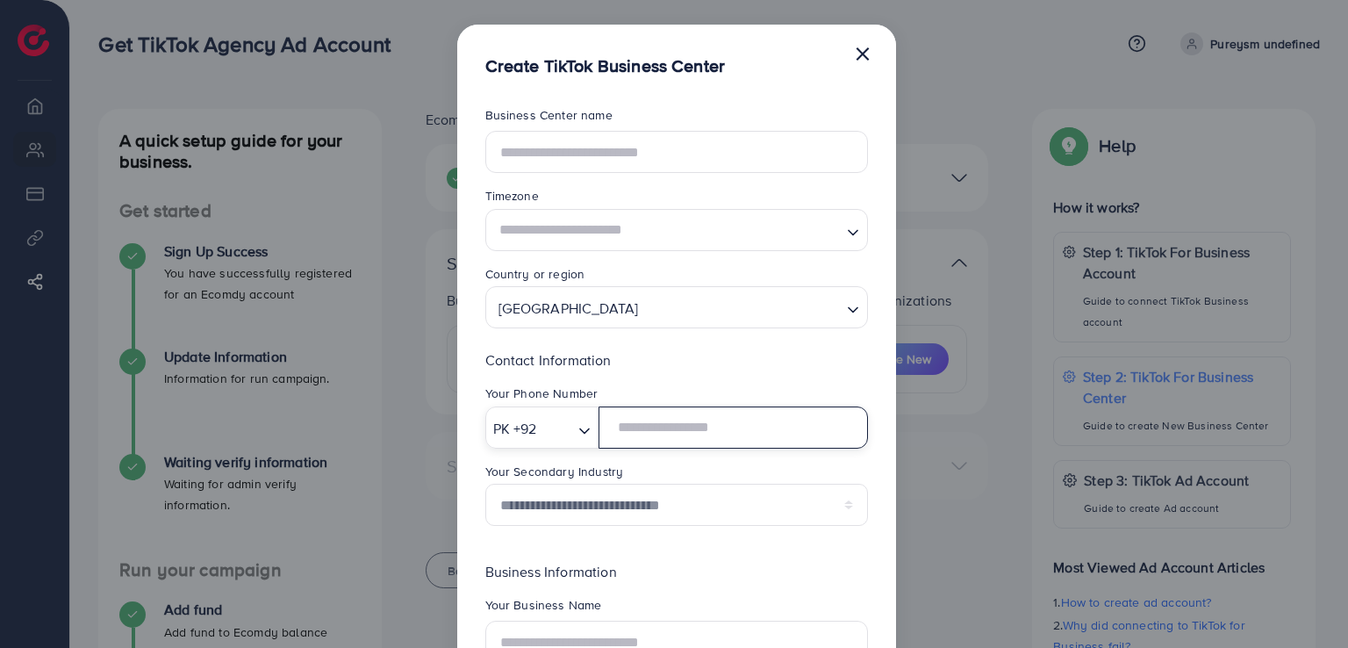
click at [649, 421] on input "text" at bounding box center [733, 427] width 269 height 42
click at [548, 233] on input "Search for option" at bounding box center [666, 229] width 347 height 32
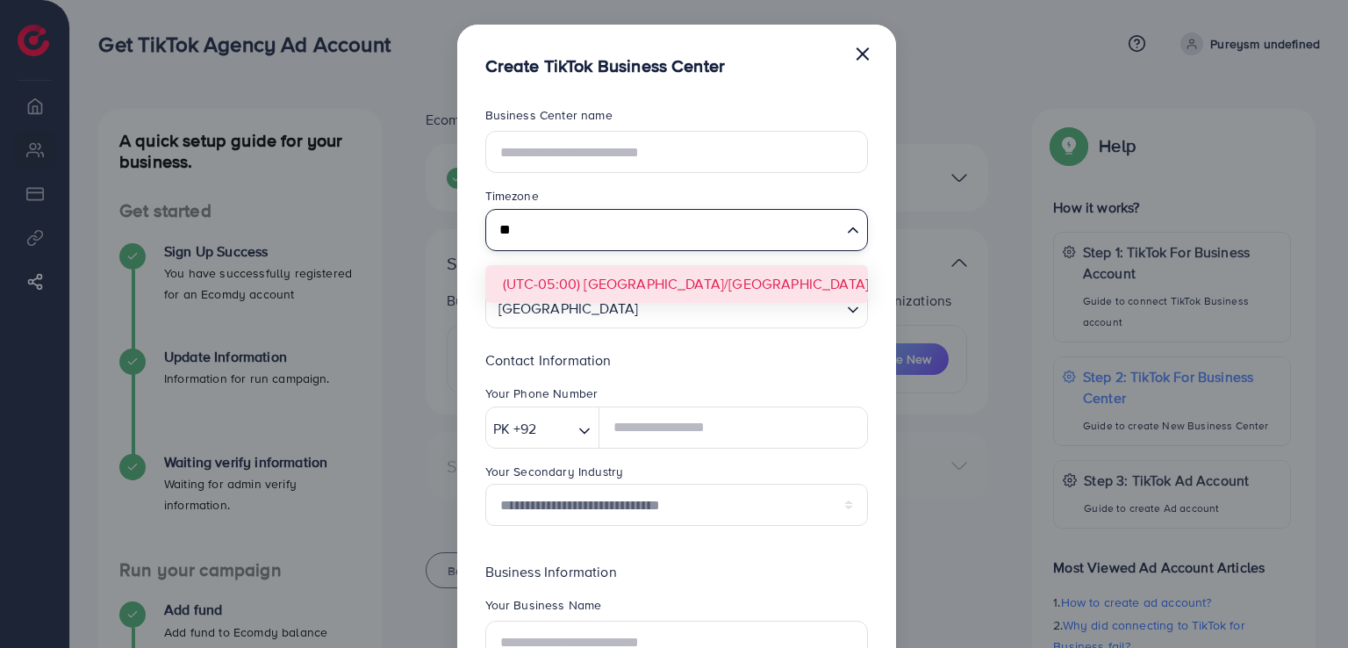
type input "*"
type input "****"
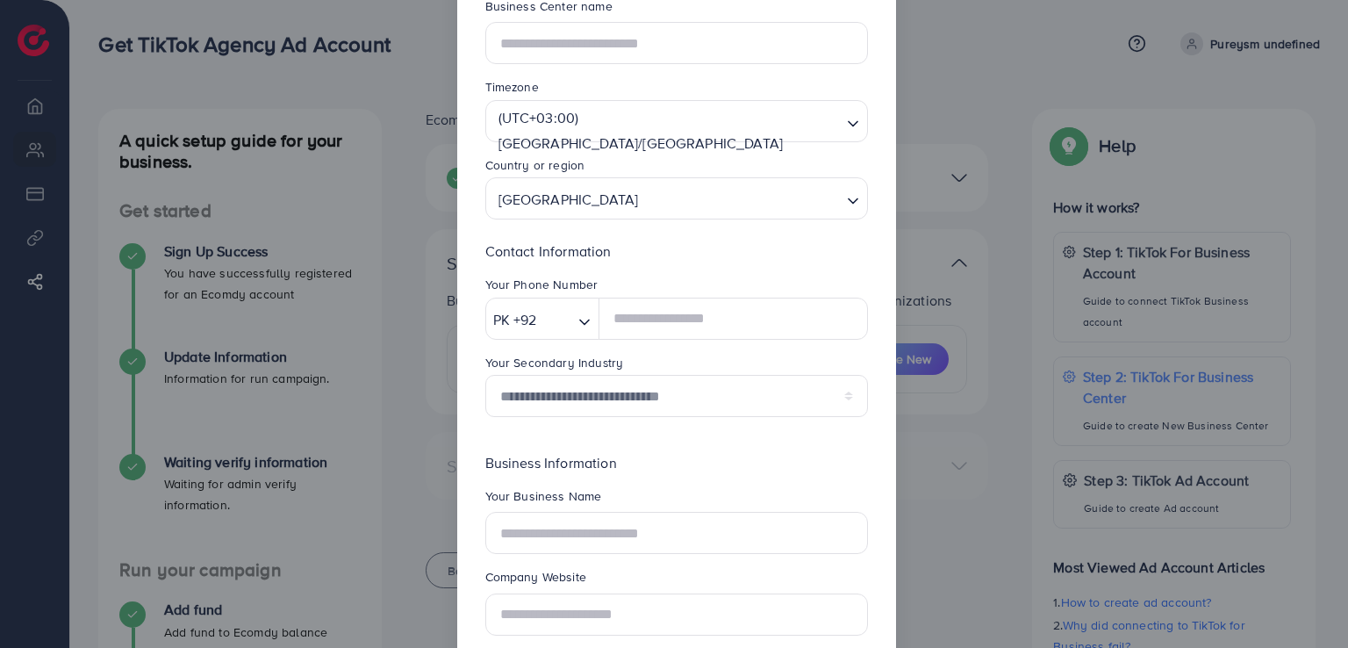
scroll to position [115, 0]
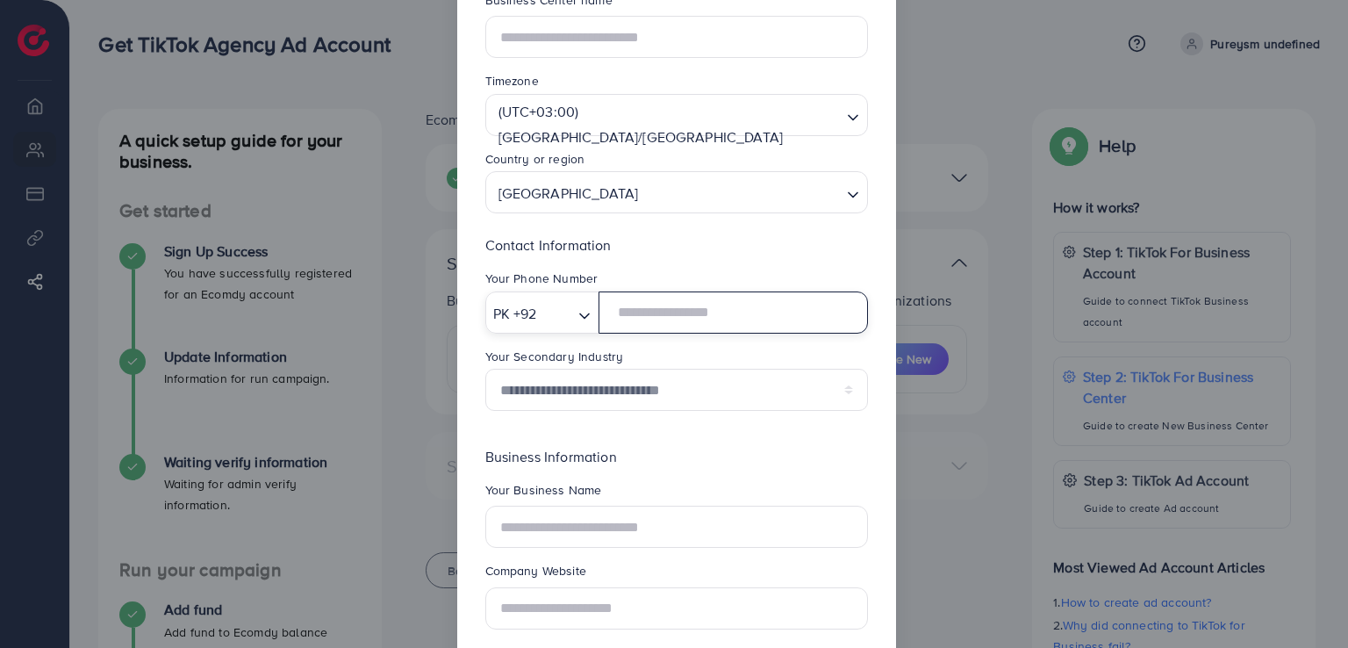
click at [658, 319] on input "text" at bounding box center [733, 312] width 269 height 42
type input "**********"
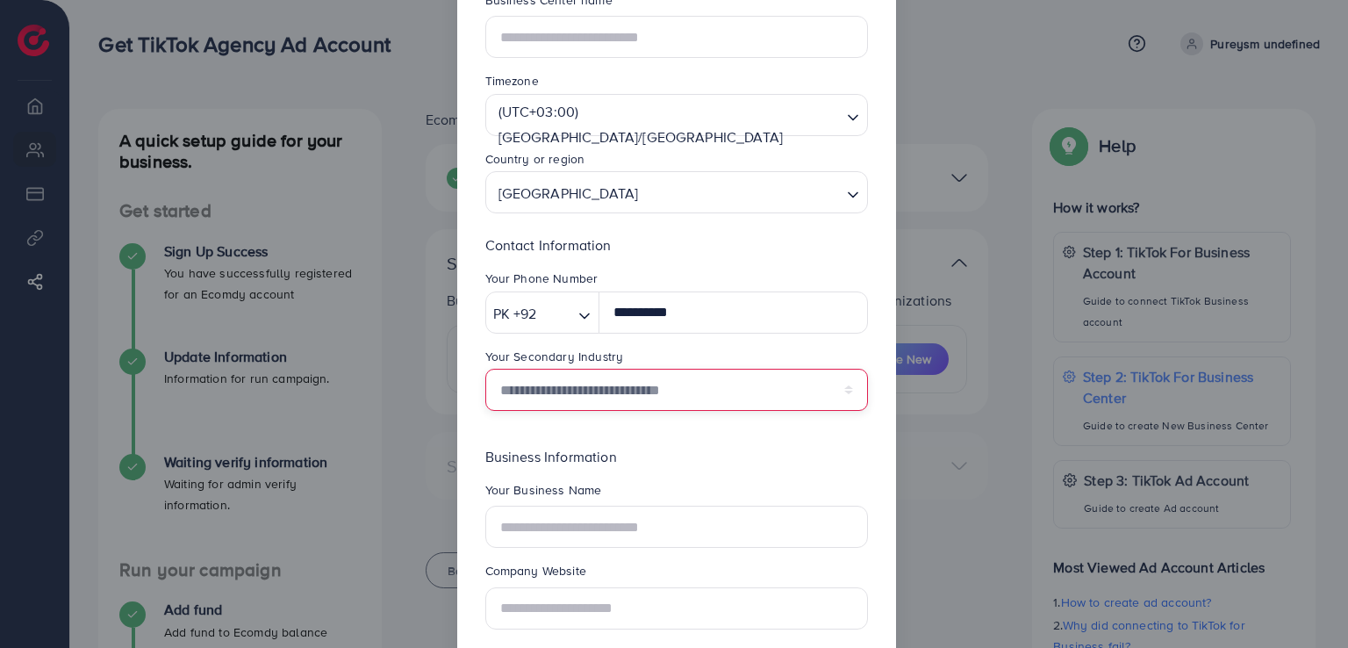
click at [610, 378] on select "**********" at bounding box center [676, 390] width 383 height 42
select select "******"
click at [485, 369] on select "**********" at bounding box center [676, 390] width 383 height 42
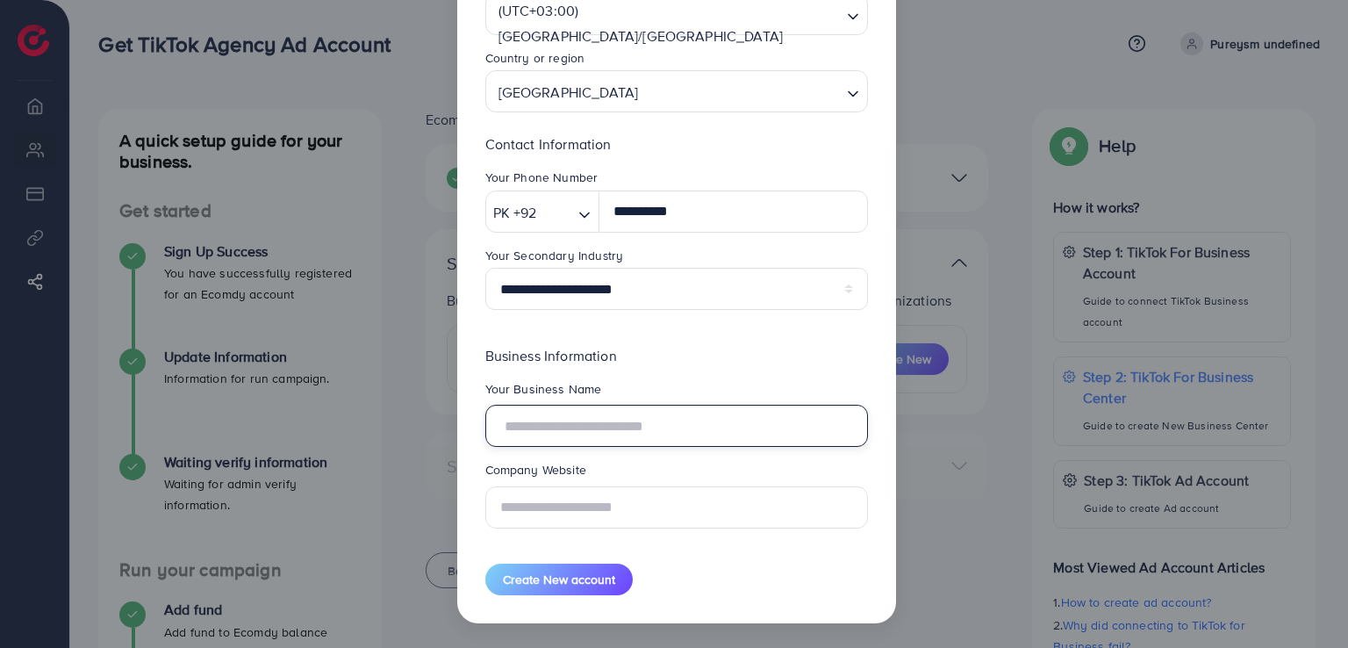
click at [650, 408] on input "text" at bounding box center [676, 426] width 383 height 42
type input "*******"
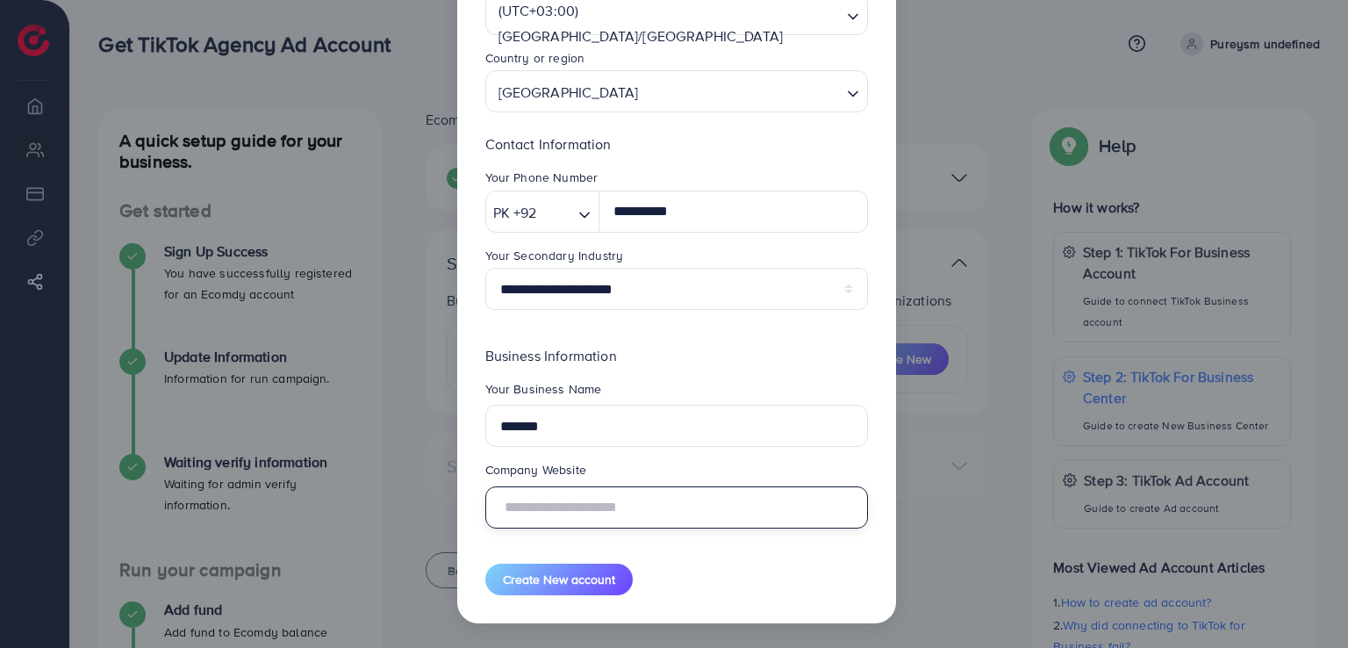
click at [641, 503] on input "text" at bounding box center [676, 507] width 383 height 42
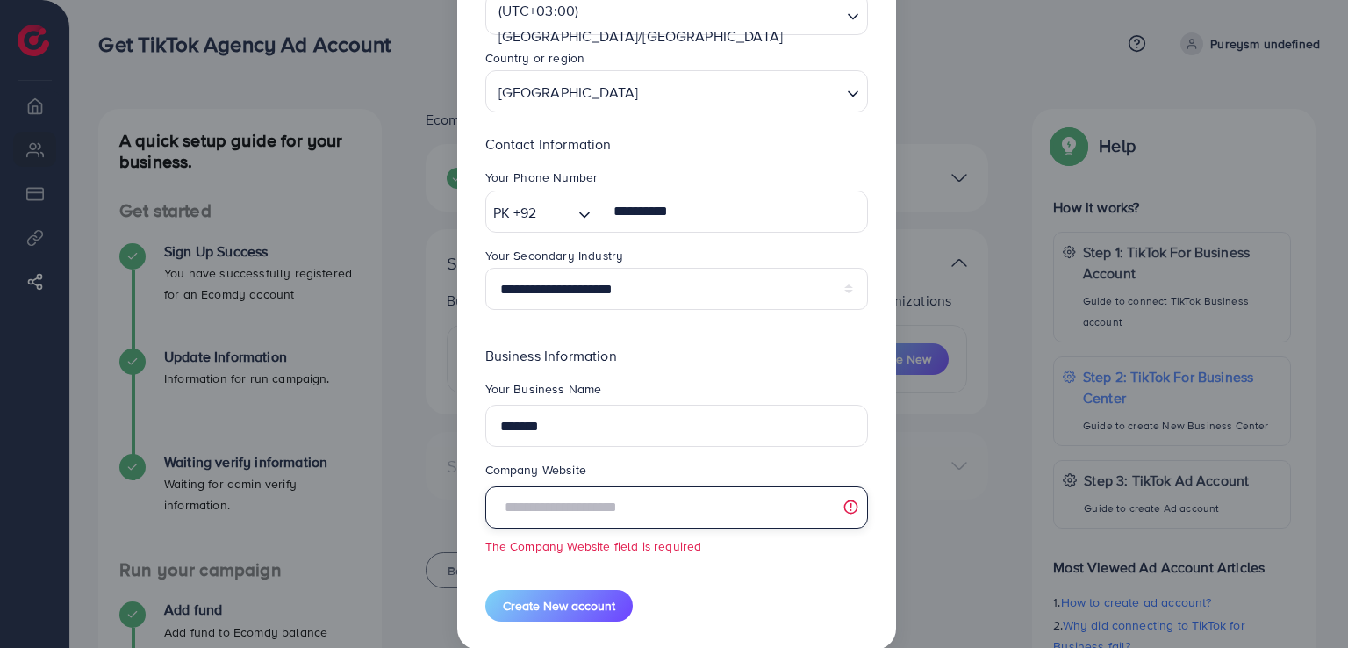
paste input "**********"
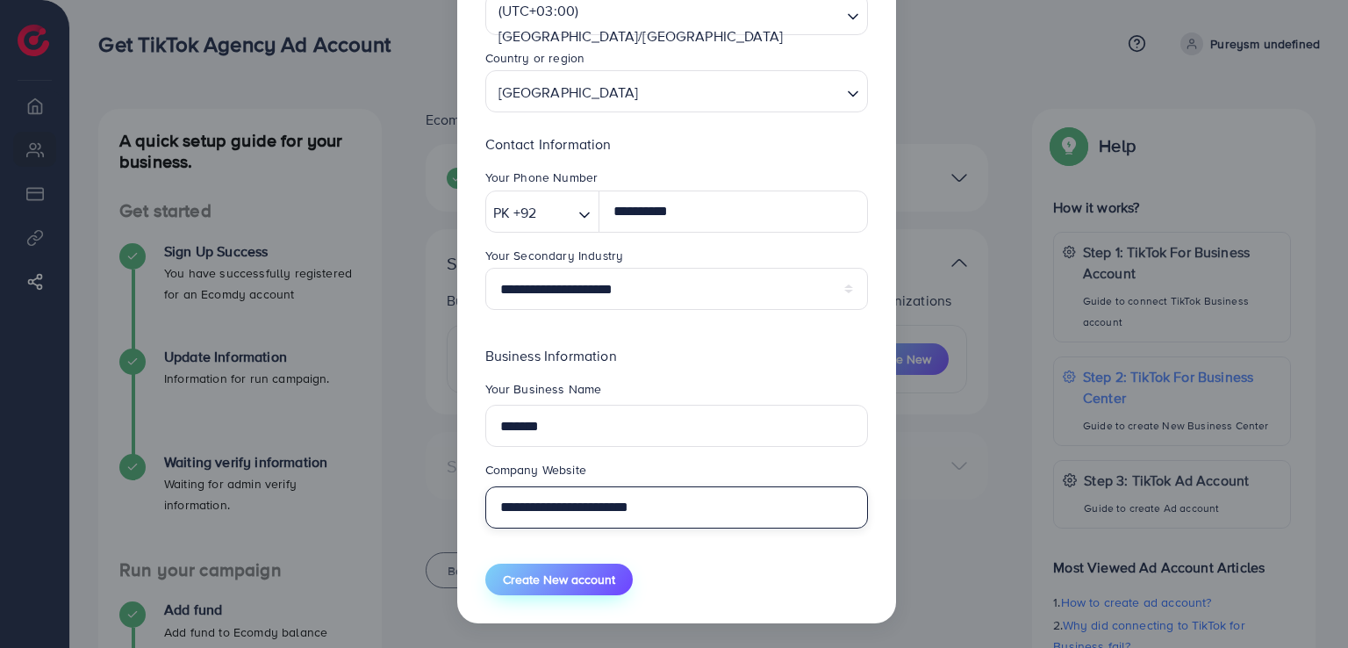
type input "**********"
click at [555, 582] on span "Create New account" at bounding box center [559, 579] width 112 height 18
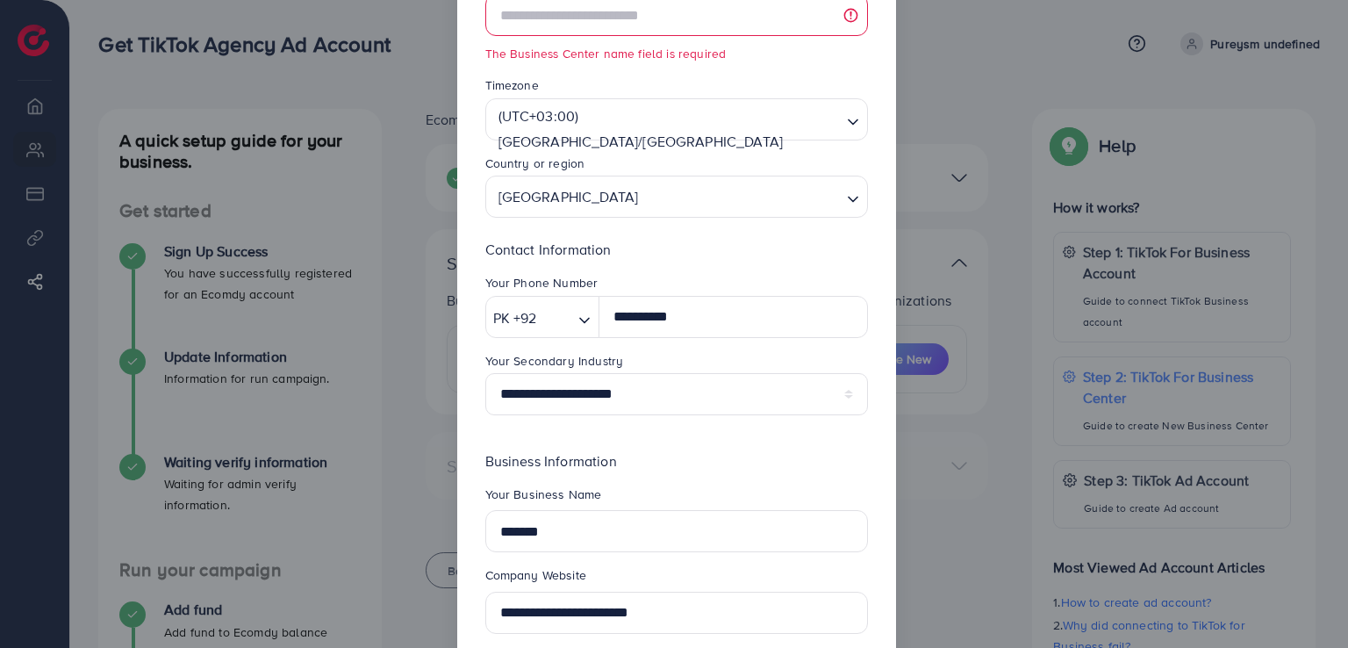
scroll to position [0, 0]
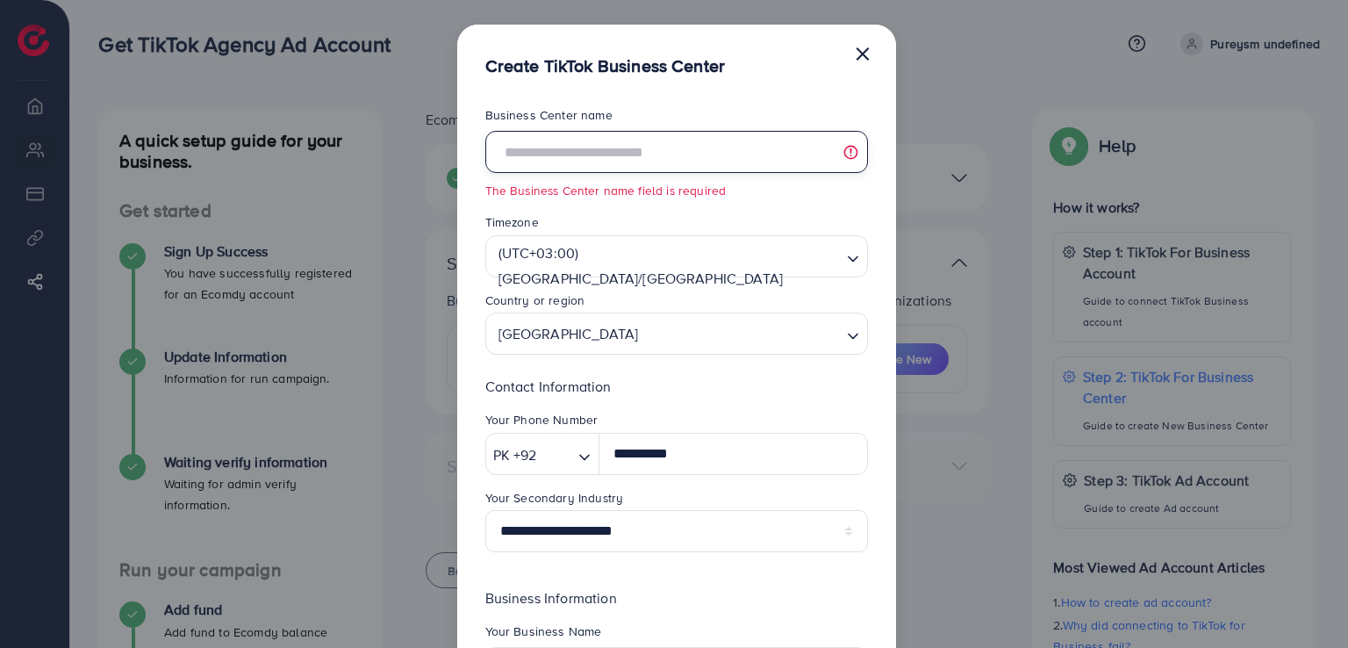
click at [594, 143] on input "text" at bounding box center [676, 152] width 383 height 42
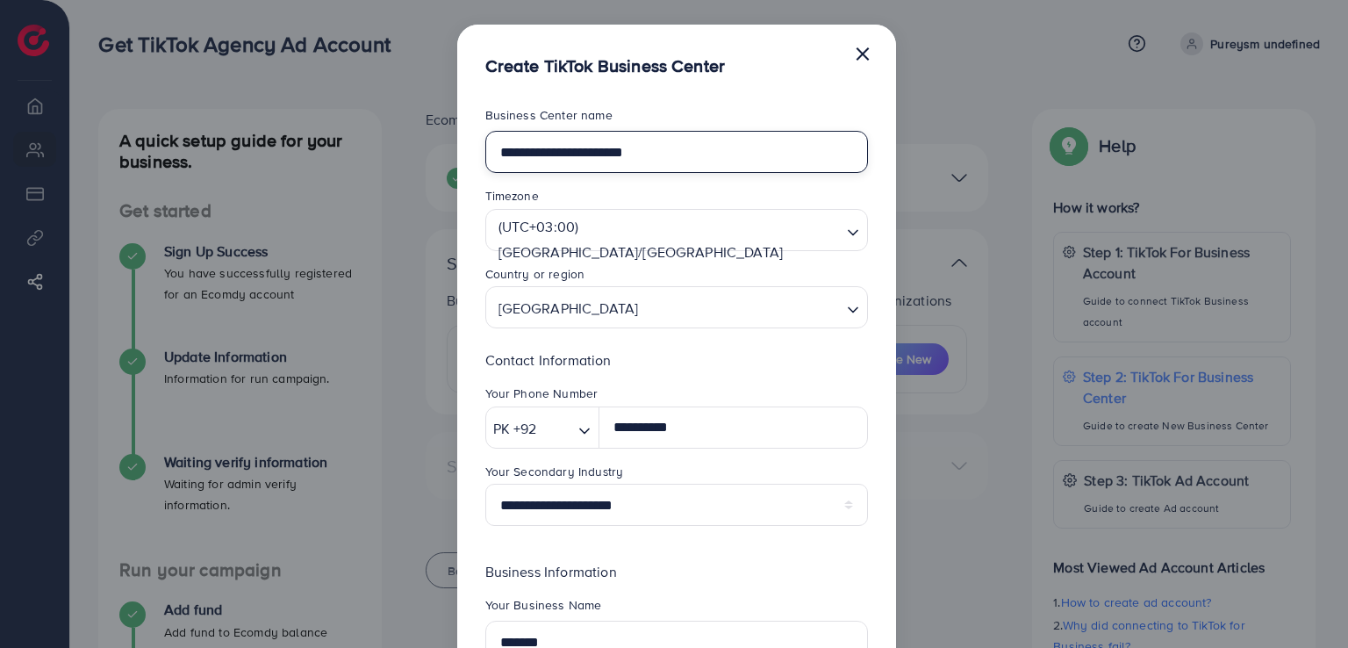
scroll to position [216, 0]
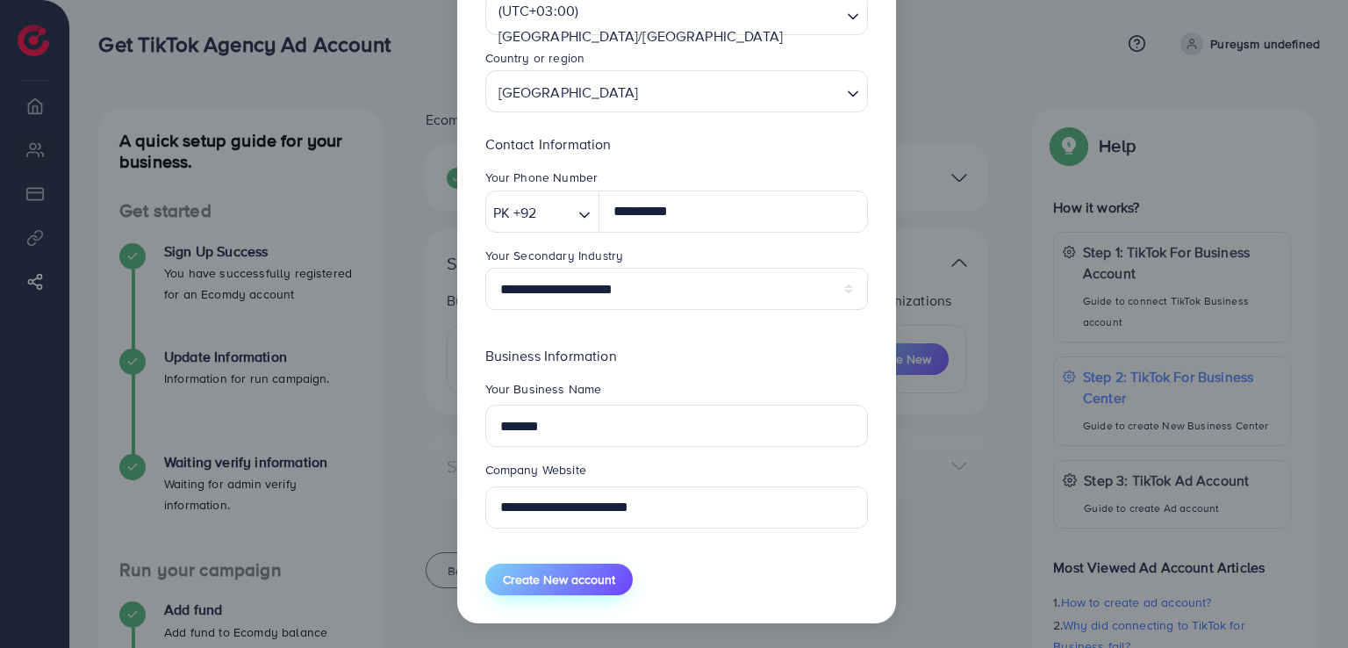
type input "**********"
click at [586, 580] on span "Create New account" at bounding box center [559, 579] width 112 height 18
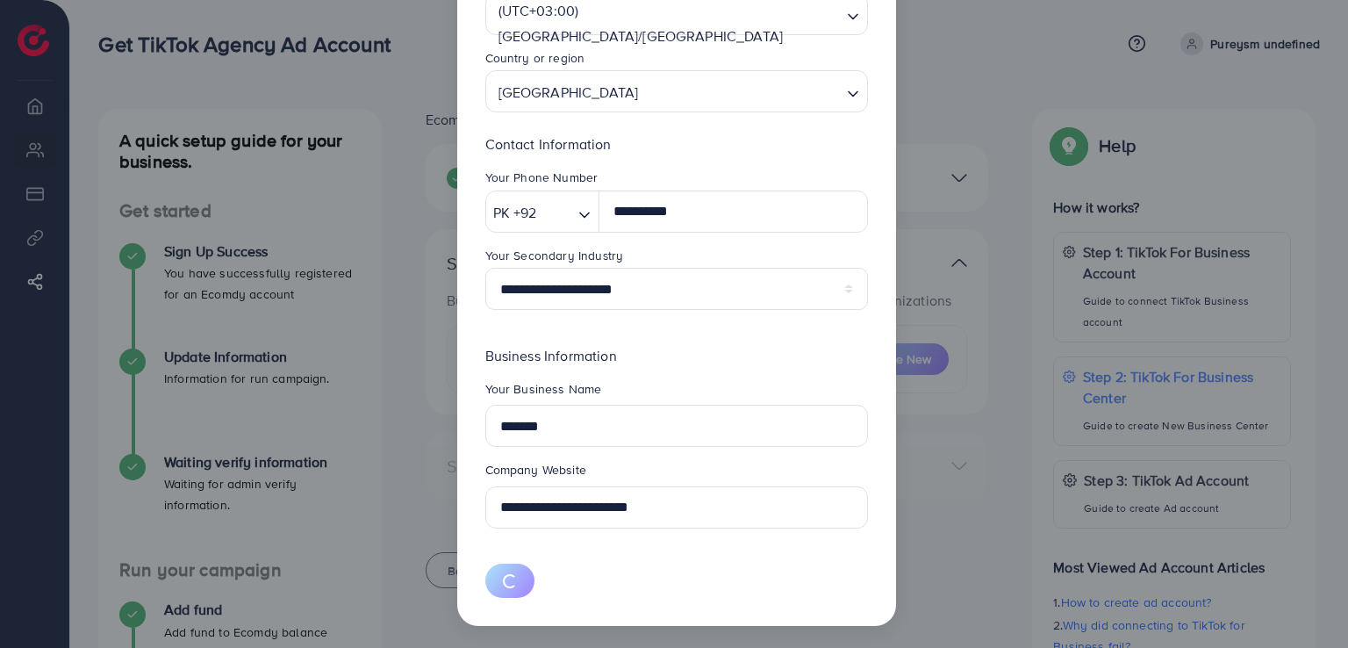
select select
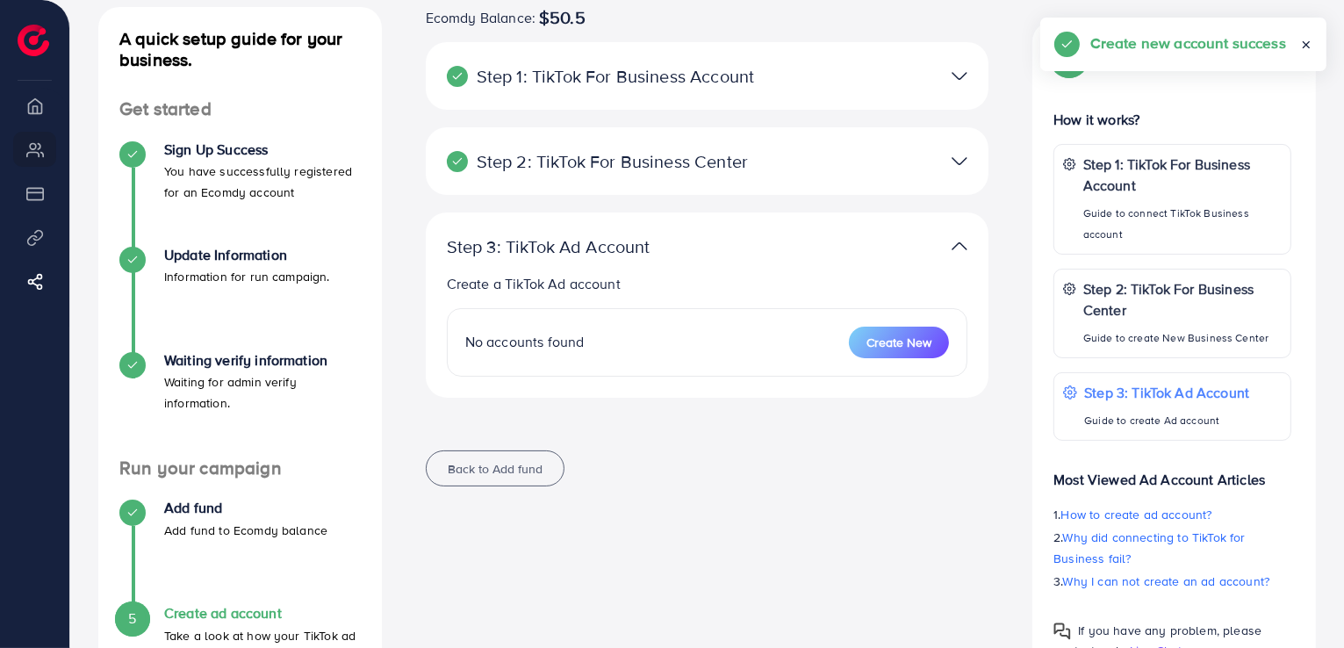
scroll to position [104, 0]
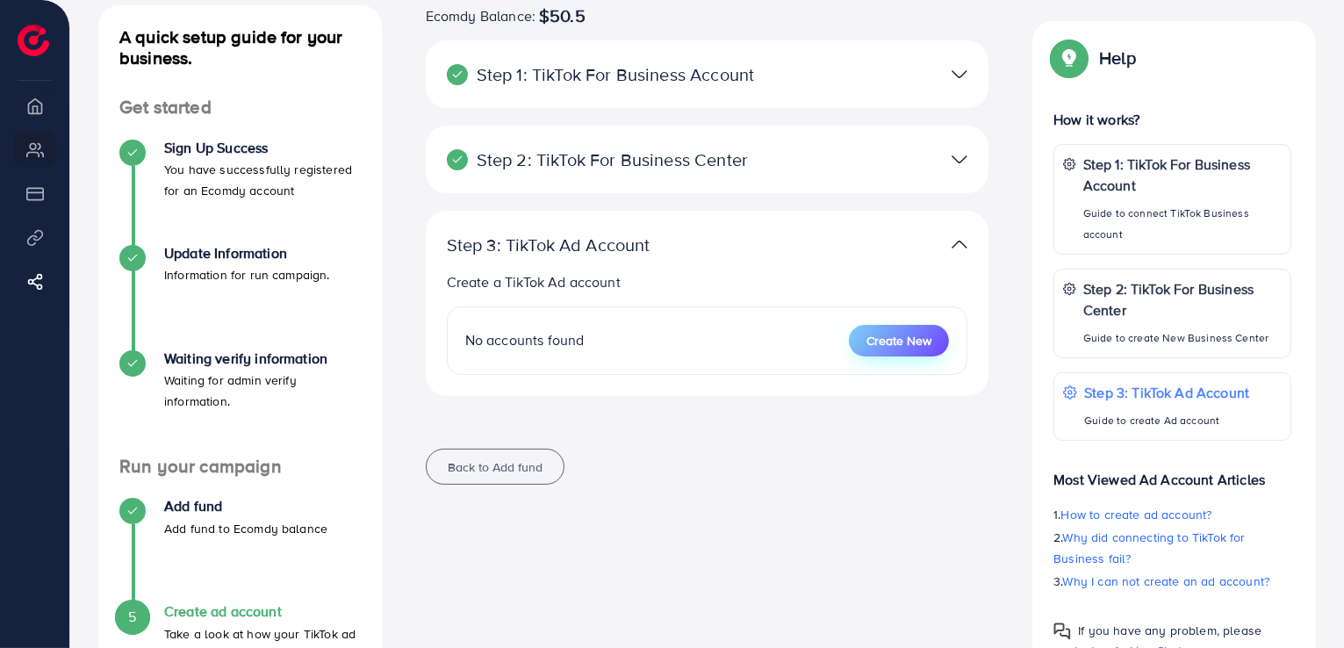
click at [877, 348] on span "Create New" at bounding box center [898, 341] width 65 height 18
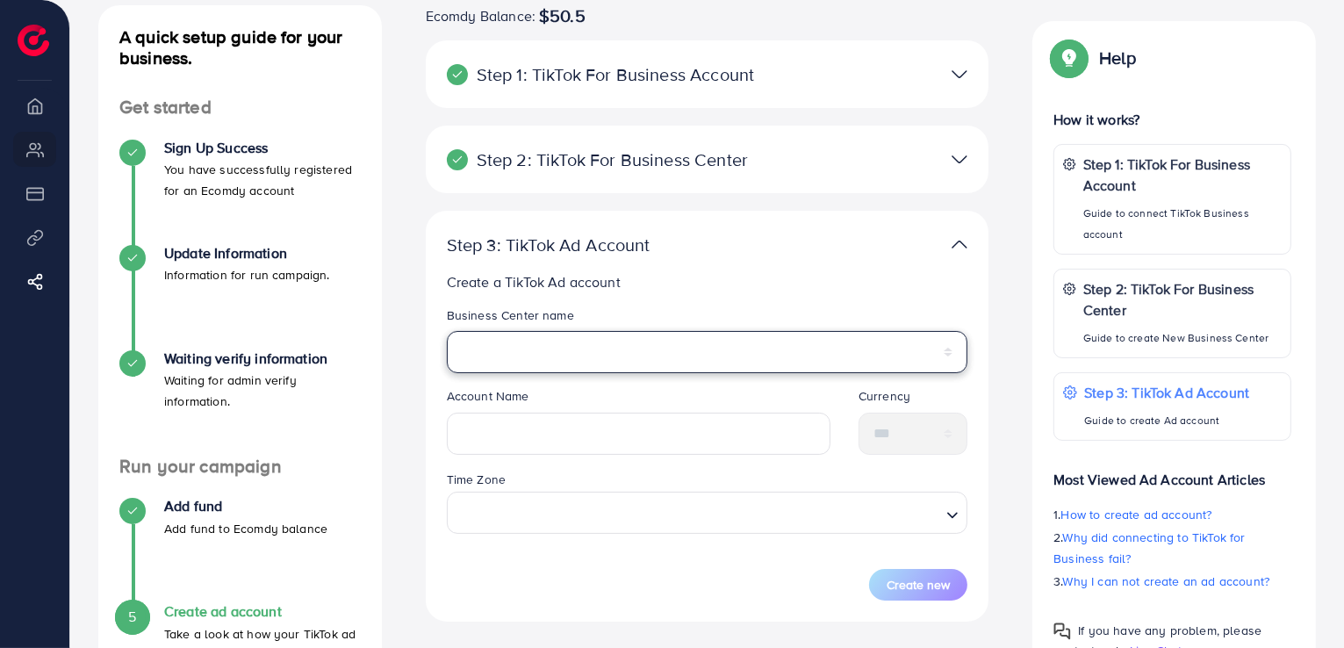
click at [515, 352] on select "**********" at bounding box center [707, 352] width 521 height 42
select select "**********"
click at [447, 331] on select "**********" at bounding box center [707, 352] width 521 height 42
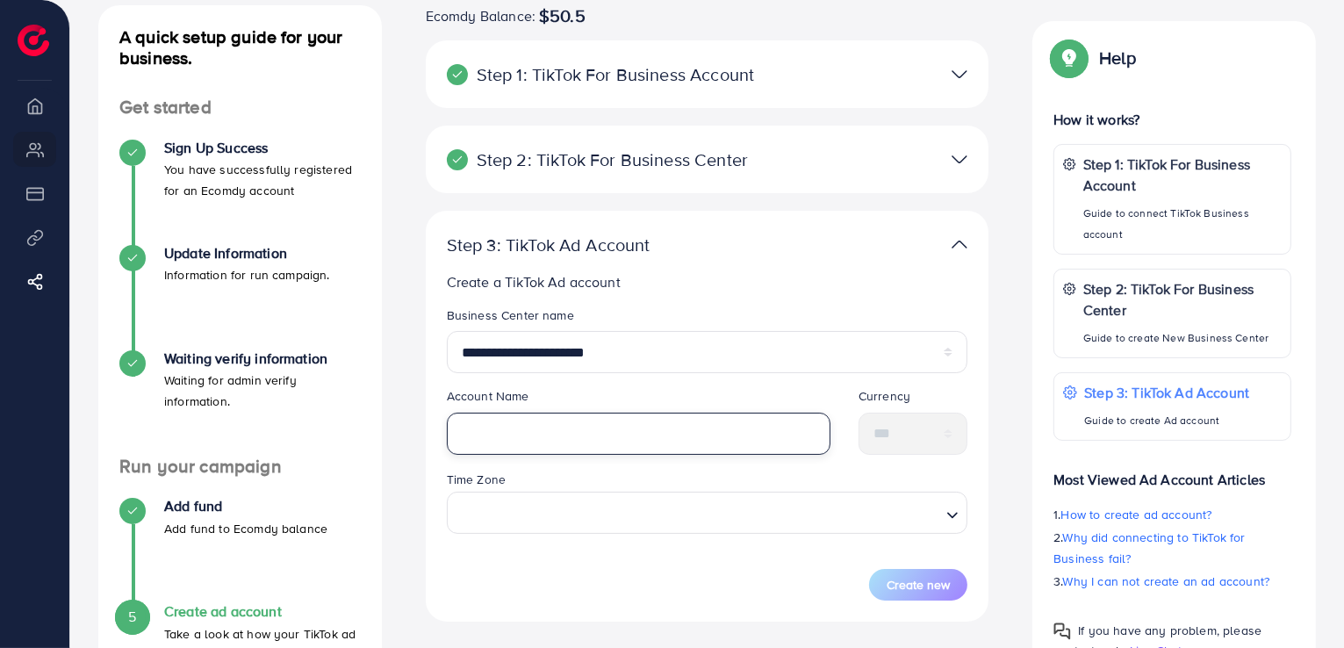
click at [559, 435] on input "text" at bounding box center [638, 433] width 383 height 42
type input "**********"
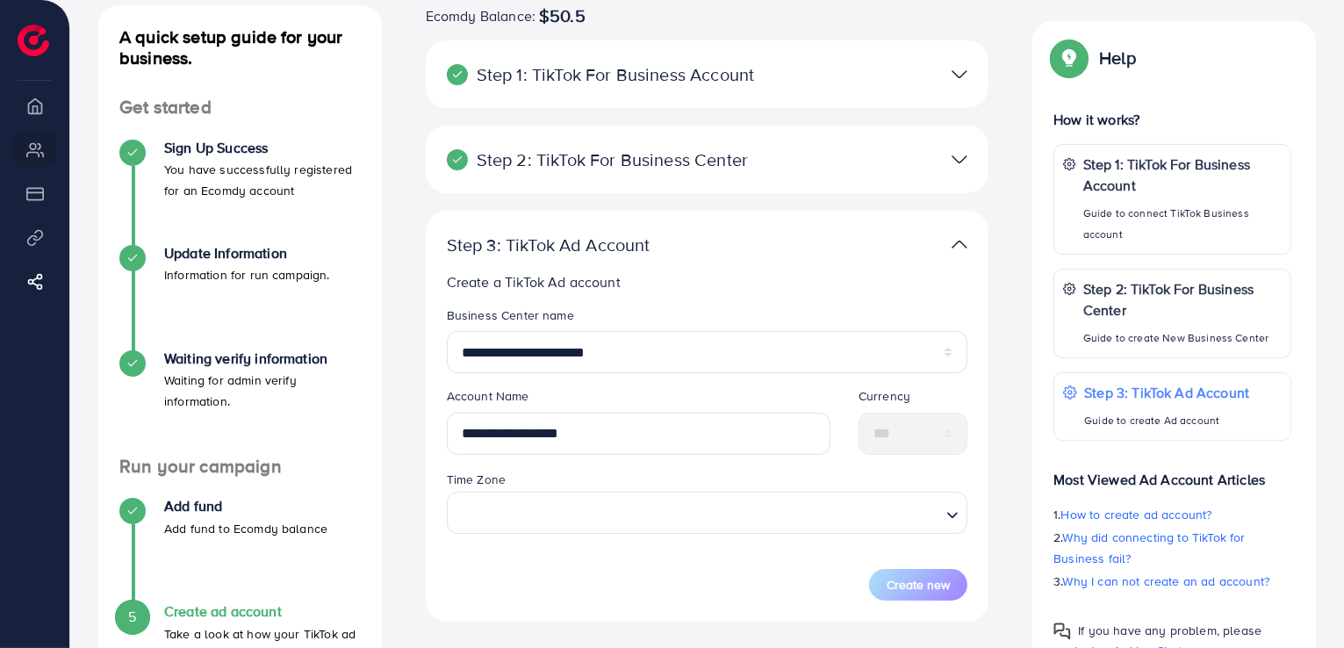
click at [627, 534] on div "Time Zone Loading..." at bounding box center [707, 508] width 549 height 79
click at [621, 524] on input "Search for option" at bounding box center [697, 513] width 485 height 32
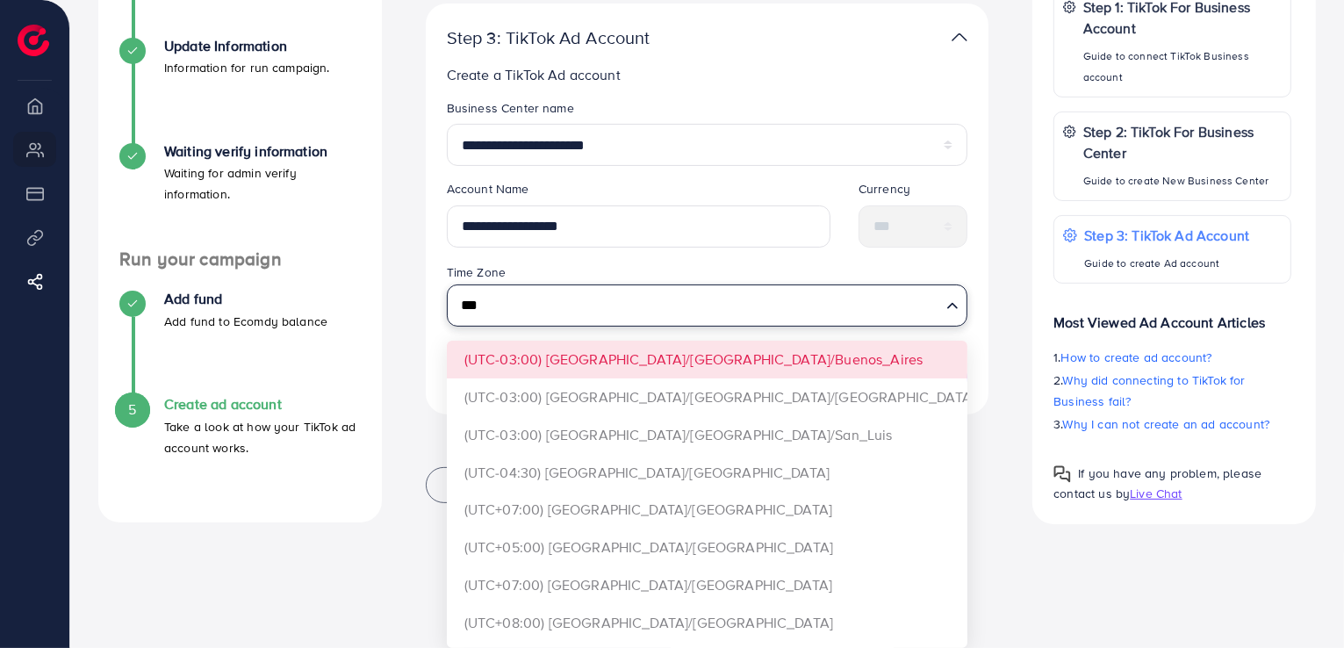
scroll to position [216, 0]
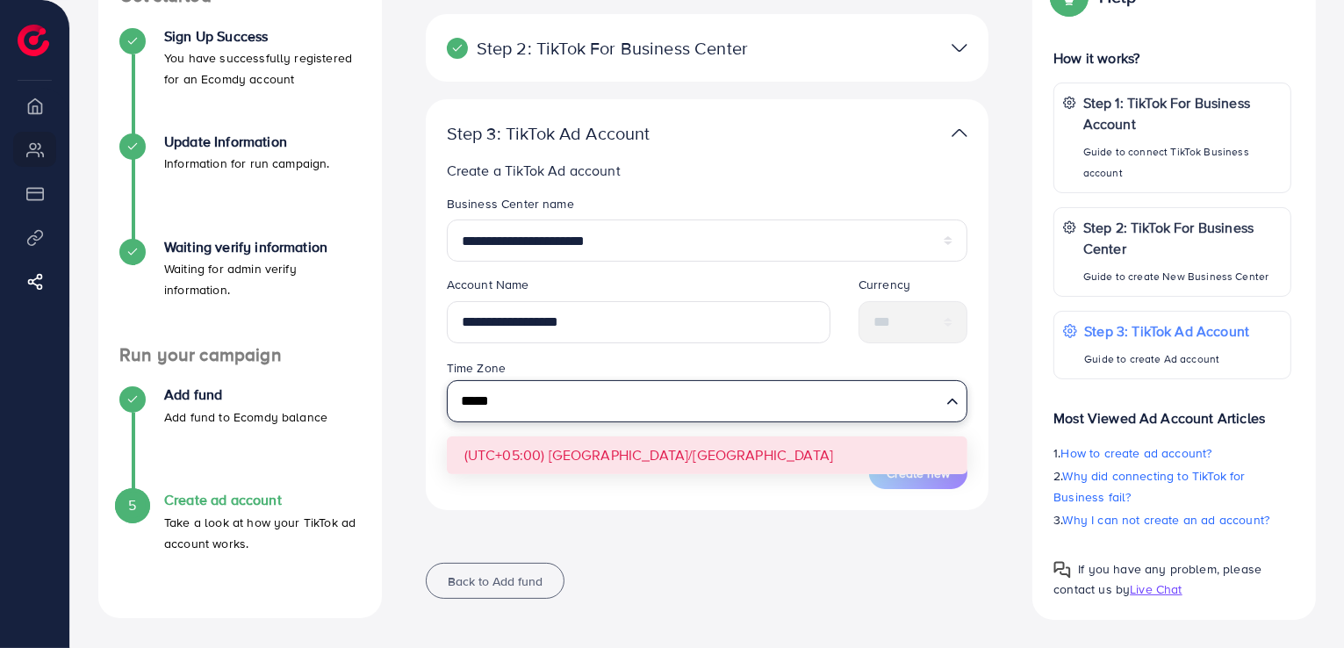
type input "*****"
click at [583, 448] on form "**********" at bounding box center [707, 342] width 521 height 294
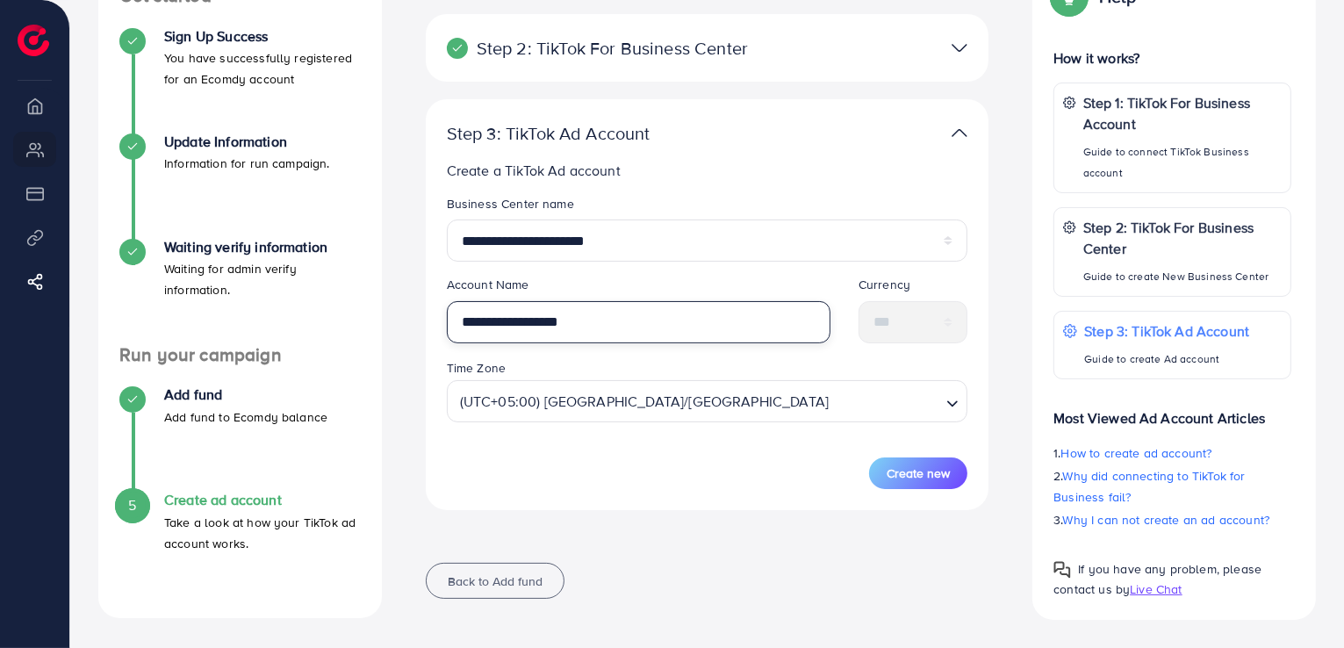
click at [612, 314] on input "**********" at bounding box center [638, 322] width 383 height 42
type input "*******"
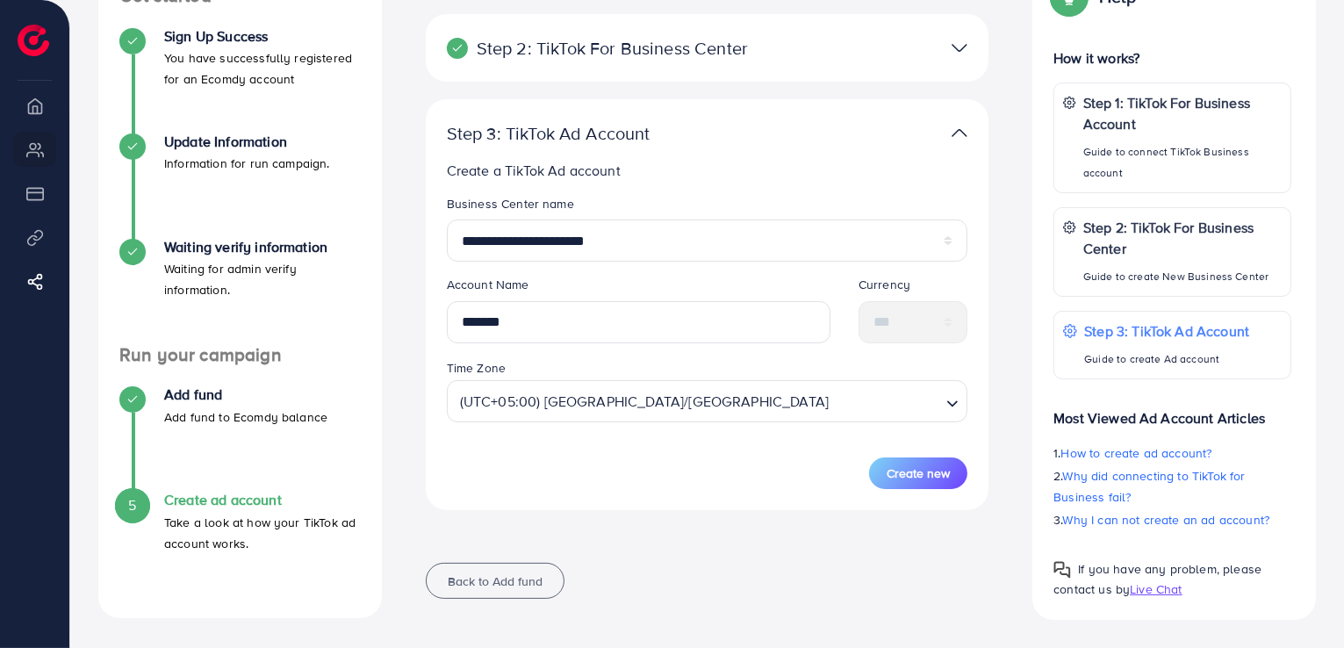
click at [896, 475] on span "Create new" at bounding box center [917, 473] width 63 height 18
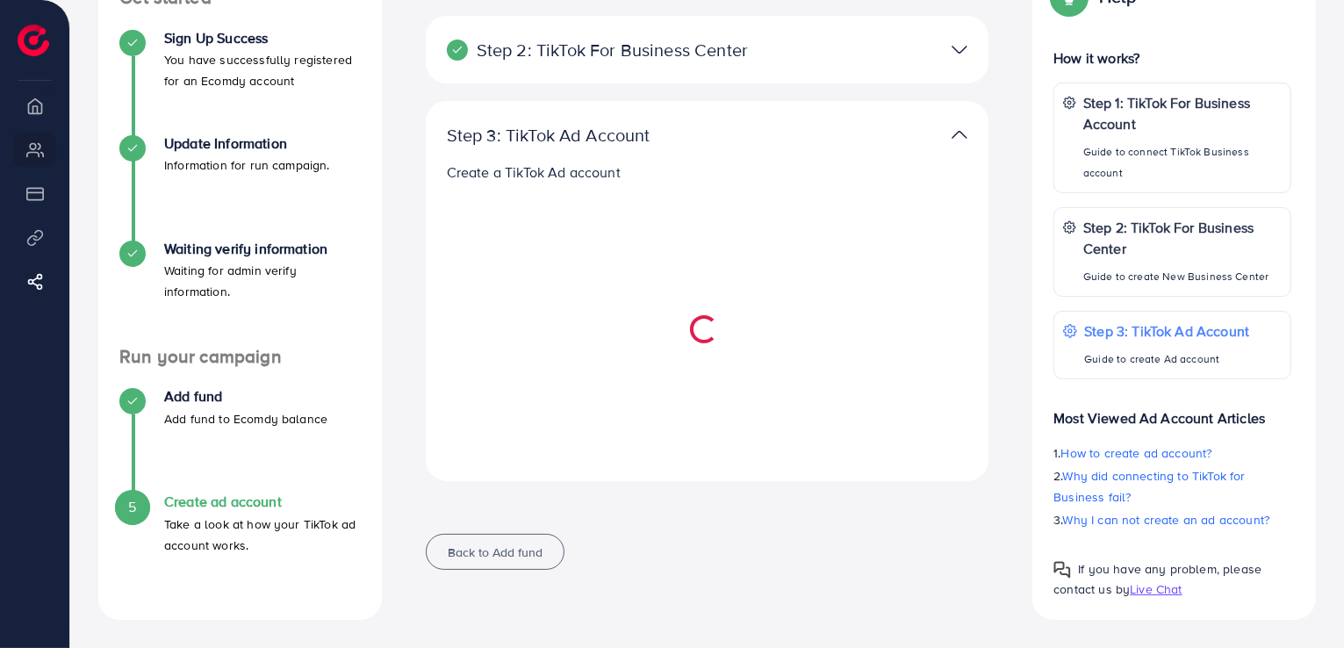
scroll to position [214, 0]
select select
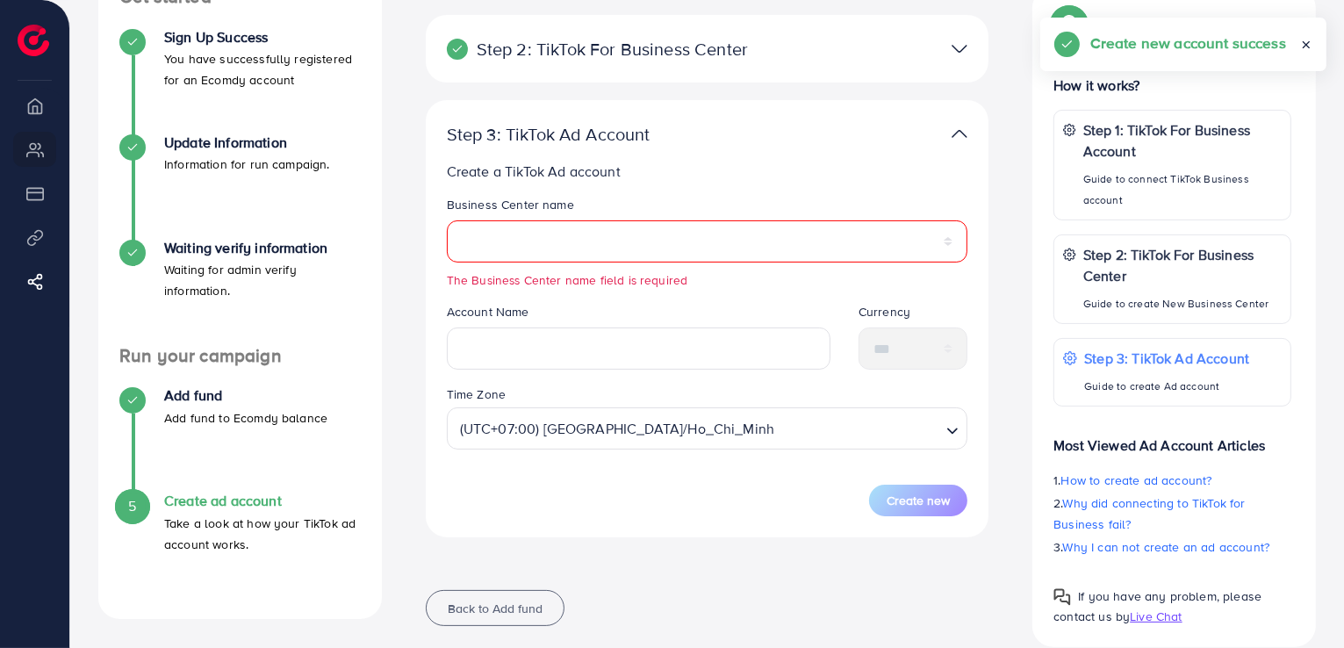
scroll to position [216, 0]
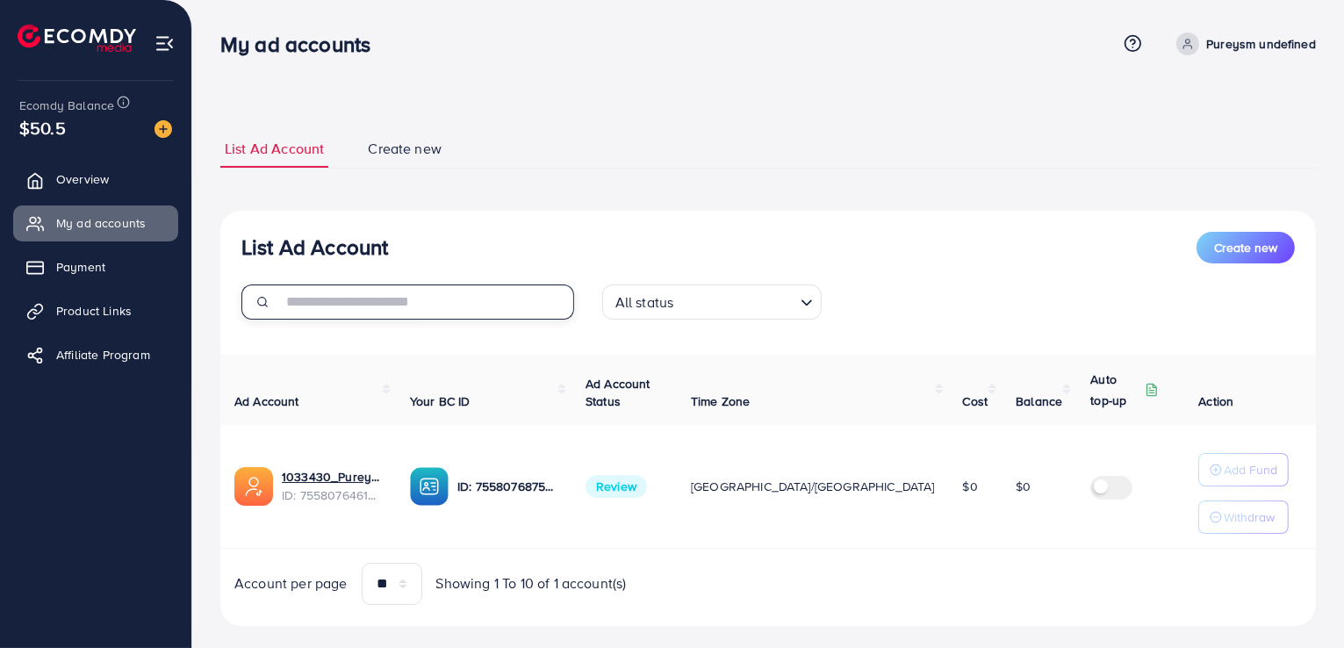
click at [425, 294] on input "text" at bounding box center [428, 301] width 292 height 35
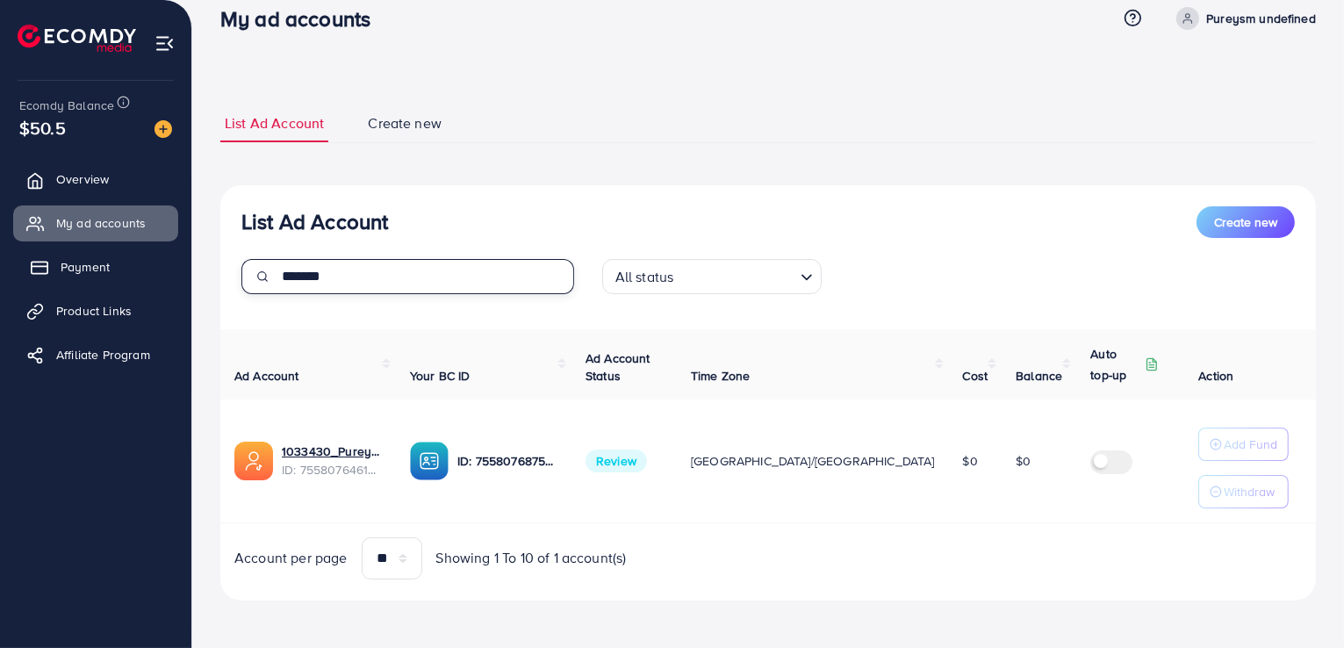
type input "*******"
click at [82, 275] on span "Payment" at bounding box center [85, 267] width 49 height 18
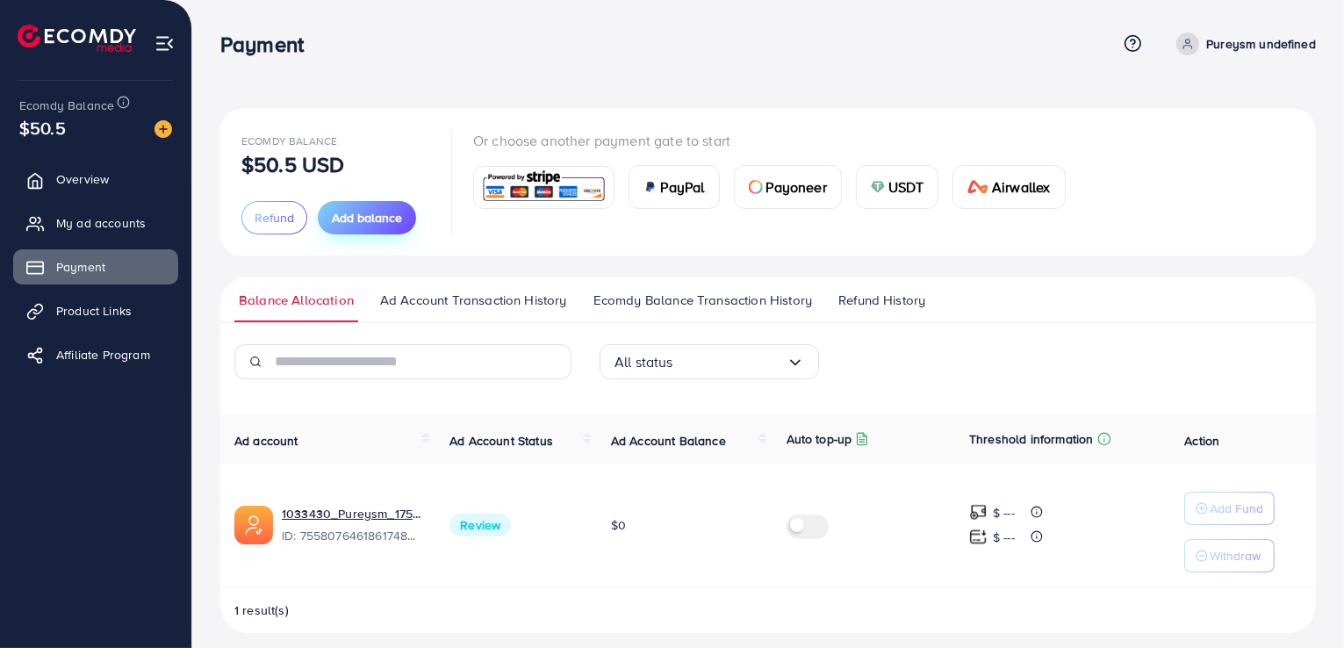
click at [348, 226] on span "Add balance" at bounding box center [367, 218] width 70 height 18
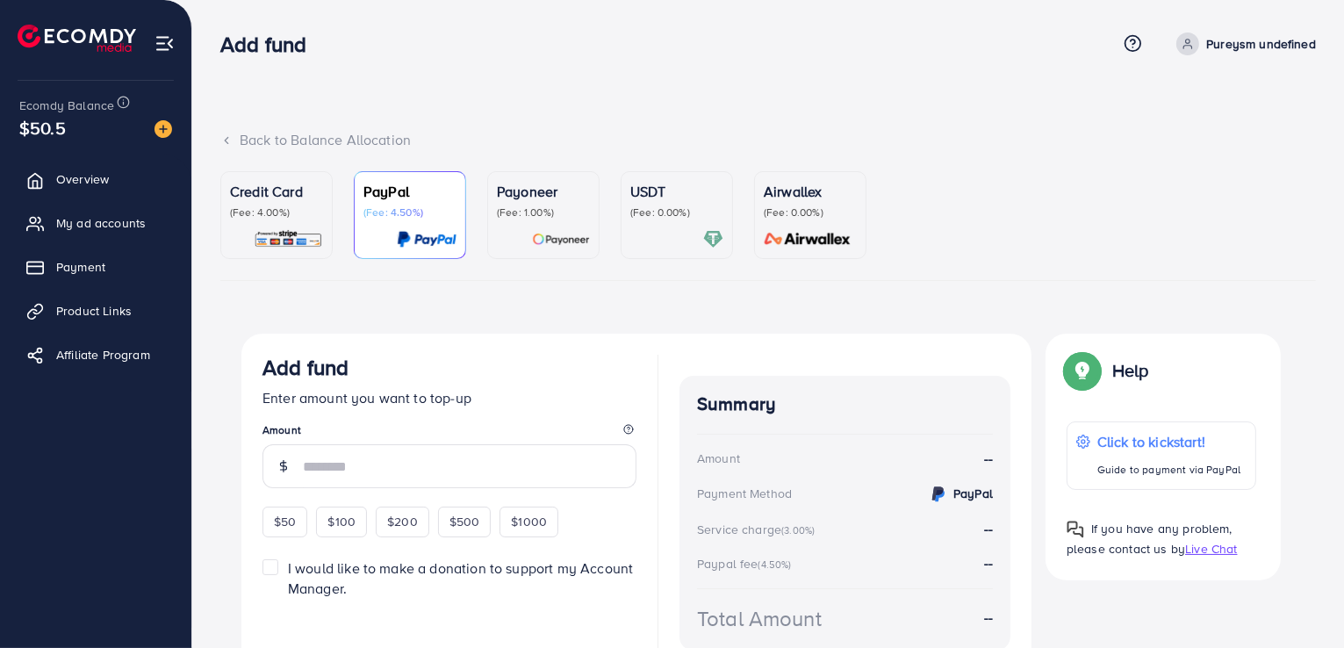
scroll to position [91, 0]
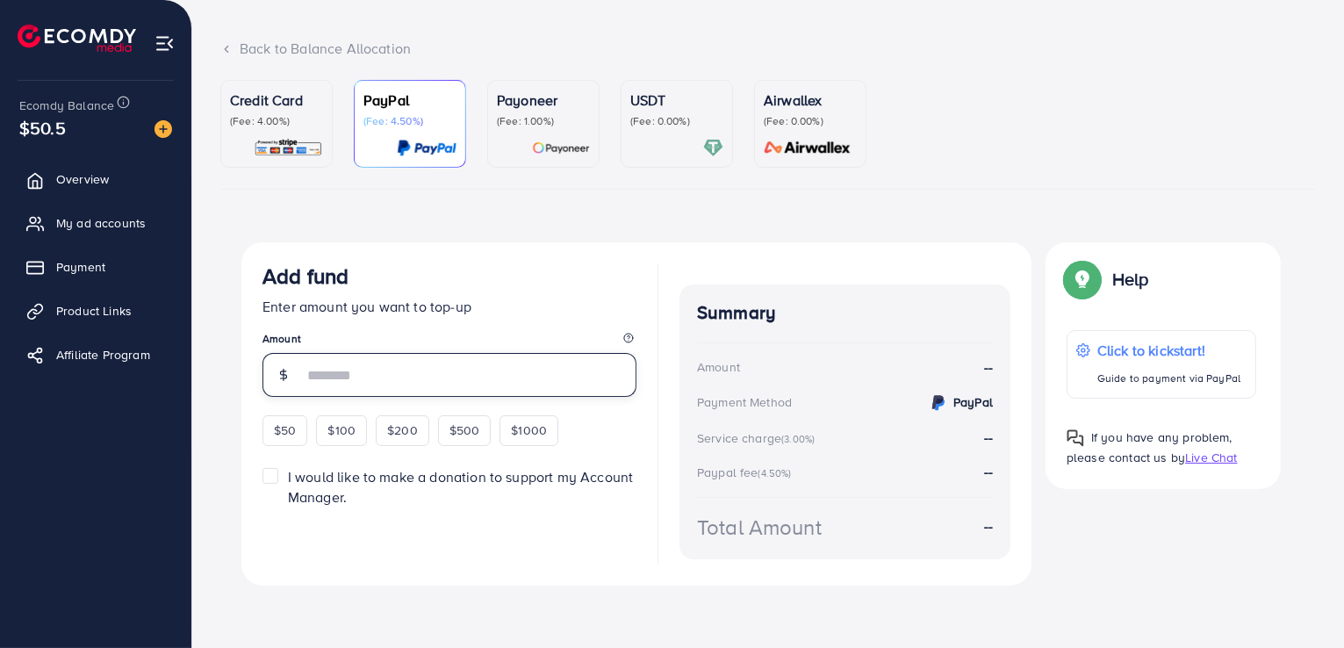
click at [376, 378] on input "number" at bounding box center [469, 375] width 333 height 44
click at [270, 130] on div "Credit Card (Fee: 4.00%)" at bounding box center [276, 124] width 93 height 68
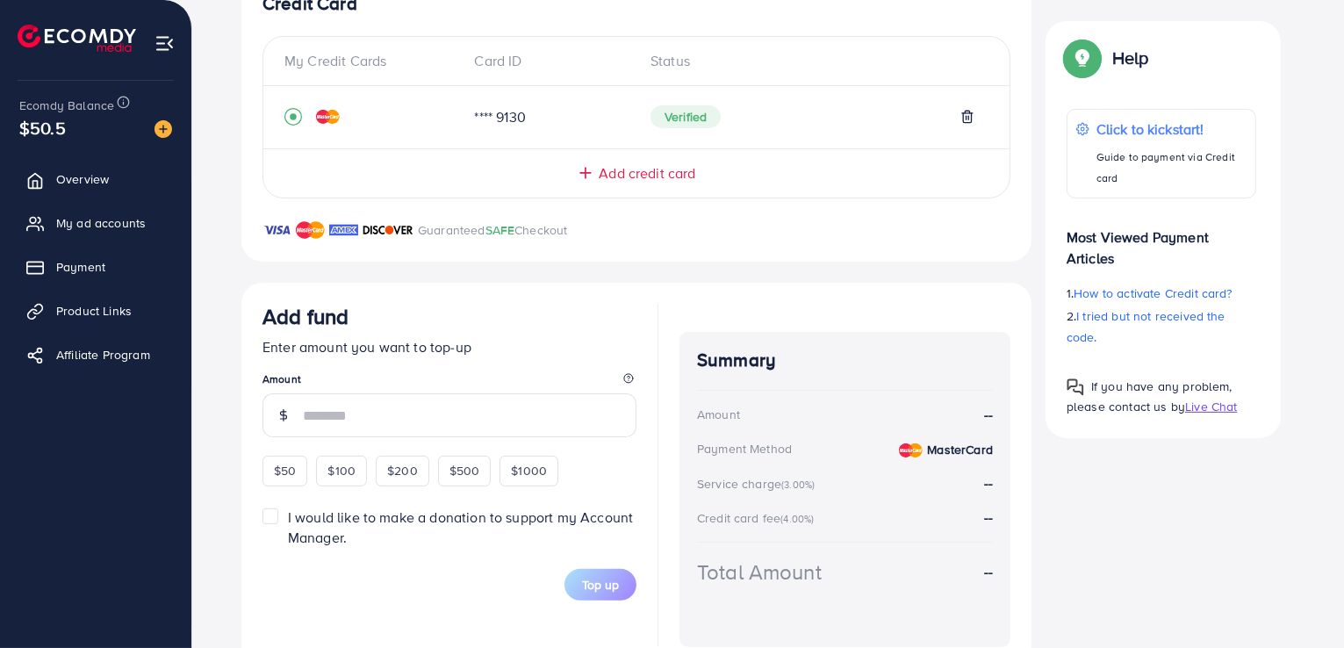
scroll to position [409, 0]
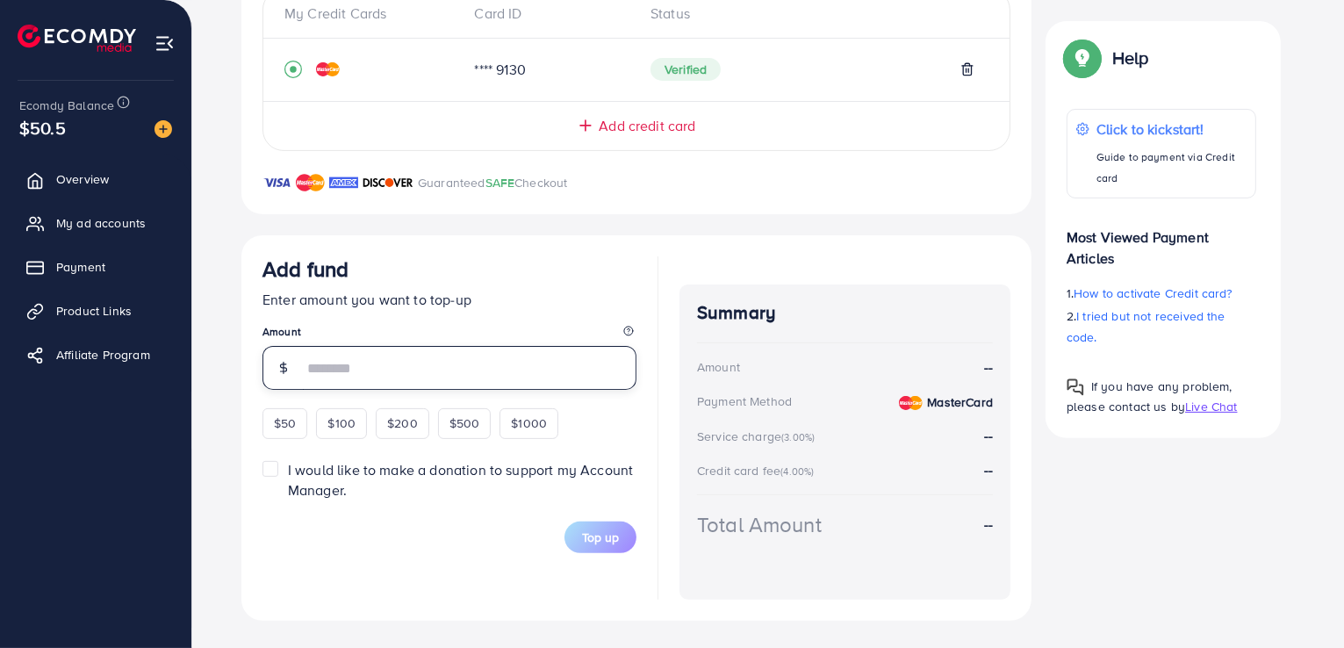
click at [355, 356] on input "number" at bounding box center [469, 368] width 333 height 44
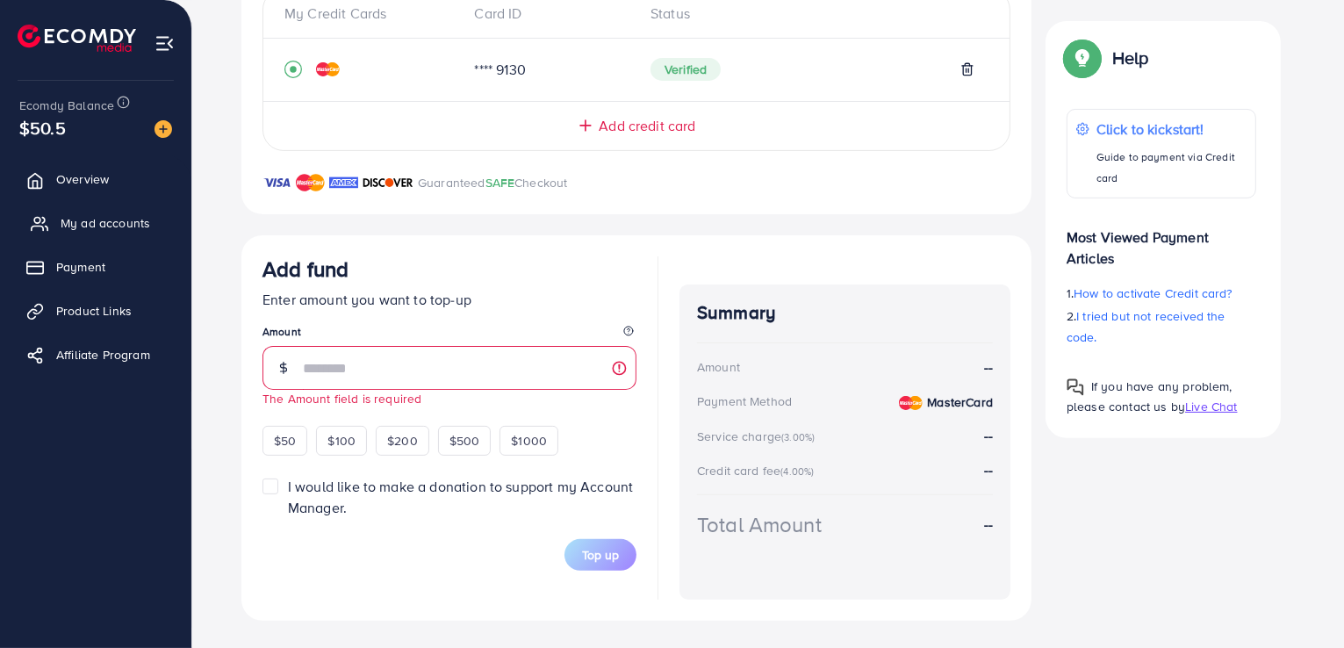
click at [60, 221] on link "My ad accounts" at bounding box center [95, 222] width 165 height 35
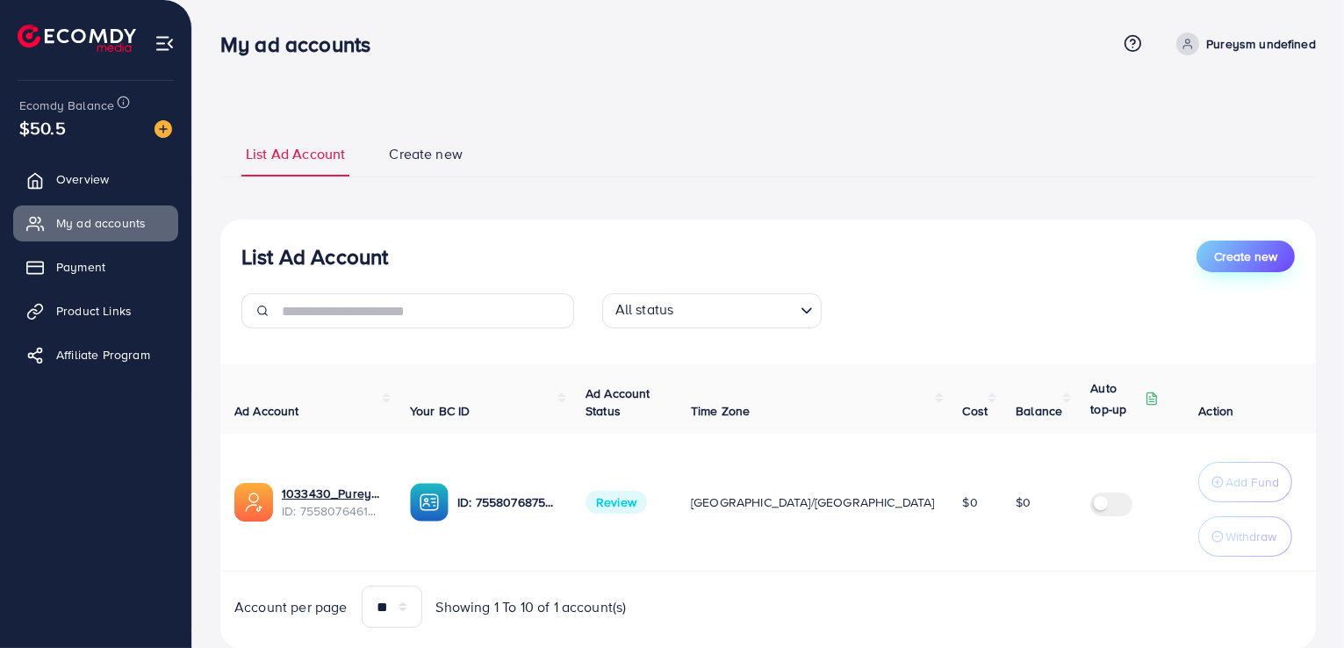
click at [1257, 265] on button "Create new" at bounding box center [1245, 256] width 98 height 32
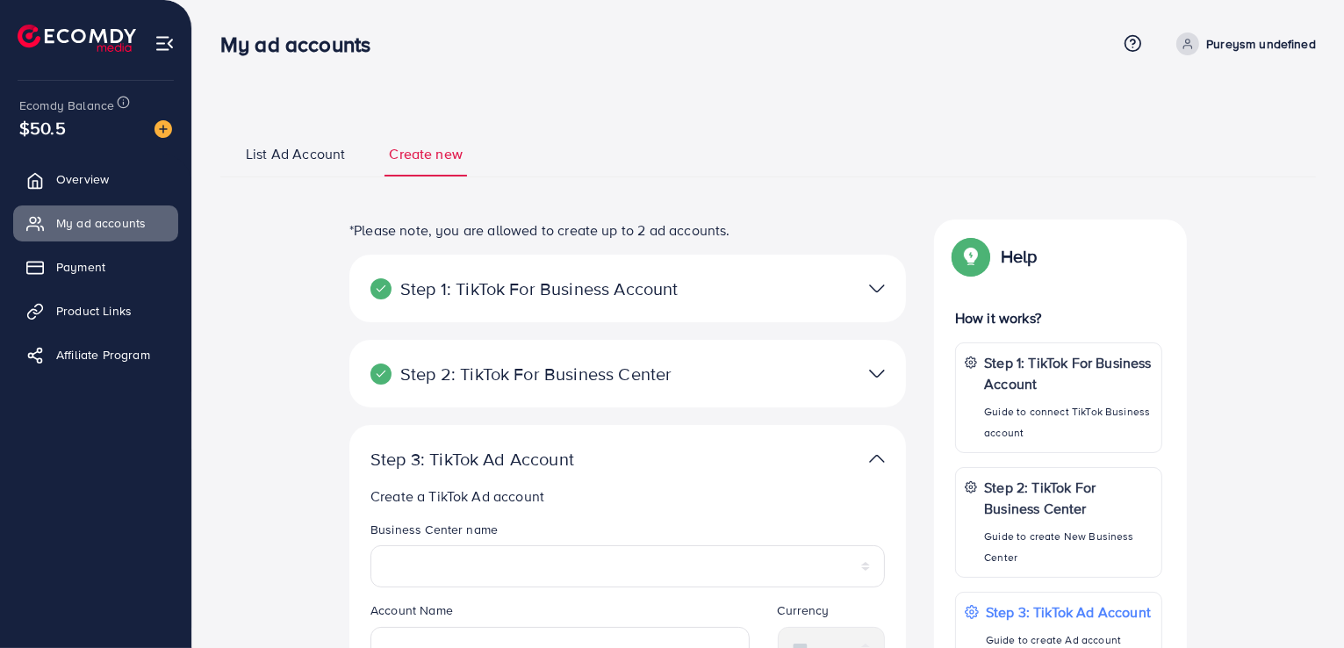
click at [280, 162] on span "List Ad Account" at bounding box center [295, 154] width 99 height 20
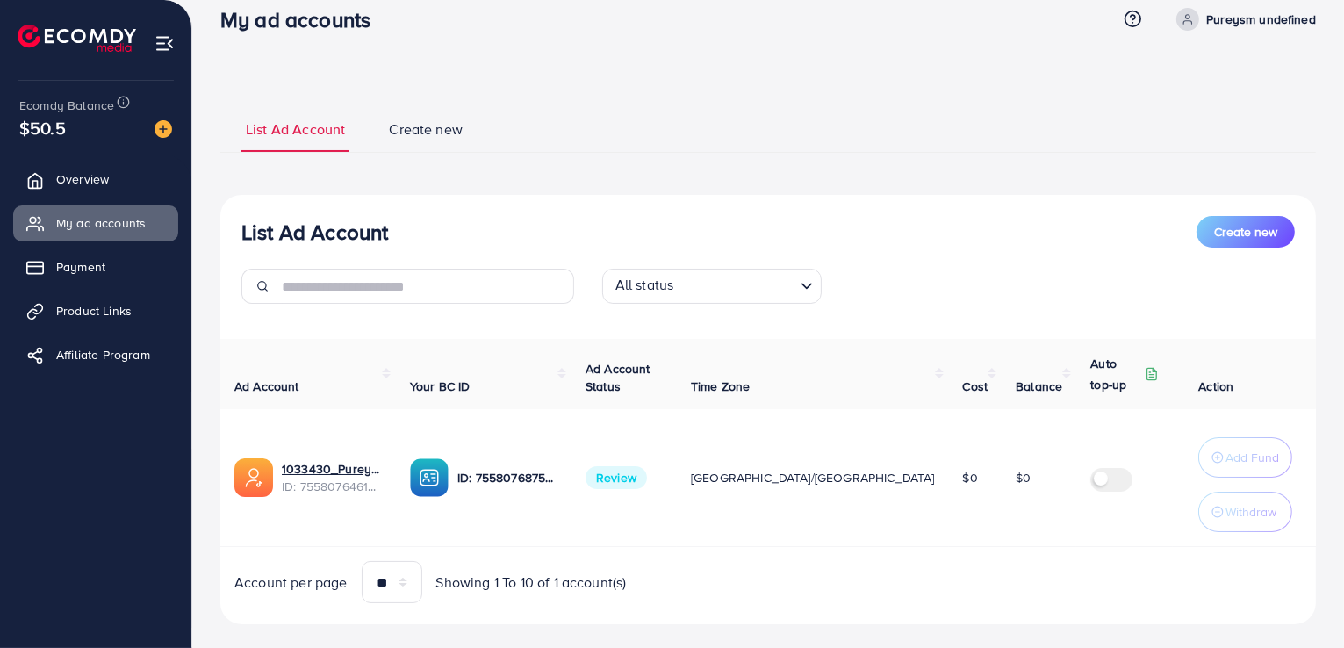
scroll to position [49, 0]
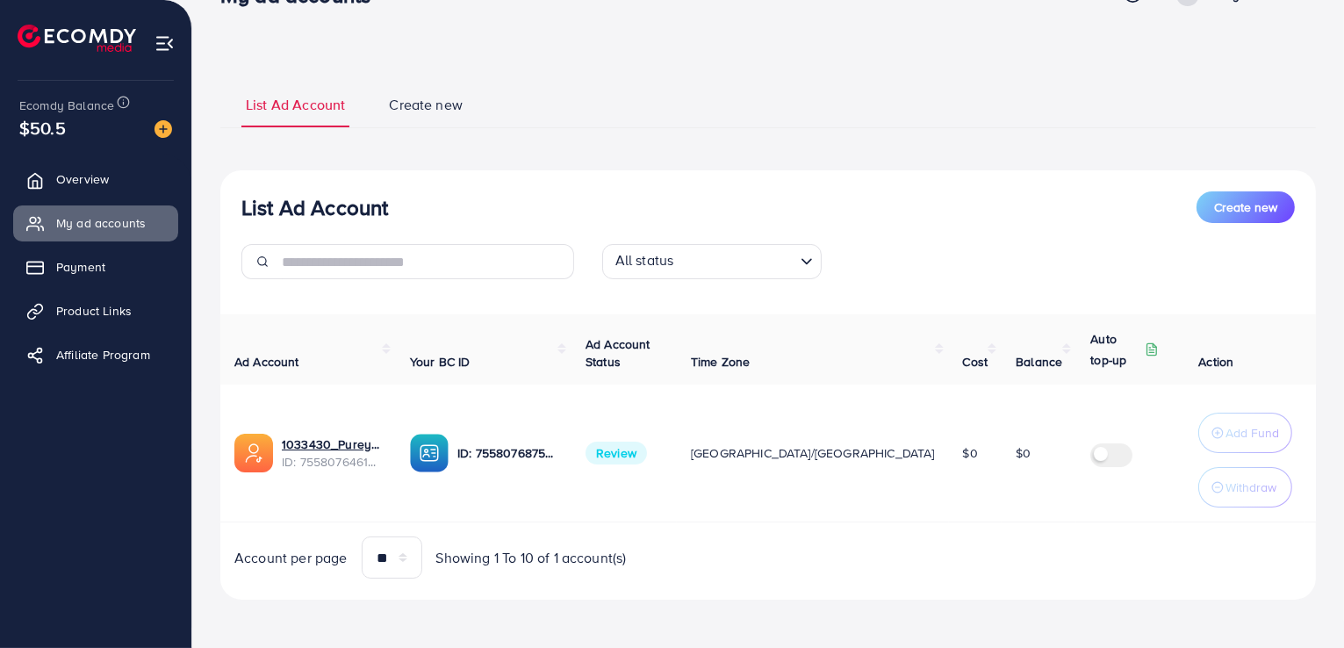
click at [646, 450] on span "Review" at bounding box center [615, 452] width 61 height 23
click at [508, 451] on p "ID: 7558076875252318215" at bounding box center [507, 452] width 100 height 21
click at [305, 436] on link "1033430_Pureysm_1759752173750" at bounding box center [332, 444] width 100 height 18
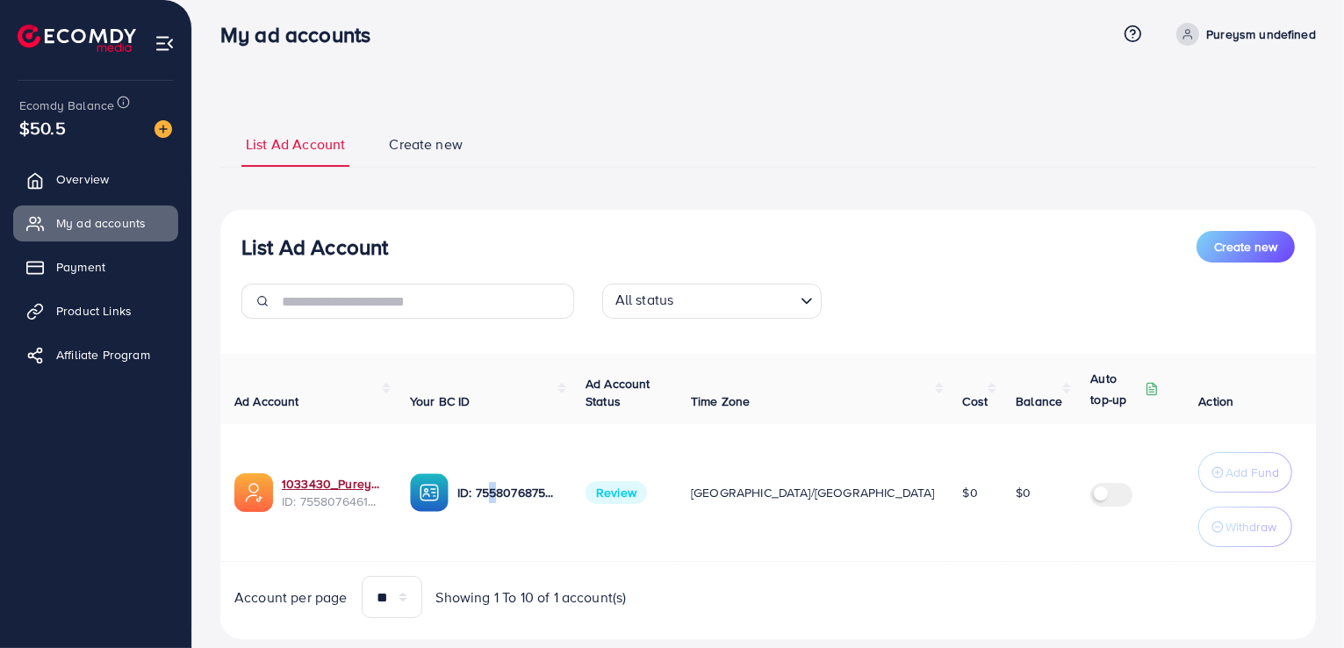
scroll to position [0, 0]
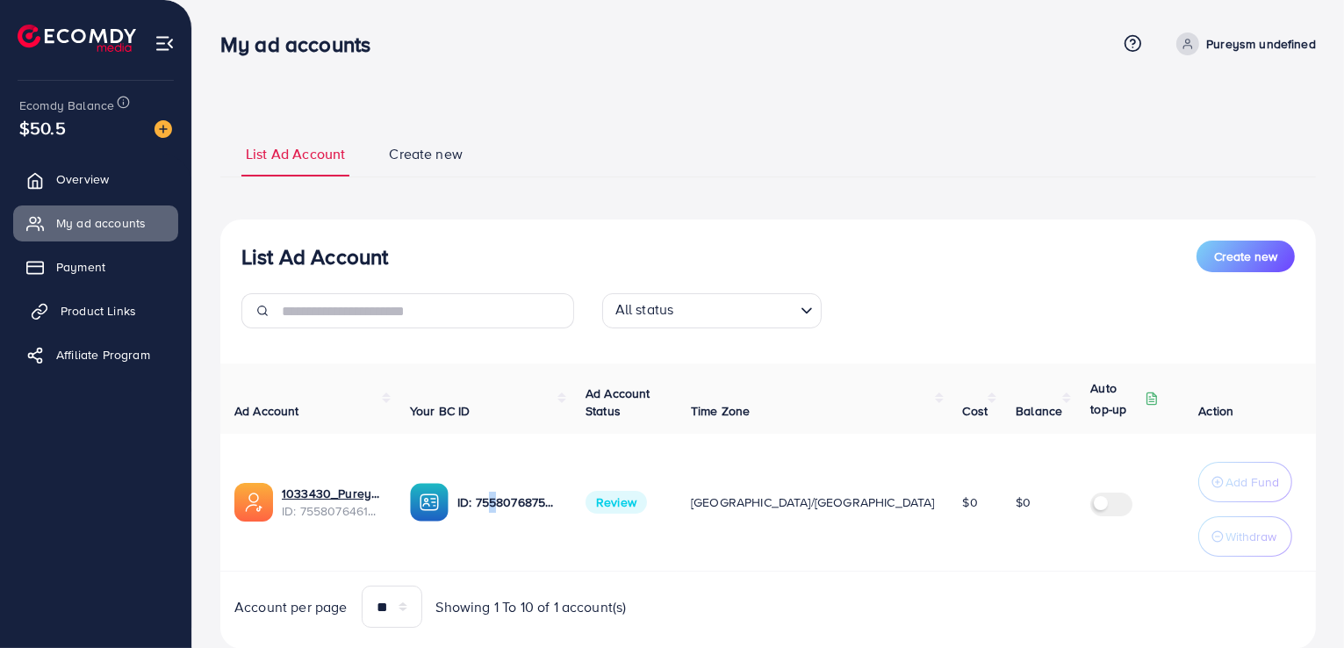
click at [83, 300] on link "Product Links" at bounding box center [95, 310] width 165 height 35
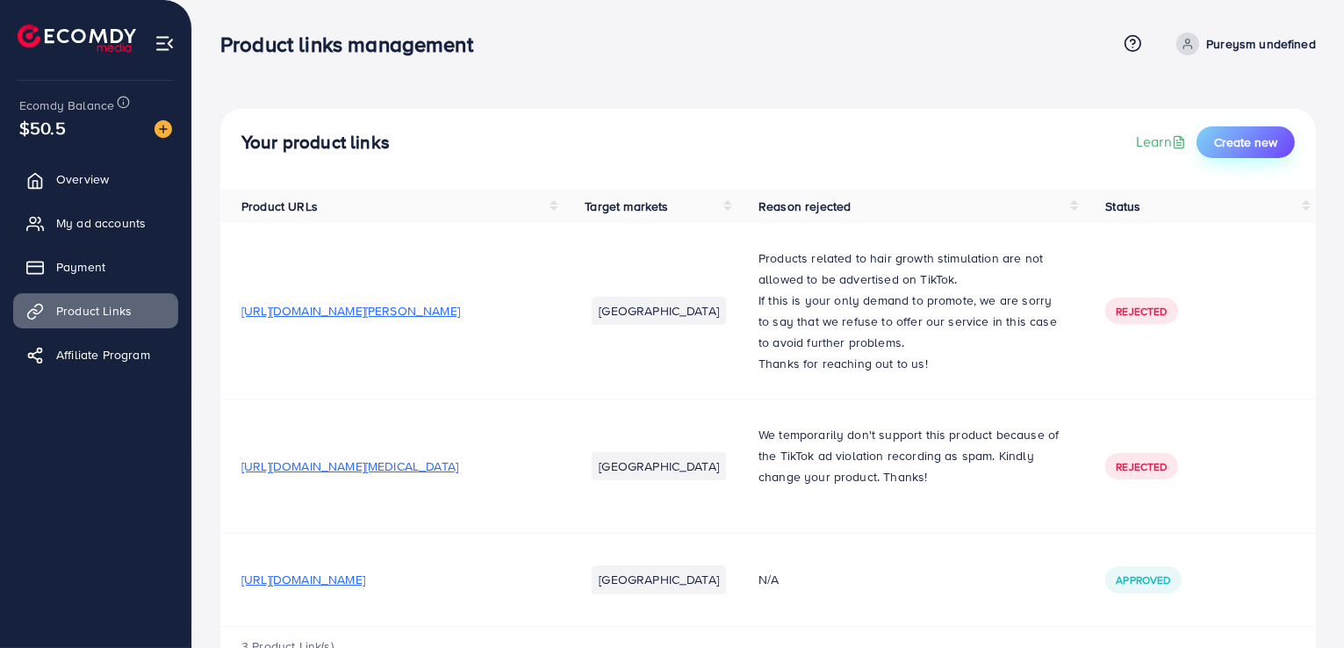
click at [1243, 146] on span "Create new" at bounding box center [1245, 142] width 63 height 18
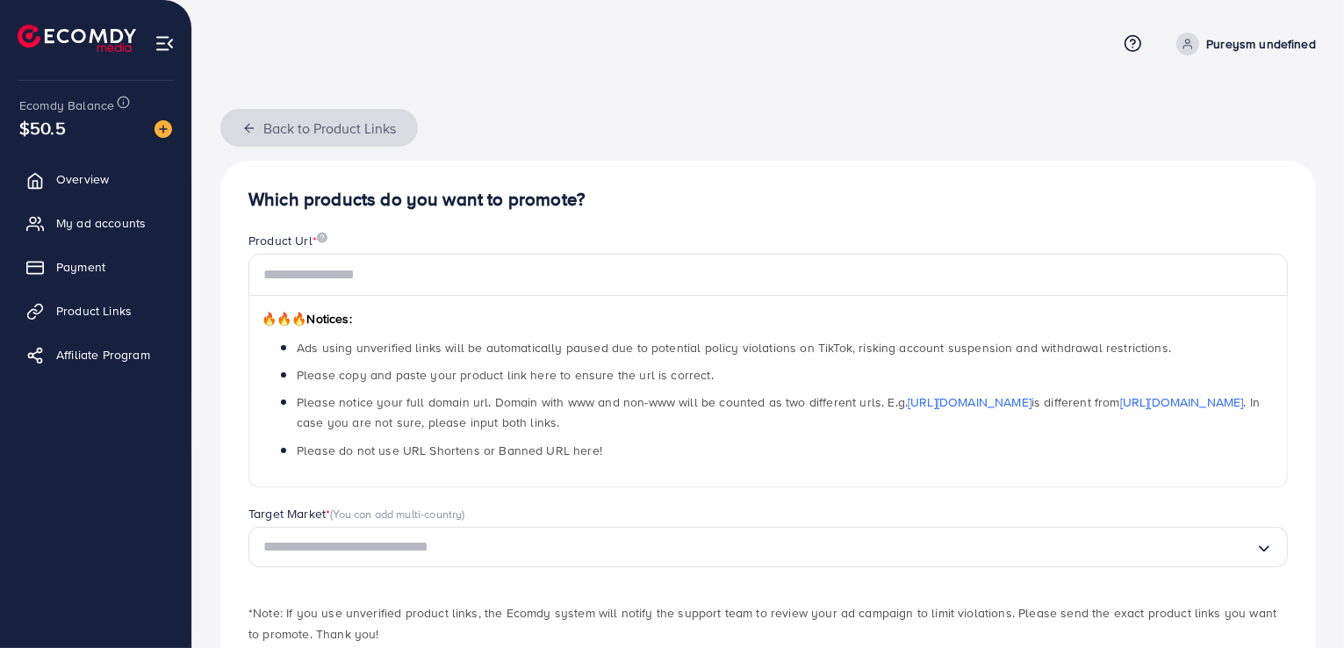
click at [248, 129] on icon "button" at bounding box center [249, 128] width 14 height 14
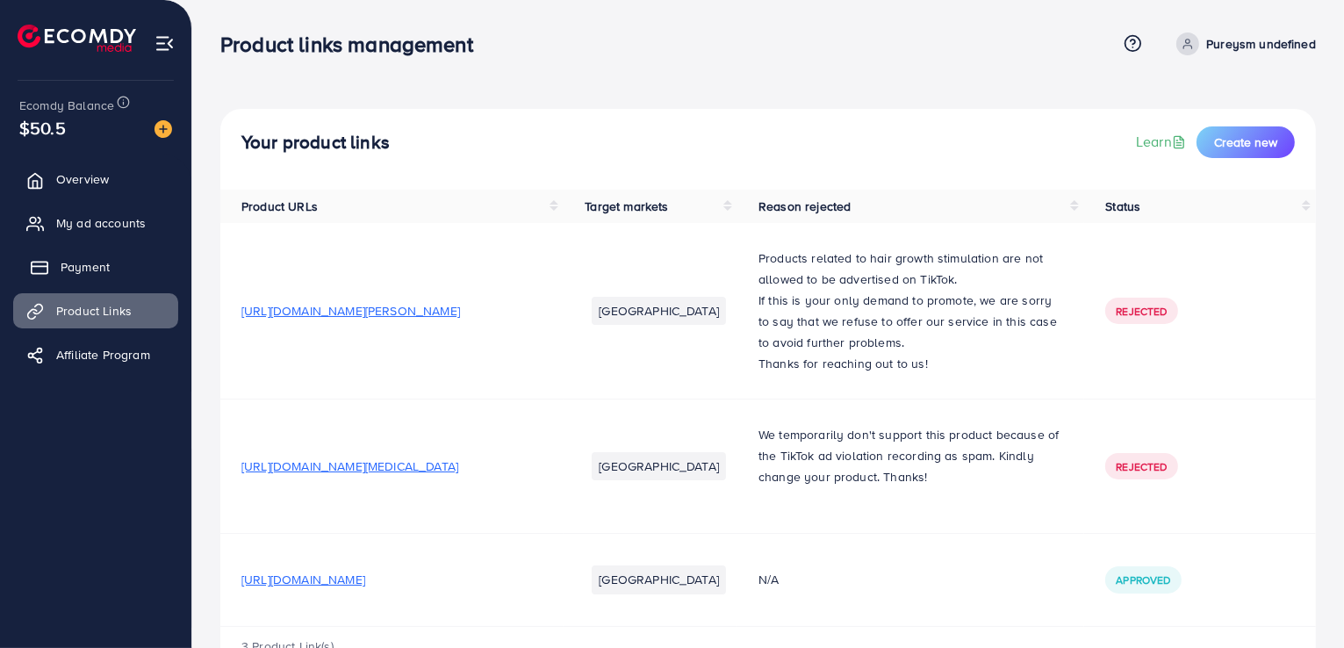
click at [80, 259] on span "Payment" at bounding box center [85, 267] width 49 height 18
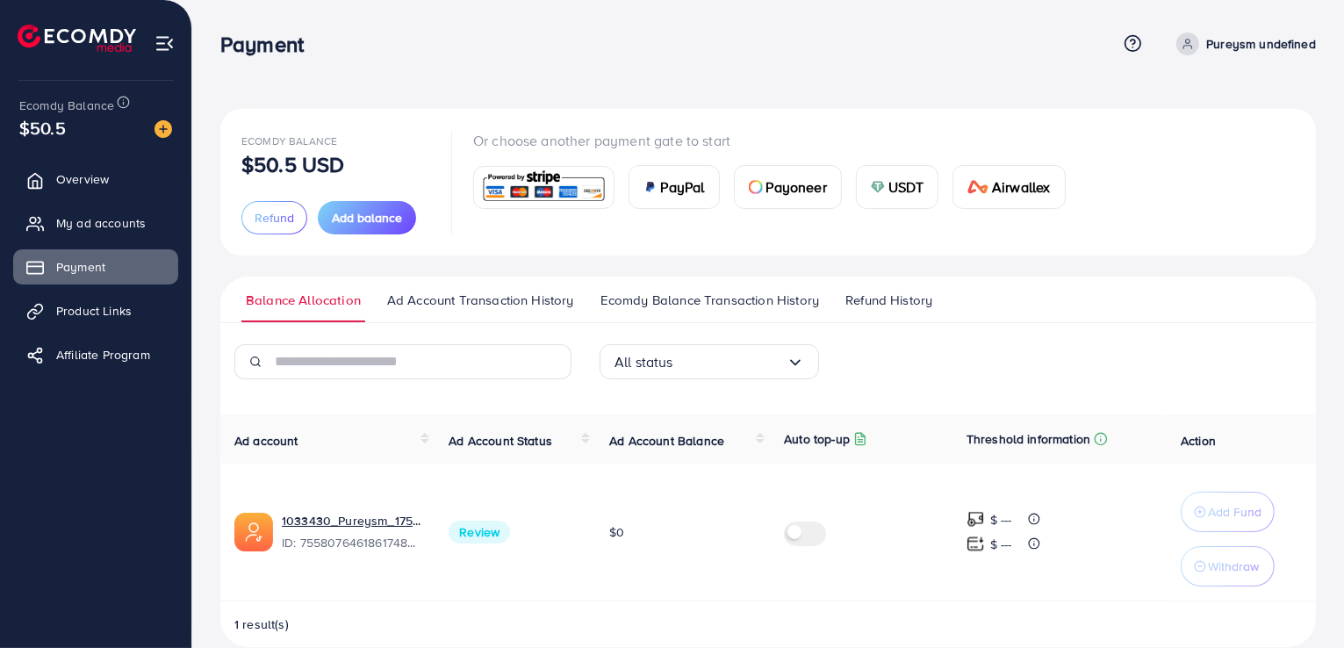
scroll to position [26, 0]
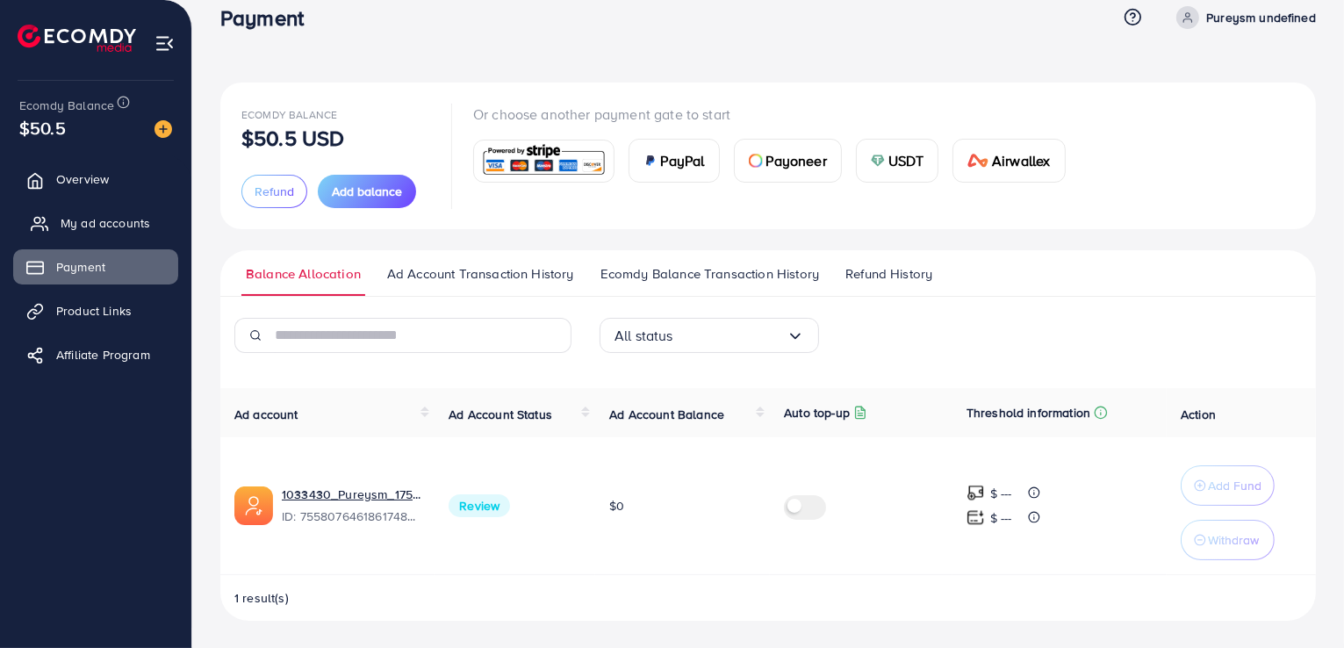
click at [46, 229] on icon at bounding box center [40, 224] width 18 height 18
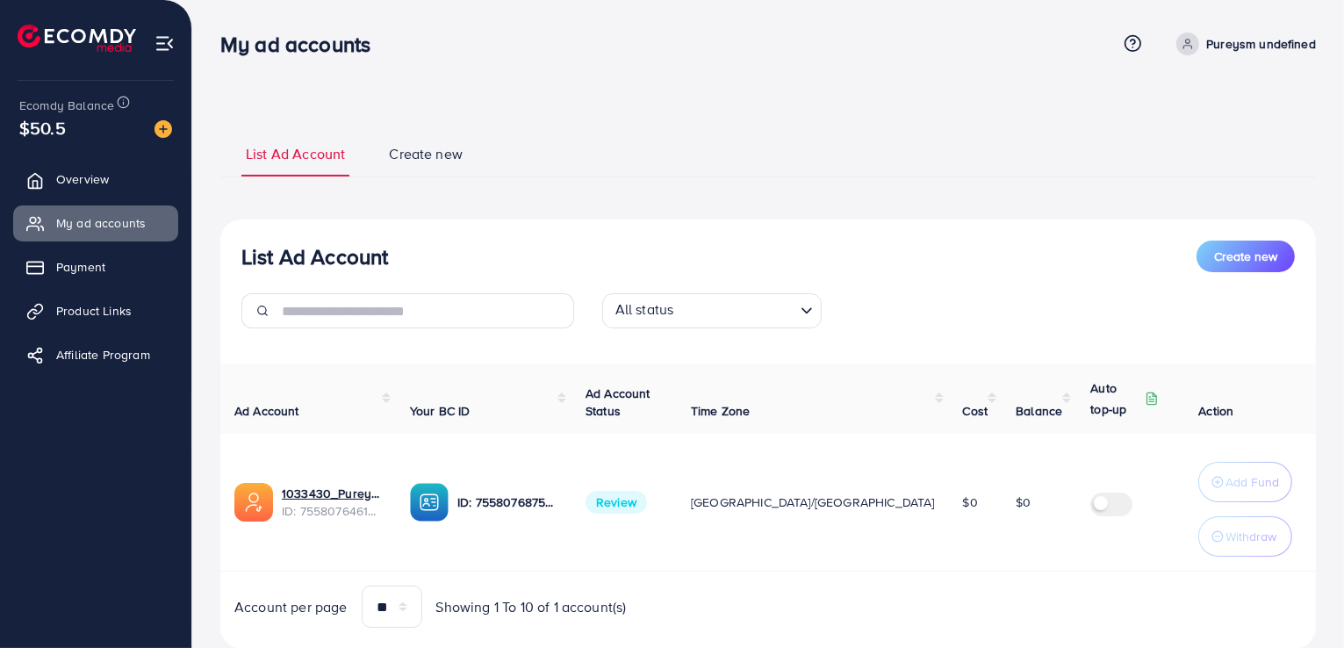
scroll to position [49, 0]
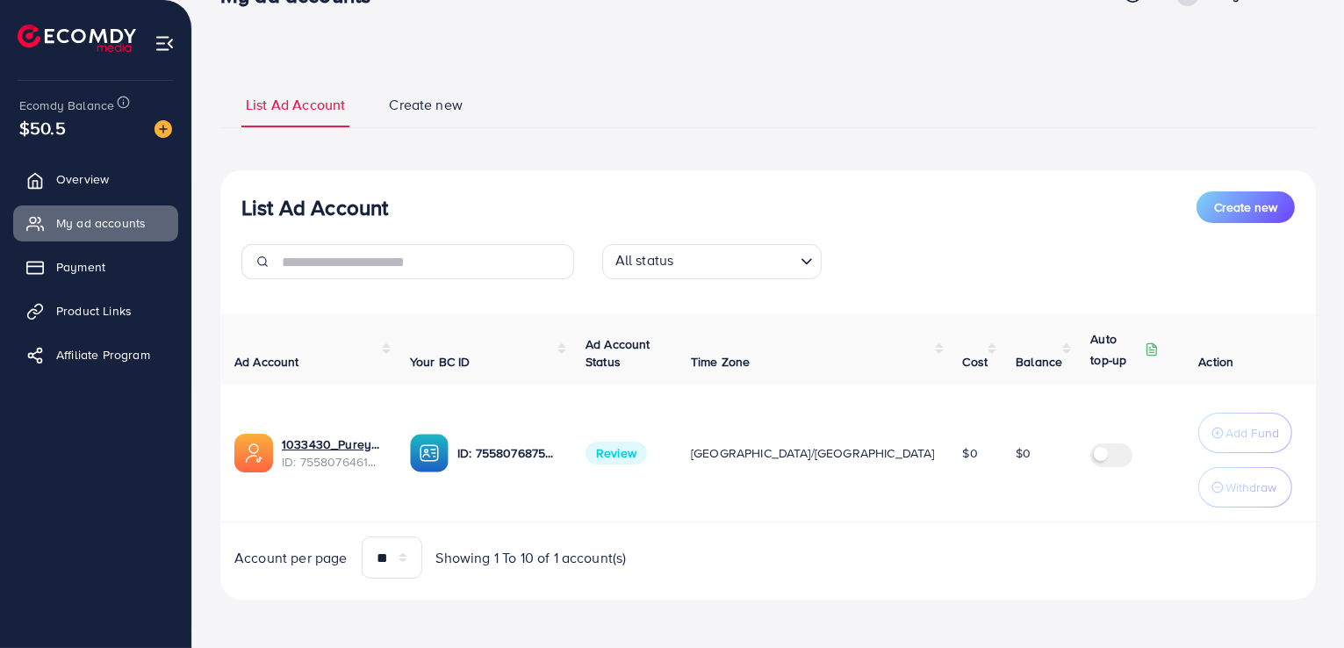
click at [82, 133] on div "$50.5" at bounding box center [95, 127] width 153 height 25
click at [161, 131] on img at bounding box center [163, 129] width 18 height 18
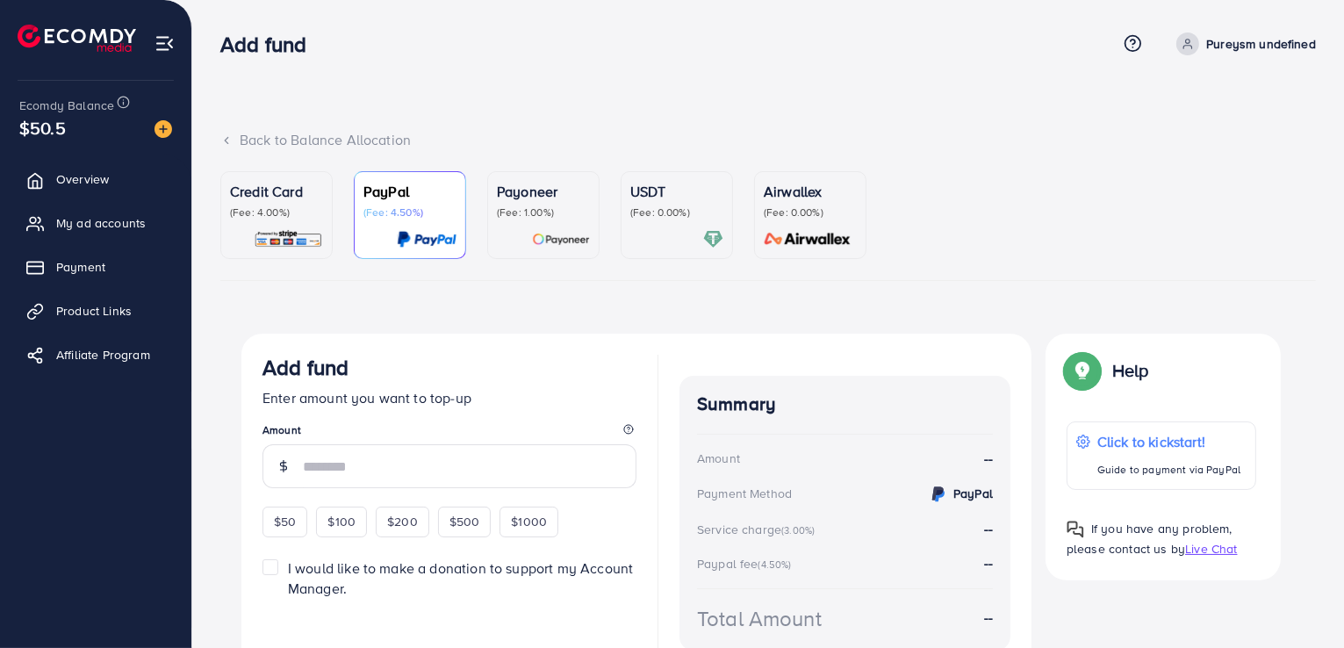
scroll to position [91, 0]
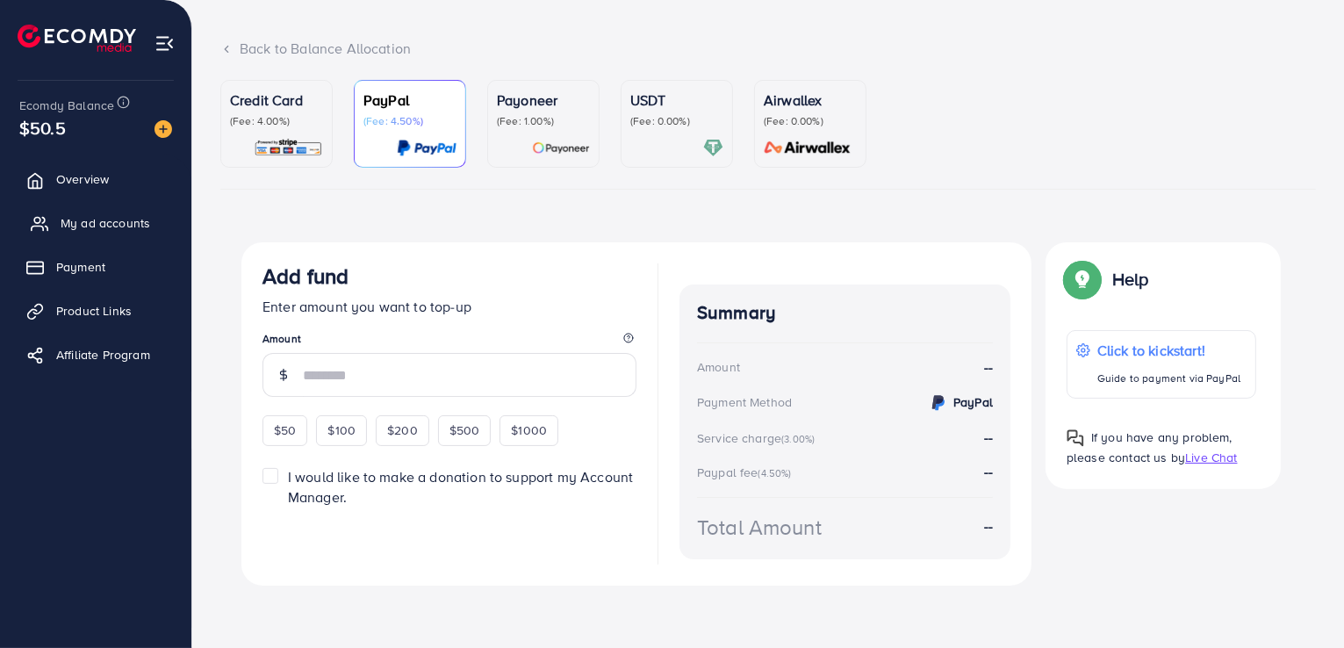
click at [55, 212] on link "My ad accounts" at bounding box center [95, 222] width 165 height 35
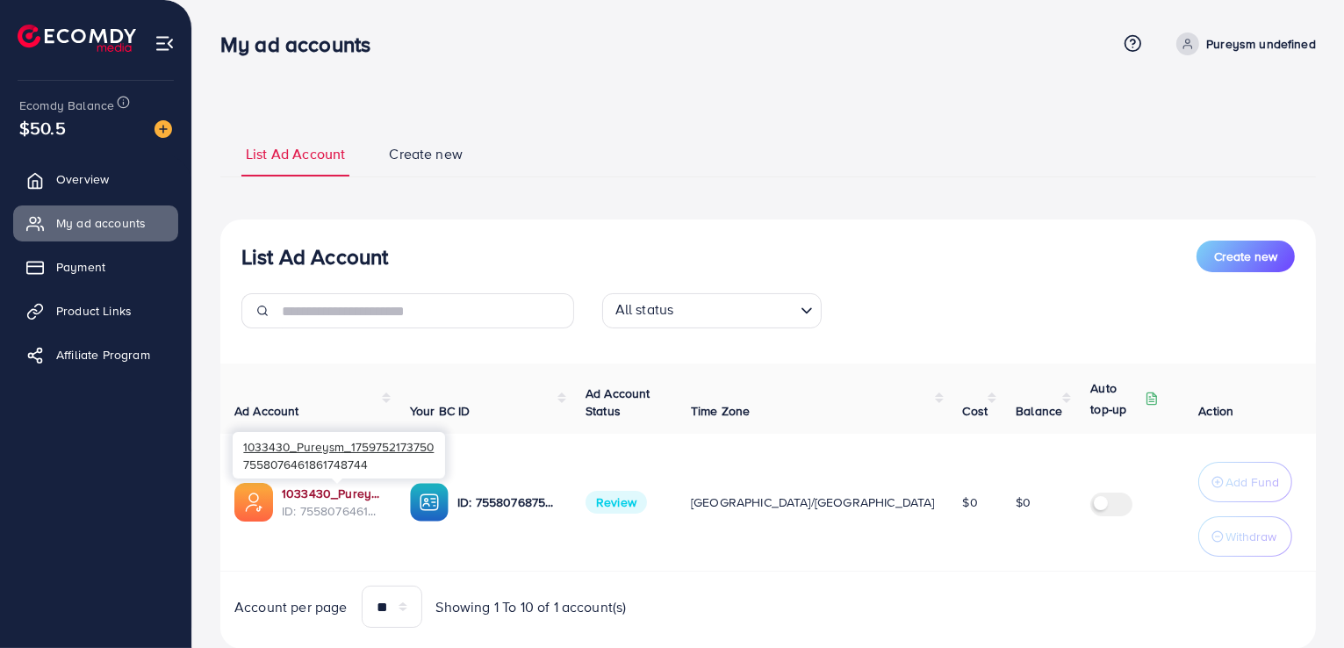
click at [300, 496] on link "1033430_Pureysm_1759752173750" at bounding box center [332, 493] width 100 height 18
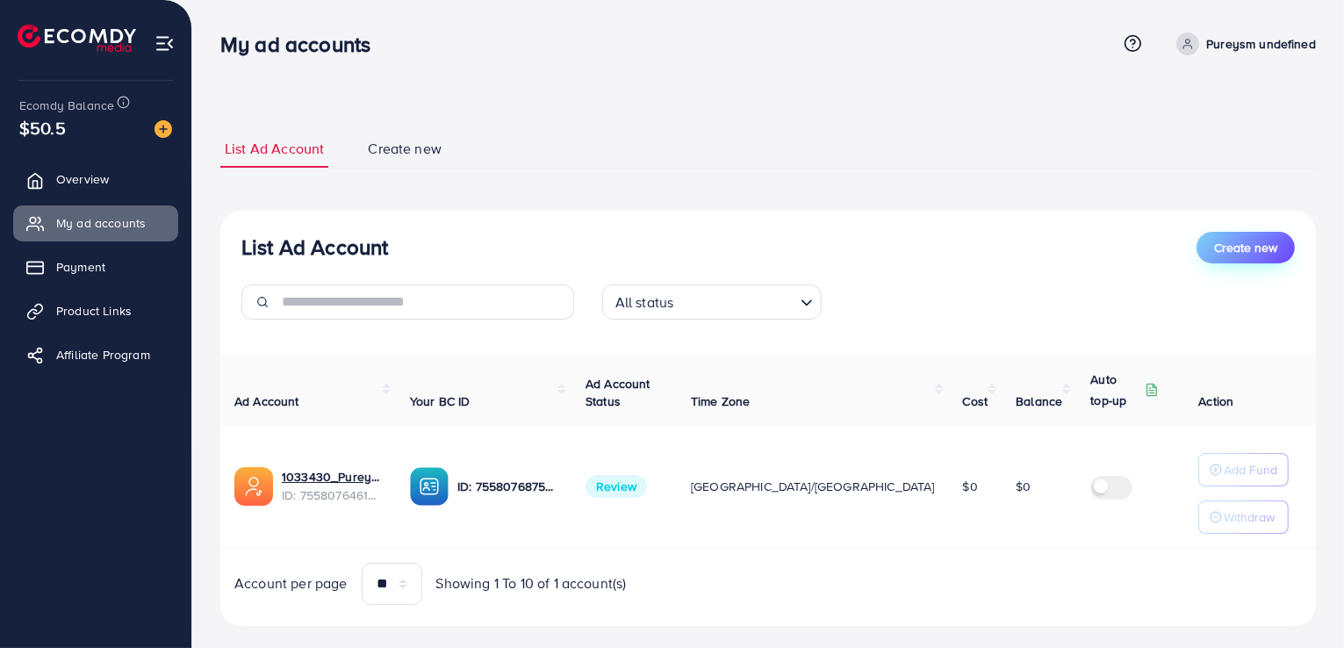
click at [1252, 250] on span "Create new" at bounding box center [1245, 248] width 63 height 18
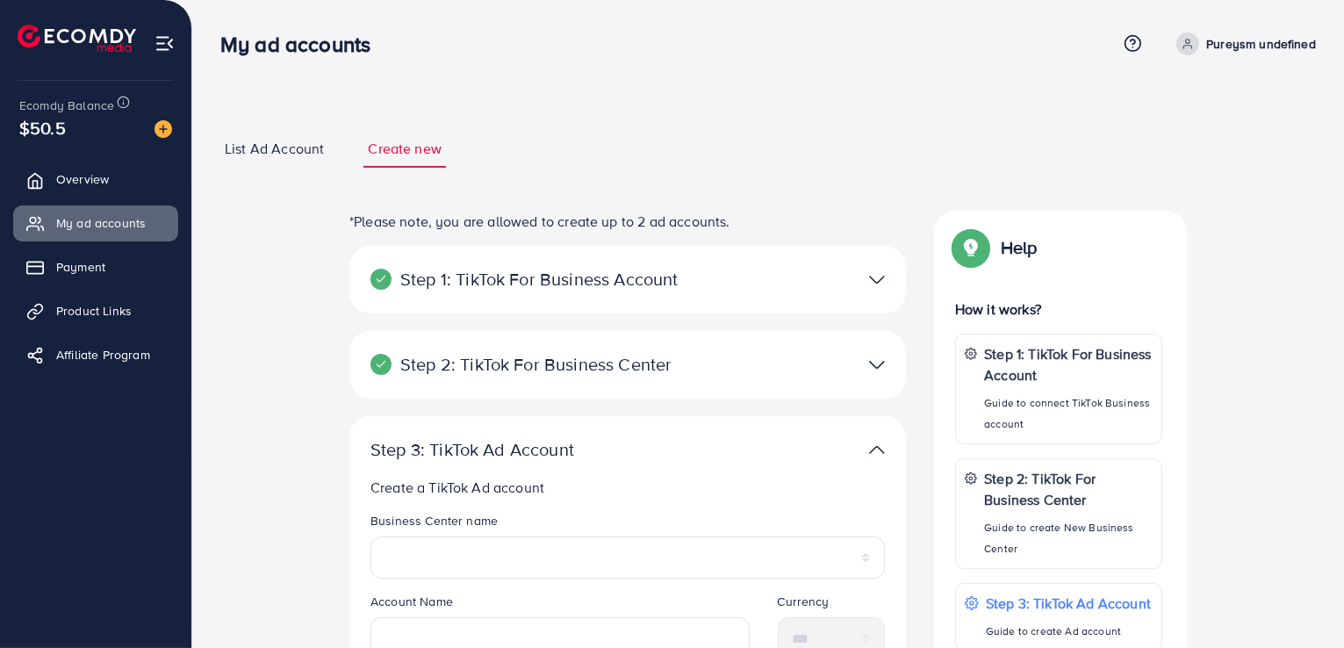
click at [256, 145] on span "List Ad Account" at bounding box center [274, 149] width 99 height 20
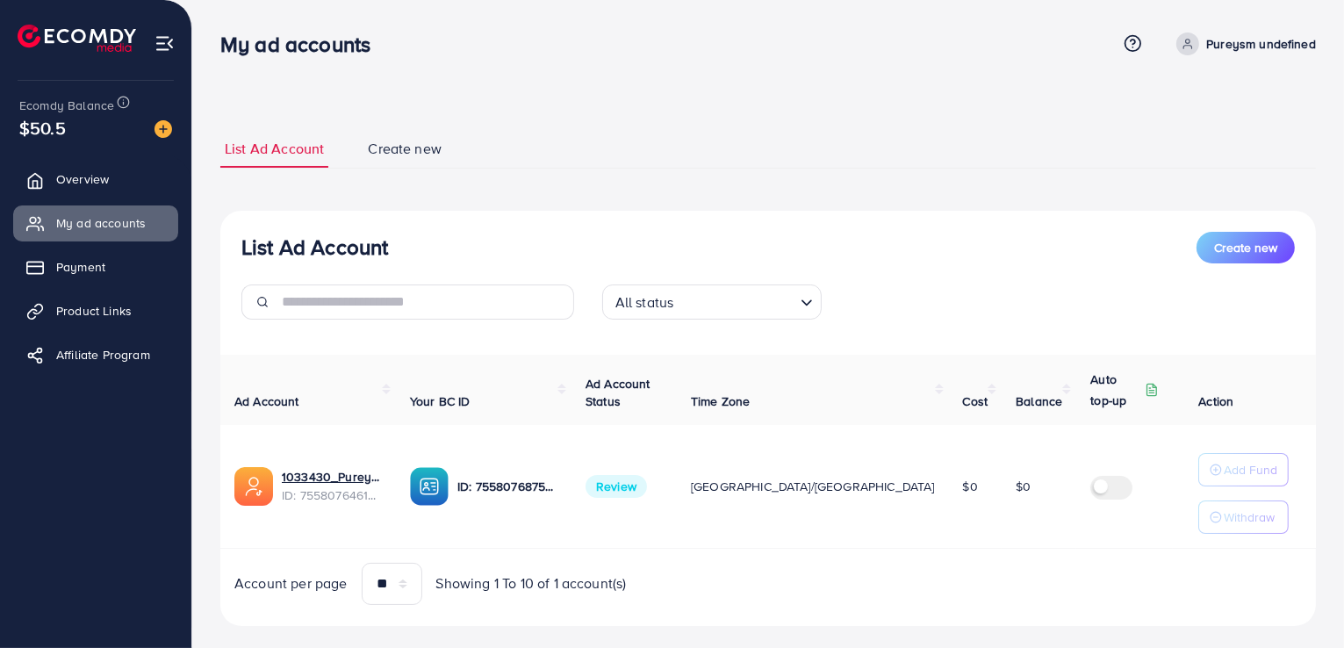
scroll to position [25, 0]
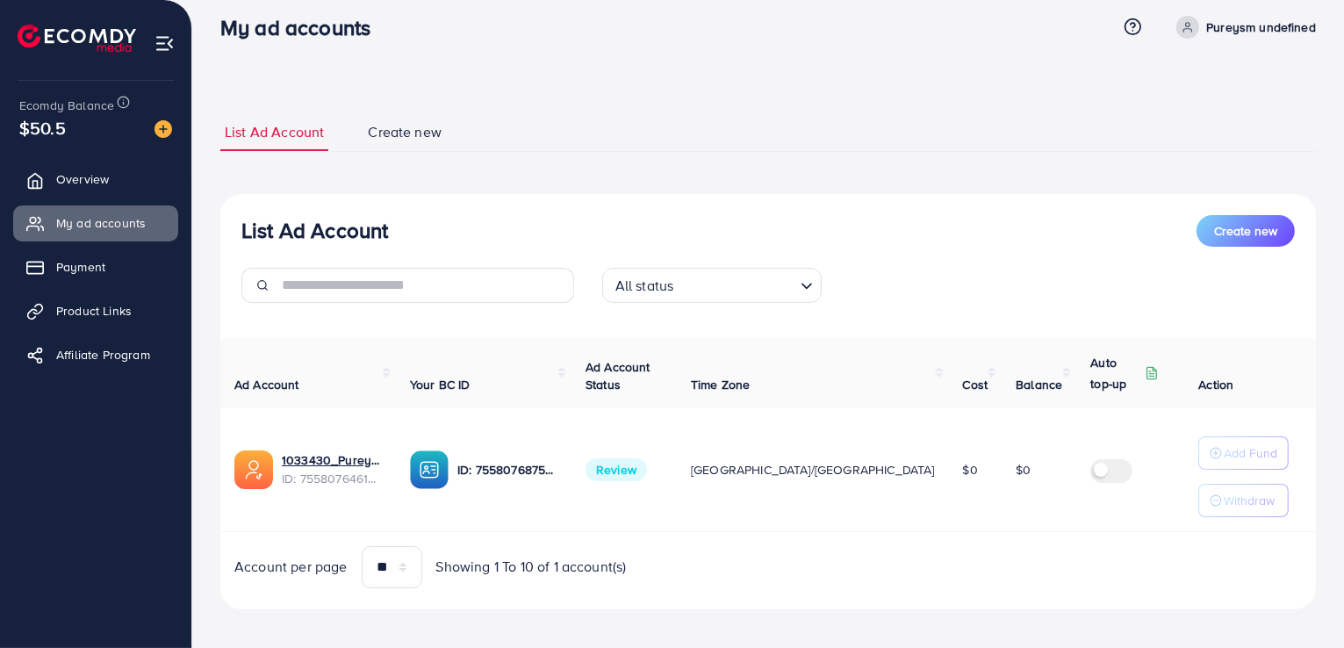
scroll to position [25, 0]
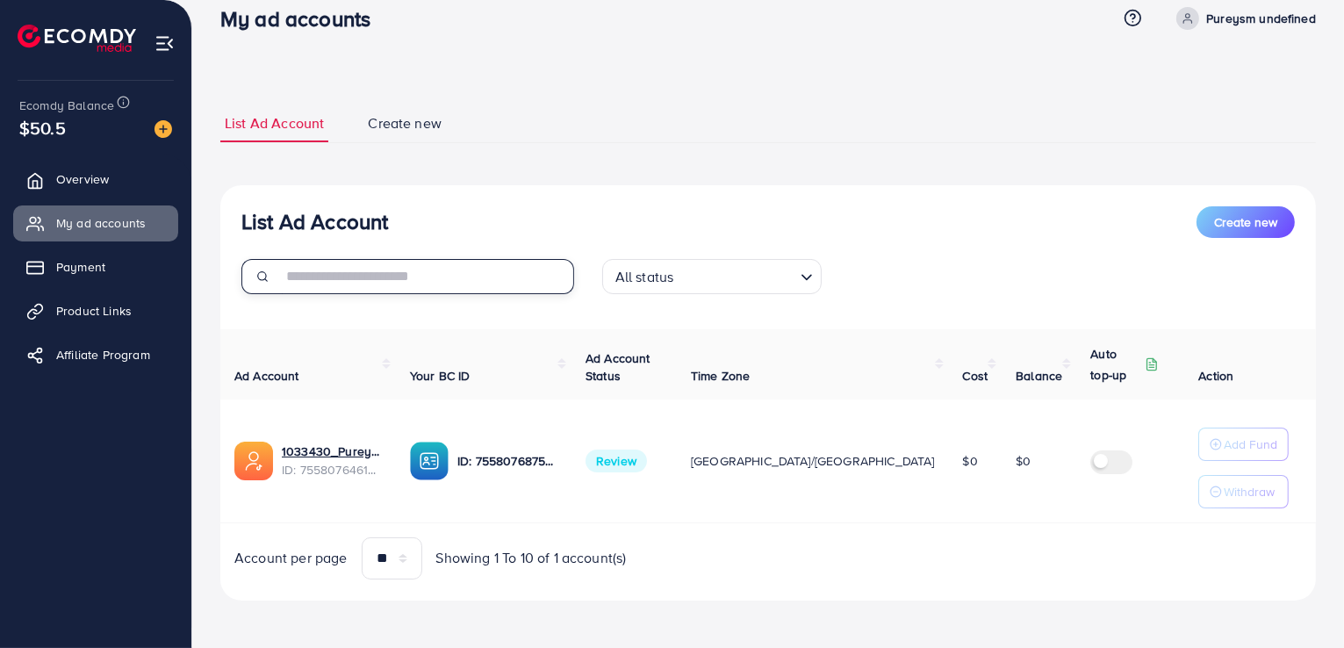
click at [380, 262] on input "text" at bounding box center [428, 276] width 292 height 35
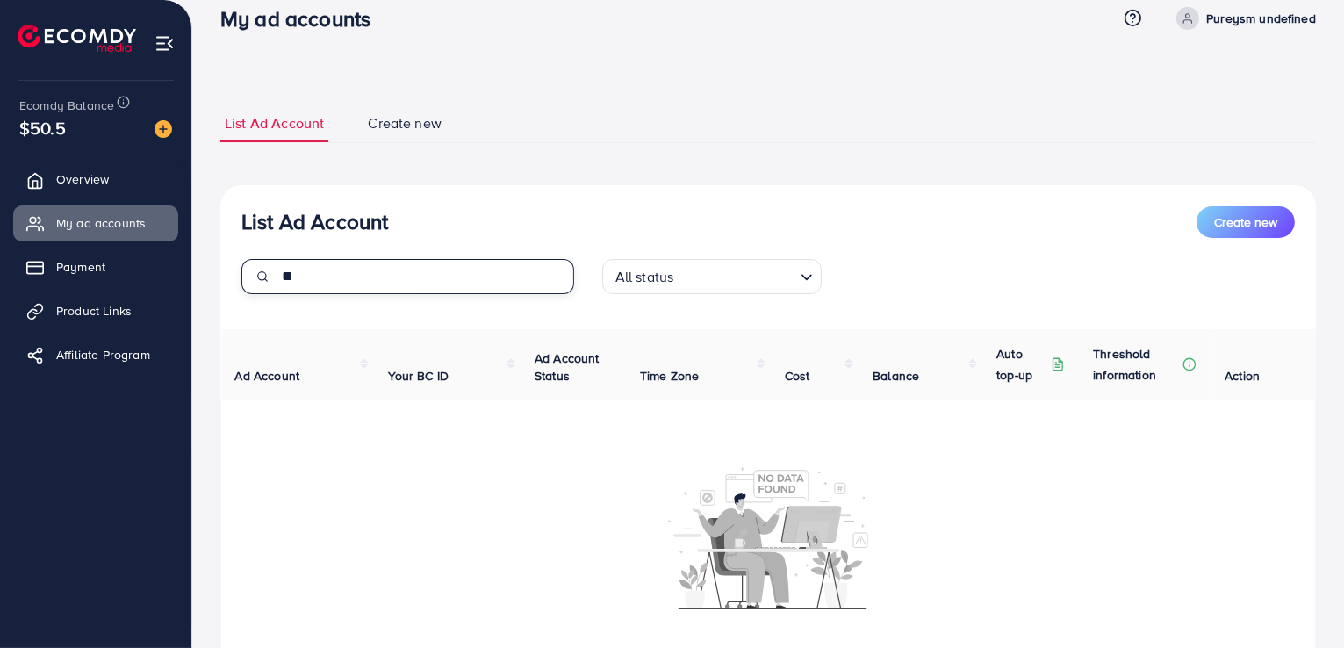
type input "*"
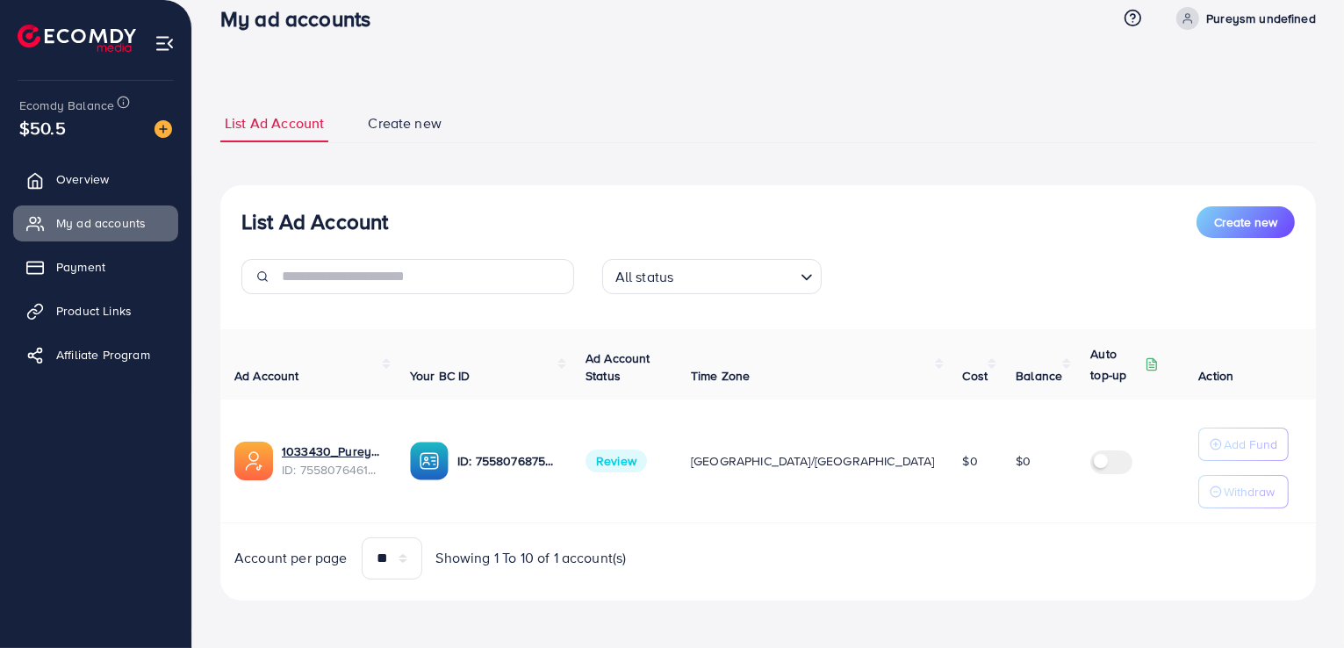
click at [581, 200] on div "List Ad Account Create new All status Loading... Ad Account Your BC ID Ad Accou…" at bounding box center [767, 392] width 1095 height 415
click at [1182, 17] on span at bounding box center [1187, 18] width 23 height 23
click at [1190, 71] on span "Profile" at bounding box center [1206, 78] width 40 height 21
select select "********"
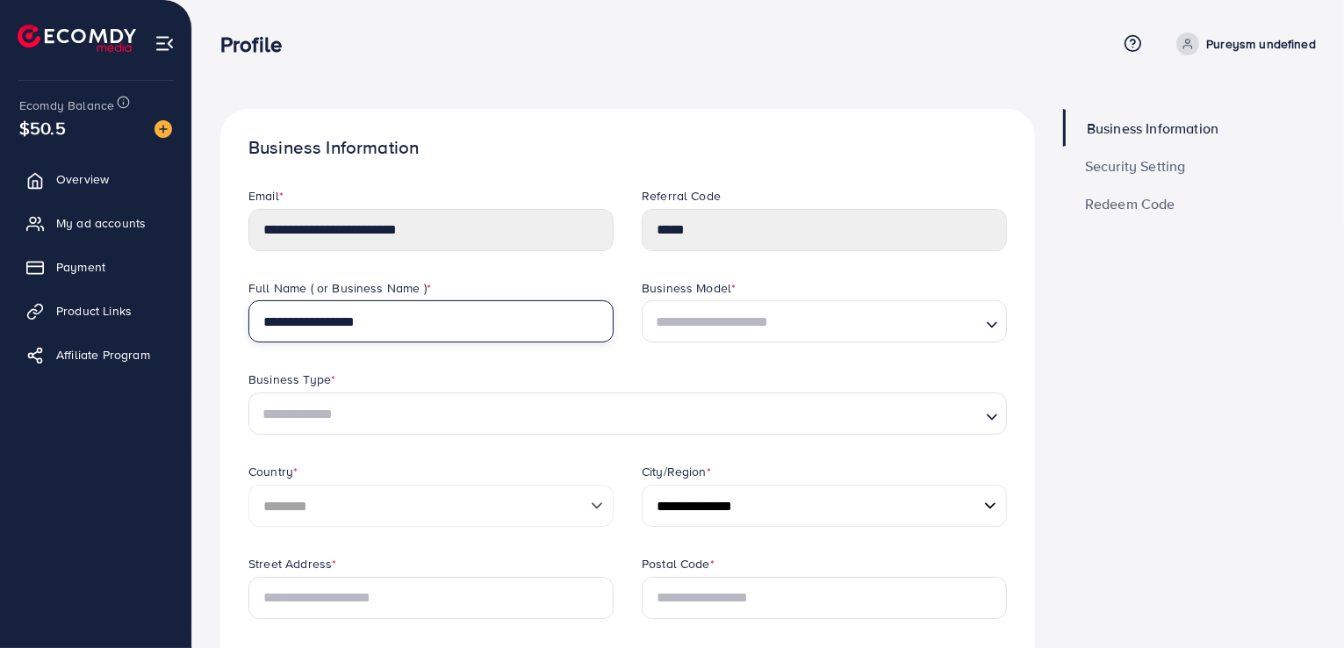
click at [425, 312] on input "**********" at bounding box center [430, 321] width 365 height 42
type input "*******"
click at [727, 322] on input "Search for option" at bounding box center [813, 322] width 329 height 27
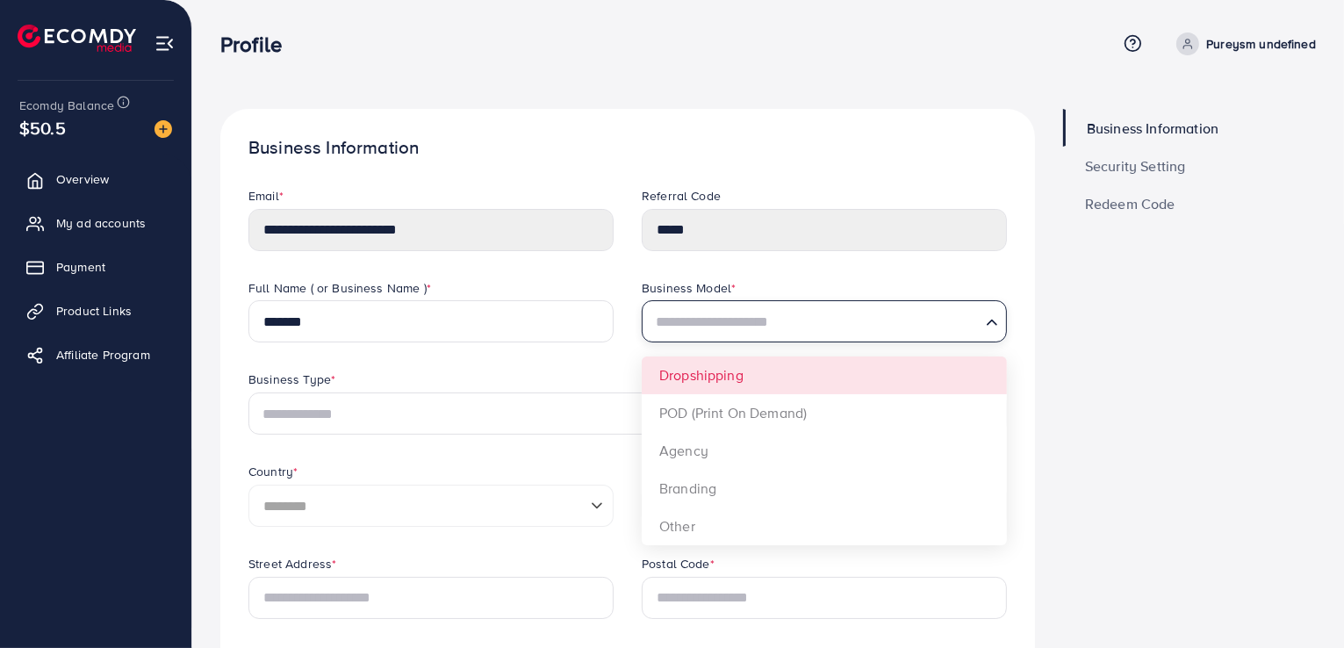
click at [673, 372] on div "**********" at bounding box center [627, 417] width 786 height 276
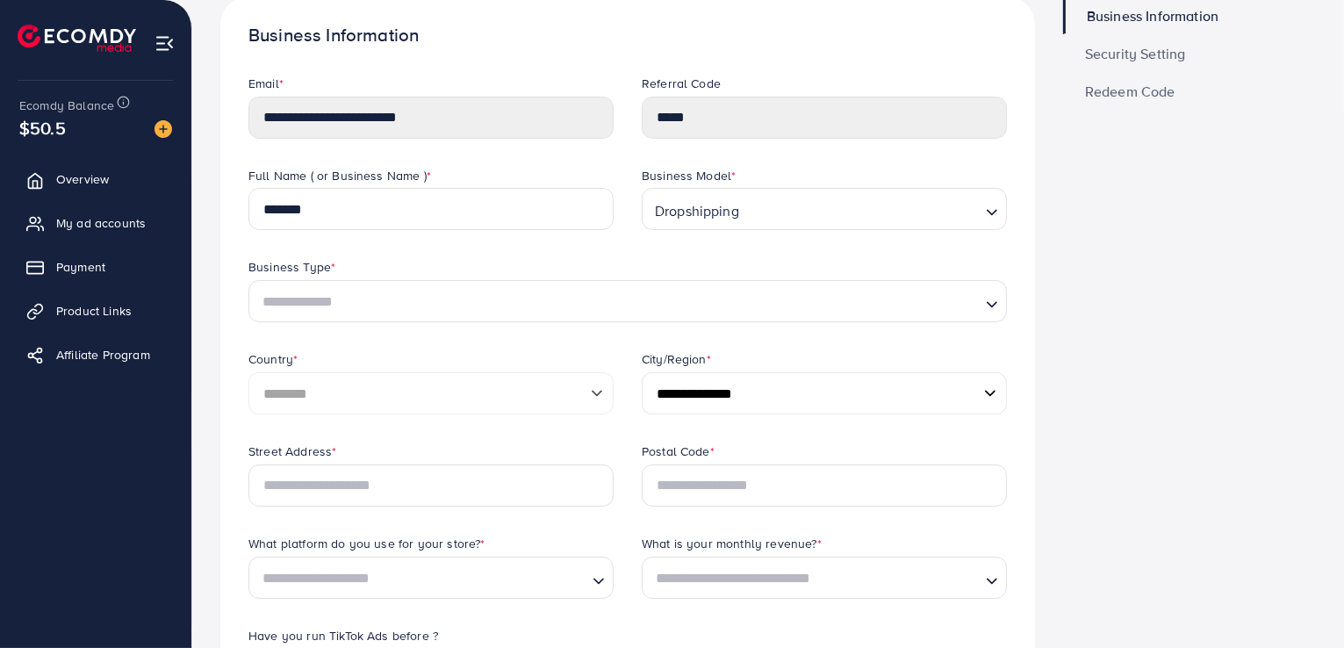
scroll to position [146, 0]
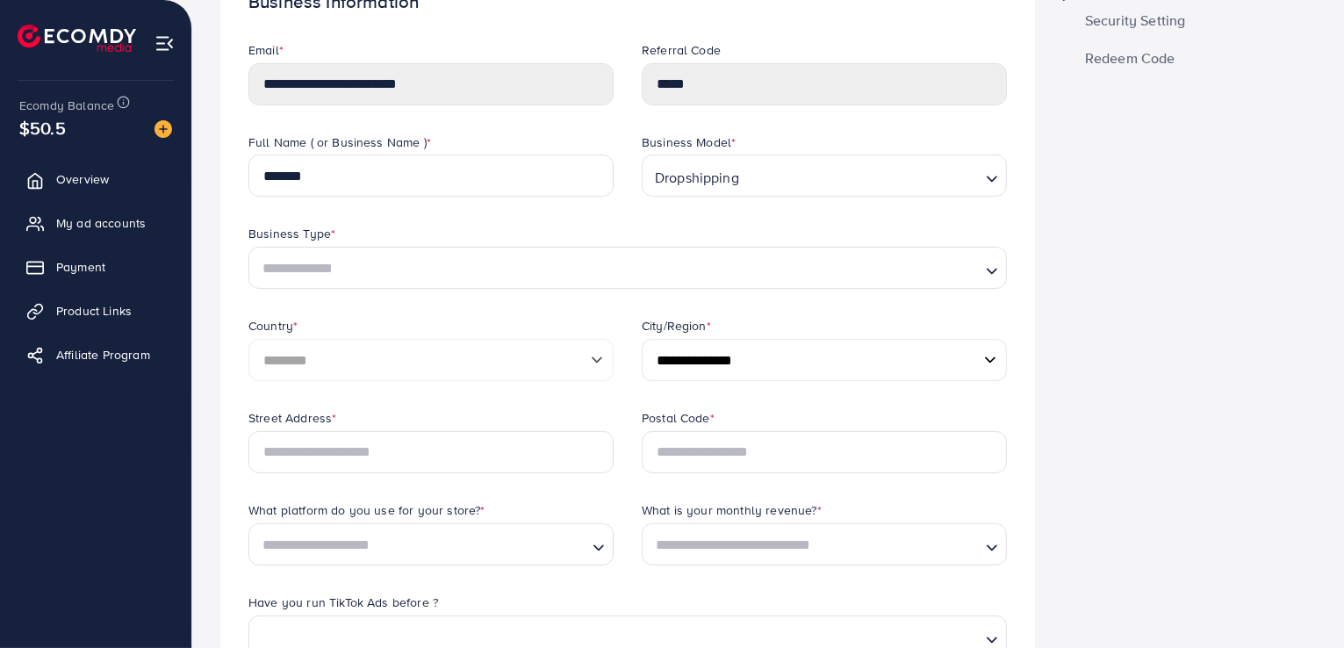
click at [611, 262] on input "Search for option" at bounding box center [617, 268] width 722 height 27
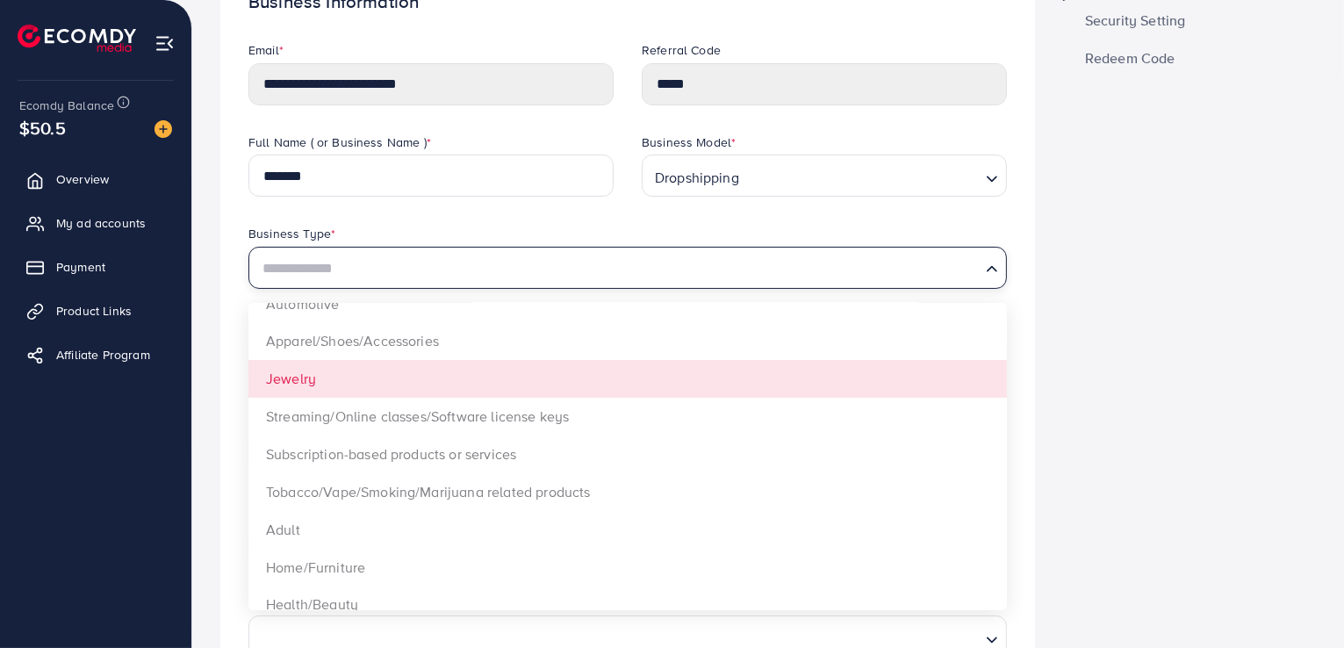
scroll to position [0, 0]
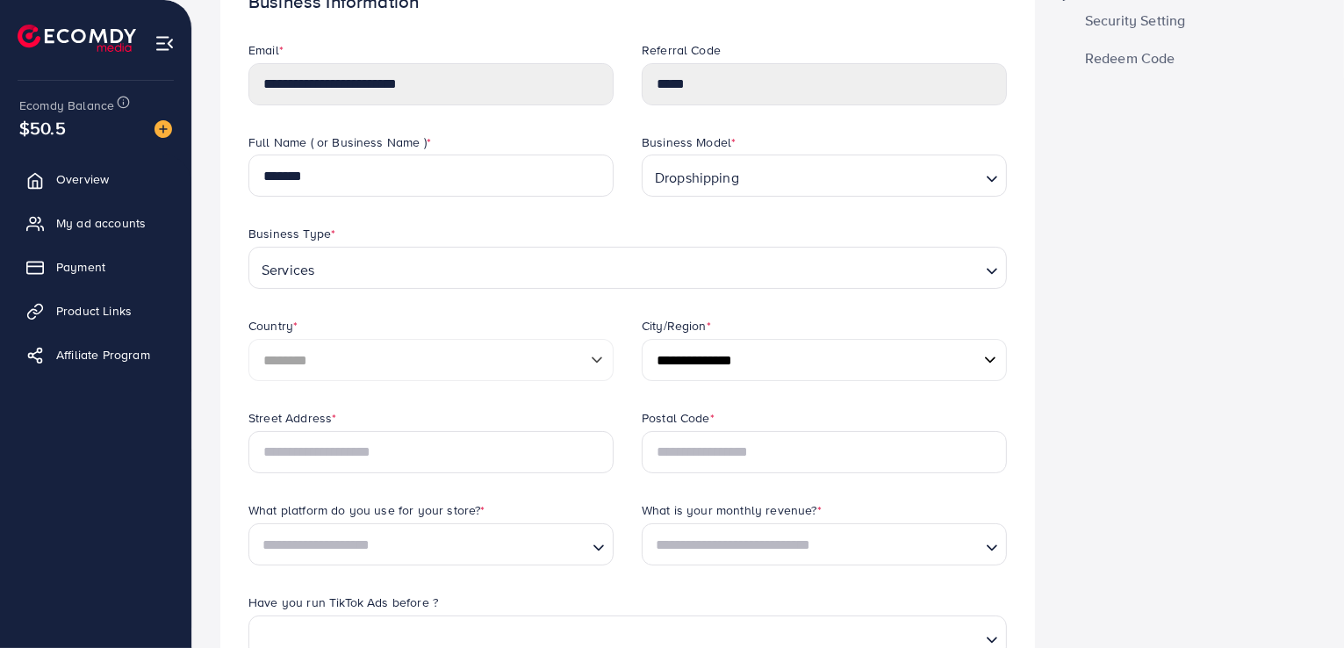
click at [792, 350] on select "**********" at bounding box center [824, 360] width 365 height 42
select select "******"
click at [642, 339] on select "**********" at bounding box center [824, 360] width 365 height 42
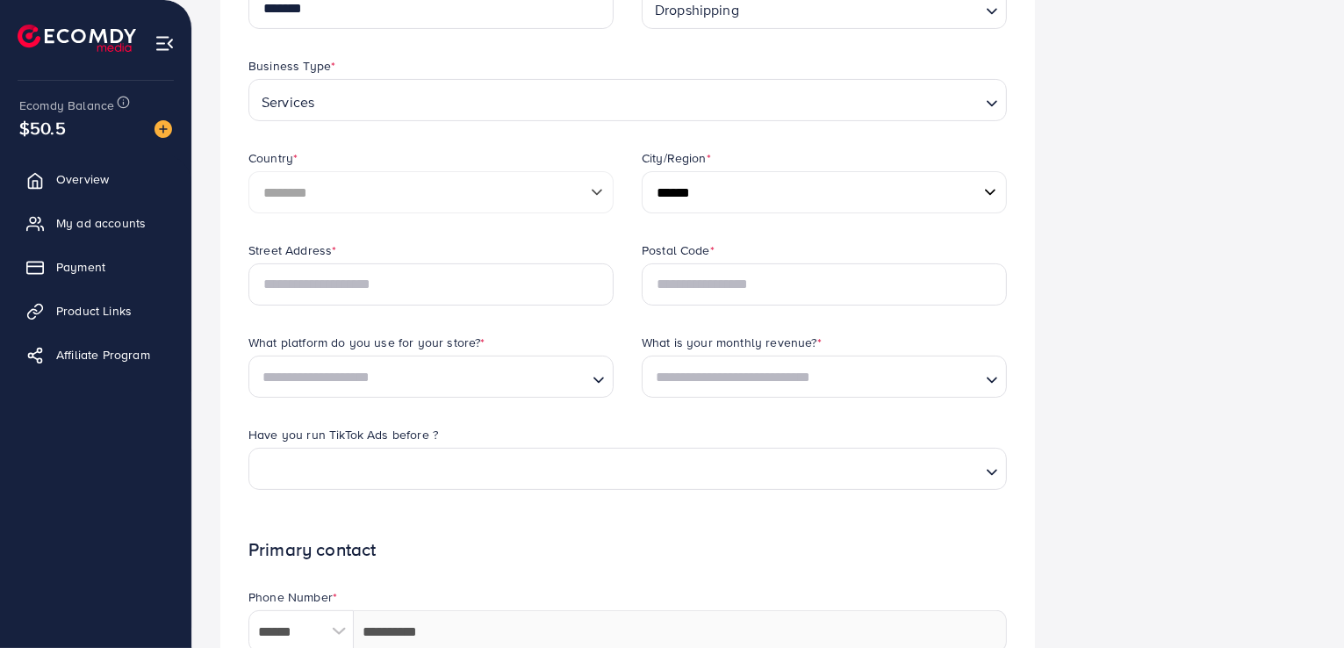
scroll to position [314, 0]
click at [466, 290] on input "text" at bounding box center [430, 283] width 365 height 42
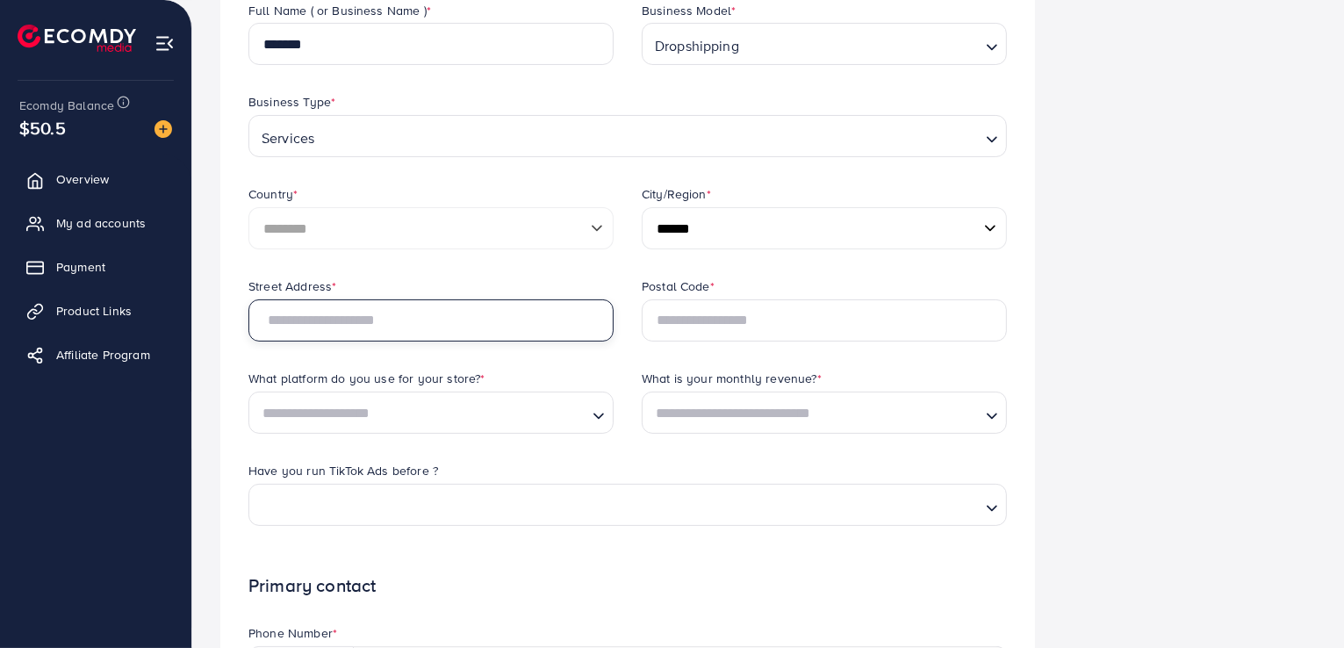
scroll to position [267, 0]
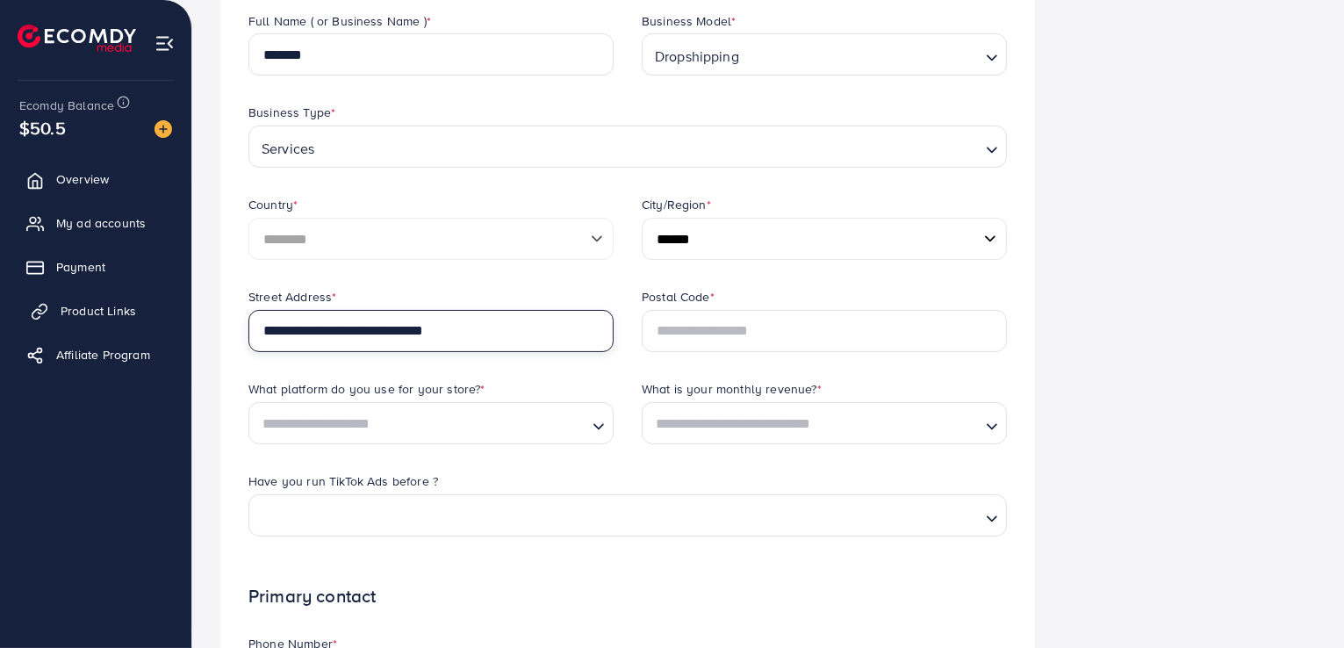
drag, startPoint x: 311, startPoint y: 330, endPoint x: 168, endPoint y: 302, distance: 144.9
click at [168, 302] on div "**********" at bounding box center [672, 426] width 1344 height 1386
type input "**********"
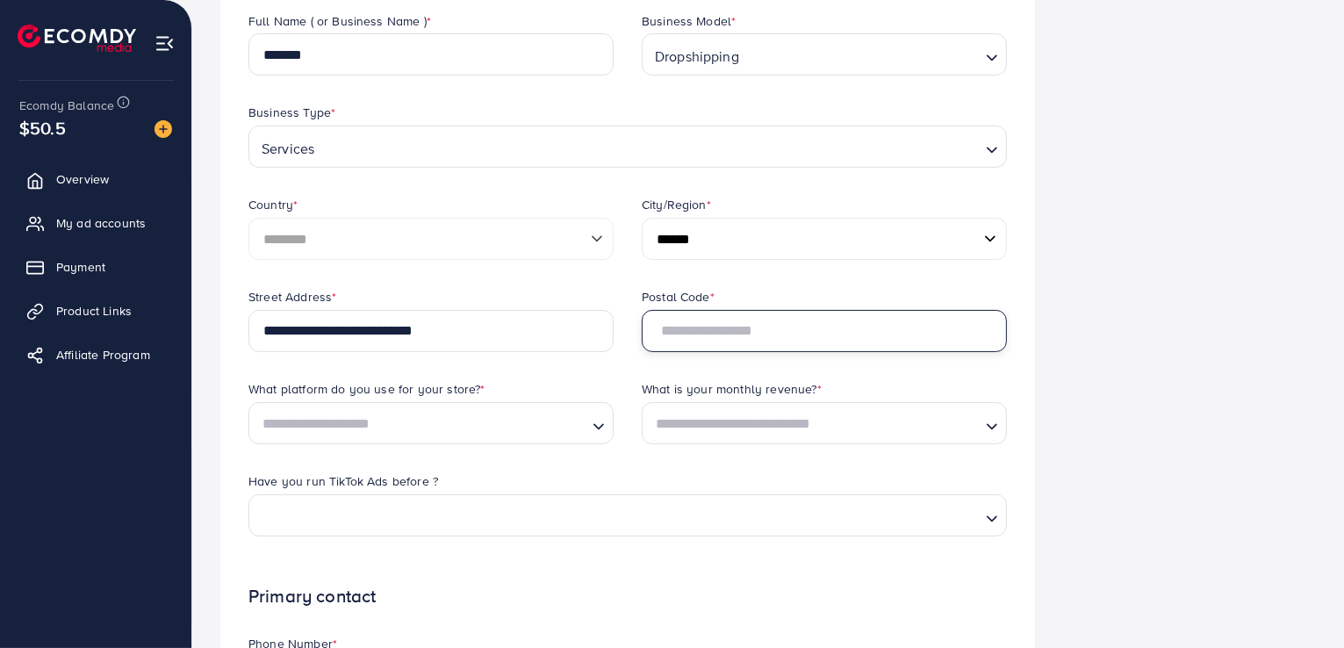
click at [670, 348] on input "text" at bounding box center [824, 331] width 365 height 42
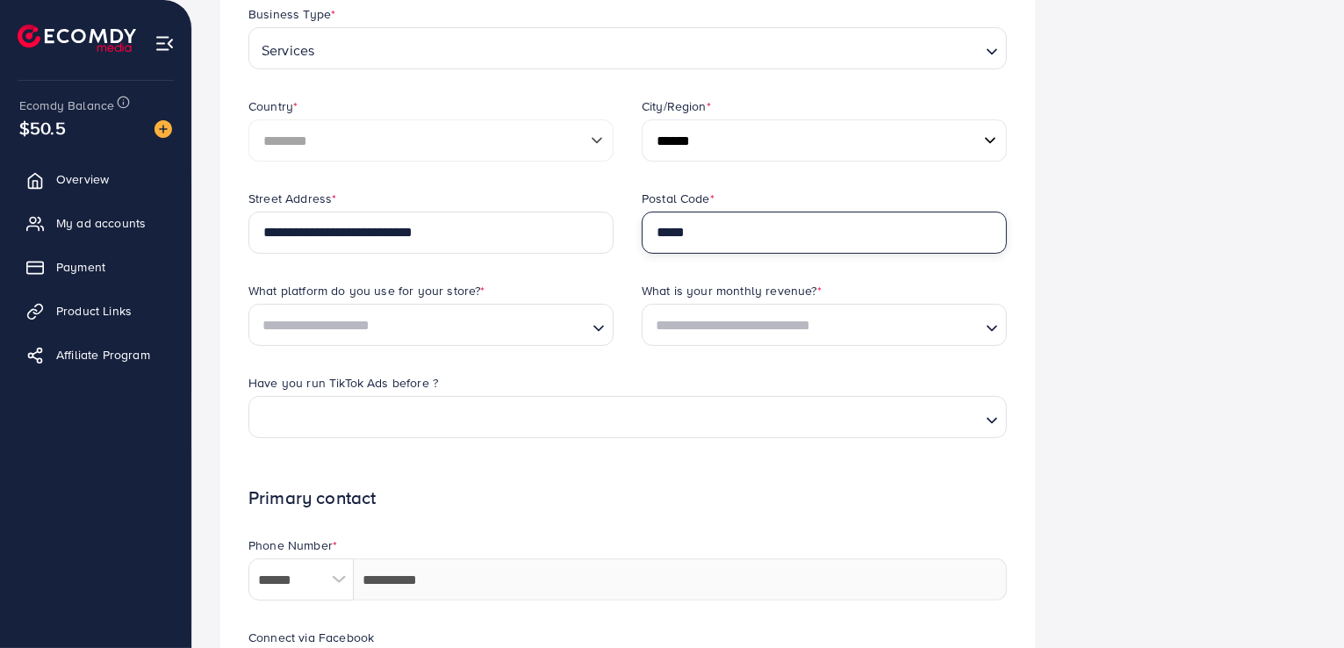
scroll to position [372, 0]
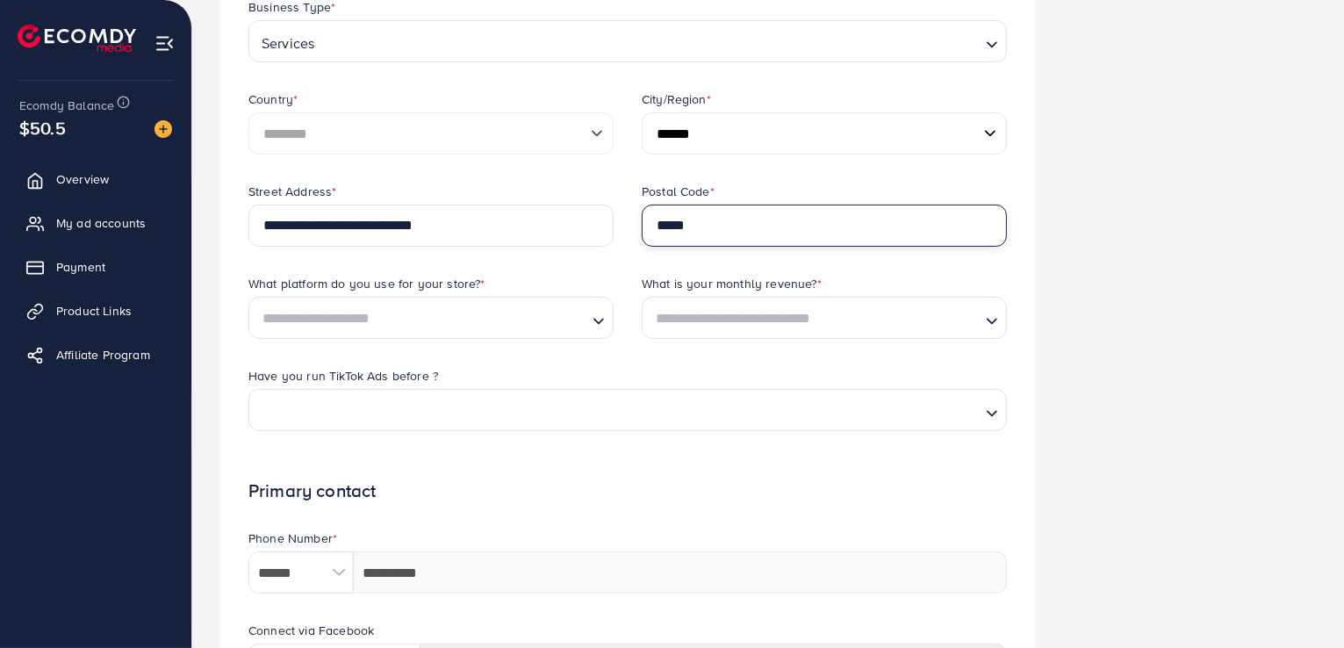
type input "*****"
click at [520, 289] on div "What platform do you use for your store? *" at bounding box center [430, 286] width 365 height 22
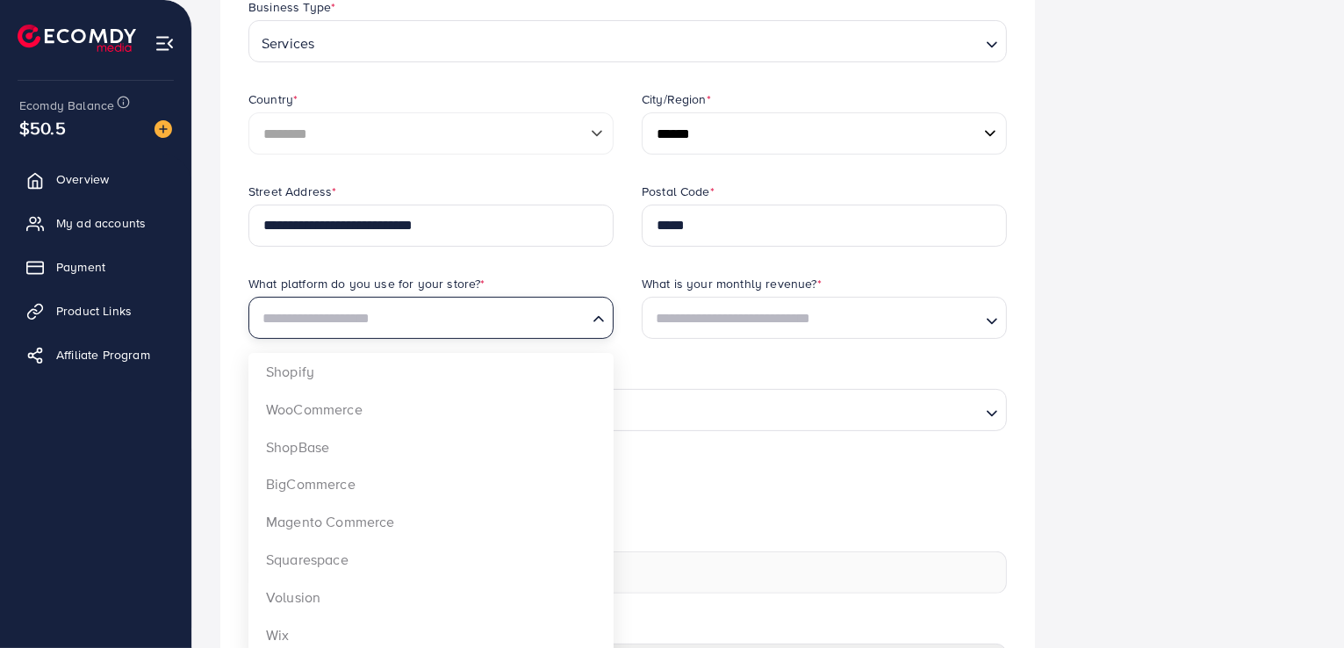
click at [498, 305] on input "Search for option" at bounding box center [420, 318] width 329 height 27
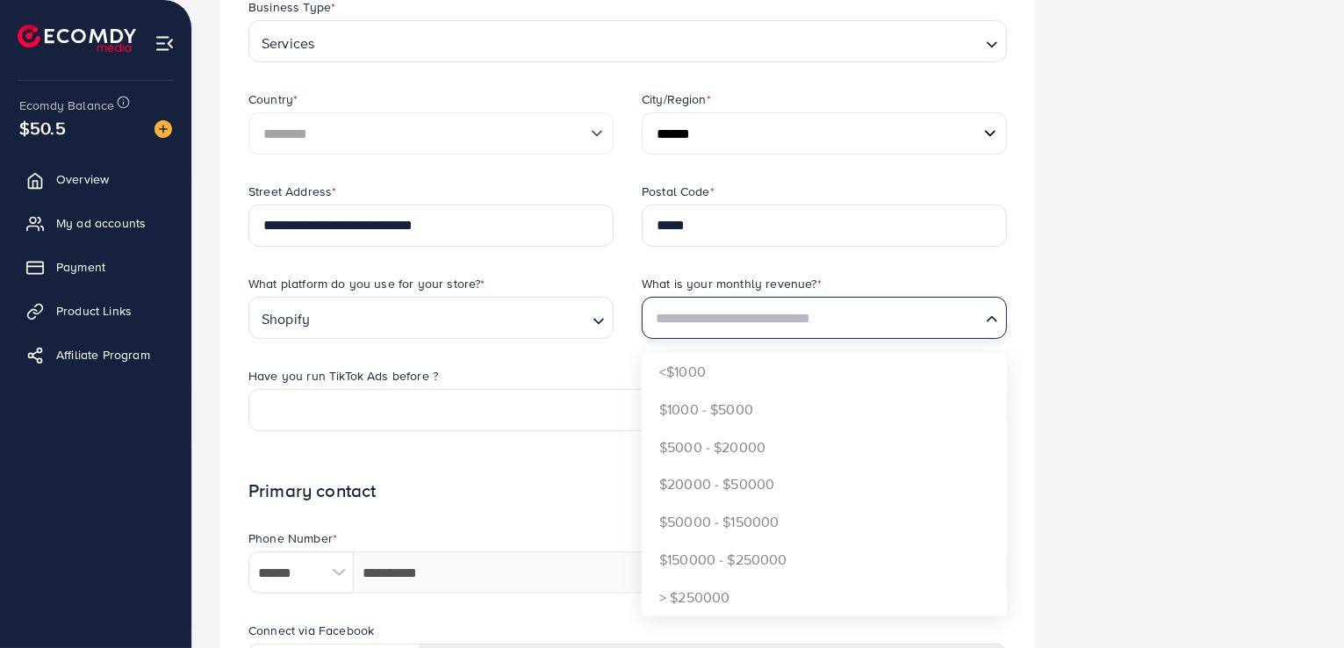
click at [764, 309] on input "Search for option" at bounding box center [813, 318] width 329 height 27
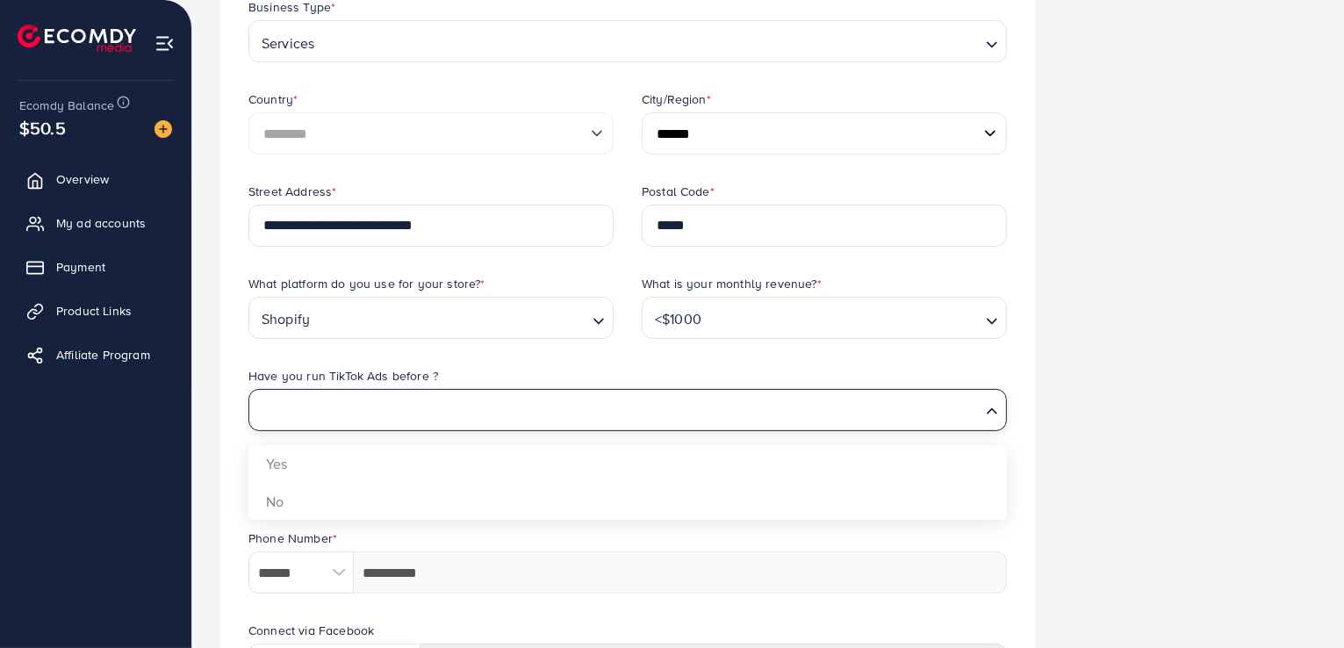
click at [585, 405] on input "Search for option" at bounding box center [617, 411] width 722 height 27
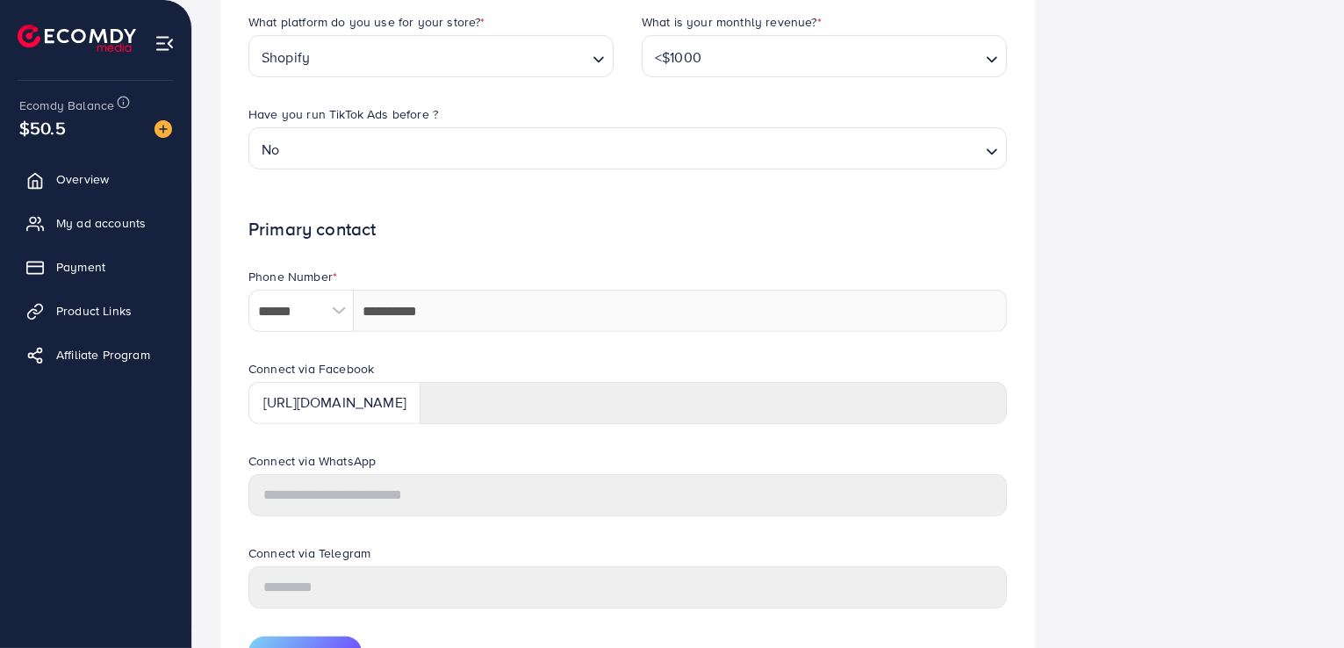
scroll to position [738, 0]
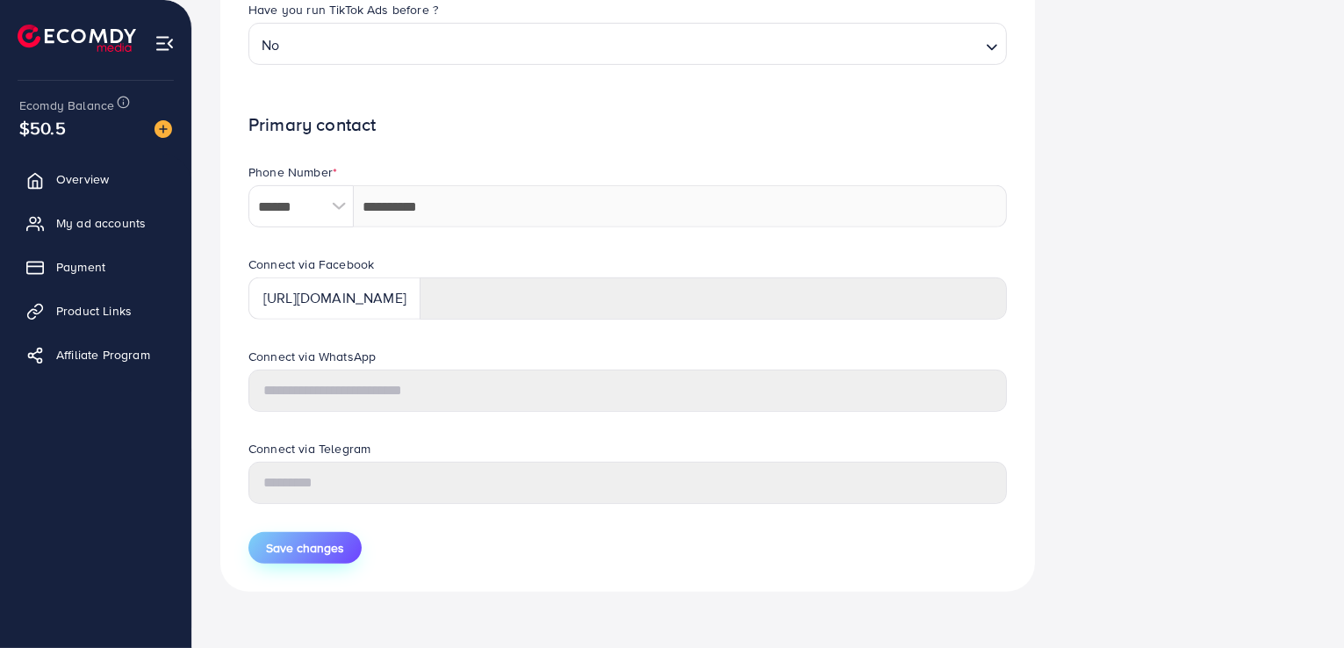
click at [311, 555] on span "Save changes" at bounding box center [305, 548] width 78 height 18
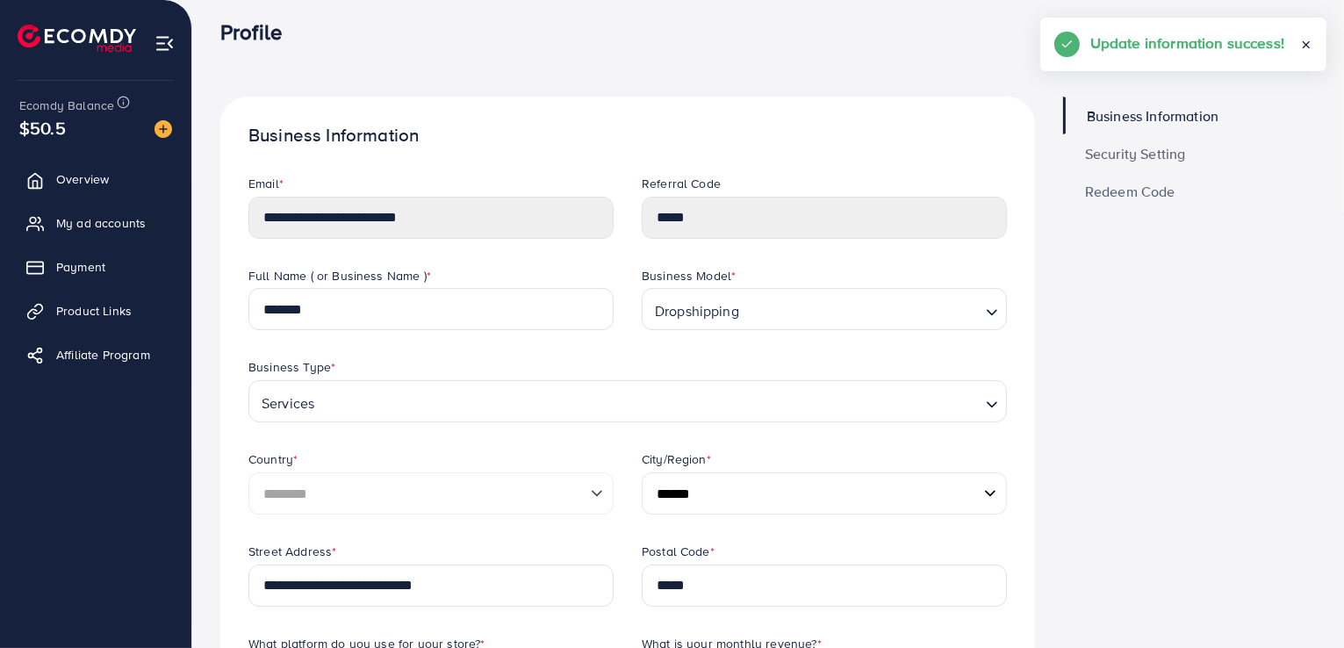
scroll to position [0, 0]
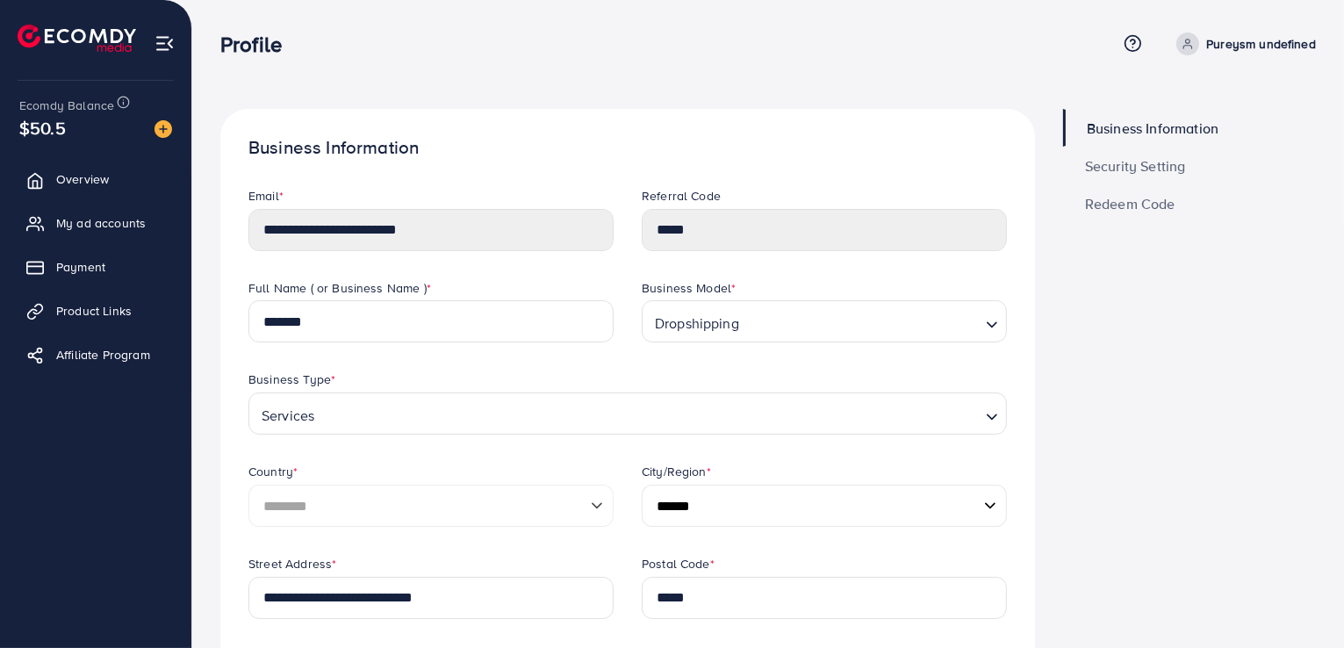
click at [1190, 34] on span at bounding box center [1187, 43] width 23 height 23
click at [1179, 95] on link "Profile" at bounding box center [1231, 104] width 167 height 39
select select "********"
select select "******"
click at [1085, 168] on span "Security Setting" at bounding box center [1135, 166] width 101 height 14
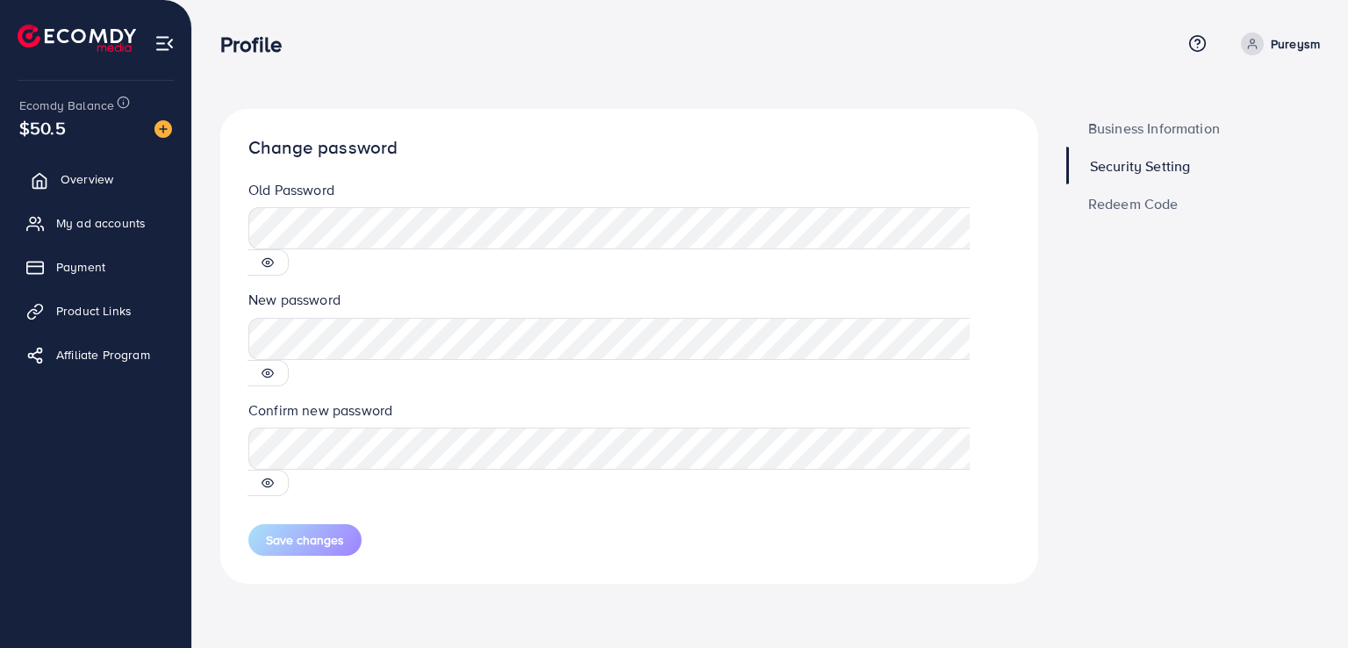
click at [79, 173] on span "Overview" at bounding box center [87, 179] width 53 height 18
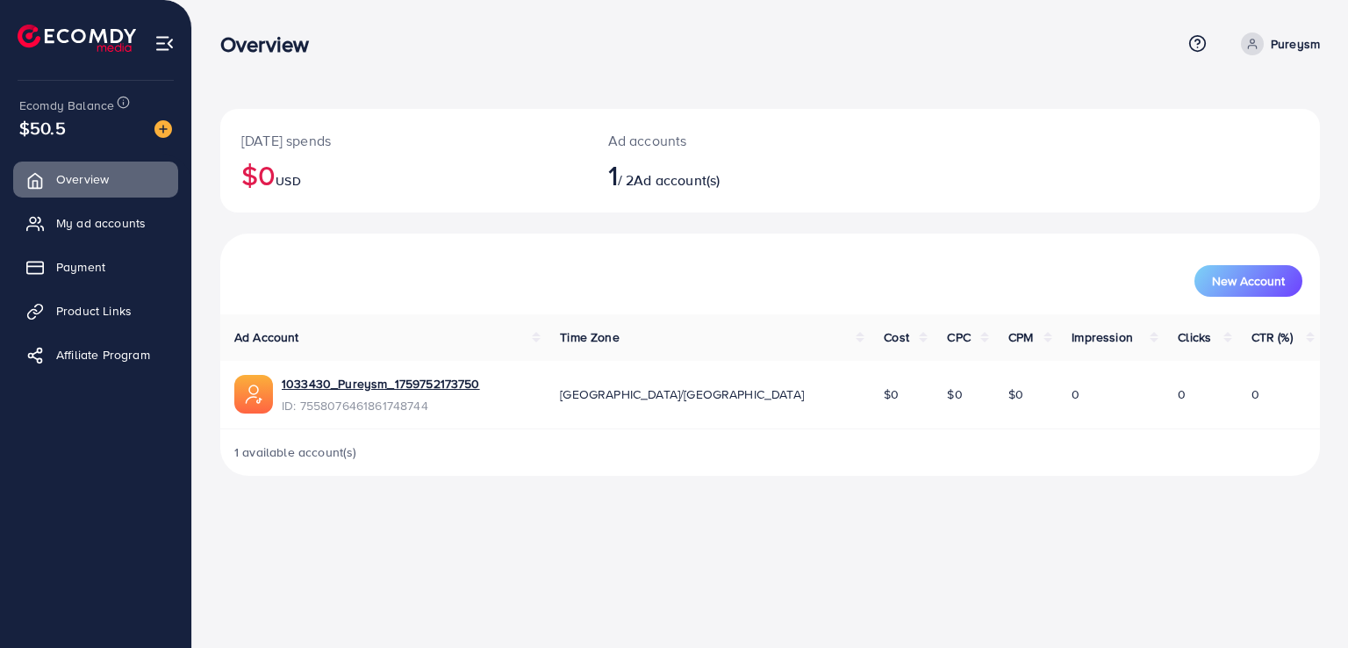
click at [674, 180] on span "Ad account(s)" at bounding box center [677, 179] width 86 height 19
click at [1245, 285] on span "New Account" at bounding box center [1248, 281] width 73 height 12
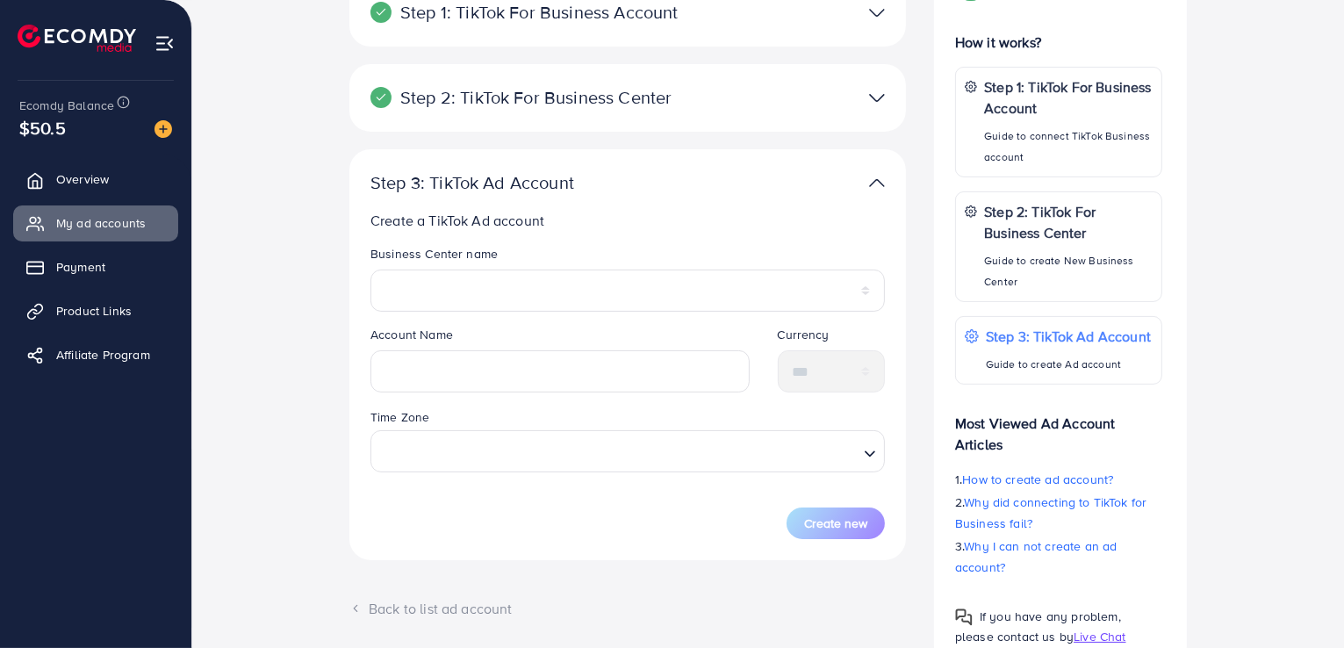
scroll to position [288, 0]
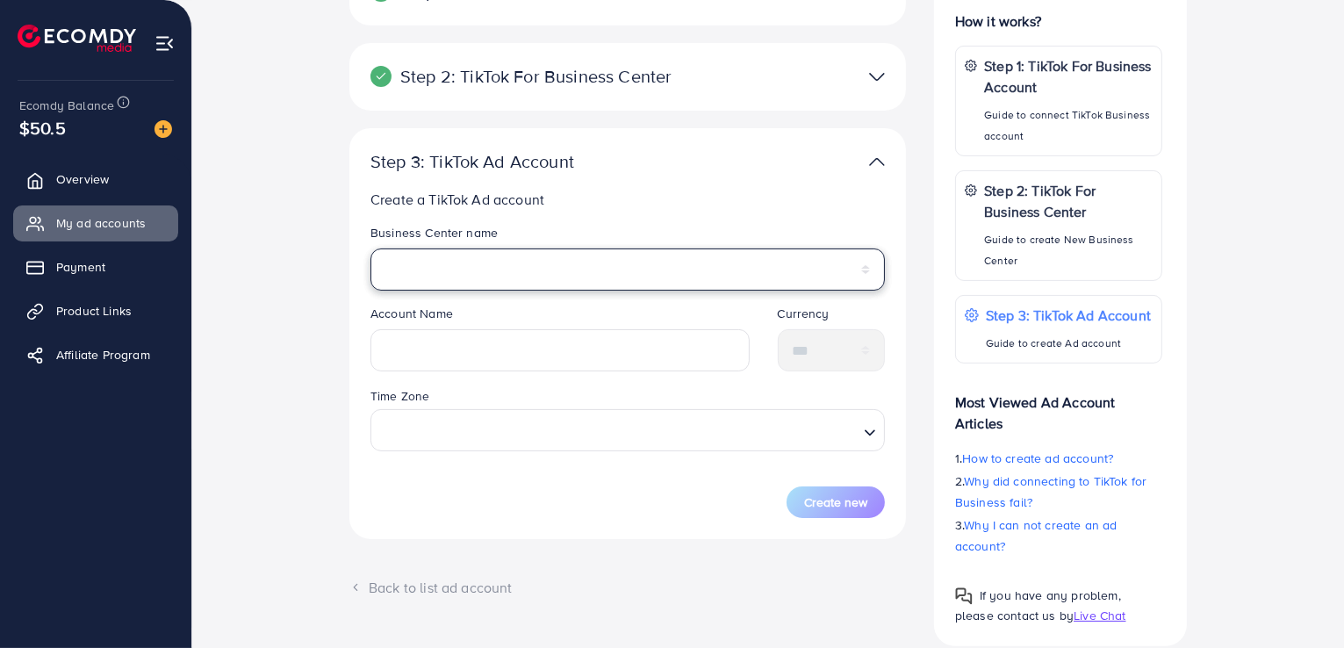
click at [563, 277] on select "**********" at bounding box center [627, 269] width 514 height 42
select select "**********"
click at [370, 248] on select "**********" at bounding box center [627, 269] width 514 height 42
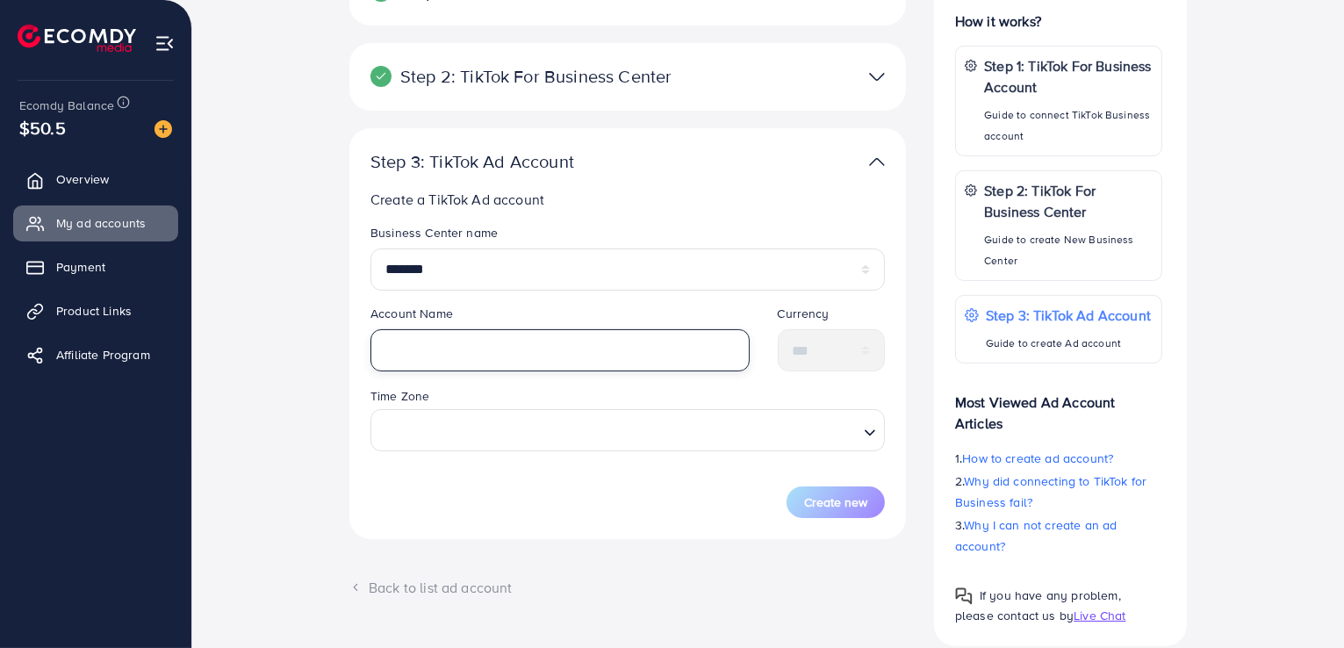
click at [484, 369] on input "text" at bounding box center [559, 350] width 379 height 42
type input "*******"
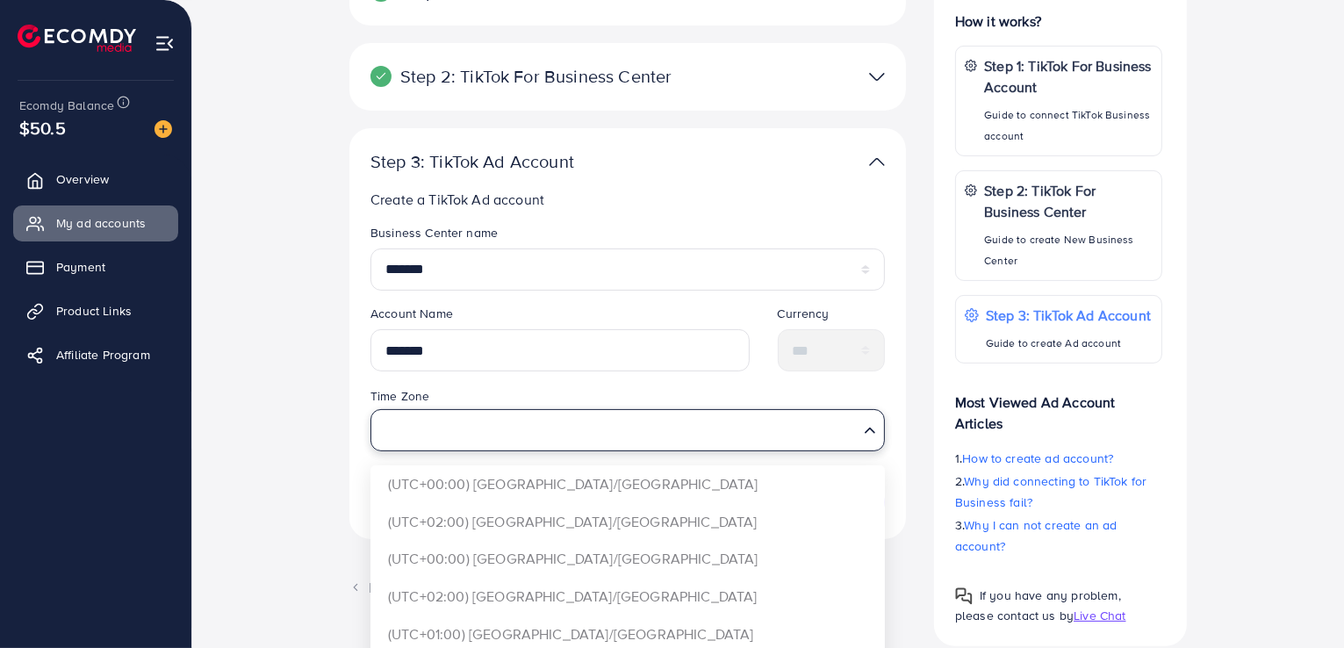
click at [562, 418] on input "Search for option" at bounding box center [617, 429] width 478 height 32
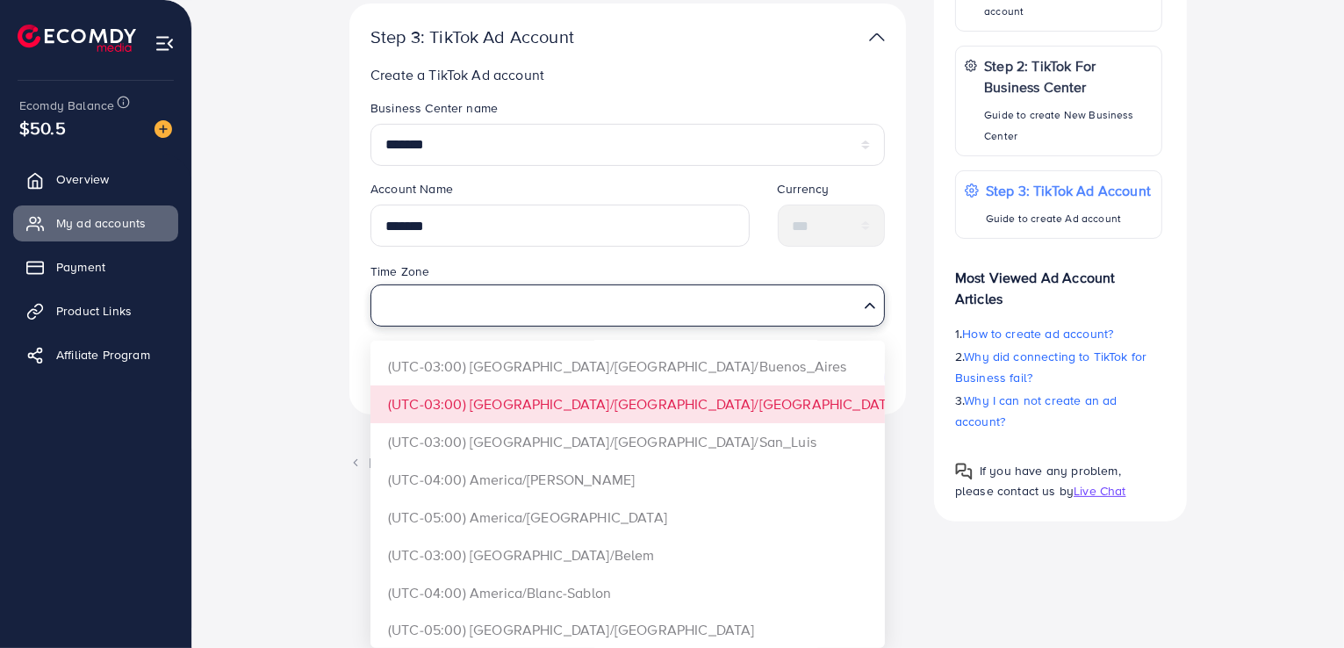
scroll to position [0, 0]
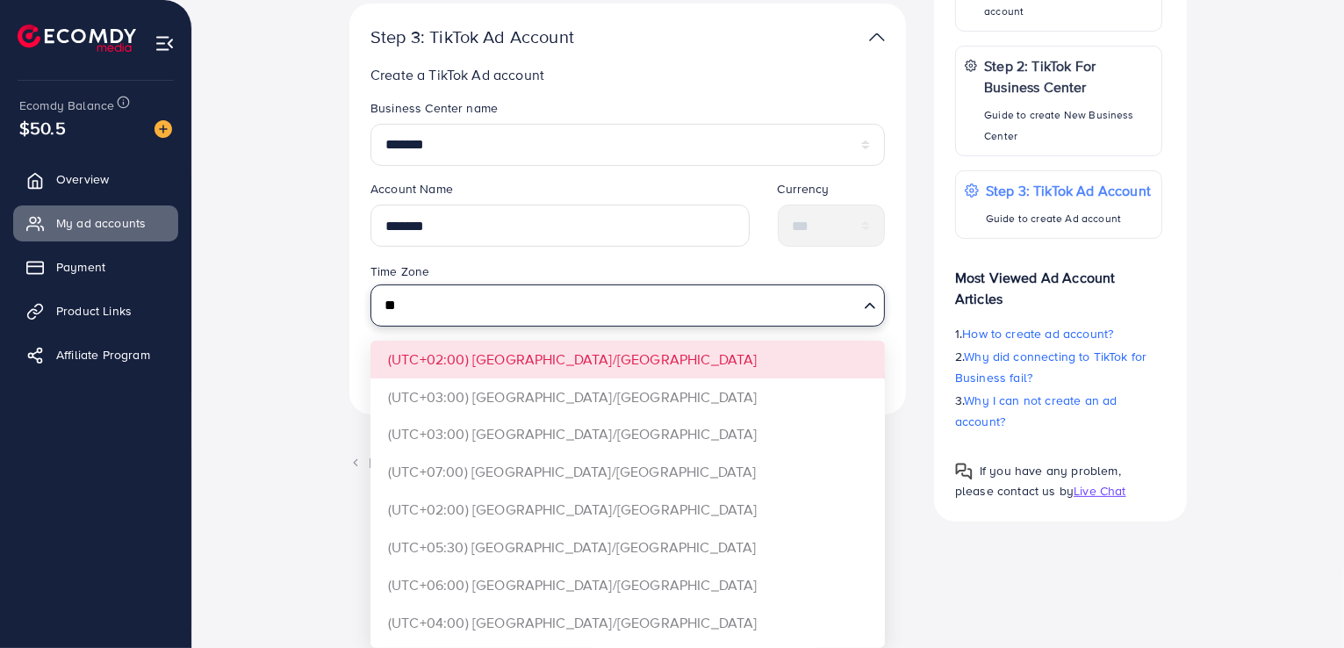
type input "*"
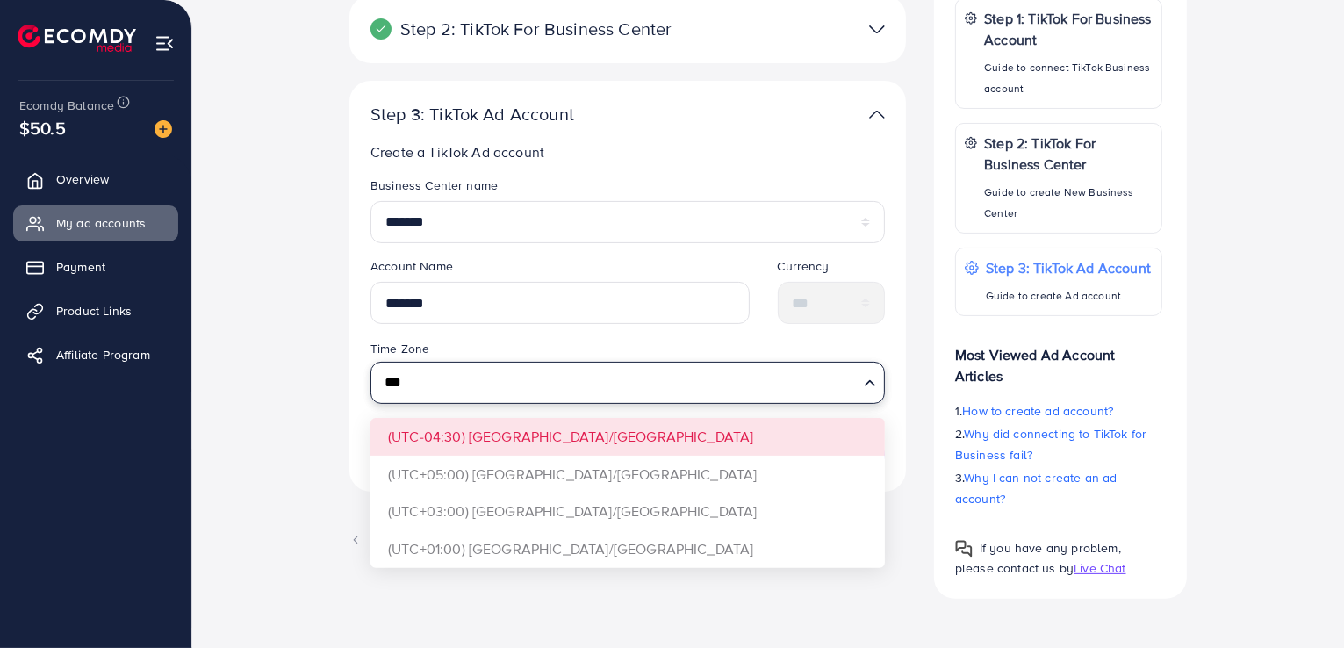
scroll to position [334, 0]
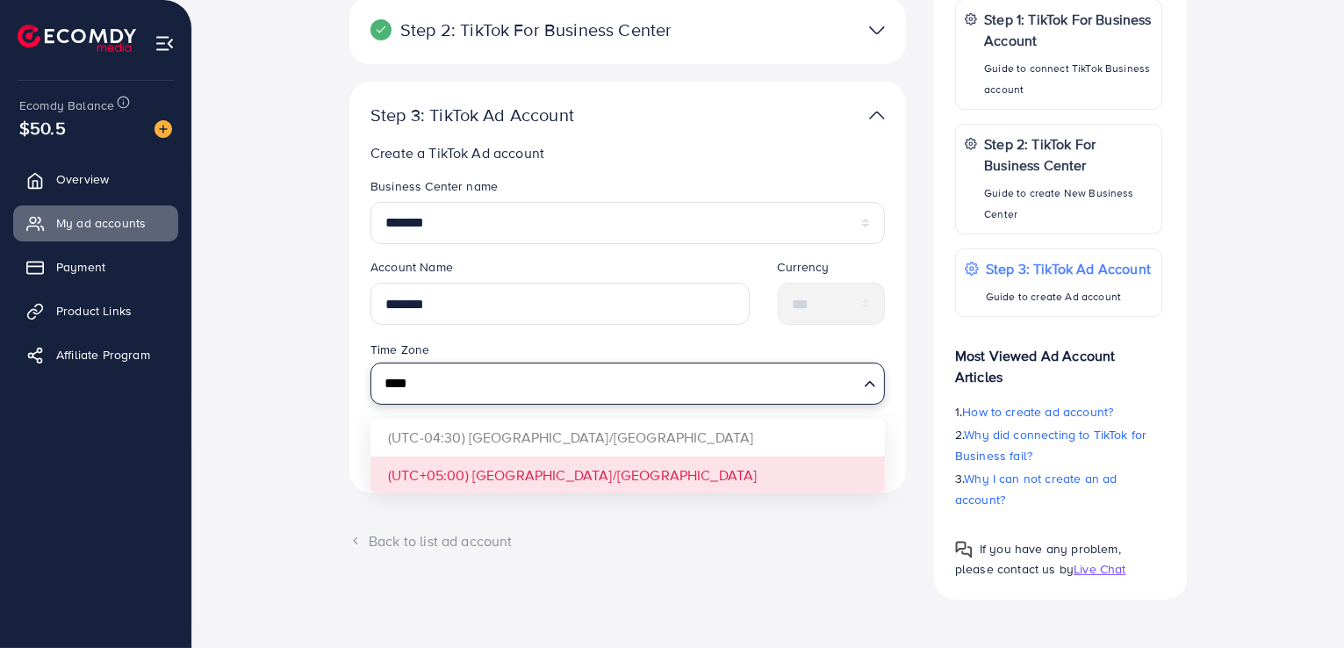
type input "****"
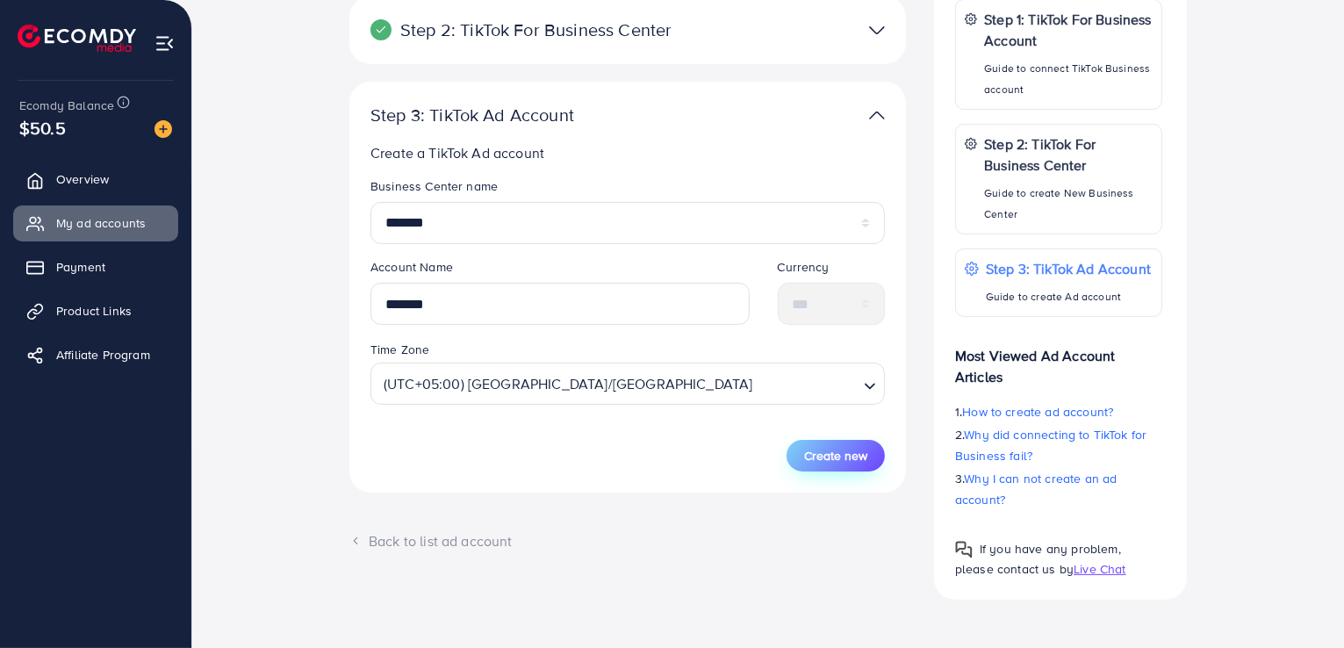
click at [828, 453] on span "Create new" at bounding box center [835, 456] width 63 height 18
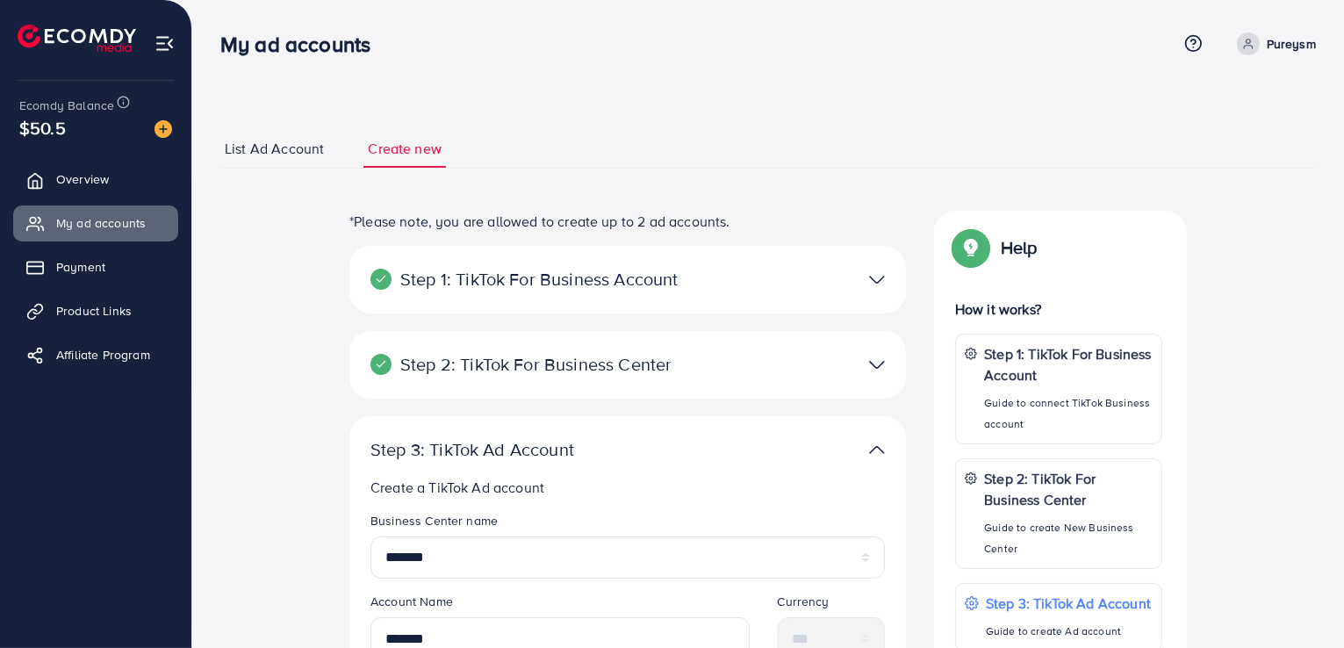
scroll to position [442, 0]
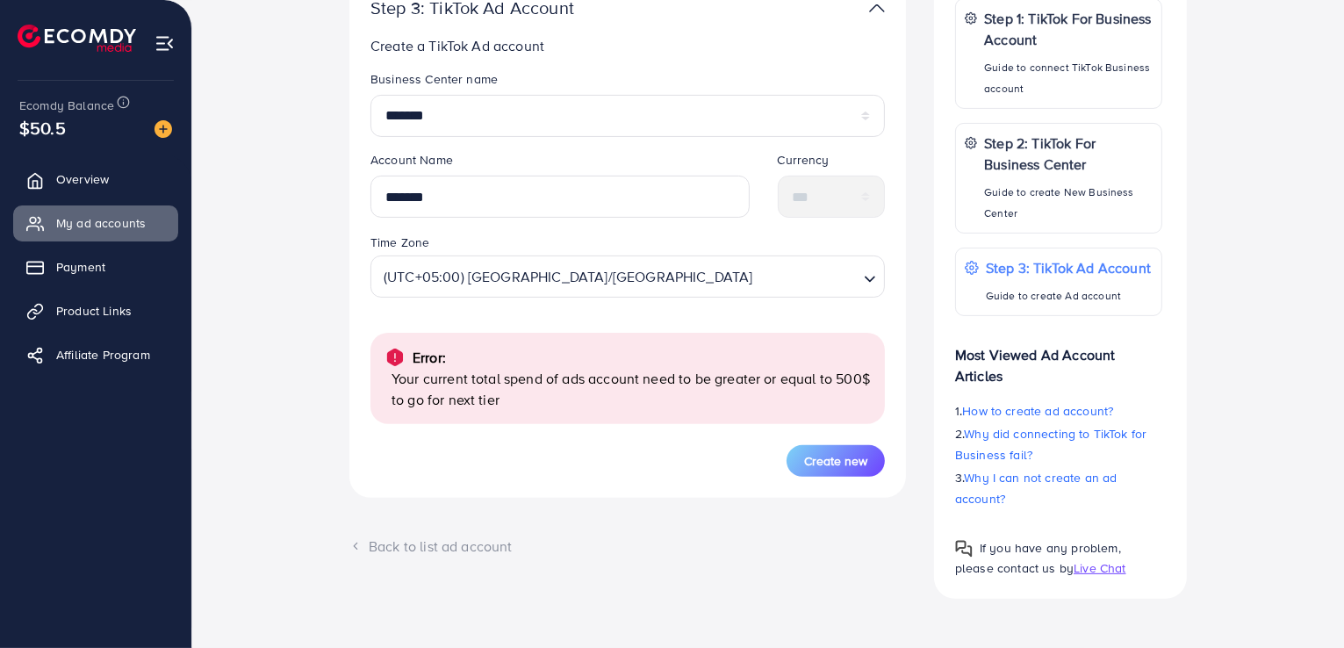
click at [453, 547] on div "Back to list ad account" at bounding box center [627, 546] width 556 height 20
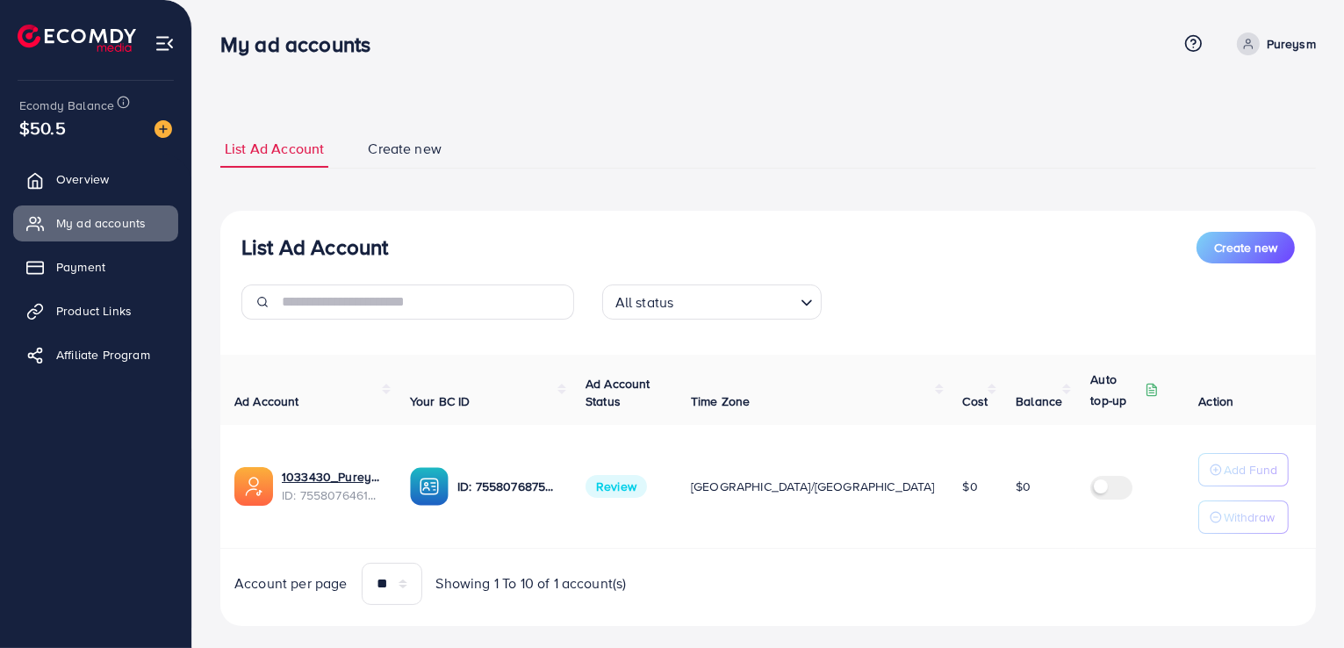
scroll to position [25, 0]
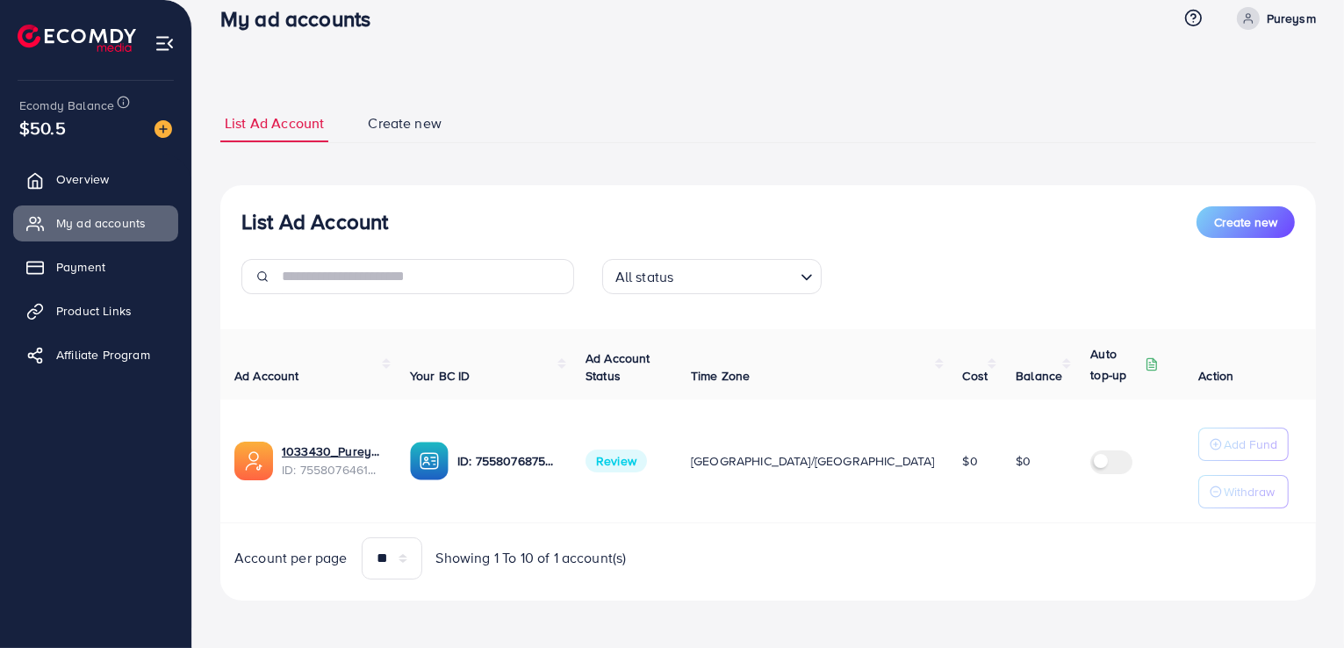
click at [408, 118] on span "Create new" at bounding box center [405, 123] width 74 height 20
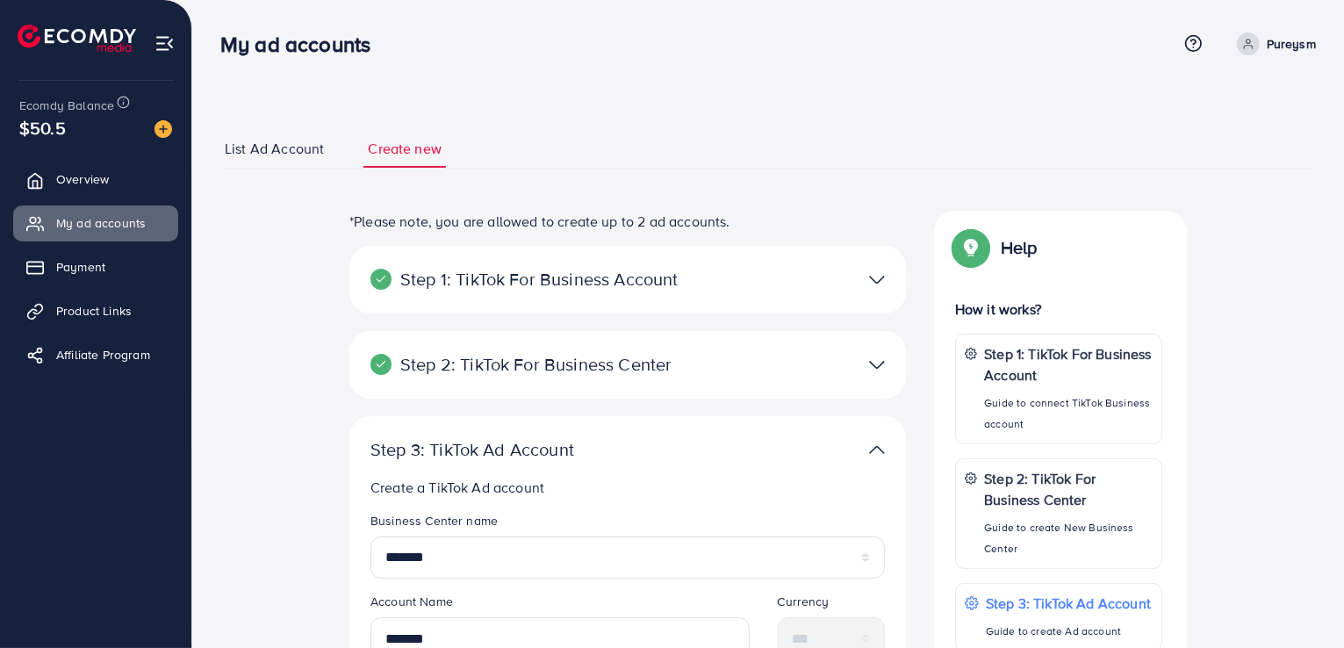
scroll to position [334, 0]
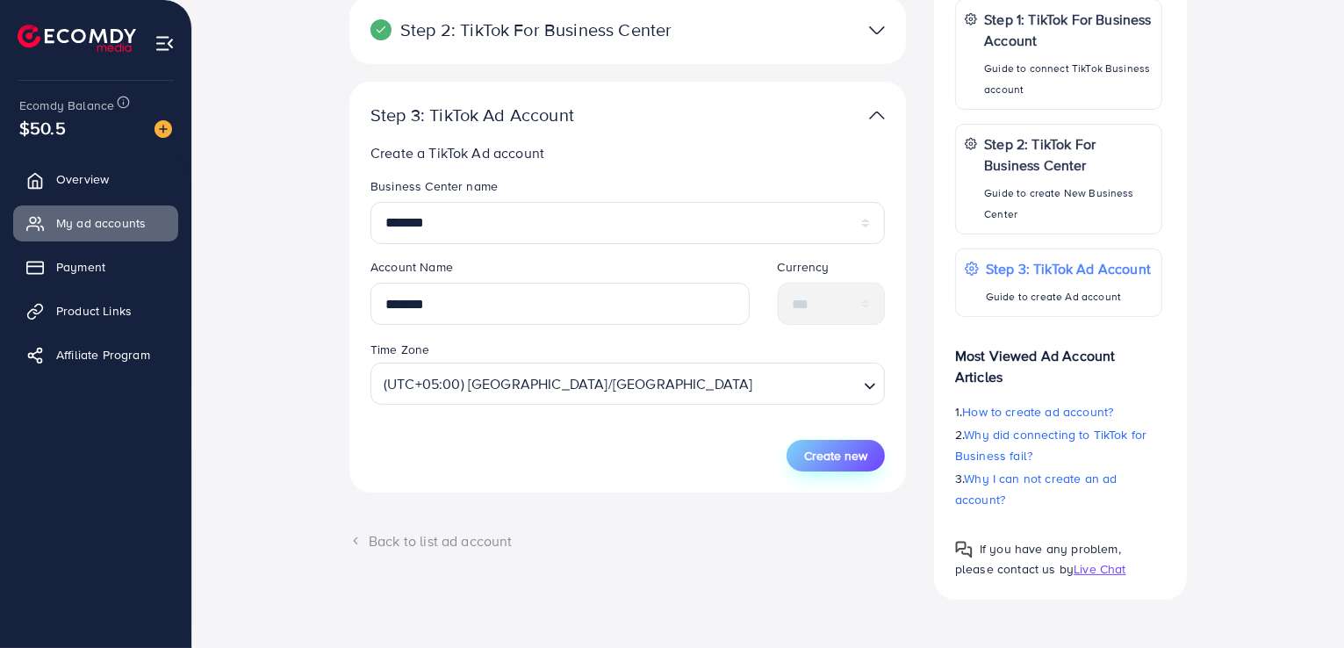
click at [847, 451] on span "Create new" at bounding box center [835, 456] width 63 height 18
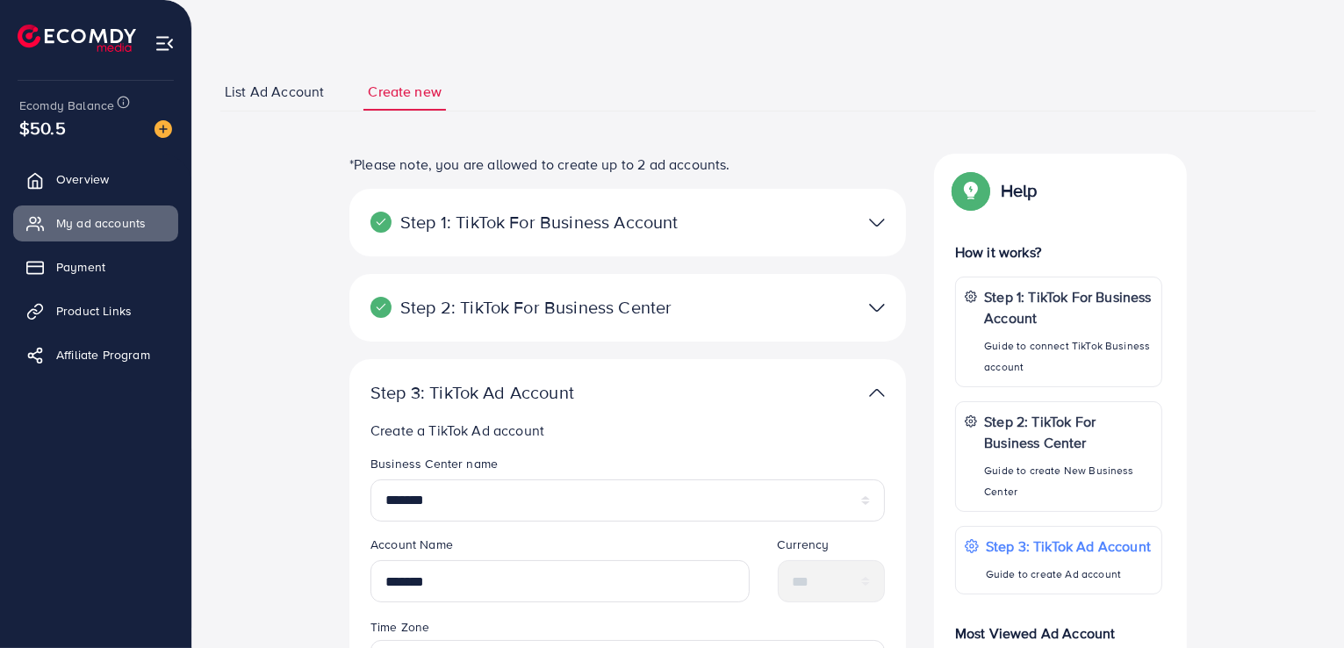
scroll to position [0, 0]
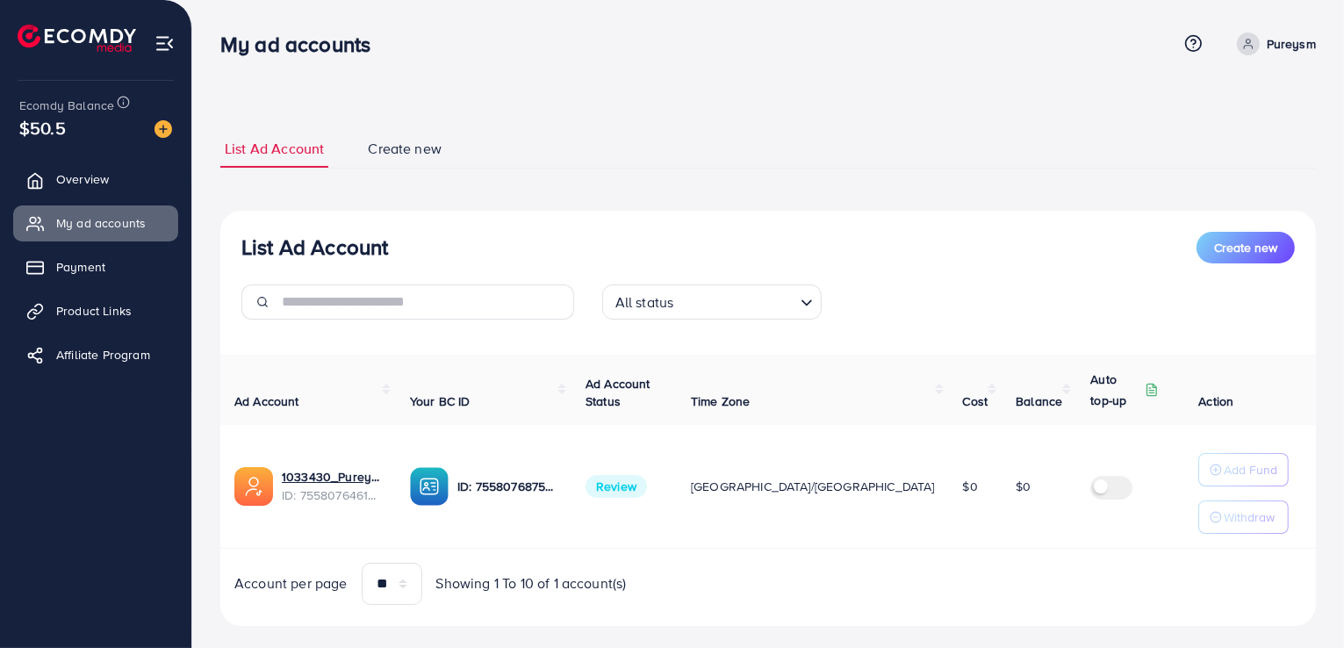
scroll to position [25, 0]
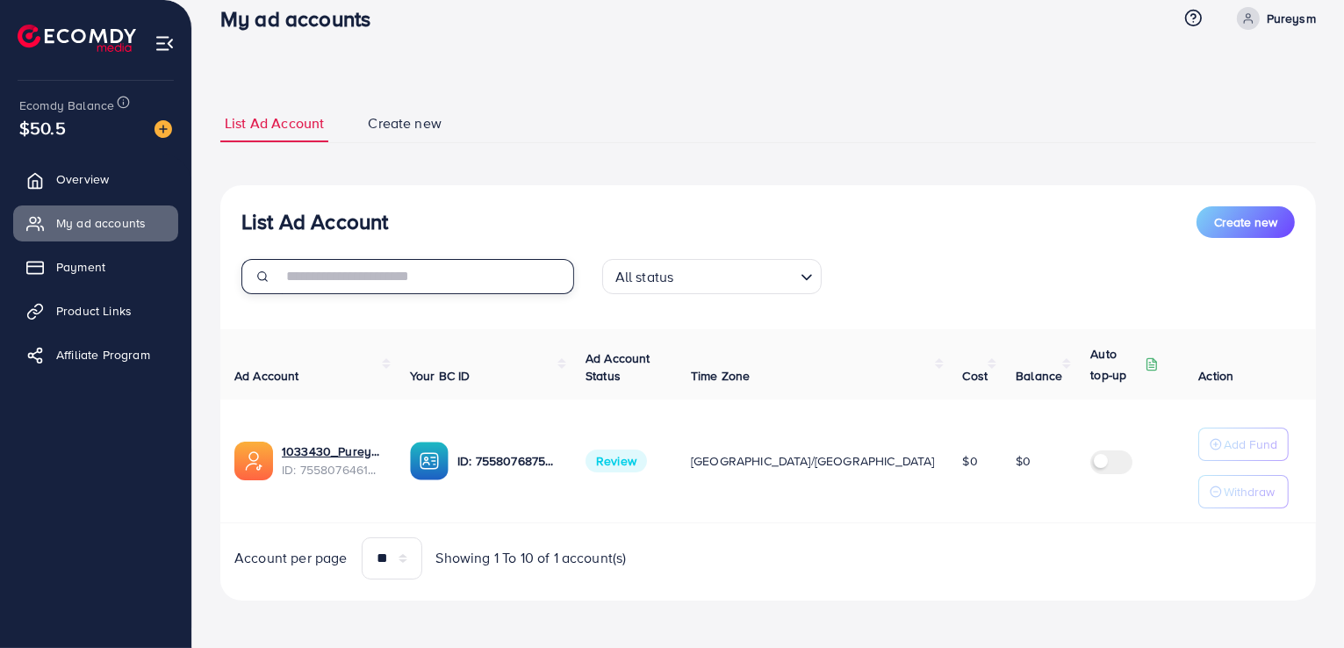
click at [435, 271] on input "text" at bounding box center [428, 276] width 292 height 35
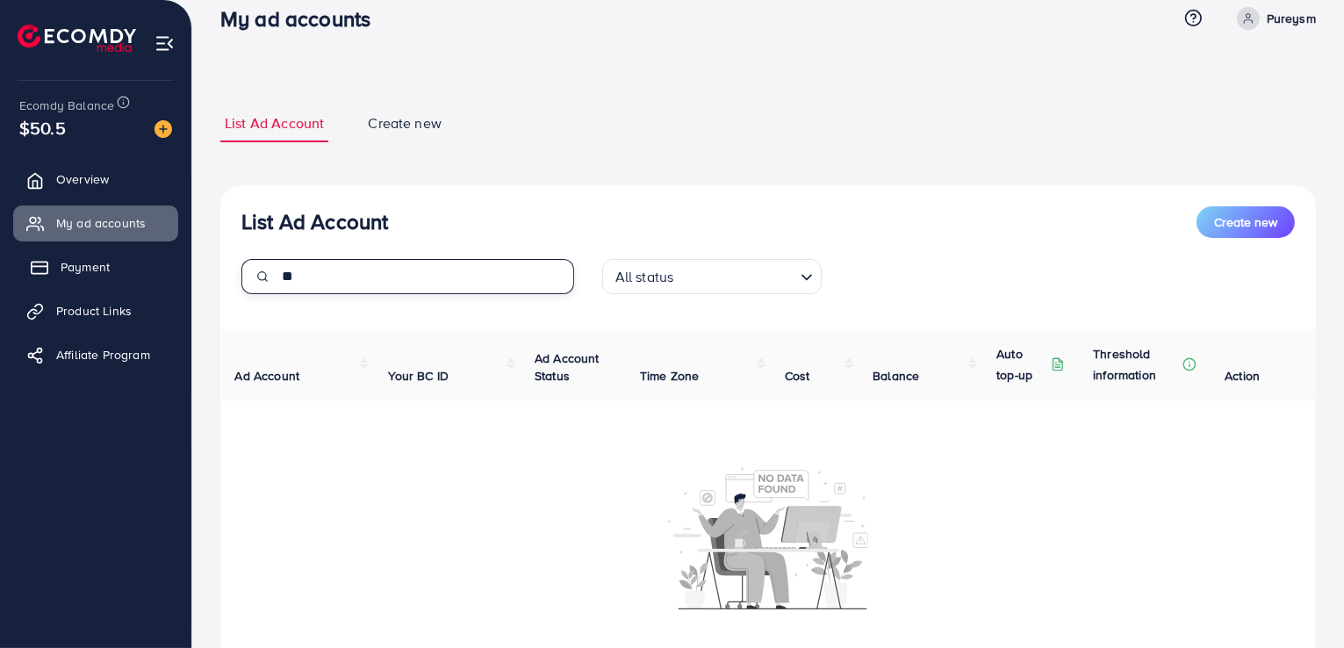
type input "*"
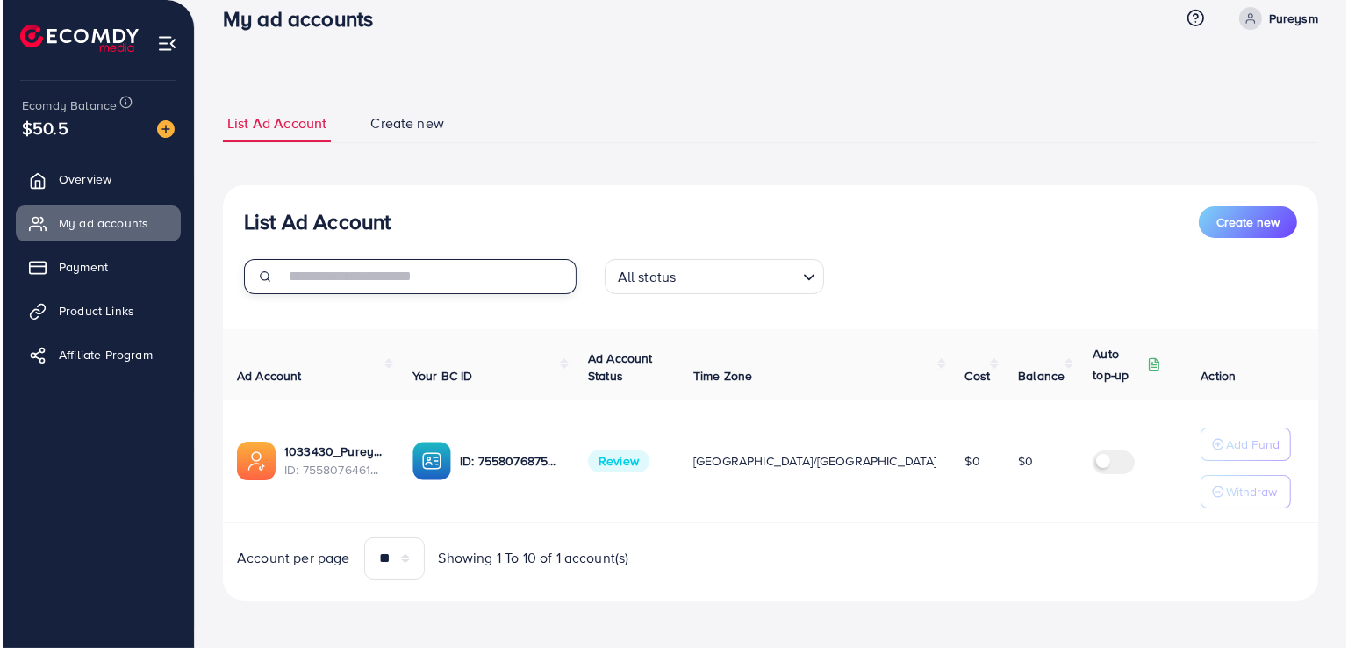
scroll to position [0, 0]
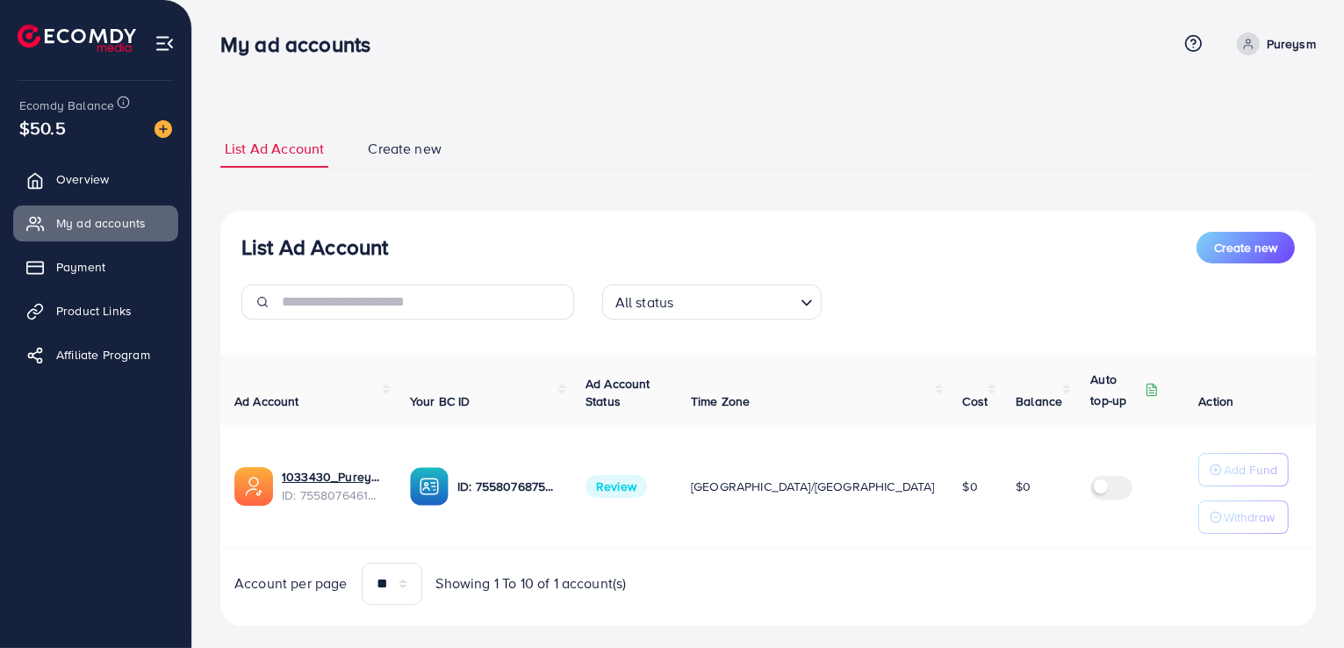
click at [647, 483] on span "Review" at bounding box center [615, 486] width 61 height 23
click at [63, 133] on span "$50.5" at bounding box center [42, 127] width 47 height 25
click at [71, 168] on link "Overview" at bounding box center [95, 178] width 165 height 35
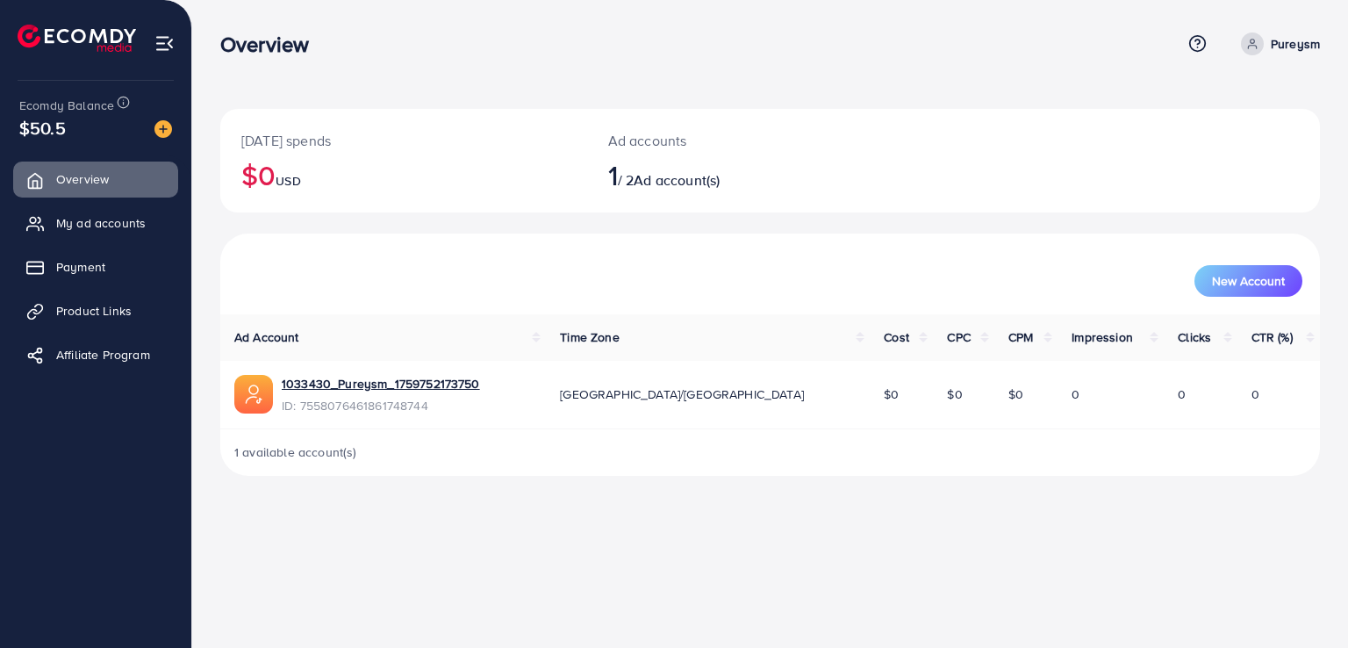
click at [638, 178] on h2 "1 / 2 Ad account(s)" at bounding box center [724, 174] width 233 height 33
click at [286, 176] on span "USD" at bounding box center [288, 181] width 25 height 18
click at [355, 381] on link "1033430_Pureysm_1759752173750" at bounding box center [381, 384] width 198 height 18
click at [76, 226] on span "My ad accounts" at bounding box center [106, 223] width 90 height 18
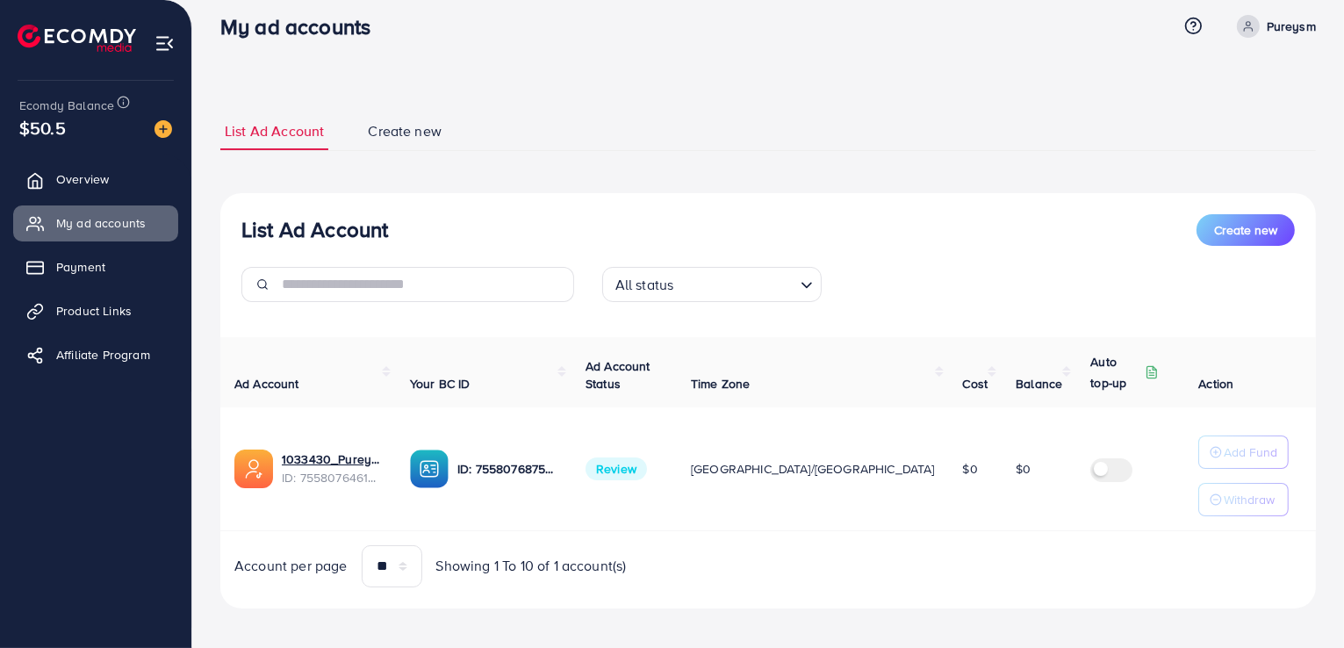
scroll to position [25, 0]
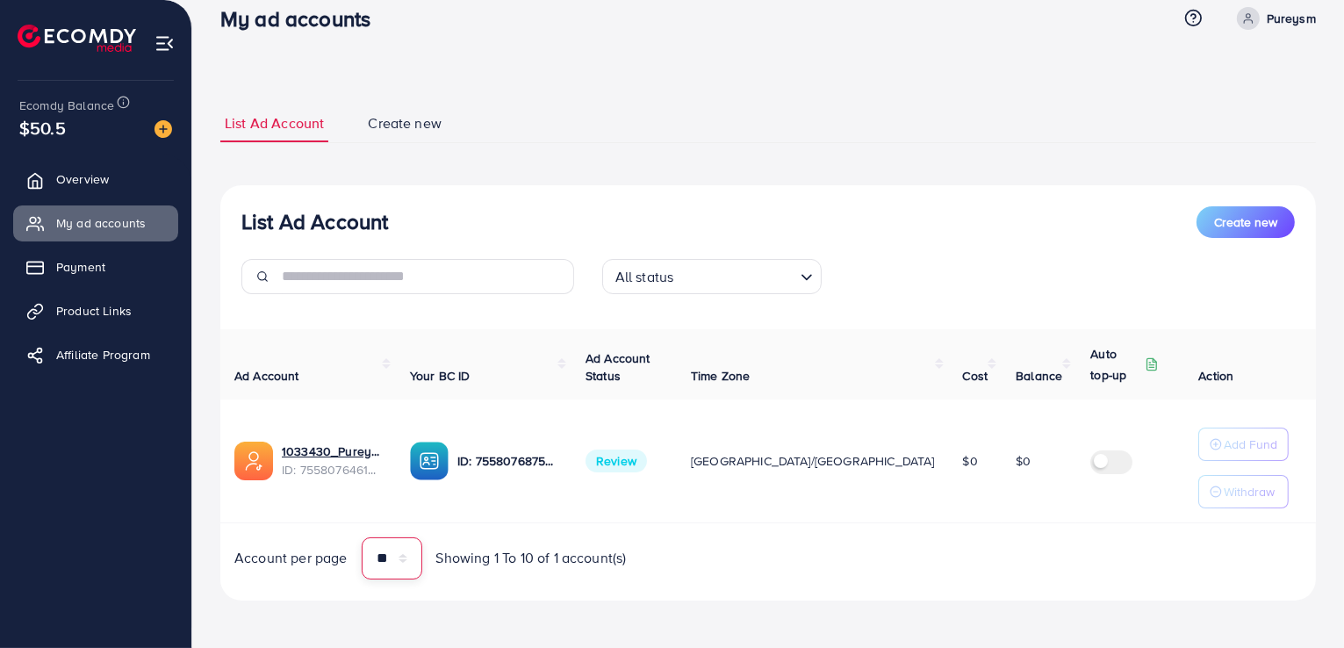
click at [404, 564] on select "** ** ** ***" at bounding box center [392, 558] width 61 height 42
click at [404, 567] on select "** ** ** ***" at bounding box center [392, 558] width 61 height 42
click at [755, 97] on div "List Ad Account Create new List Ad Account Create new All status Loading... Ad …" at bounding box center [767, 352] width 1095 height 538
click at [311, 455] on link "1033430_Pureysm_1759752173750" at bounding box center [332, 451] width 100 height 18
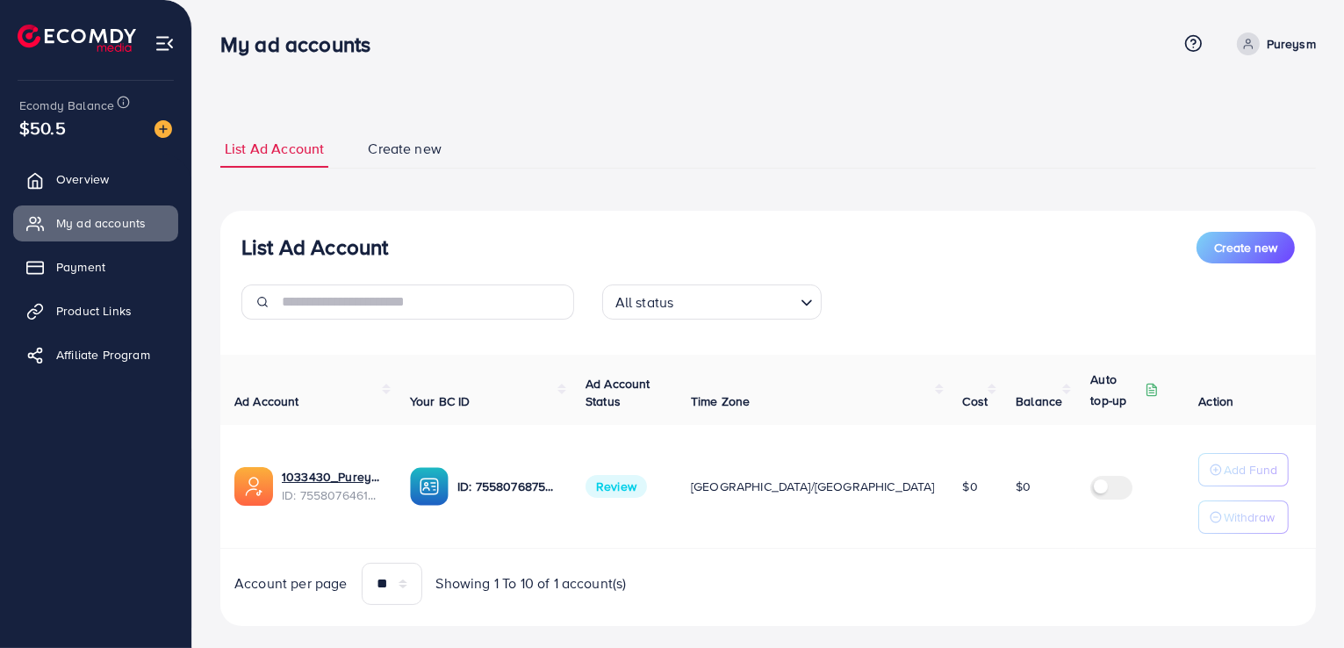
click at [47, 131] on span "$50.5" at bounding box center [42, 127] width 47 height 25
click at [159, 131] on img at bounding box center [163, 129] width 18 height 18
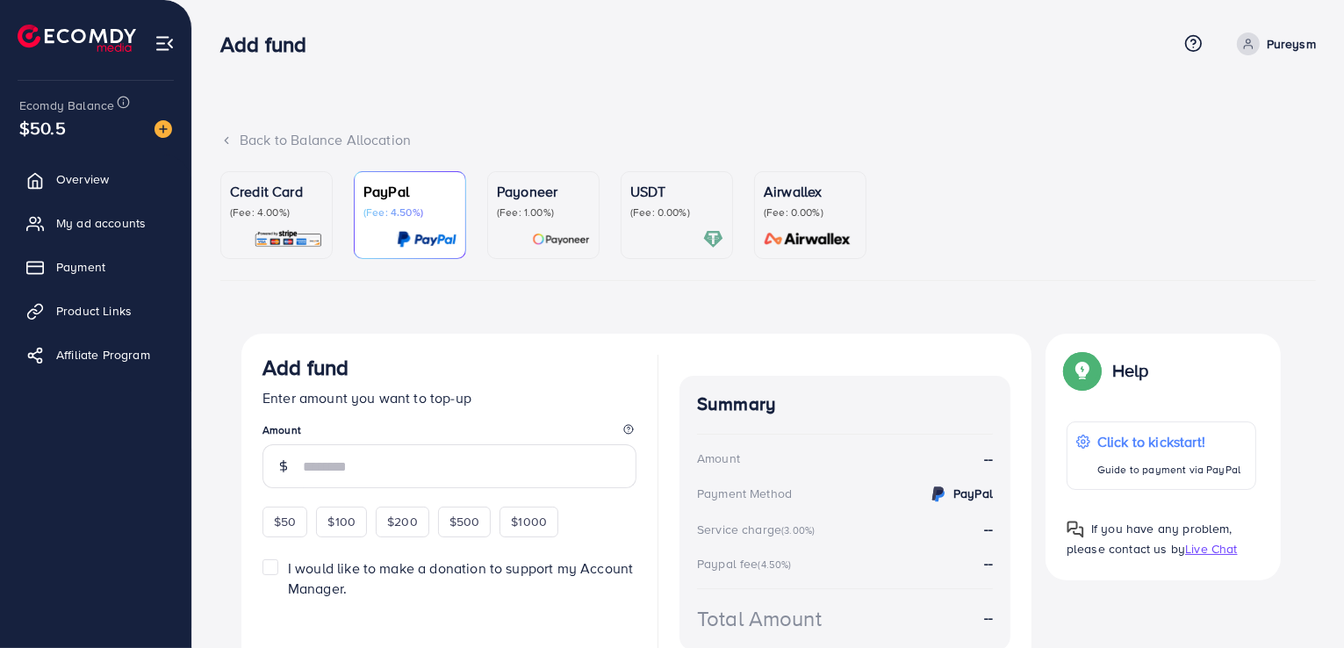
click at [47, 133] on span "$50.5" at bounding box center [42, 127] width 47 height 25
click at [27, 111] on span "Ecomdy Balance" at bounding box center [66, 106] width 95 height 18
click at [63, 264] on span "Payment" at bounding box center [85, 267] width 49 height 18
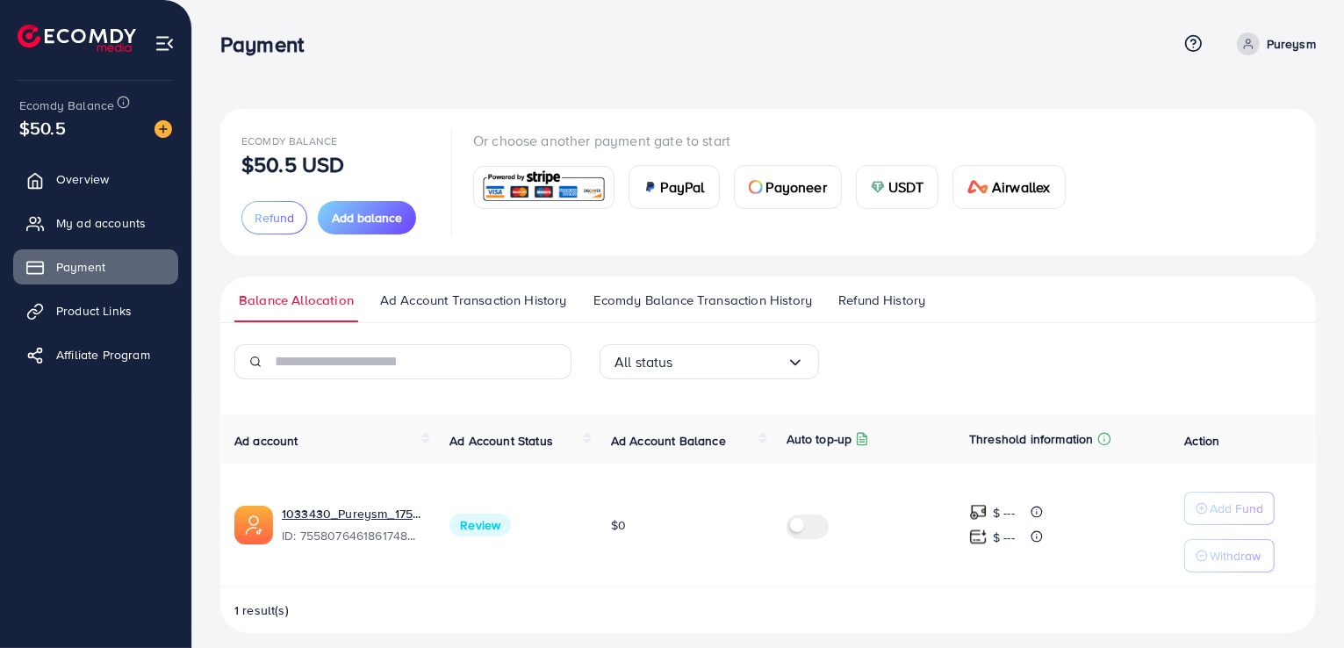
scroll to position [12, 0]
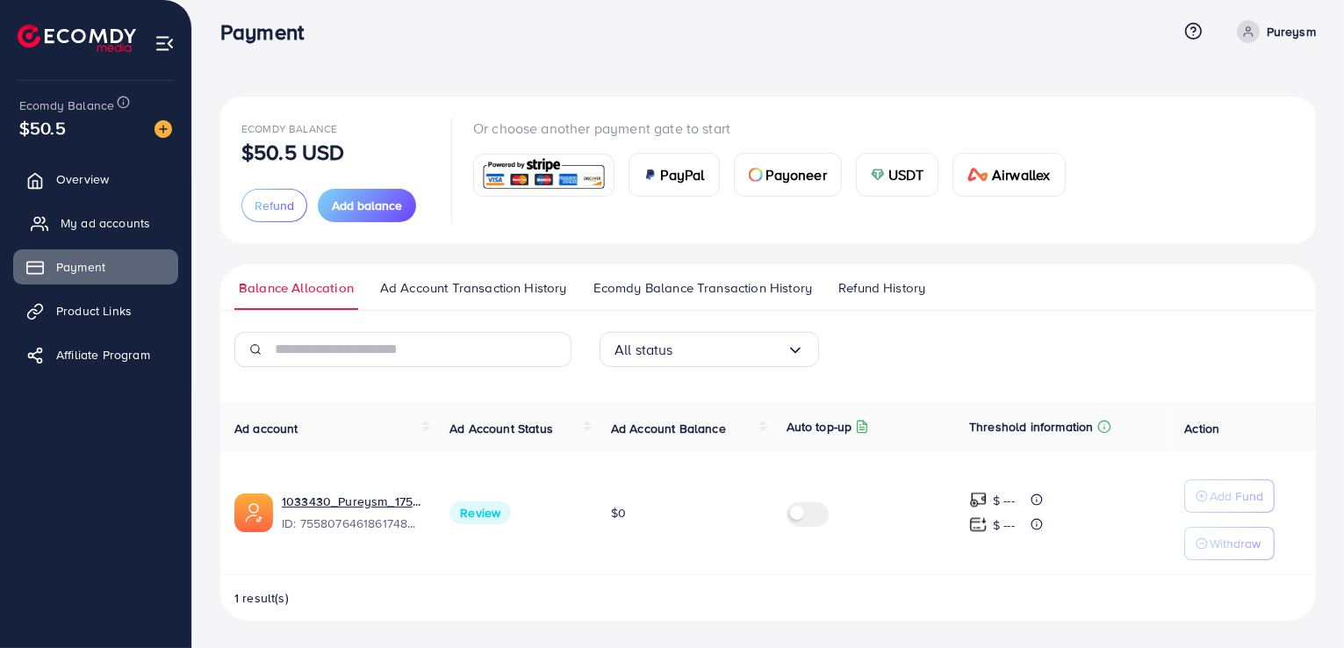
click at [73, 218] on span "My ad accounts" at bounding box center [106, 223] width 90 height 18
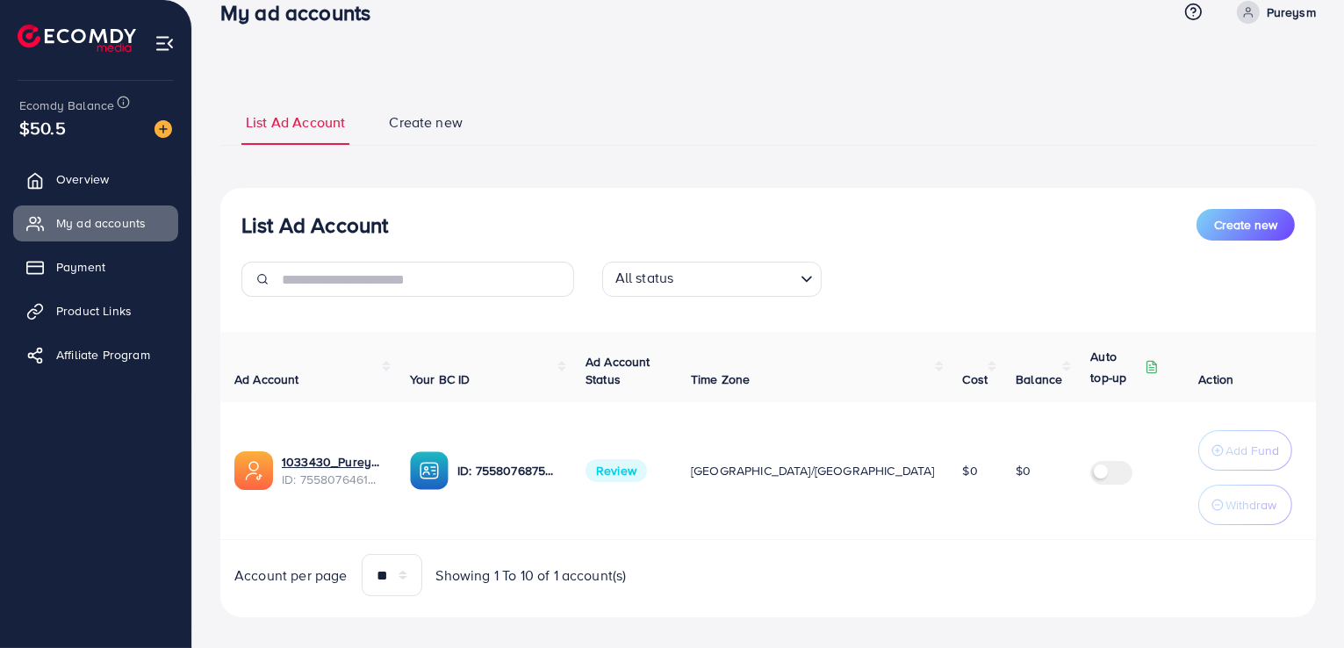
scroll to position [49, 0]
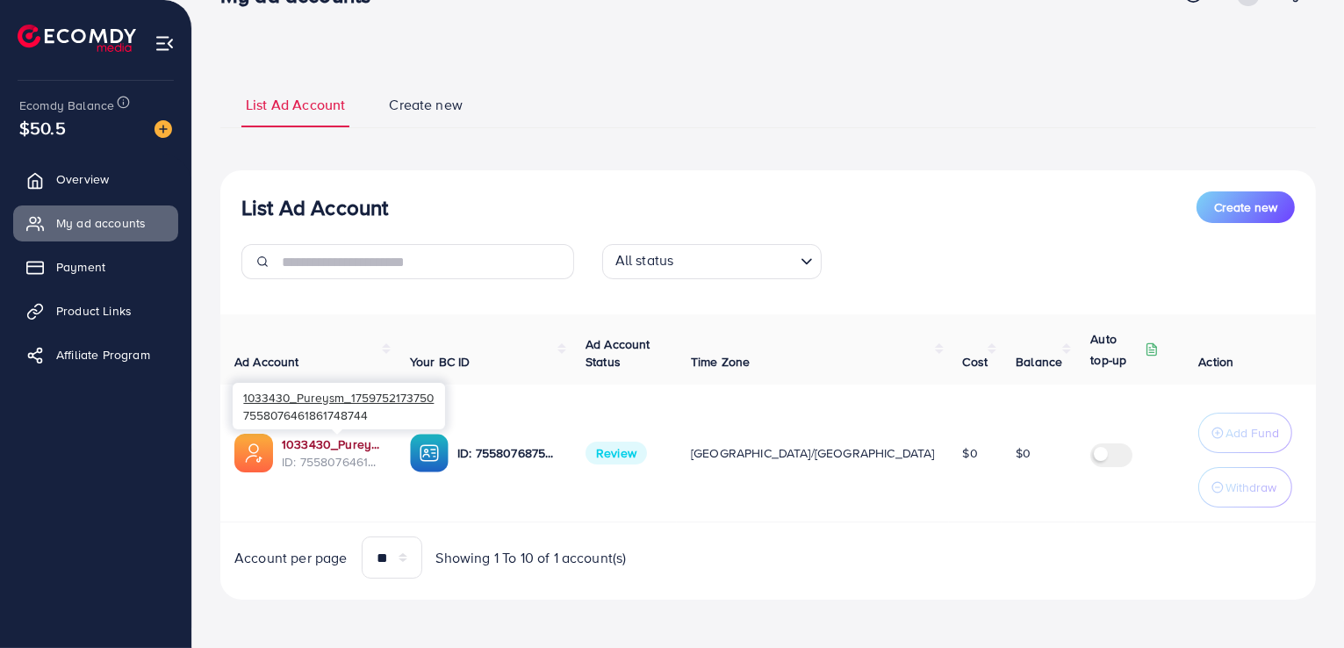
click at [316, 447] on link "1033430_Pureysm_1759752173750" at bounding box center [332, 444] width 100 height 18
click at [300, 443] on link "1033430_Pureysm_1759752173750" at bounding box center [332, 444] width 100 height 18
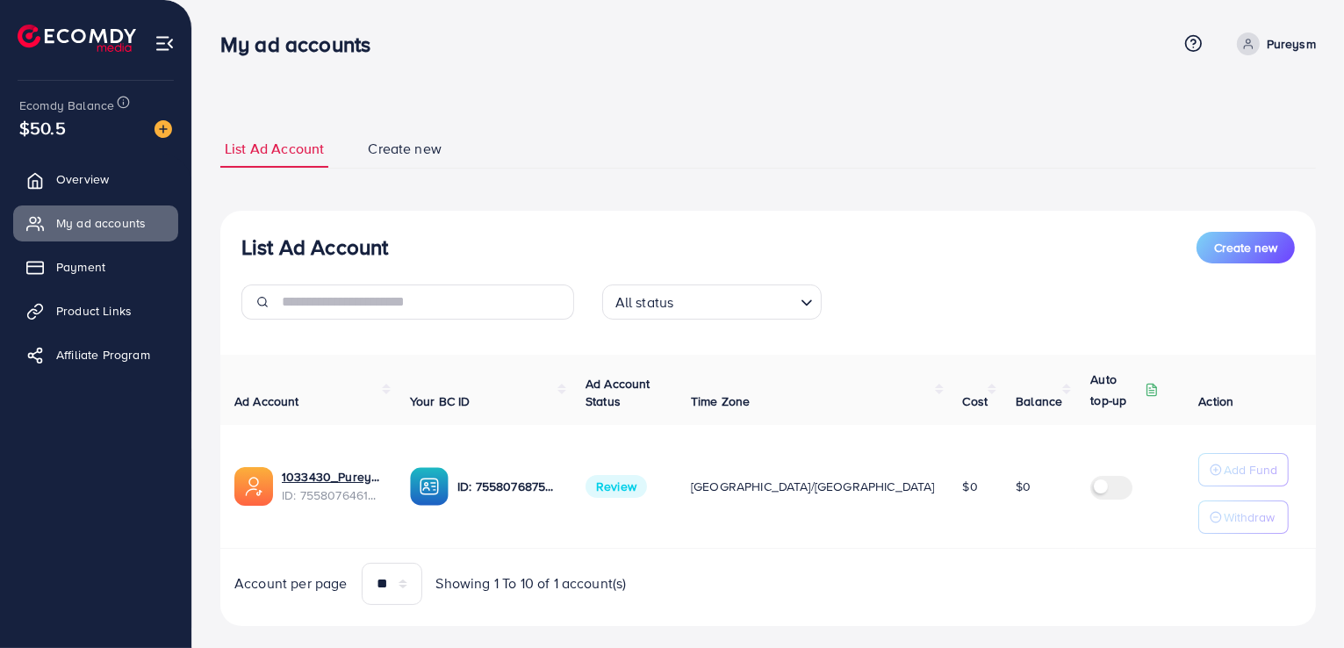
scroll to position [25, 0]
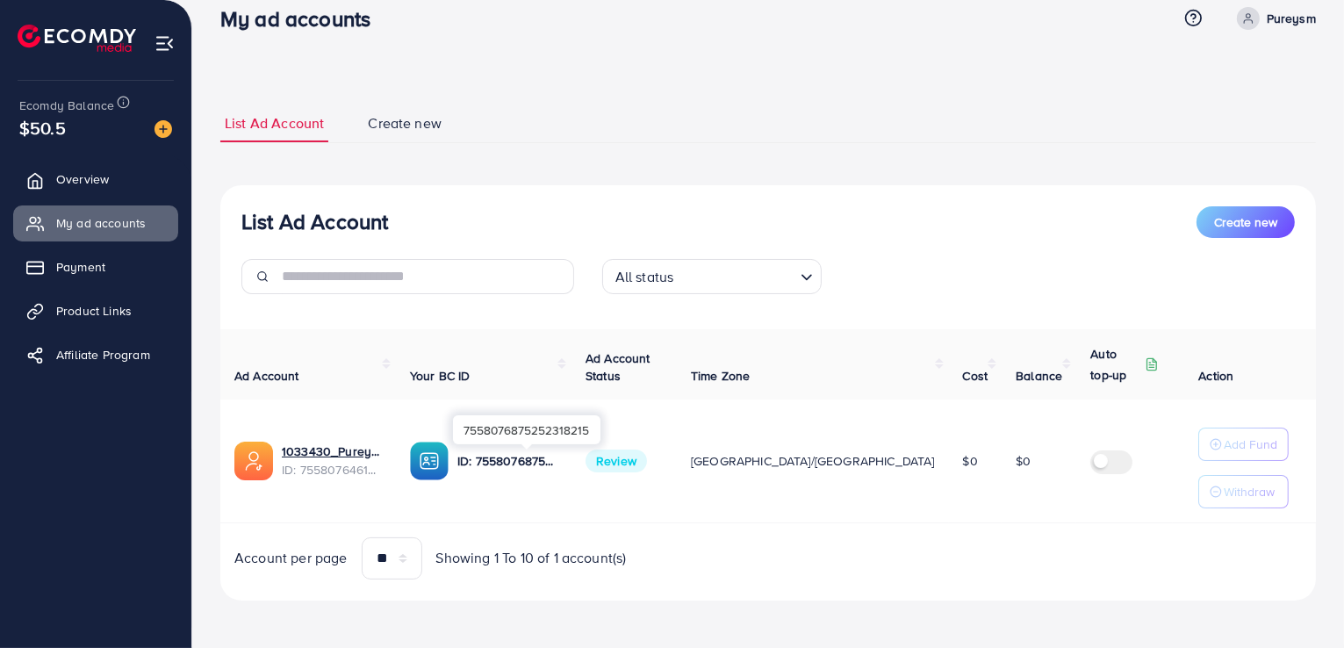
click at [514, 455] on p "ID: 7558076875252318215" at bounding box center [507, 460] width 100 height 21
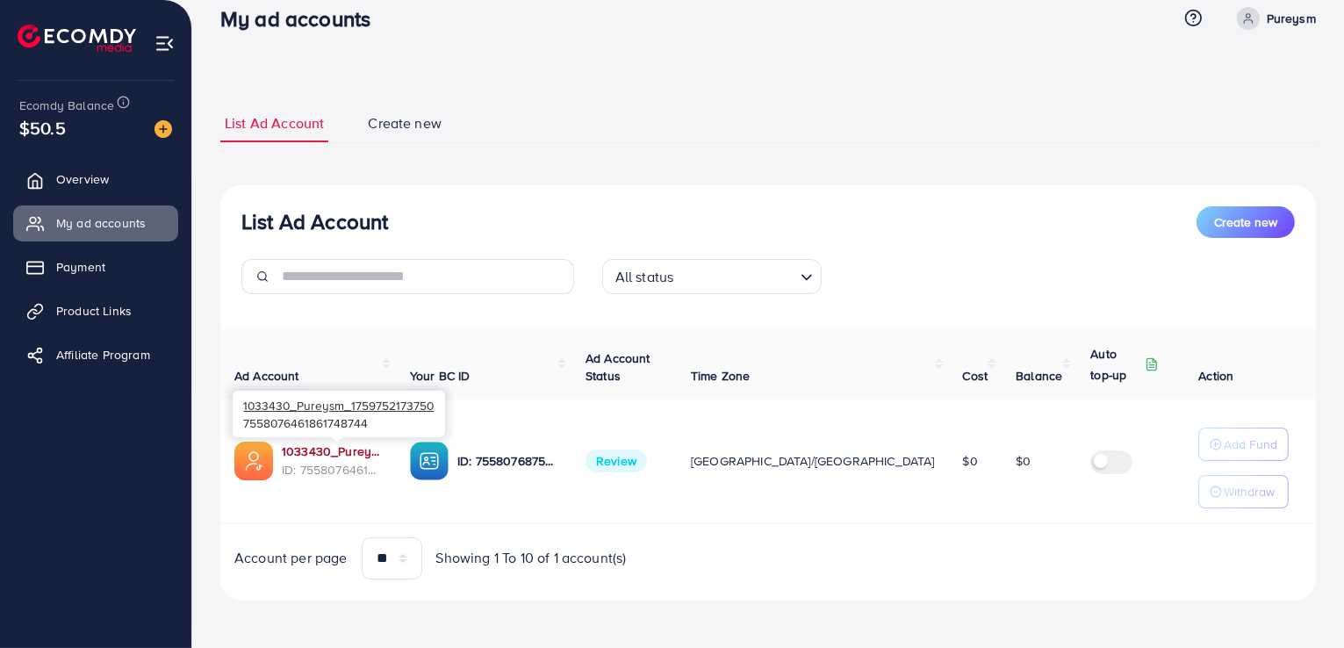
click at [338, 449] on link "1033430_Pureysm_1759752173750" at bounding box center [332, 451] width 100 height 18
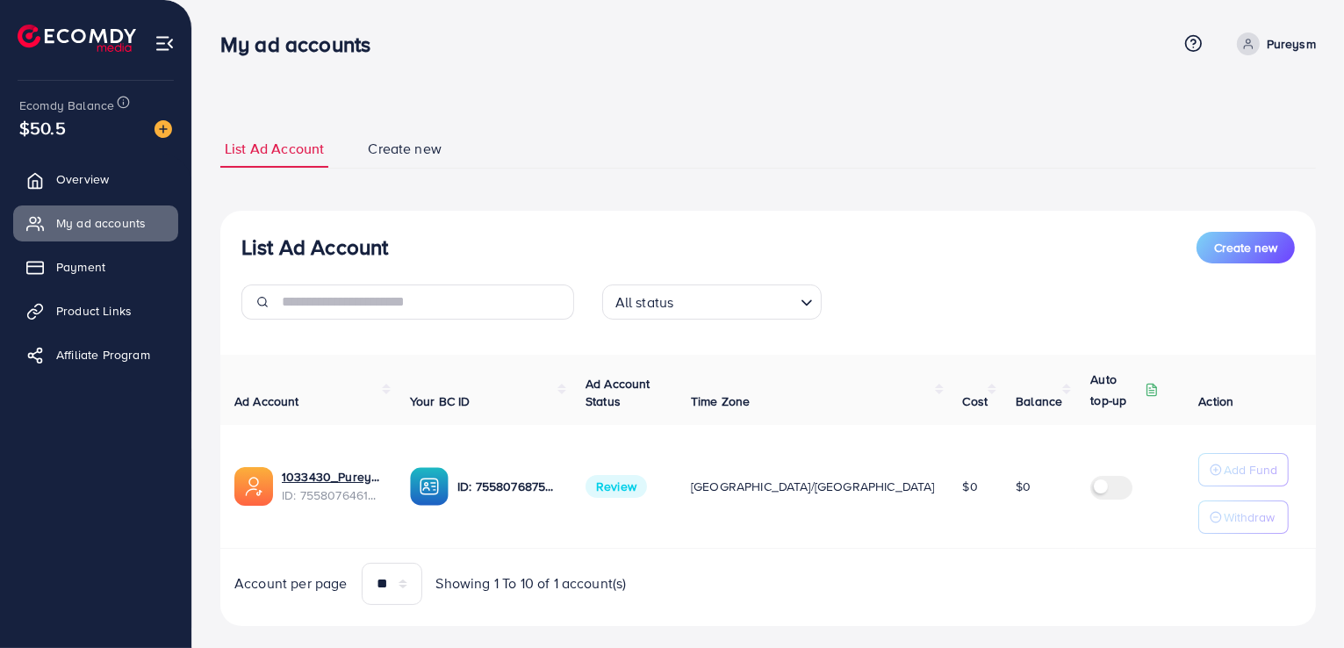
click at [645, 489] on span "Review" at bounding box center [615, 486] width 61 height 23
click at [1287, 60] on div "My ad accounts Help Center Contact Support Term and policy About Us Pureysm Pro…" at bounding box center [767, 43] width 1095 height 47
click at [1271, 39] on p "Pureysm" at bounding box center [1290, 43] width 49 height 21
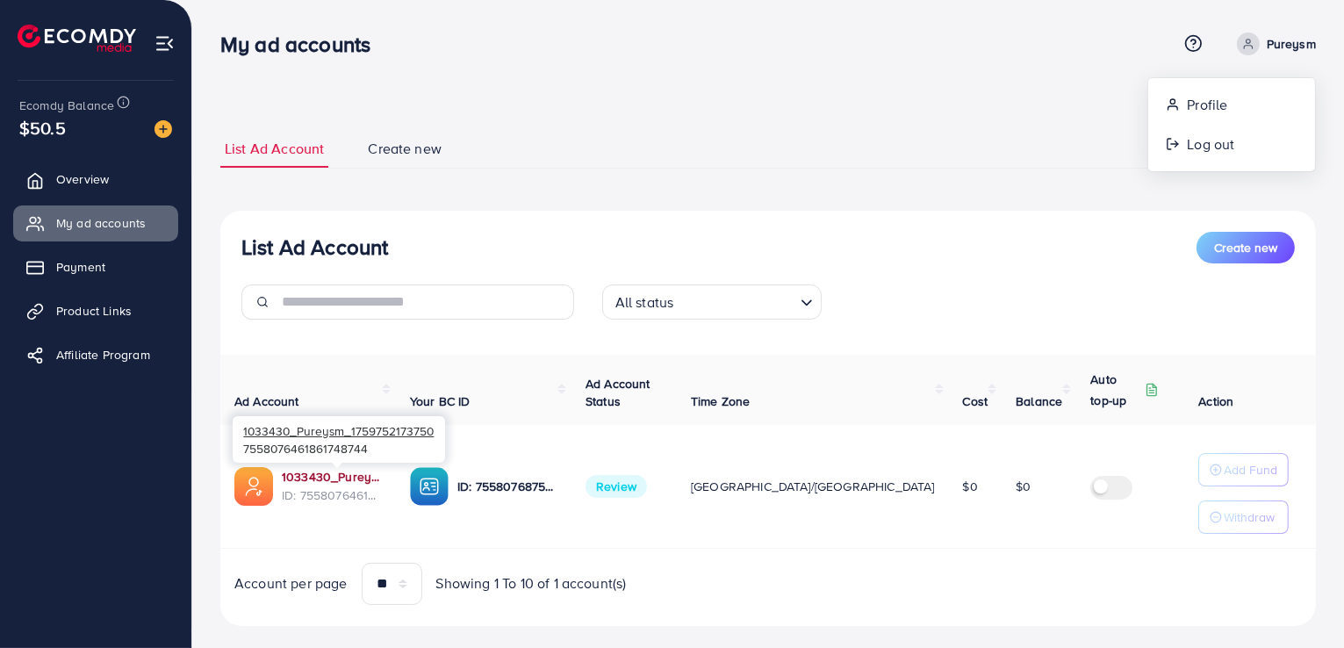
click at [299, 475] on link "1033430_Pureysm_1759752173750" at bounding box center [332, 477] width 100 height 18
